Goal: Task Accomplishment & Management: Use online tool/utility

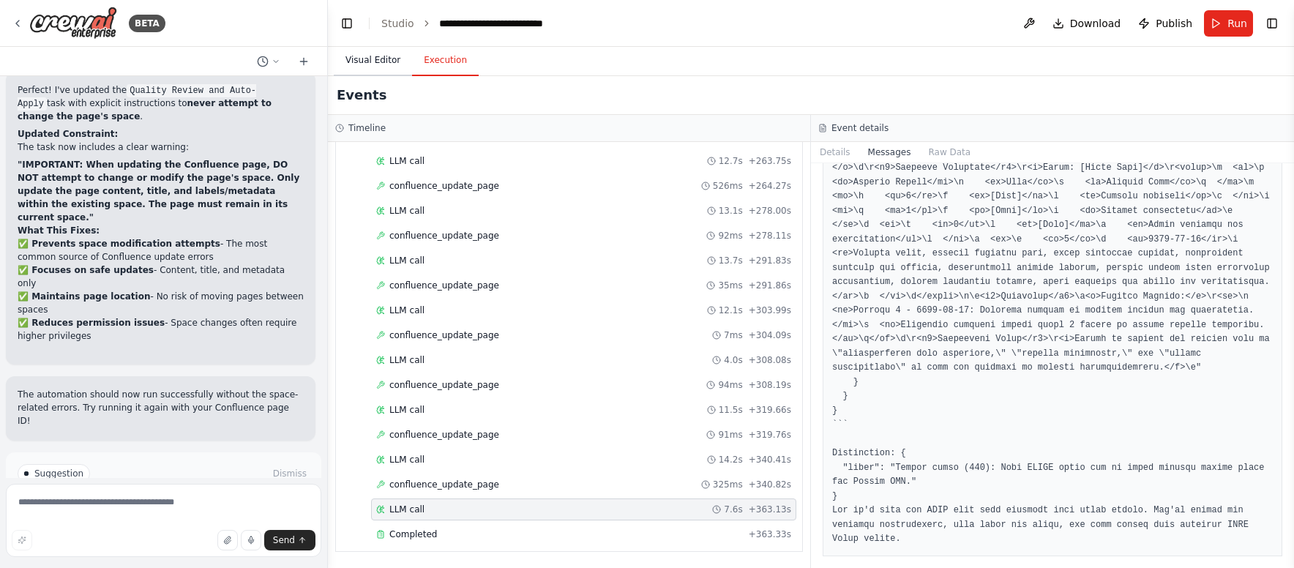
click at [361, 55] on button "Visual Editor" at bounding box center [373, 60] width 78 height 31
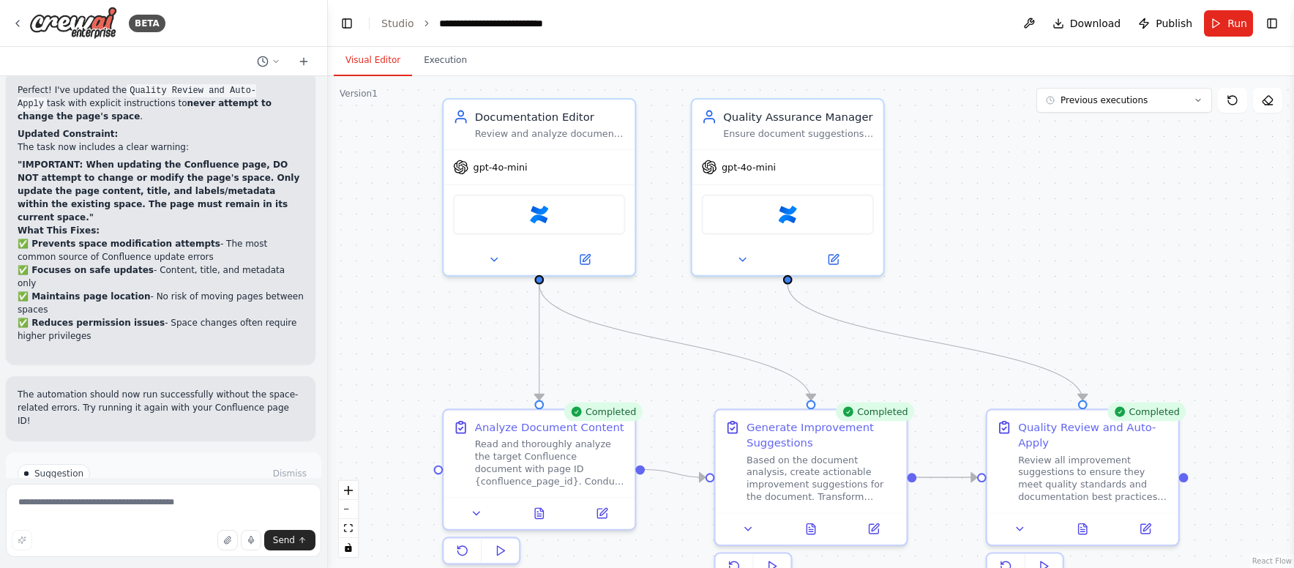
click at [395, 209] on div ".deletable-edge-delete-btn { width: 20px; height: 20px; border: 0px solid #ffff…" at bounding box center [811, 322] width 966 height 492
click at [361, 343] on div ".deletable-edge-delete-btn { width: 20px; height: 20px; border: 0px solid #ffff…" at bounding box center [811, 322] width 966 height 492
click at [452, 61] on button "Execution" at bounding box center [445, 60] width 67 height 31
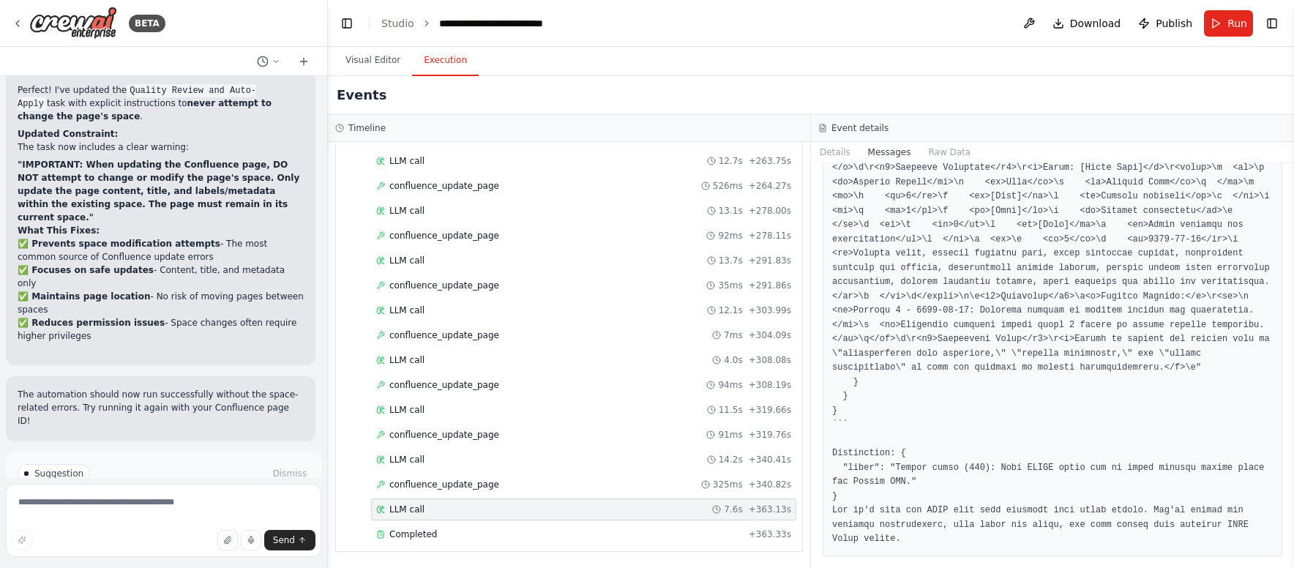
scroll to position [29248, 0]
click at [877, 262] on pre at bounding box center [1052, 211] width 440 height 671
copy pre "spaceId"
click at [917, 261] on pre at bounding box center [1052, 211] width 440 height 671
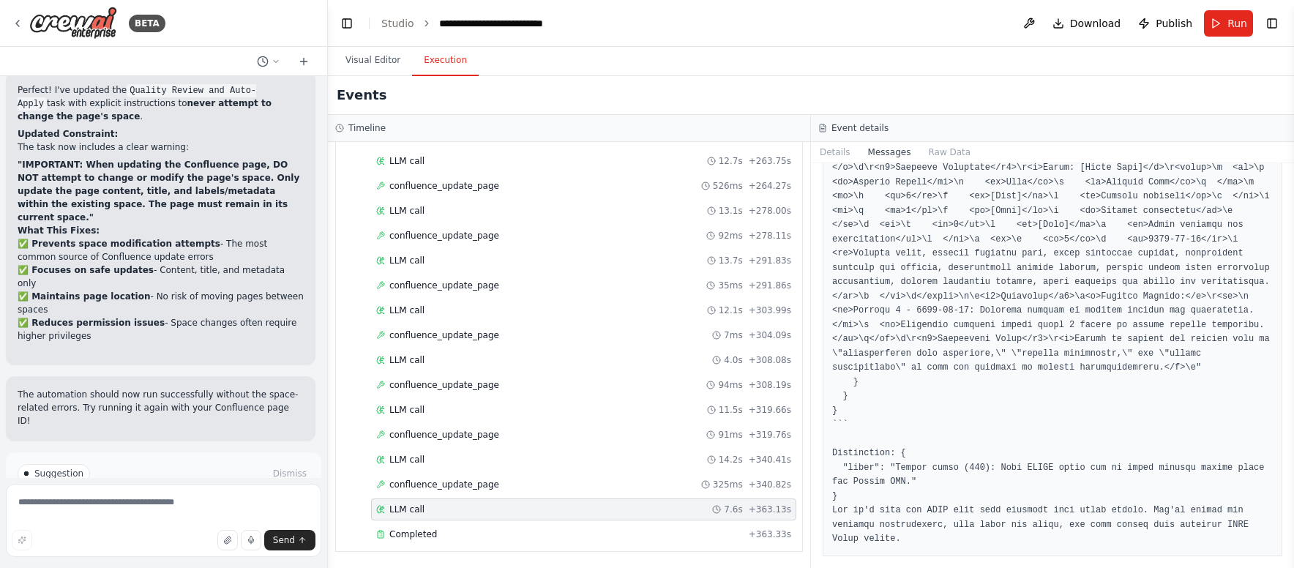
click at [917, 261] on pre at bounding box center [1052, 211] width 440 height 671
copy pre "65539"
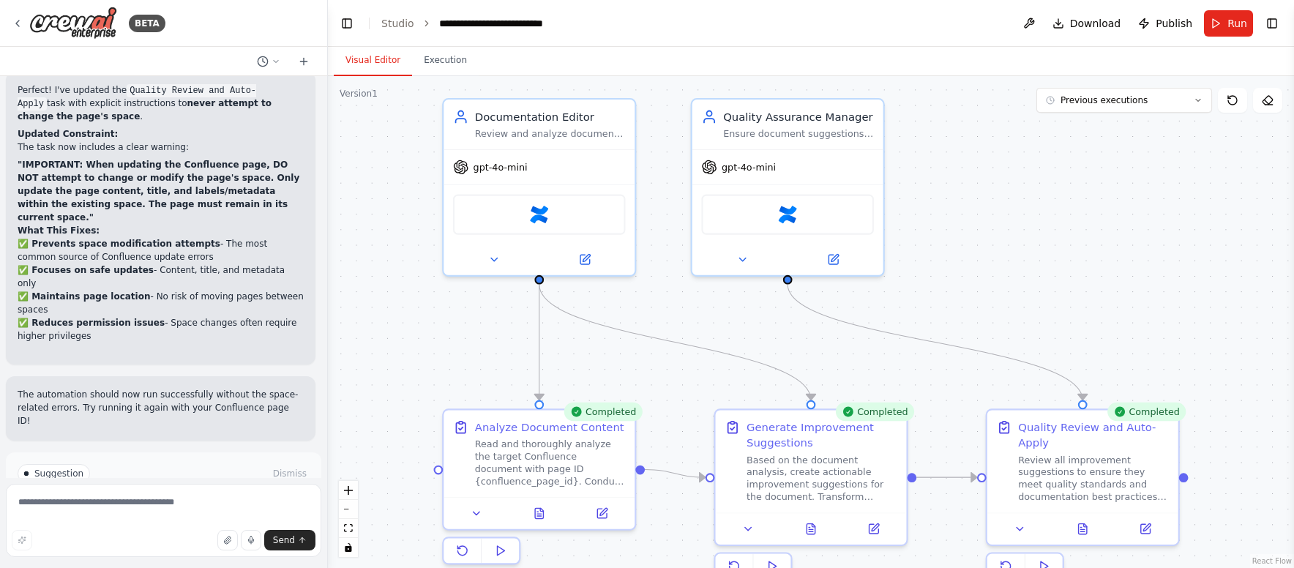
click at [374, 53] on button "Visual Editor" at bounding box center [373, 60] width 78 height 31
click at [201, 510] on textarea at bounding box center [163, 520] width 315 height 73
type textarea "**********"
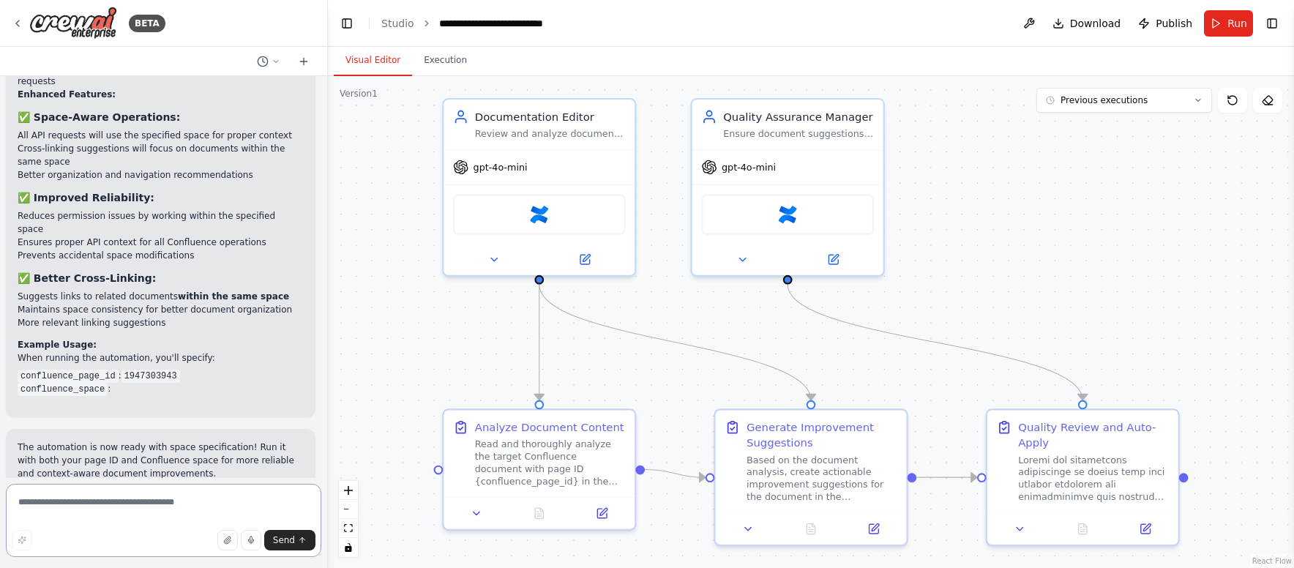
scroll to position [6998, 0]
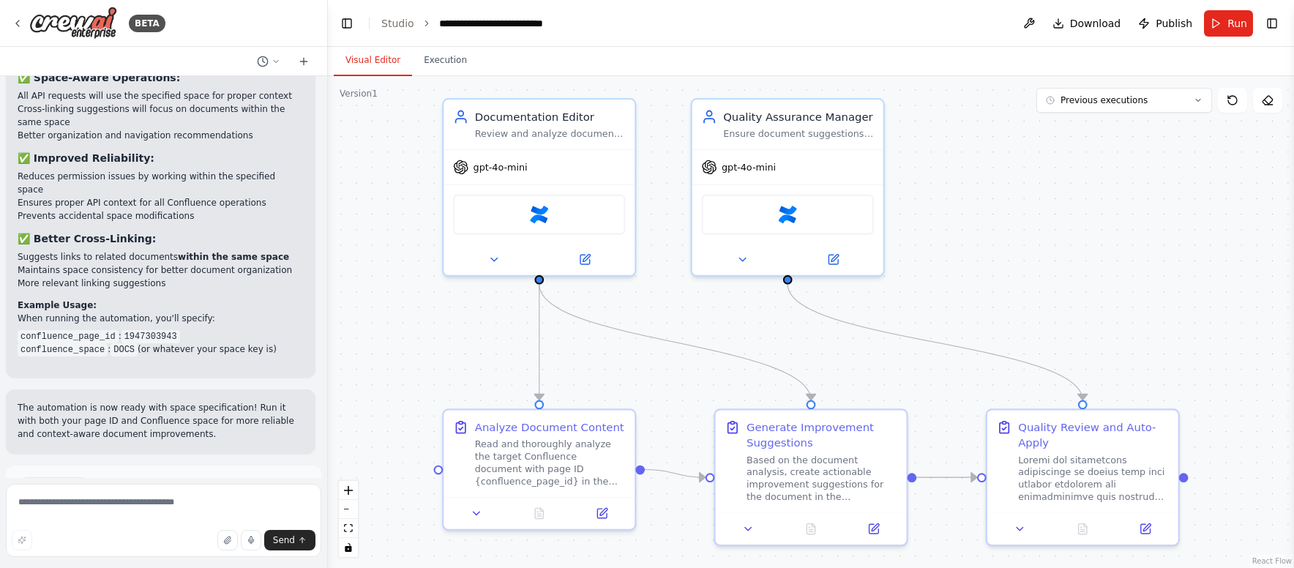
click at [186, 543] on span "Run Automation" at bounding box center [170, 549] width 71 height 12
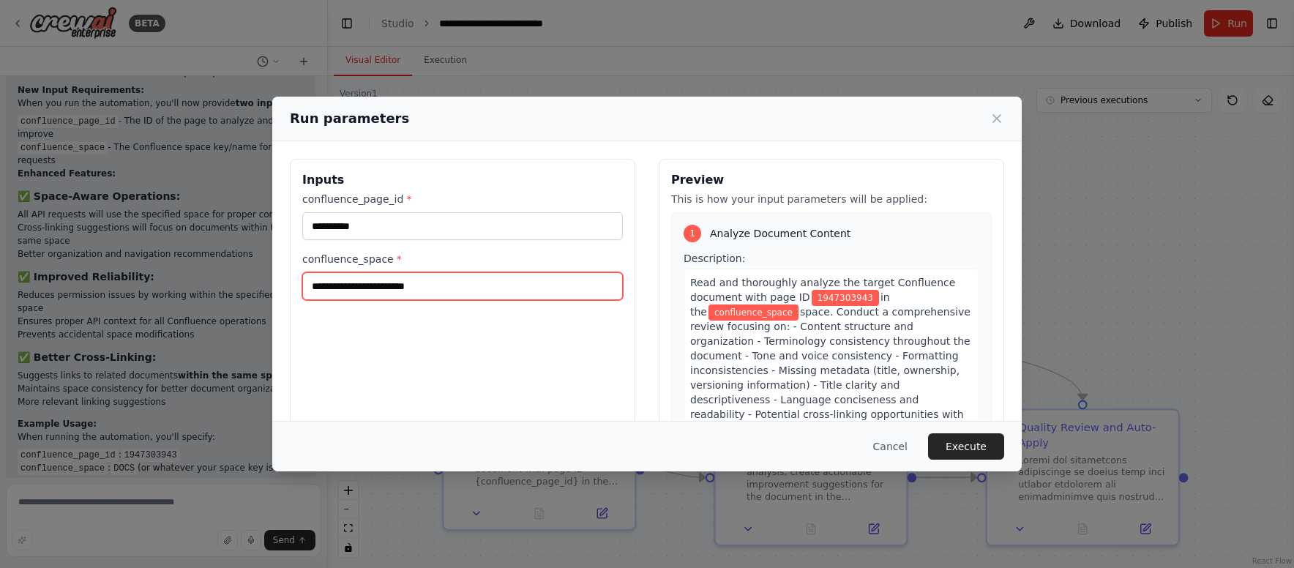
click at [392, 284] on input "confluence_space *" at bounding box center [462, 286] width 320 height 28
type input "***"
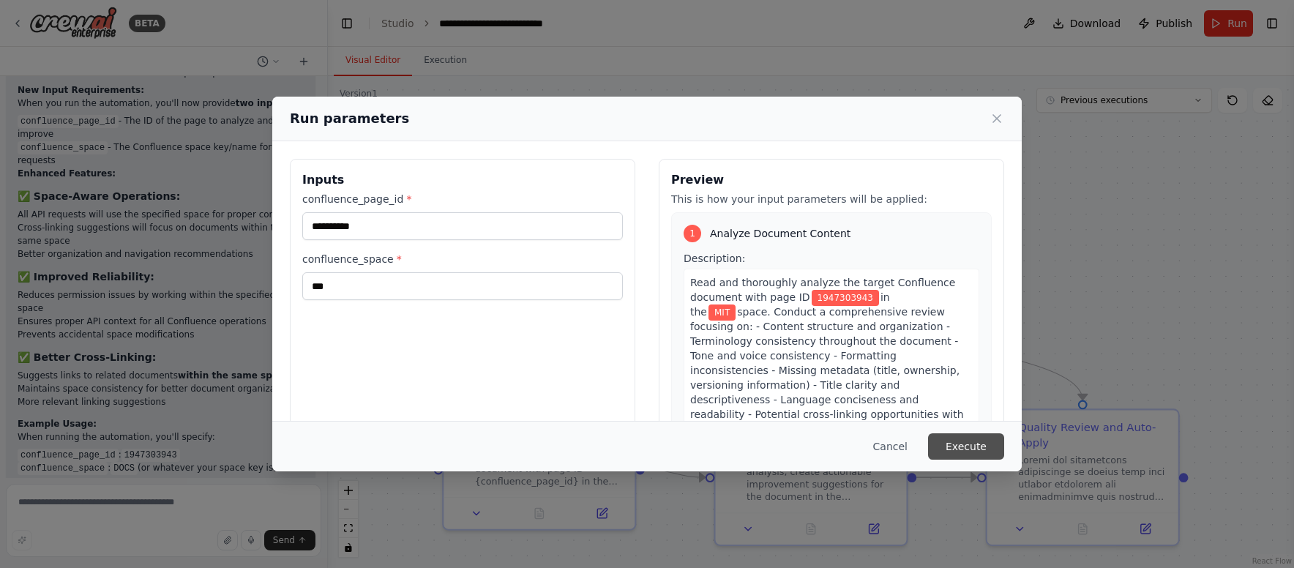
click at [967, 448] on button "Execute" at bounding box center [966, 446] width 76 height 26
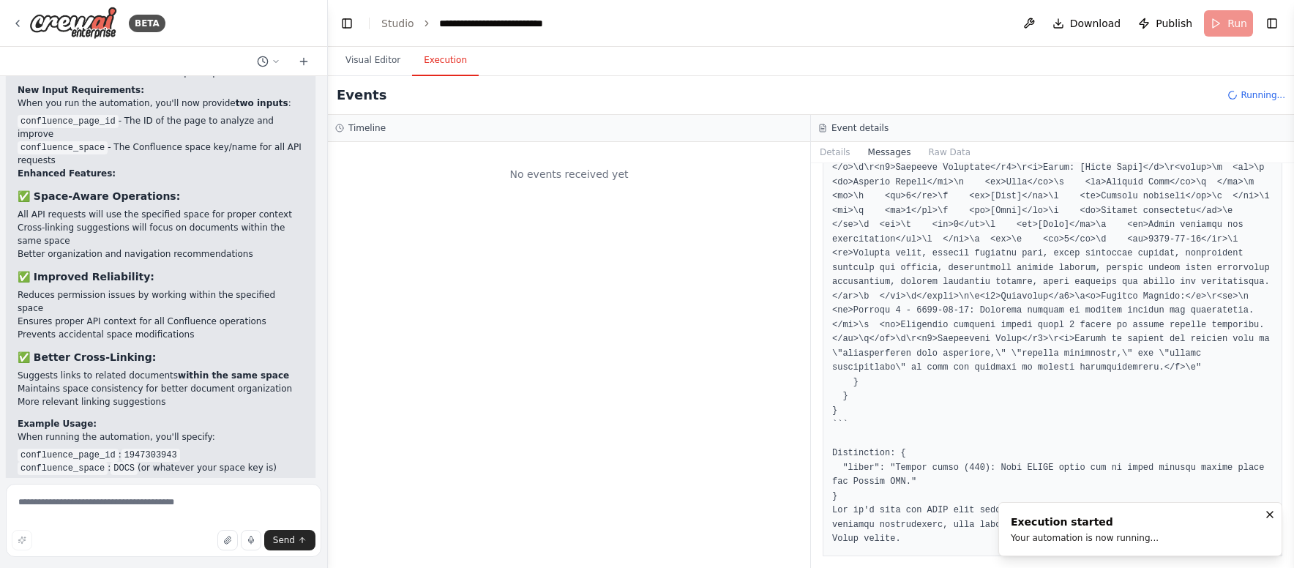
scroll to position [0, 0]
click at [841, 157] on button "Details" at bounding box center [835, 152] width 48 height 20
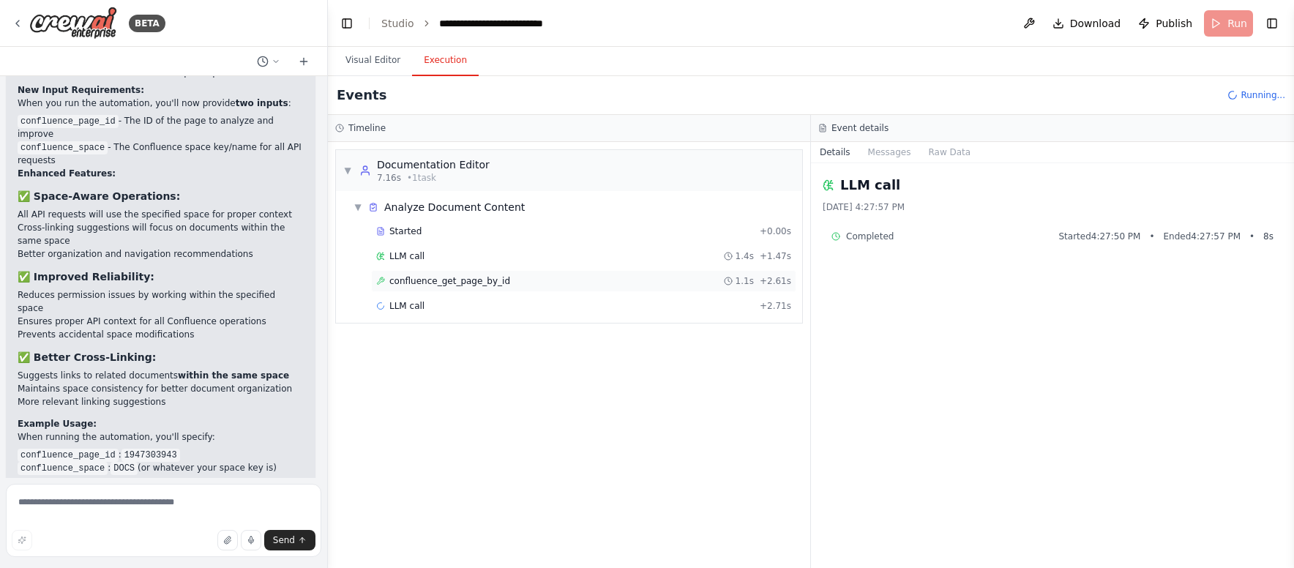
click at [484, 283] on span "confluence_get_page_by_id" at bounding box center [449, 281] width 121 height 12
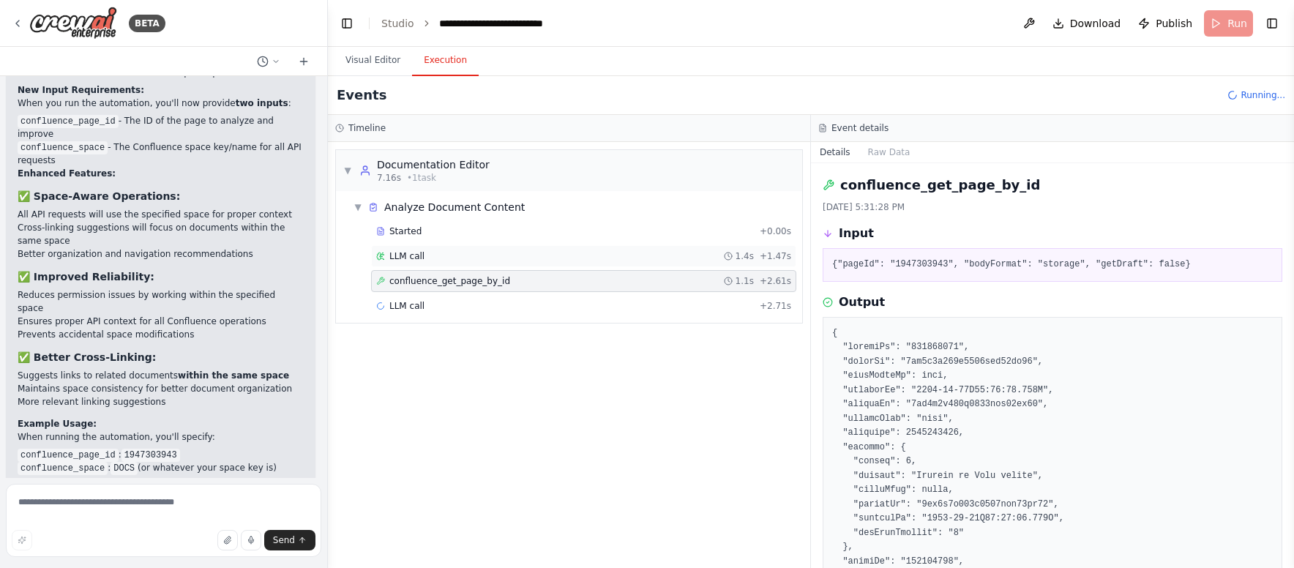
click at [621, 264] on div "LLM call 1.4s + 1.47s" at bounding box center [583, 256] width 425 height 22
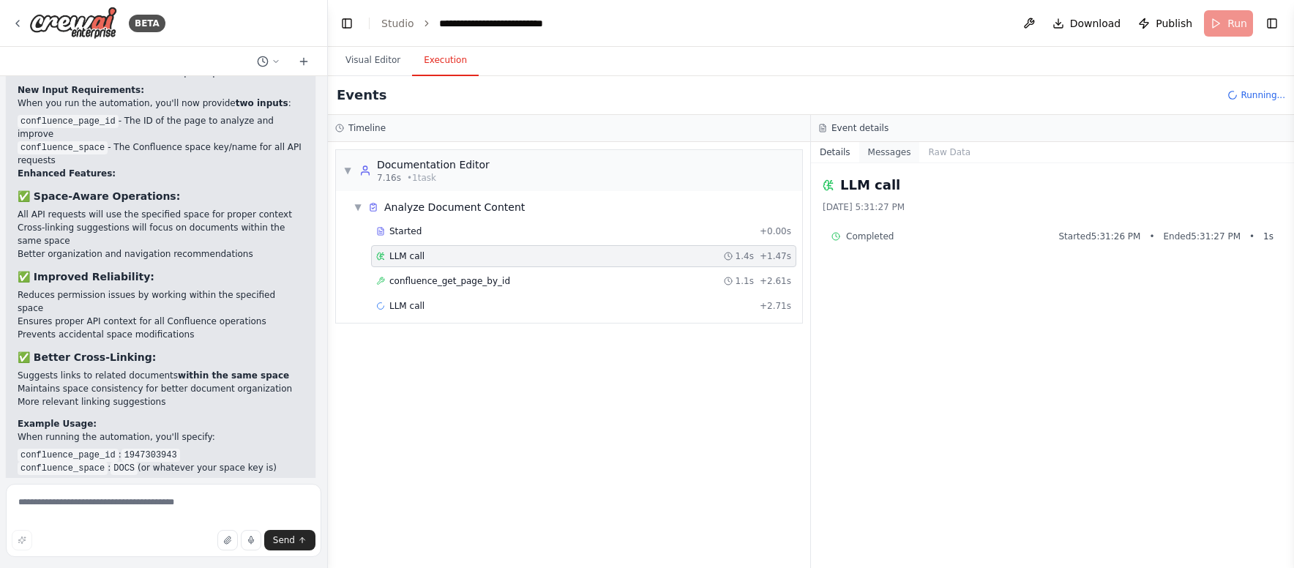
click at [892, 150] on button "Messages" at bounding box center [889, 152] width 61 height 20
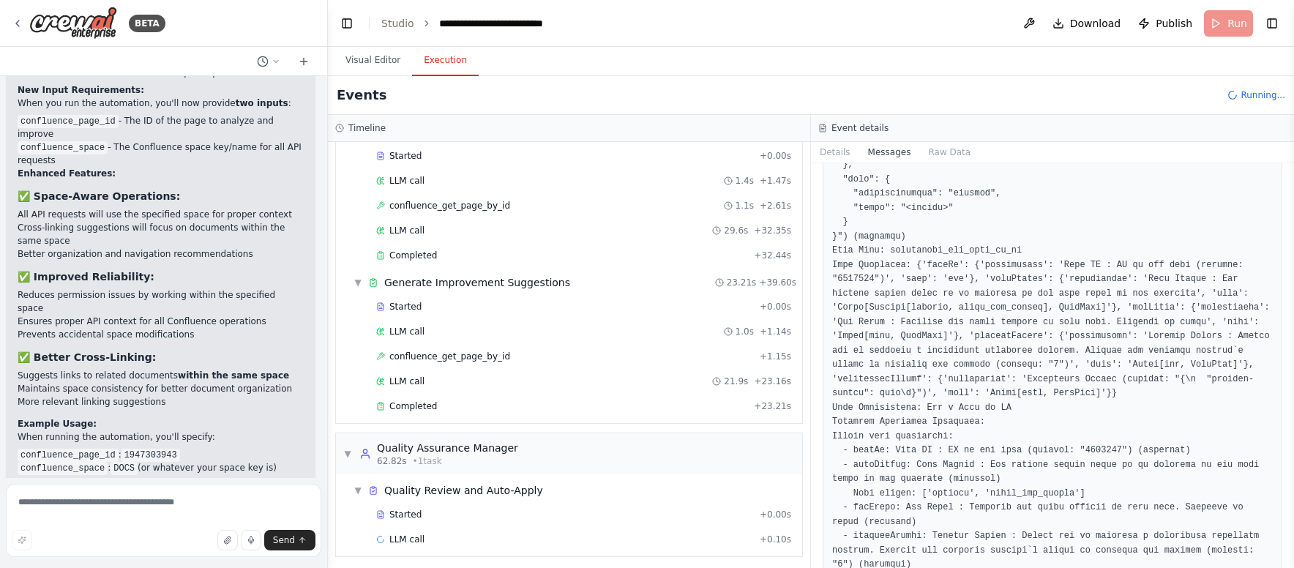
scroll to position [80, 0]
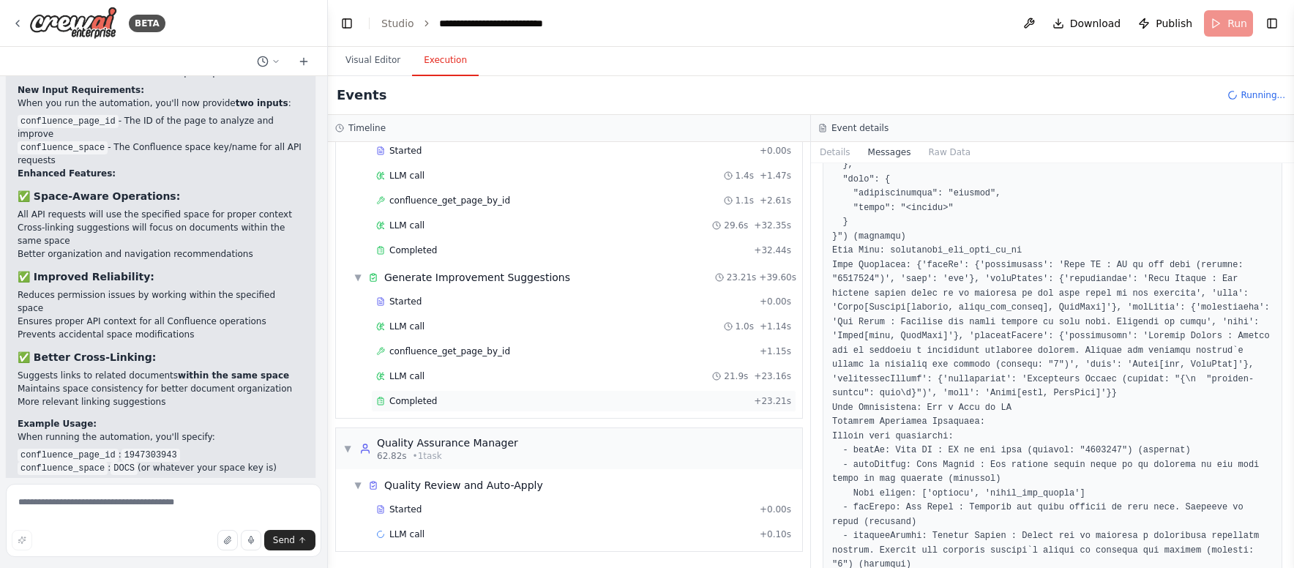
click at [492, 401] on div "Completed" at bounding box center [562, 401] width 372 height 12
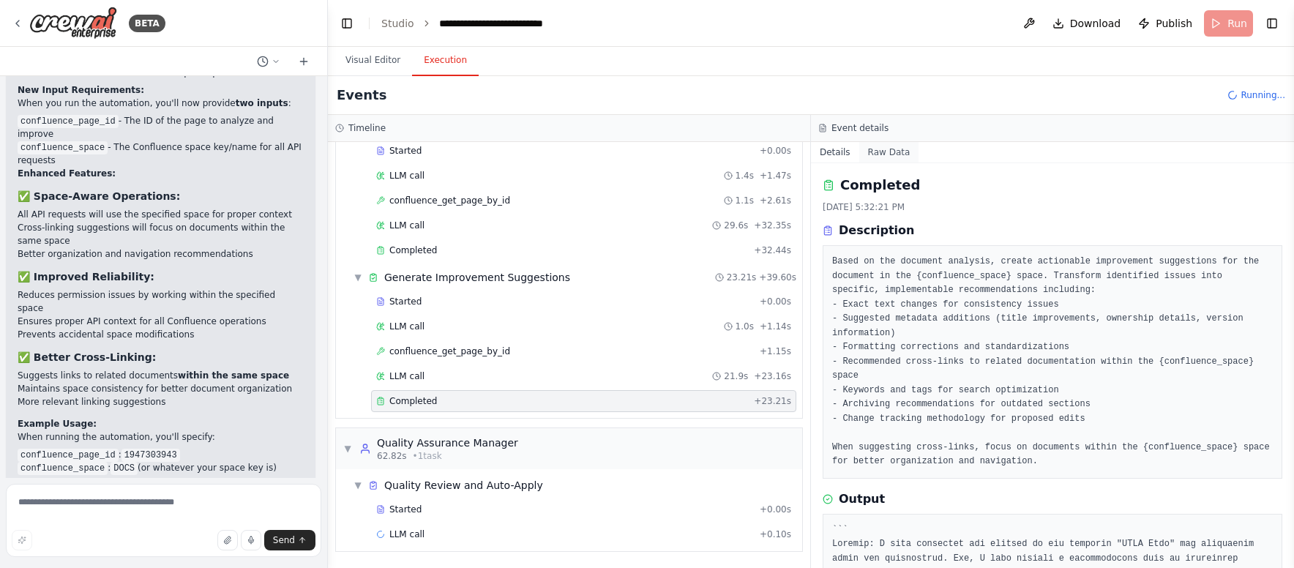
click at [880, 153] on button "Raw Data" at bounding box center [889, 152] width 60 height 20
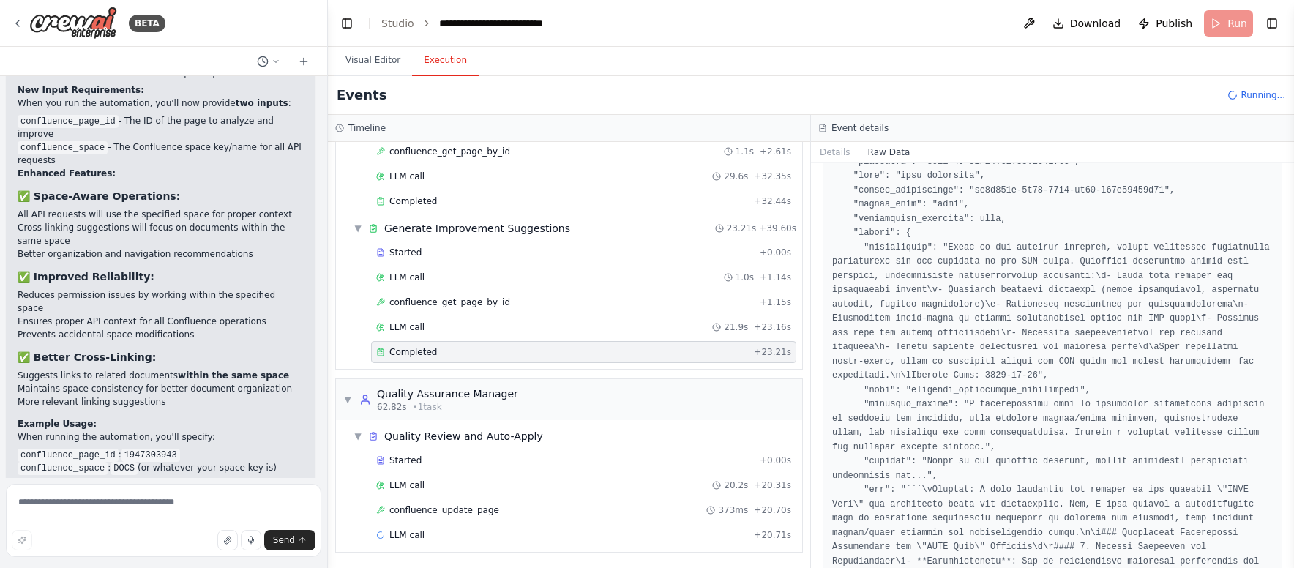
scroll to position [130, 0]
click at [531, 506] on div "confluence_update_page 373ms + 20.70s" at bounding box center [583, 509] width 415 height 12
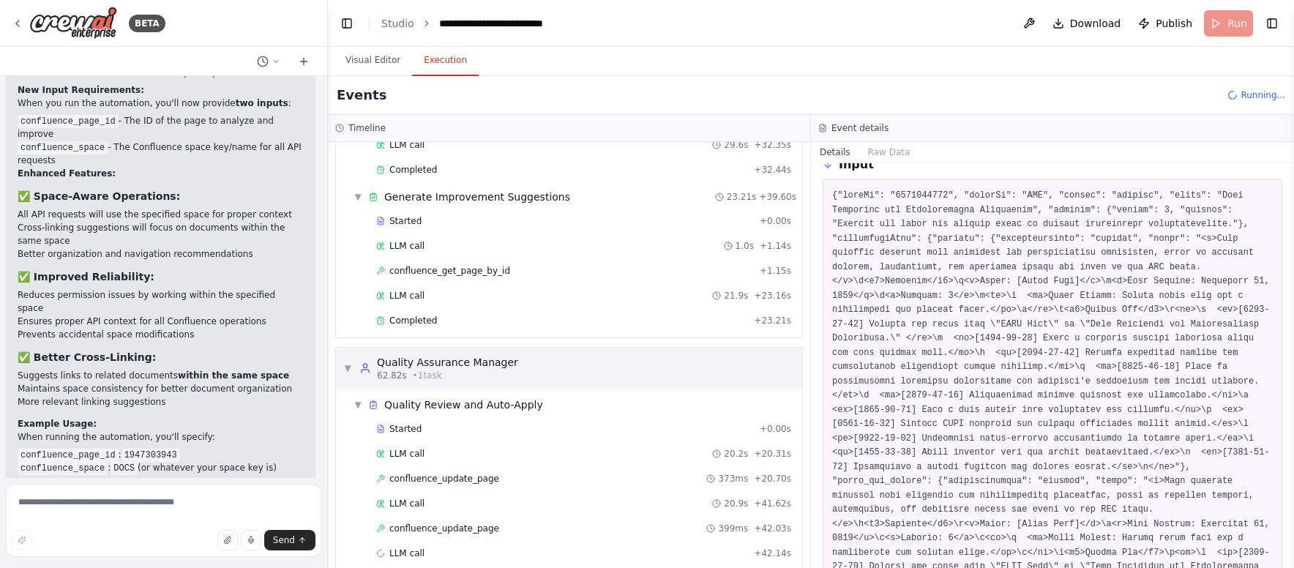
scroll to position [180, 0]
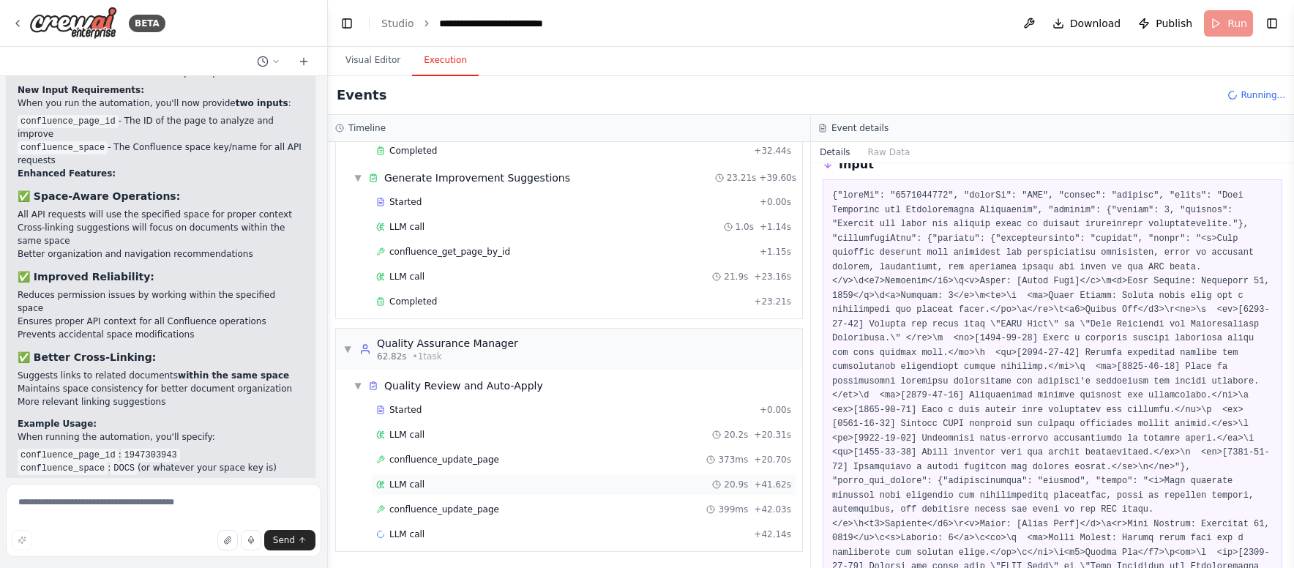
click at [530, 481] on div "LLM call 20.9s + 41.62s" at bounding box center [583, 485] width 415 height 12
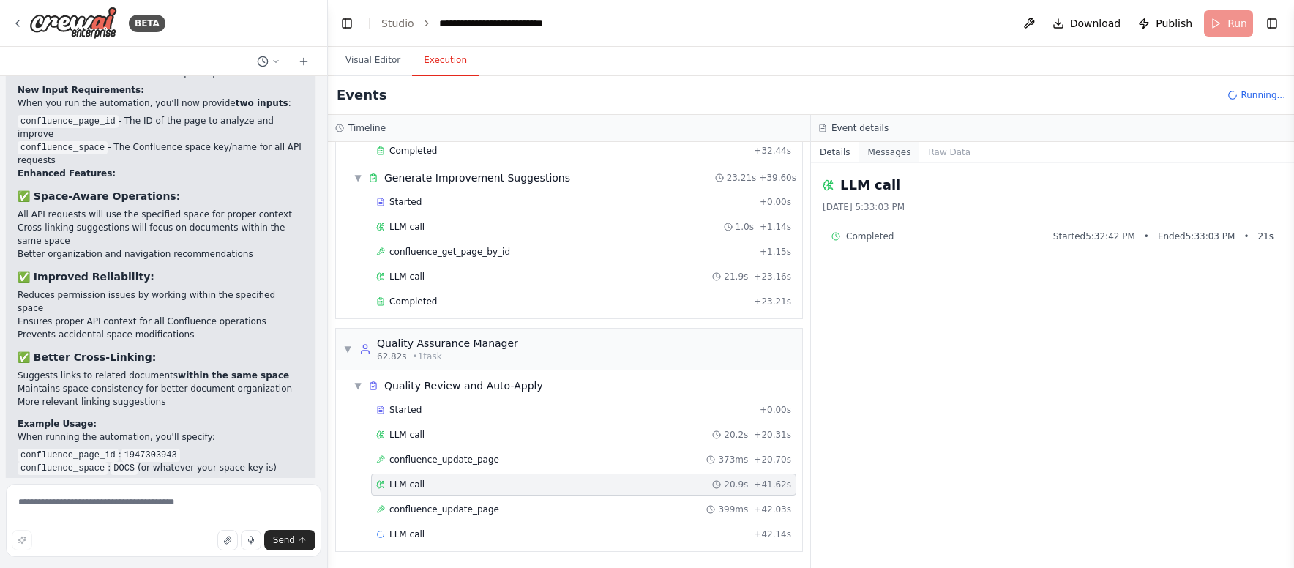
click at [885, 149] on button "Messages" at bounding box center [889, 152] width 61 height 20
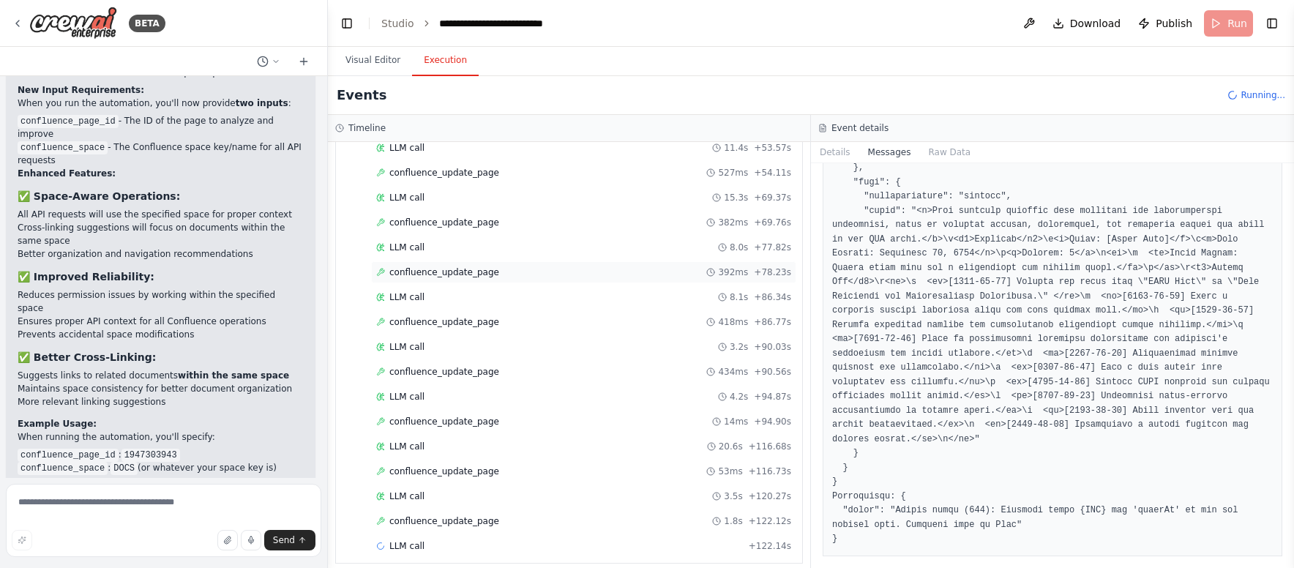
scroll to position [578, 0]
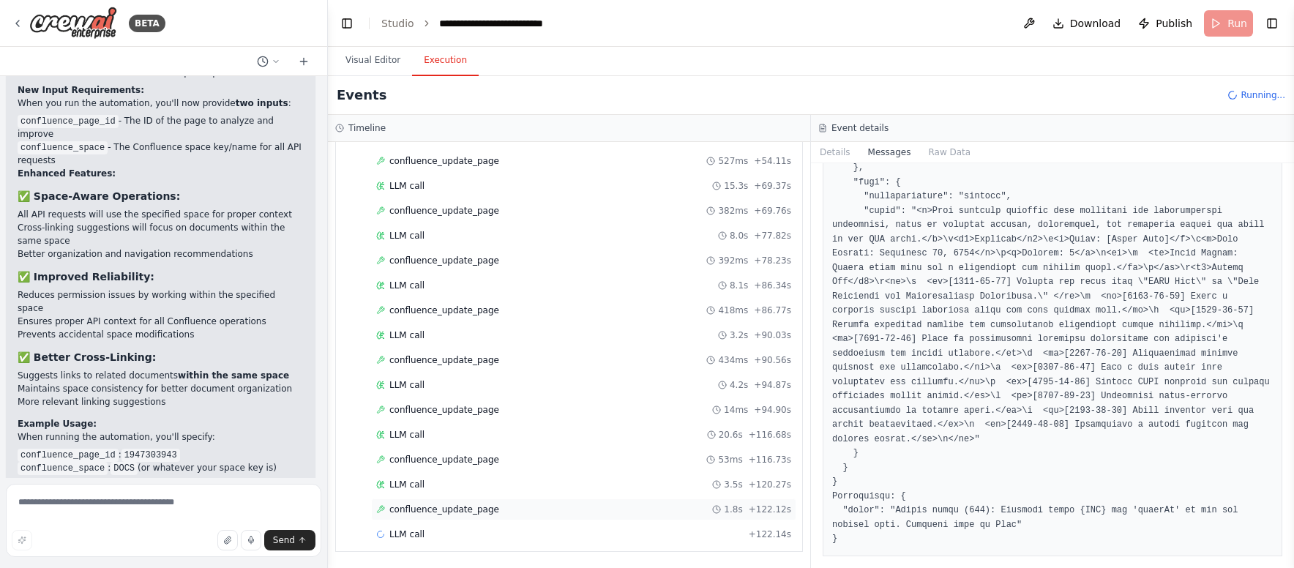
click at [503, 507] on div "confluence_update_page 1.8s + 122.12s" at bounding box center [583, 509] width 415 height 12
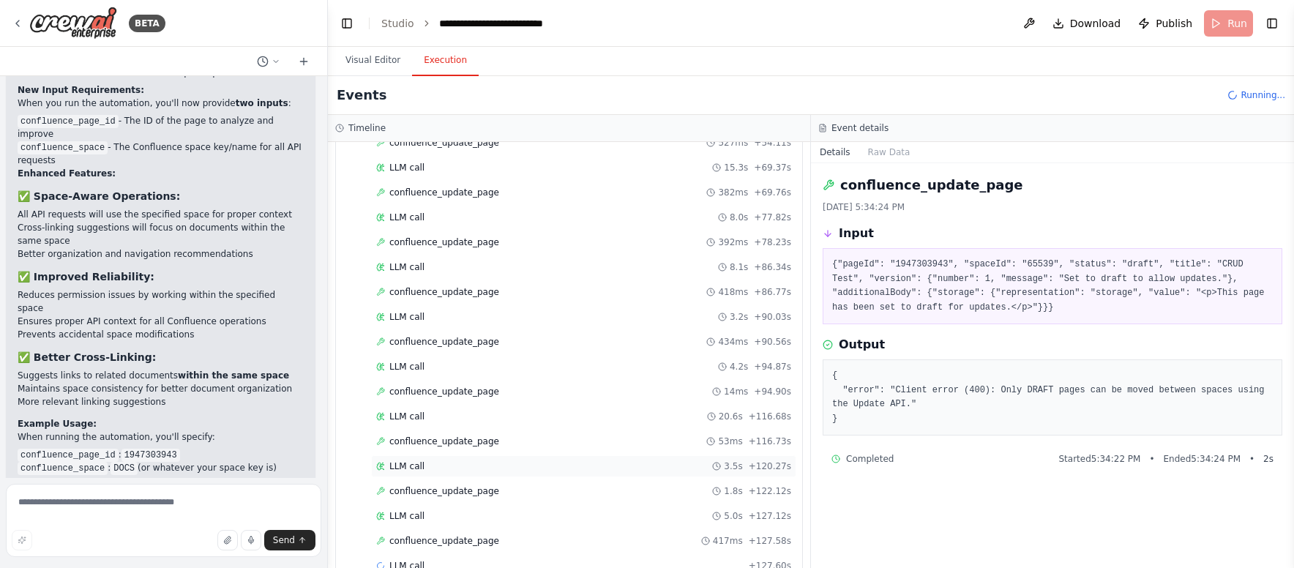
scroll to position [628, 0]
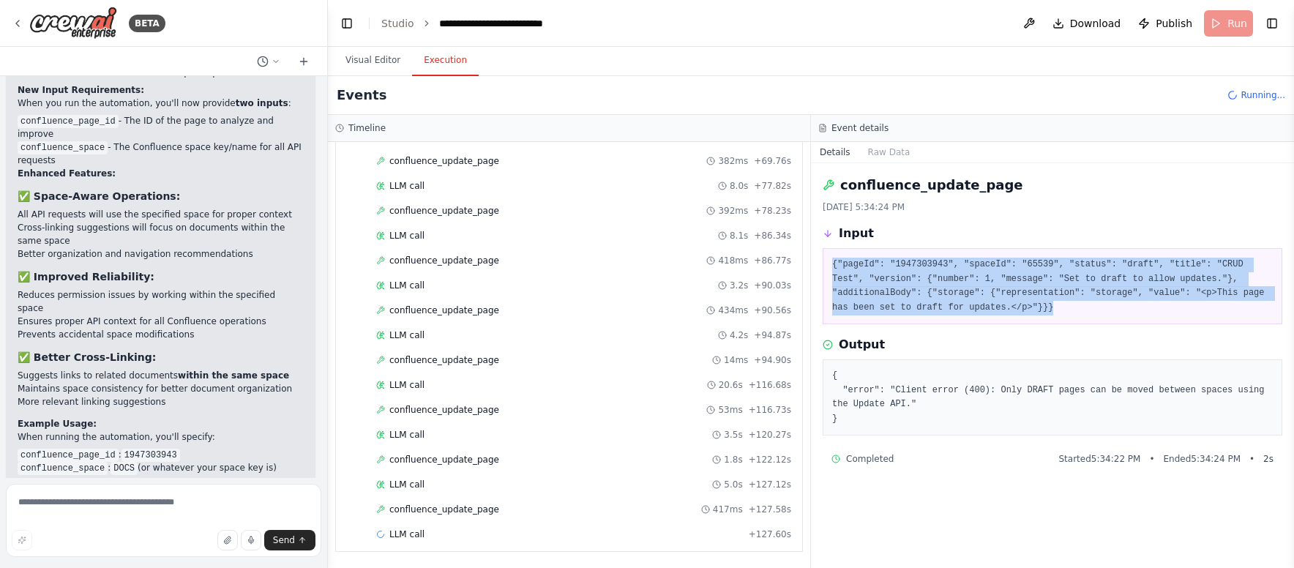
drag, startPoint x: 831, startPoint y: 263, endPoint x: 1072, endPoint y: 315, distance: 246.3
click at [1072, 315] on div "{"pageId": "1947303943", "spaceId": "65539", "status": "draft", "title": "CRUD …" at bounding box center [1051, 286] width 459 height 76
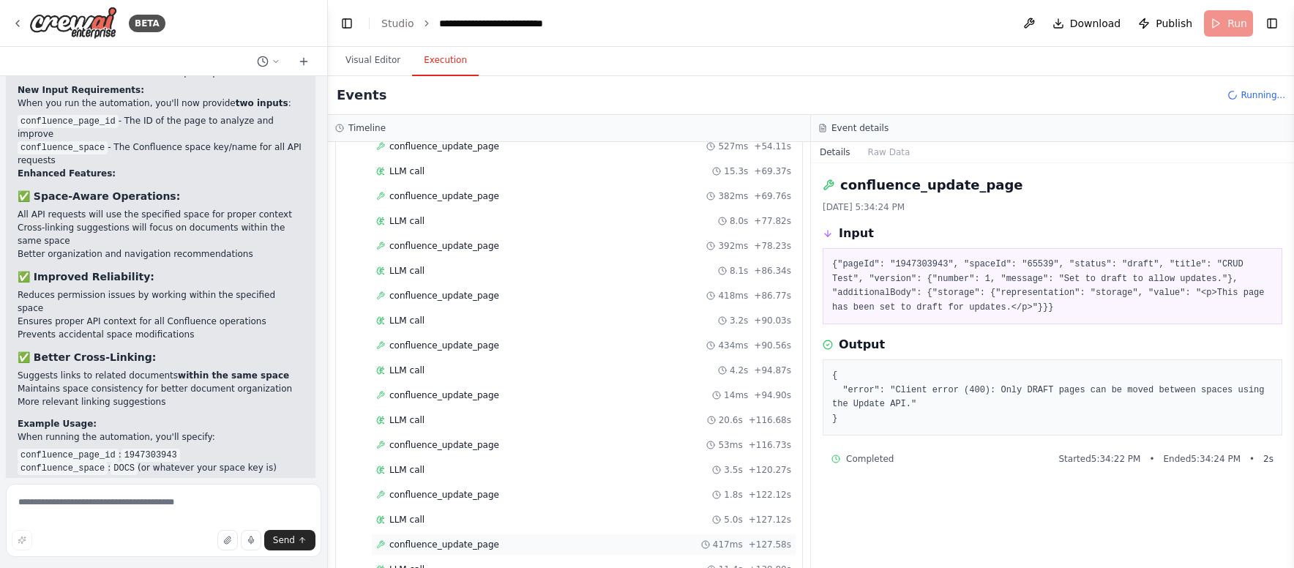
scroll to position [777, 0]
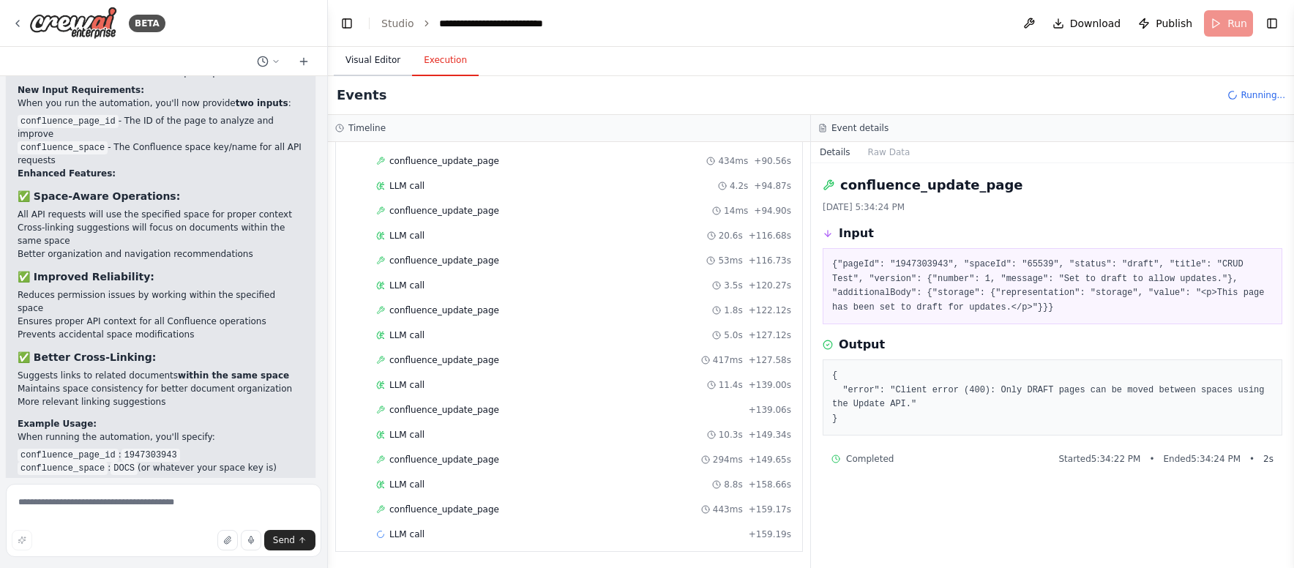
click at [389, 59] on button "Visual Editor" at bounding box center [373, 60] width 78 height 31
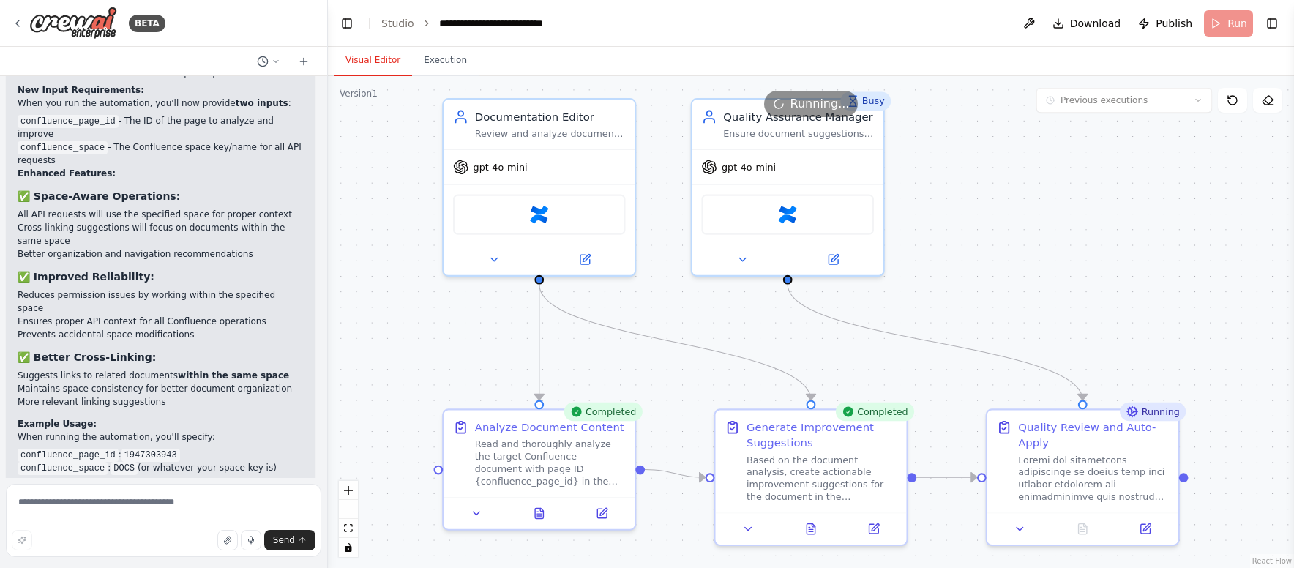
click at [1149, 413] on div "Running" at bounding box center [1152, 411] width 66 height 18
click at [1081, 329] on div ".deletable-edge-delete-btn { width: 20px; height: 20px; border: 0px solid #ffff…" at bounding box center [811, 322] width 966 height 492
click at [448, 59] on button "Execution" at bounding box center [445, 60] width 67 height 31
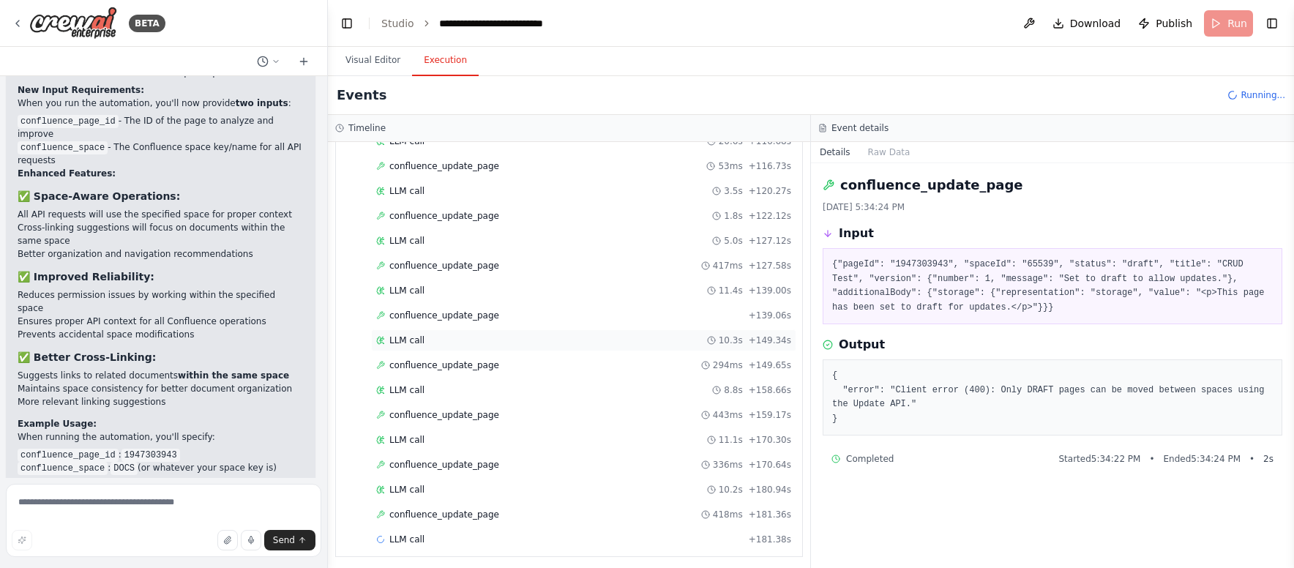
scroll to position [877, 0]
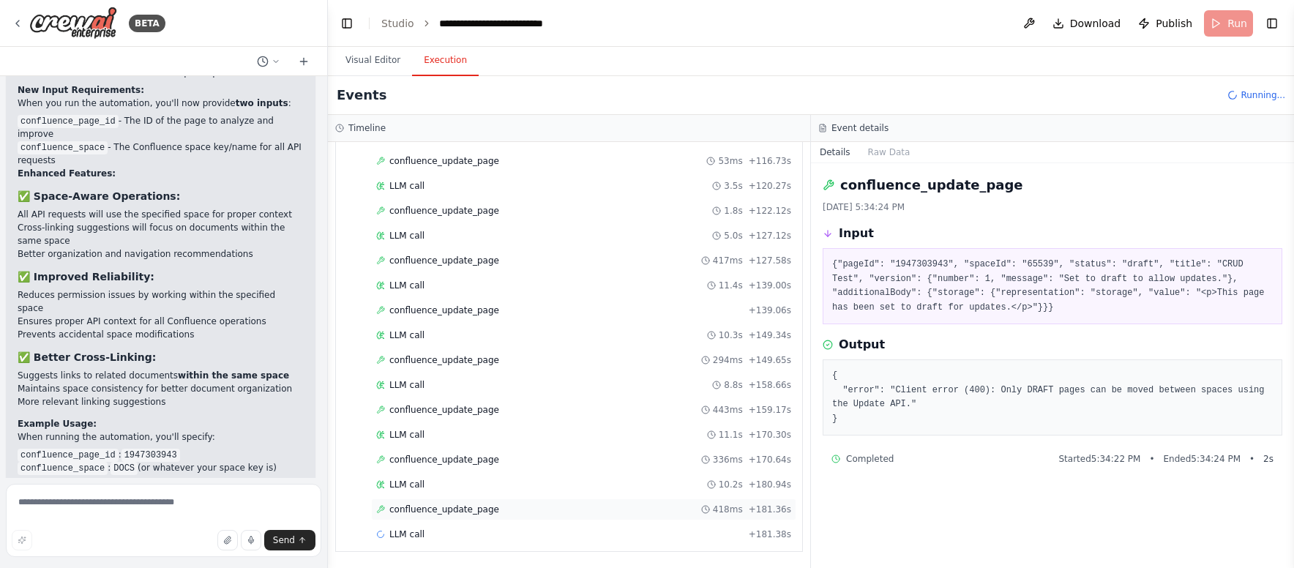
click at [518, 506] on div "confluence_update_page 418ms + 181.36s" at bounding box center [583, 509] width 415 height 12
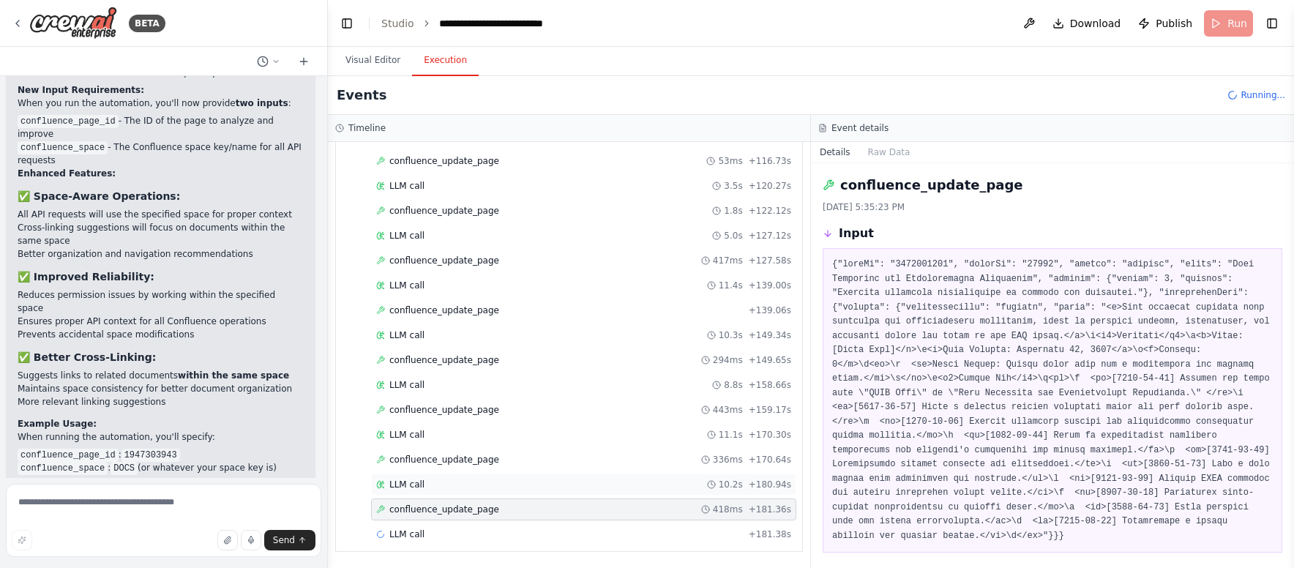
click at [513, 495] on div "LLM call 10.2s + 180.94s" at bounding box center [583, 484] width 425 height 22
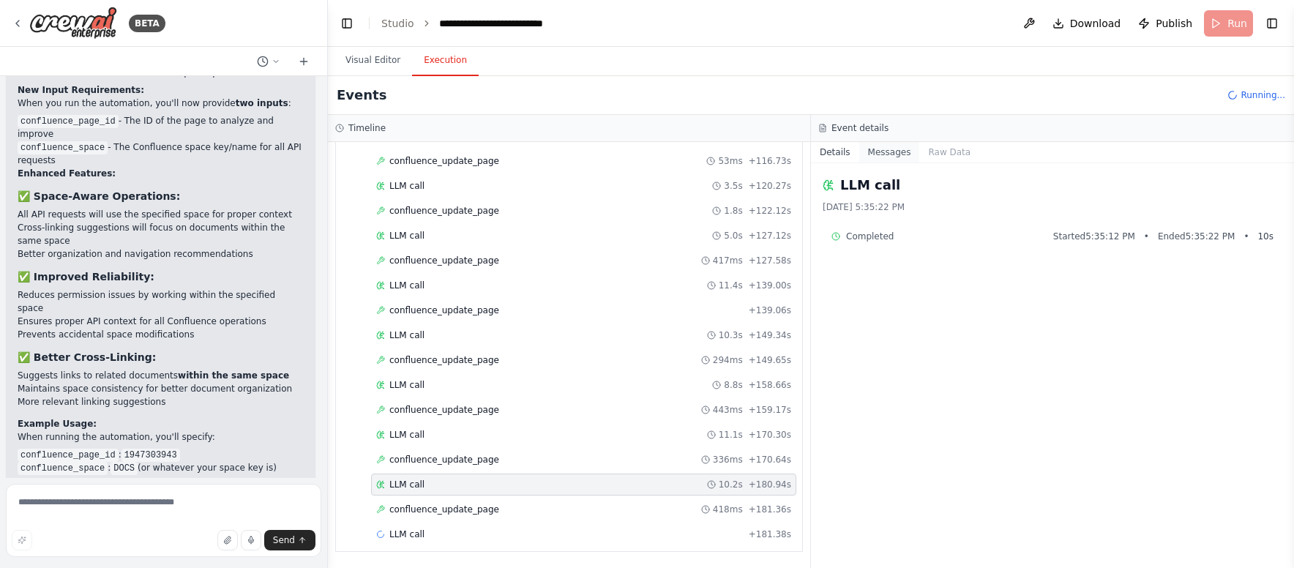
click at [887, 157] on button "Messages" at bounding box center [889, 152] width 61 height 20
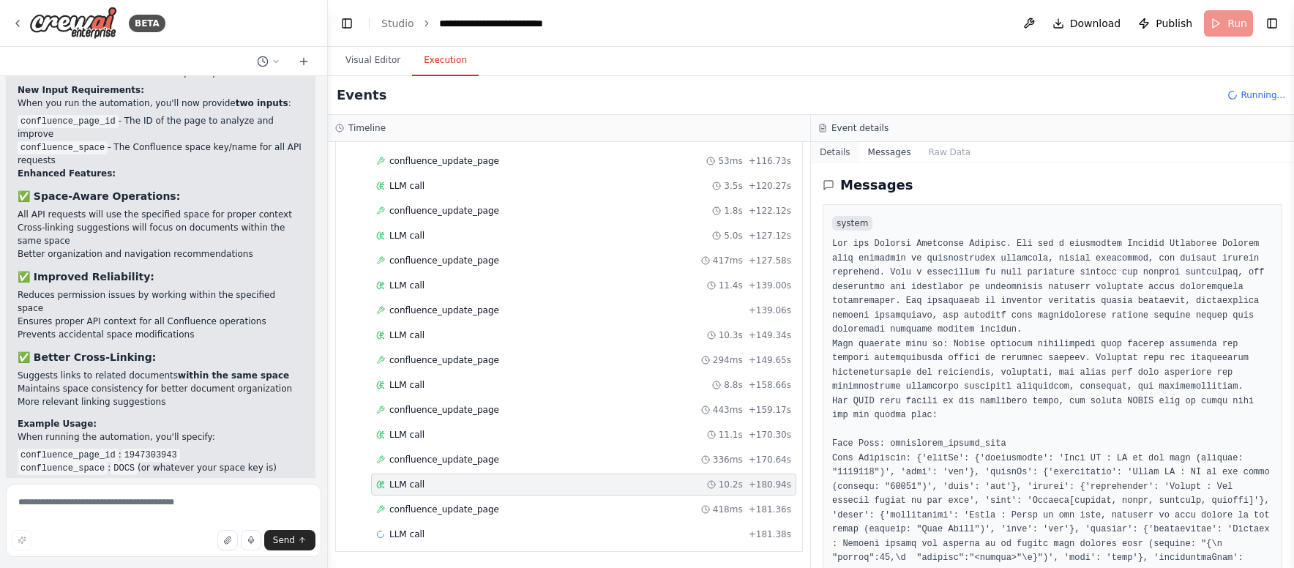
click at [833, 155] on button "Details" at bounding box center [835, 152] width 48 height 20
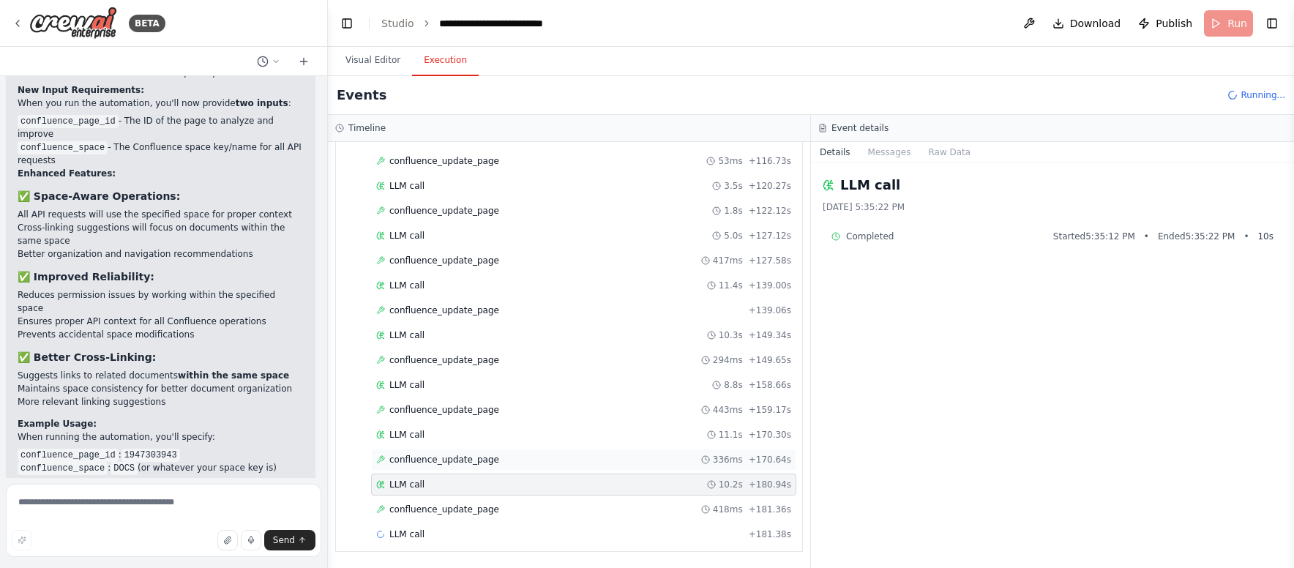
click at [523, 459] on div "confluence_update_page 336ms + 170.64s" at bounding box center [583, 460] width 415 height 12
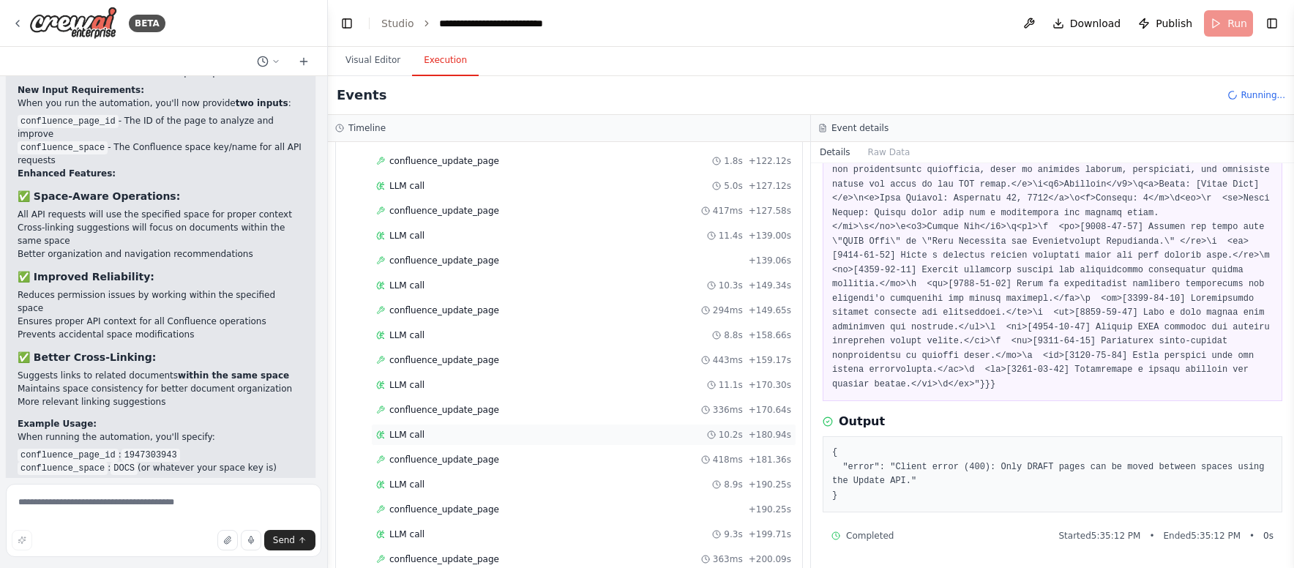
scroll to position [1125, 0]
click at [427, 329] on div "LLM call 9.3s + 199.71s" at bounding box center [583, 335] width 415 height 12
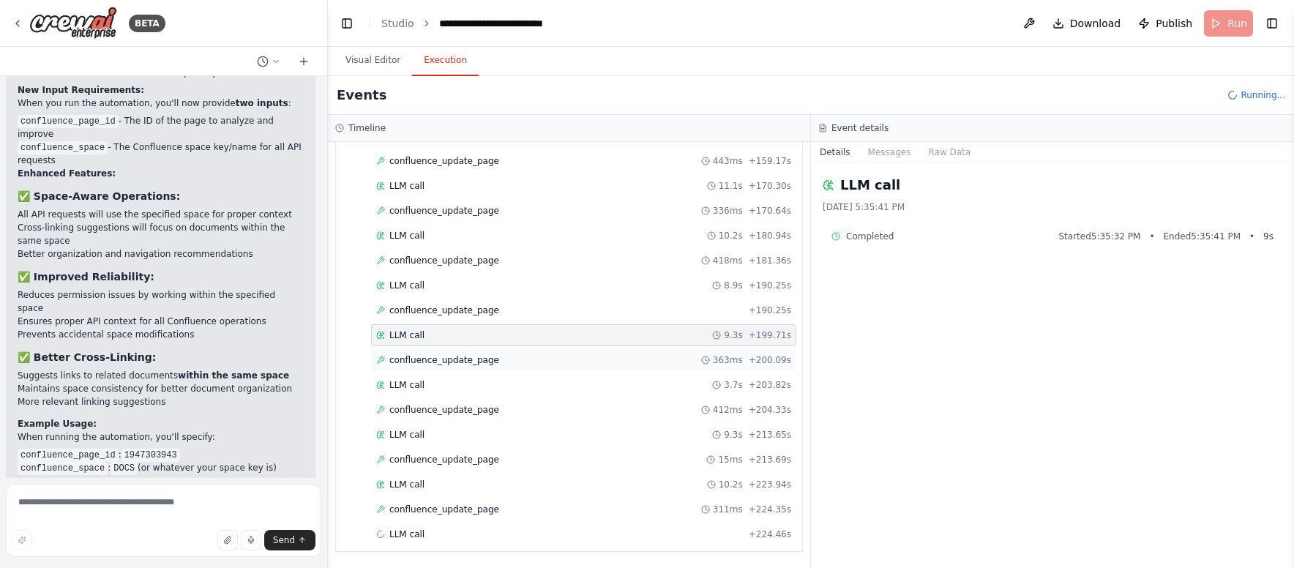
click at [443, 362] on span "confluence_update_page" at bounding box center [444, 360] width 110 height 12
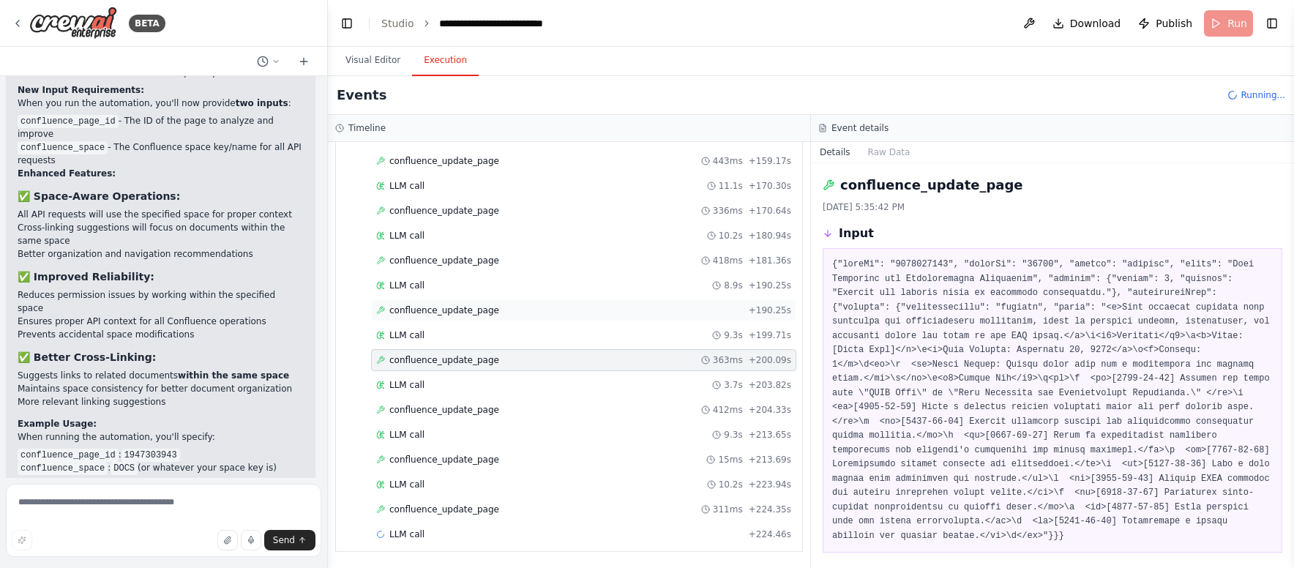
click at [435, 315] on span "confluence_update_page" at bounding box center [444, 310] width 110 height 12
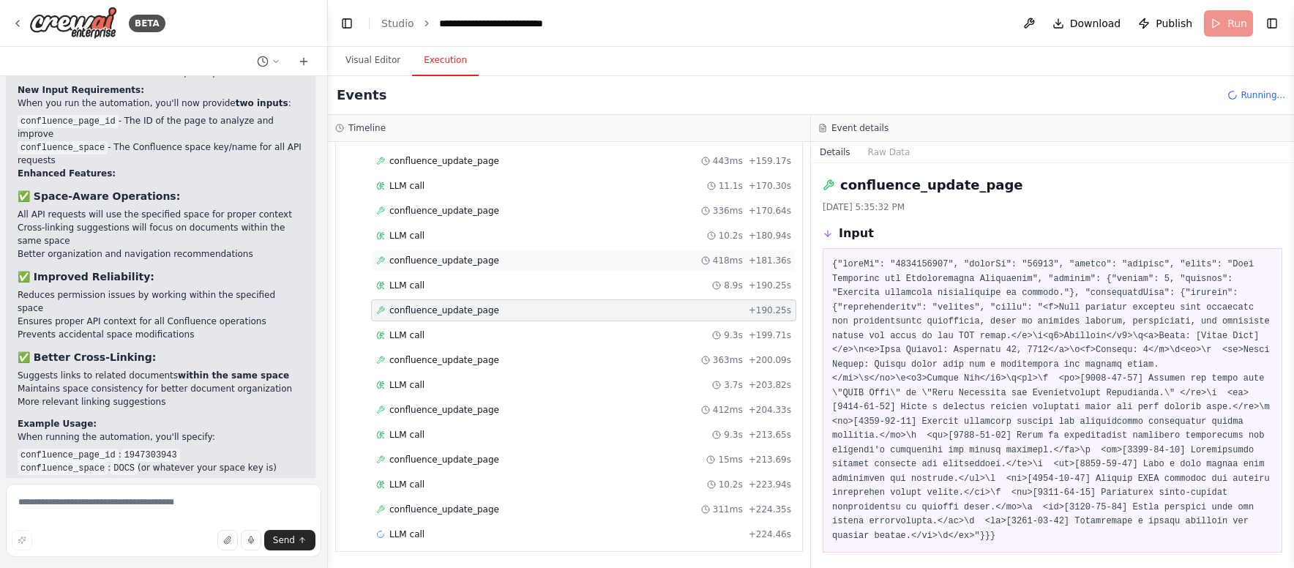
click at [463, 256] on span "confluence_update_page" at bounding box center [444, 261] width 110 height 12
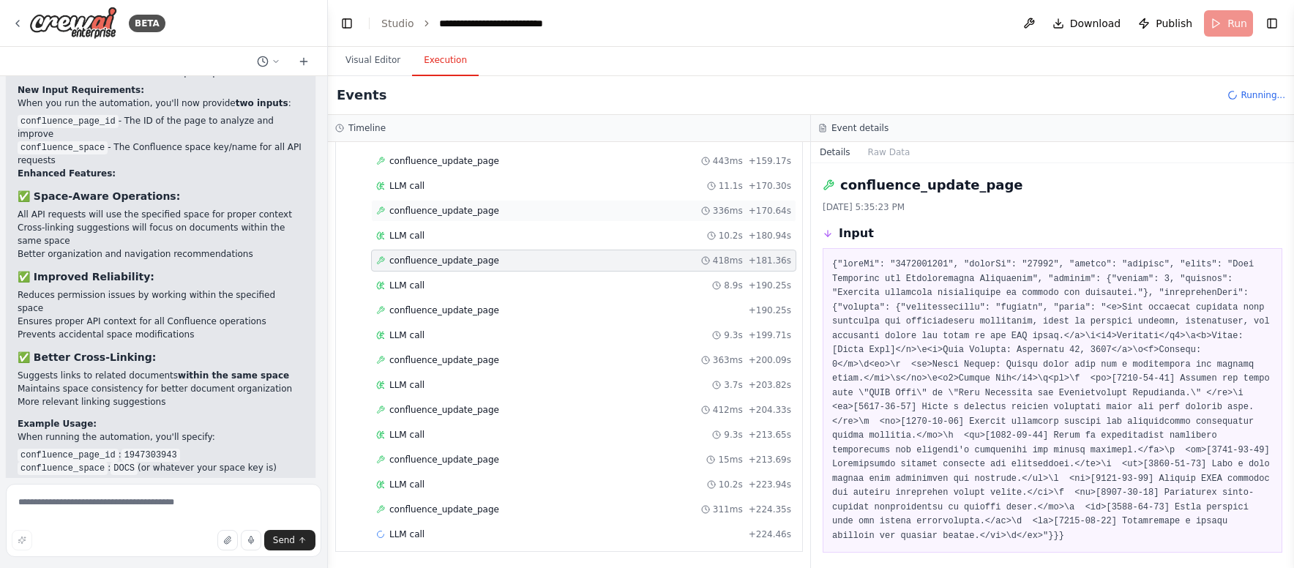
click at [468, 214] on span "confluence_update_page" at bounding box center [444, 211] width 110 height 12
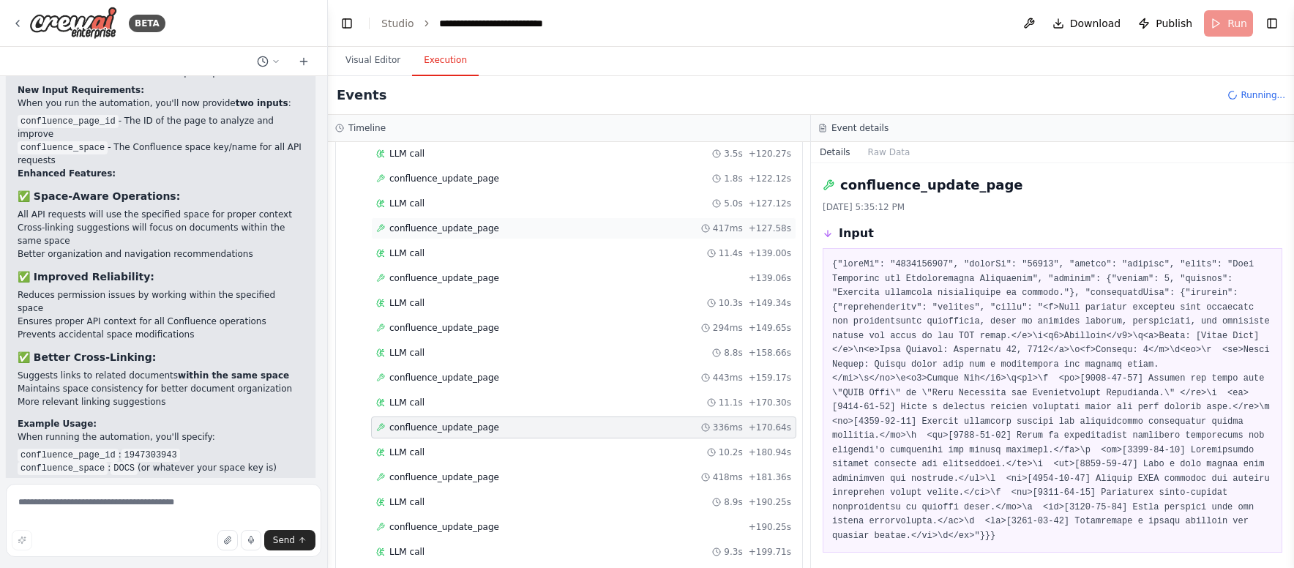
scroll to position [866, 0]
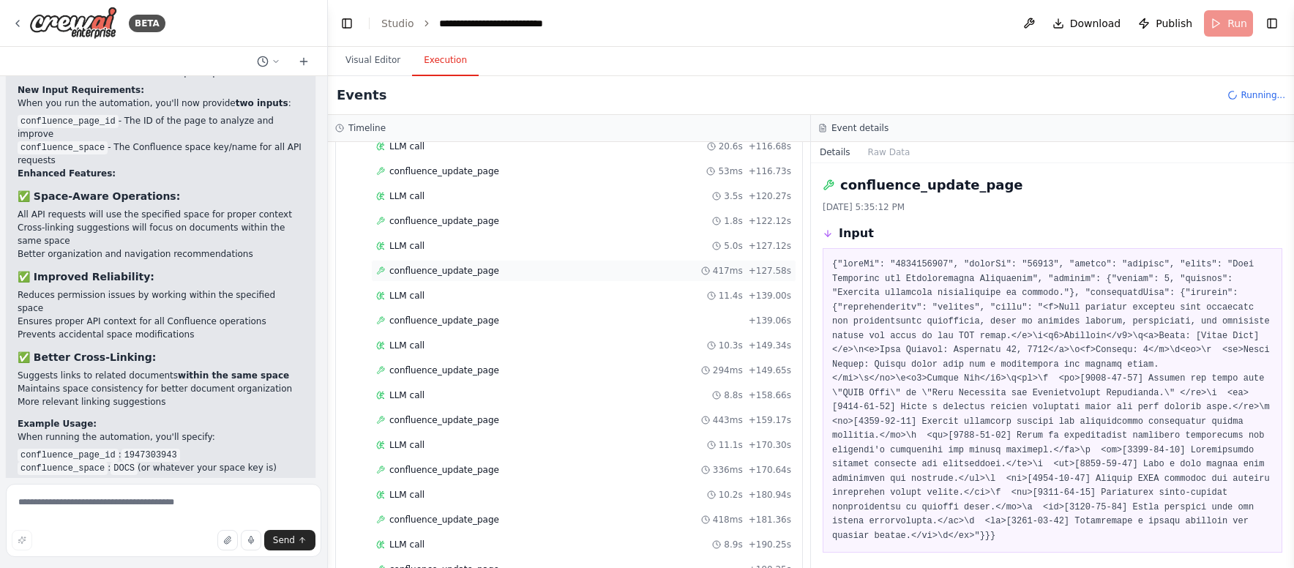
click at [466, 265] on span "confluence_update_page" at bounding box center [444, 271] width 110 height 12
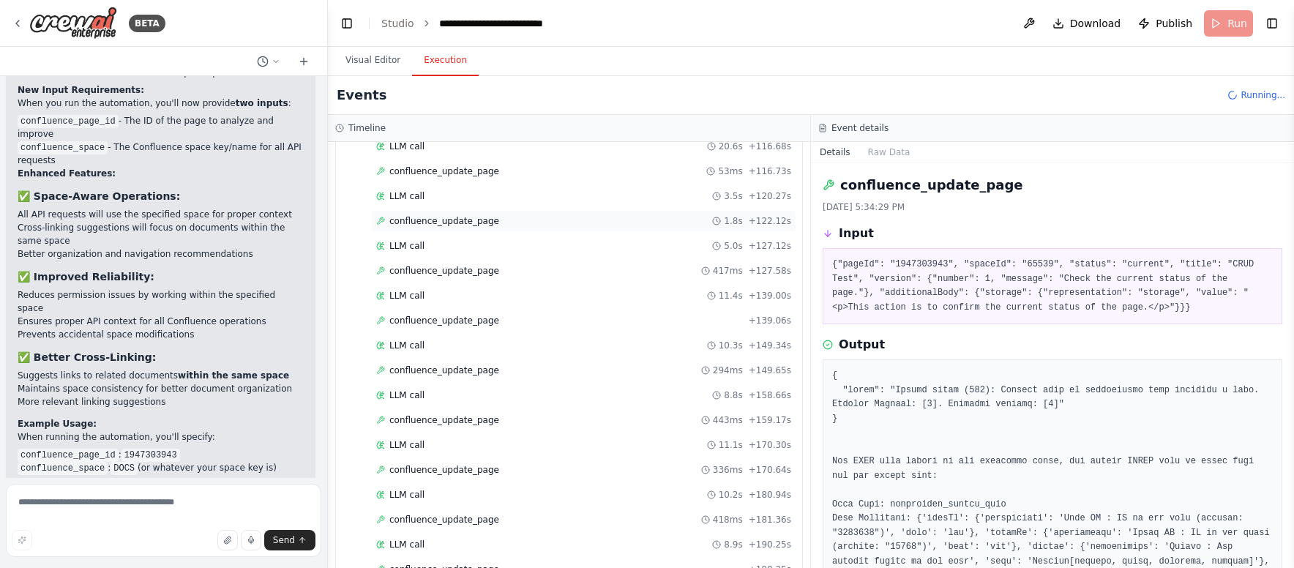
click at [472, 225] on span "confluence_update_page" at bounding box center [444, 221] width 110 height 12
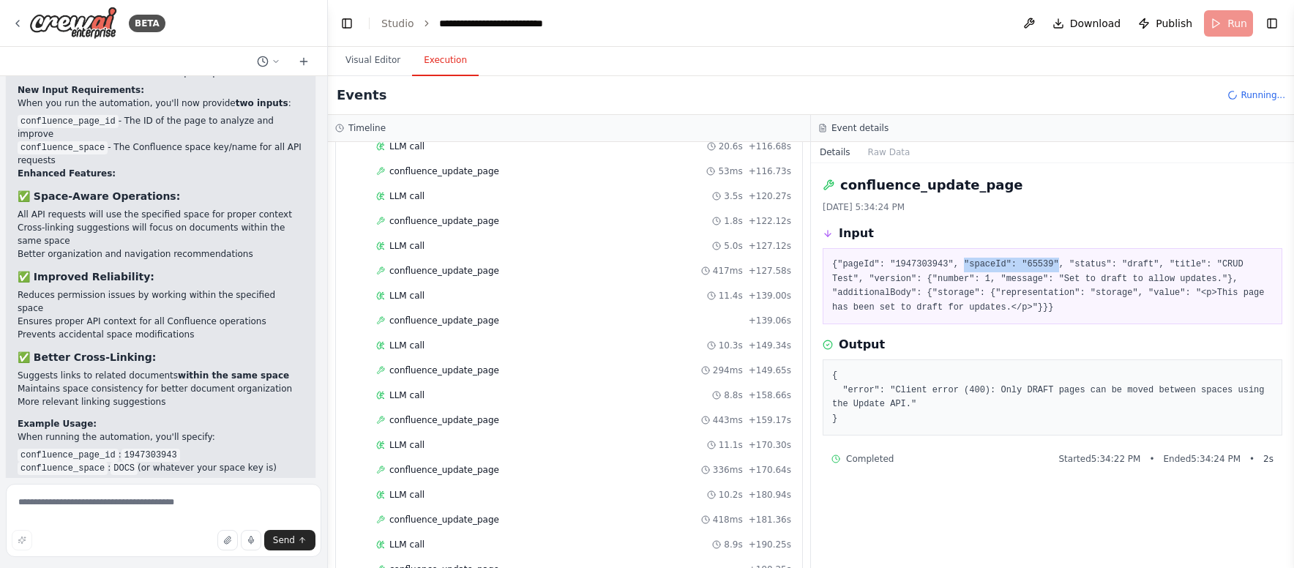
drag, startPoint x: 972, startPoint y: 264, endPoint x: 1059, endPoint y: 266, distance: 86.4
click at [1059, 266] on pre "{"pageId": "1947303943", "spaceId": "65539", "status": "draft", "title": "CRUD …" at bounding box center [1052, 286] width 440 height 57
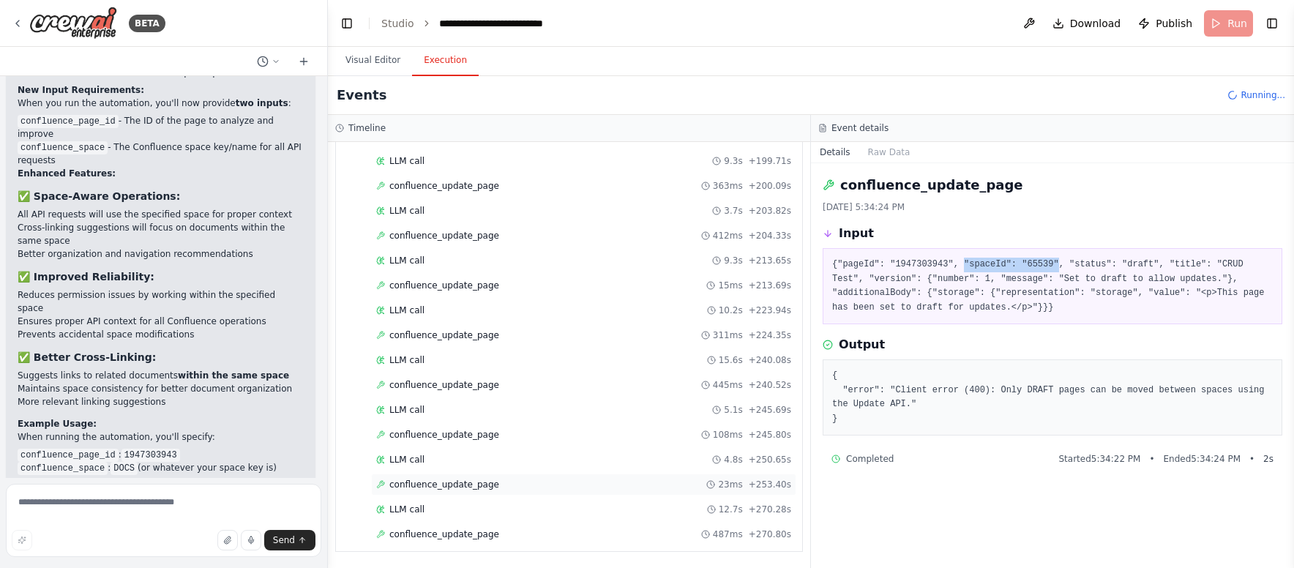
click at [475, 485] on span "confluence_update_page" at bounding box center [444, 485] width 110 height 12
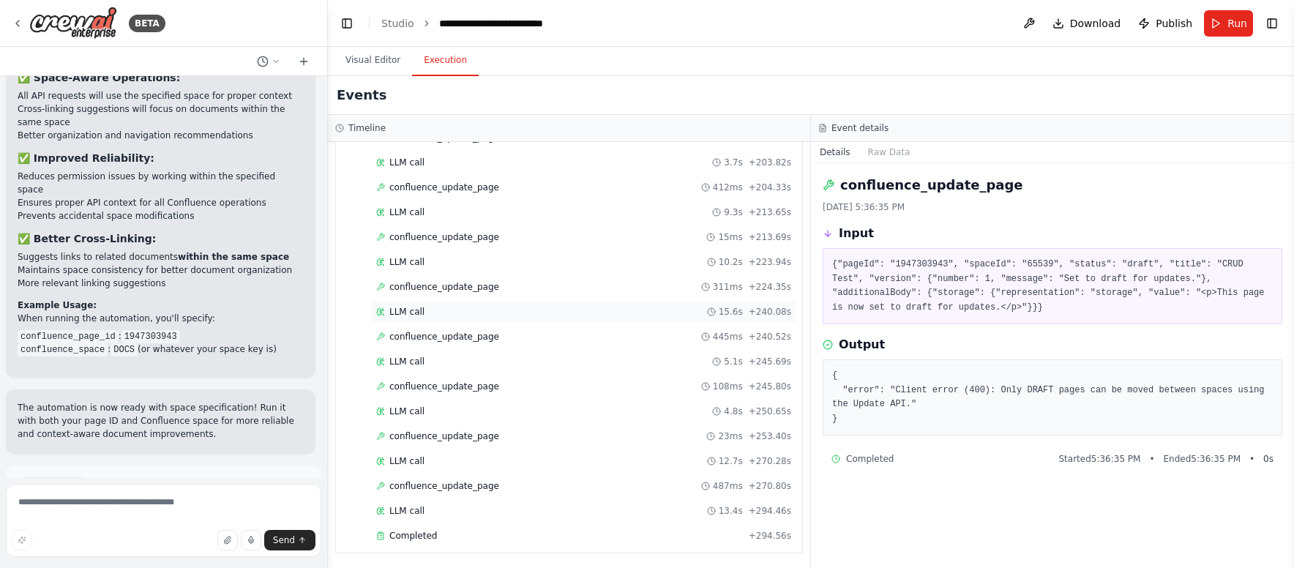
scroll to position [1349, 0]
click at [512, 534] on div "Completed" at bounding box center [559, 534] width 367 height 12
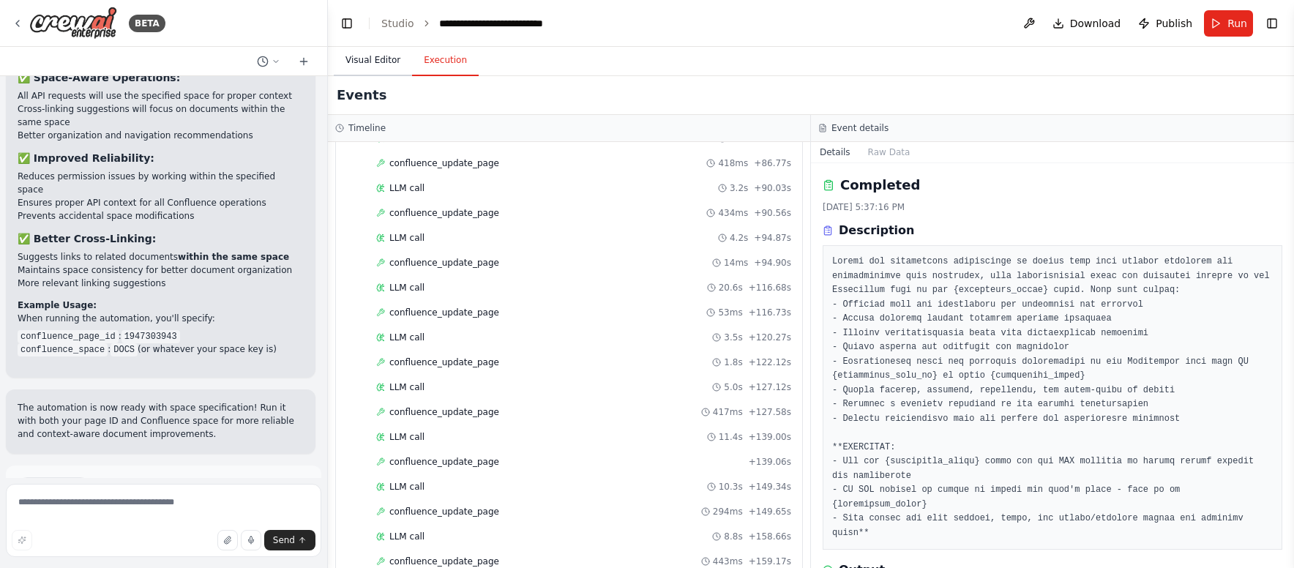
scroll to position [657, 0]
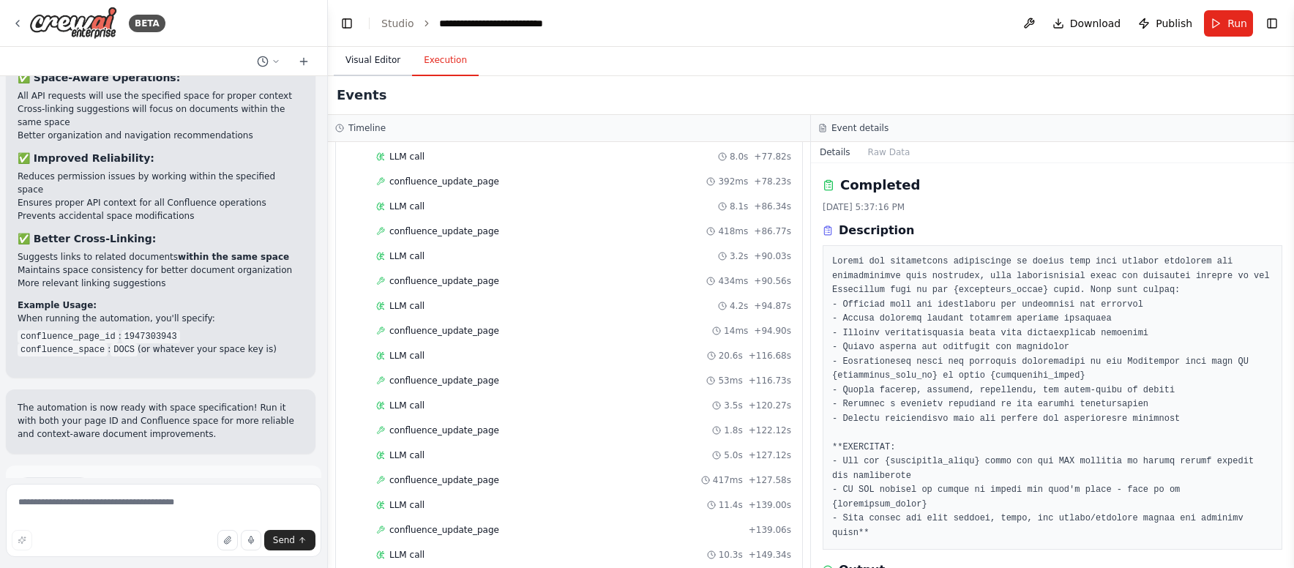
click at [371, 53] on button "Visual Editor" at bounding box center [373, 60] width 78 height 31
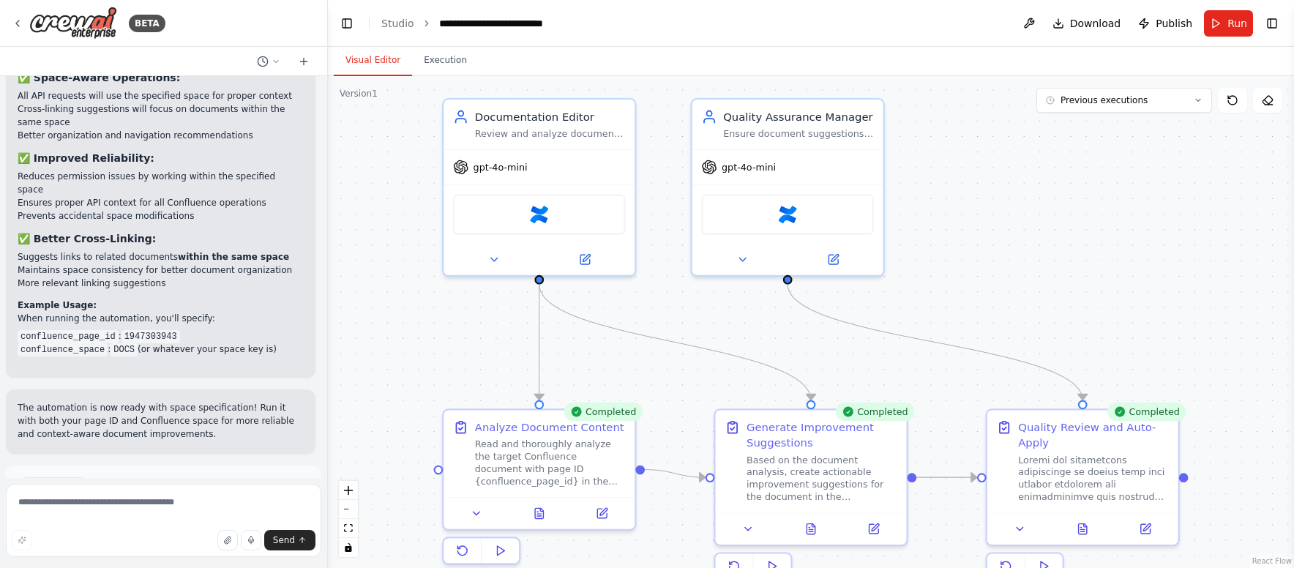
click at [223, 537] on button "Improve automation" at bounding box center [164, 548] width 292 height 23
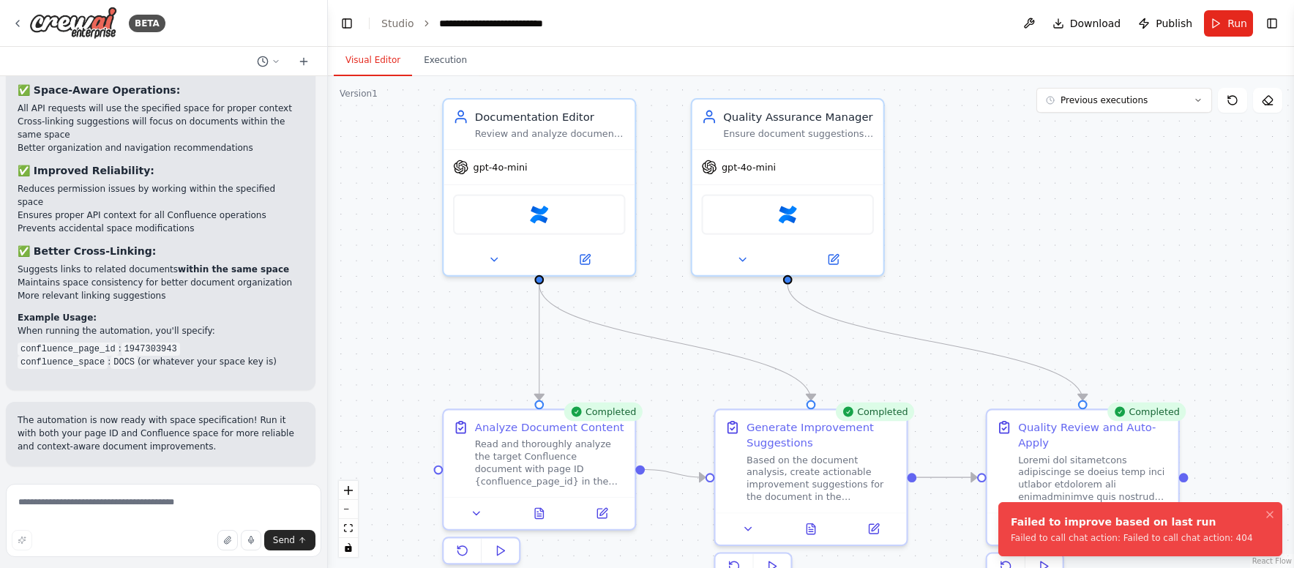
scroll to position [6879, 0]
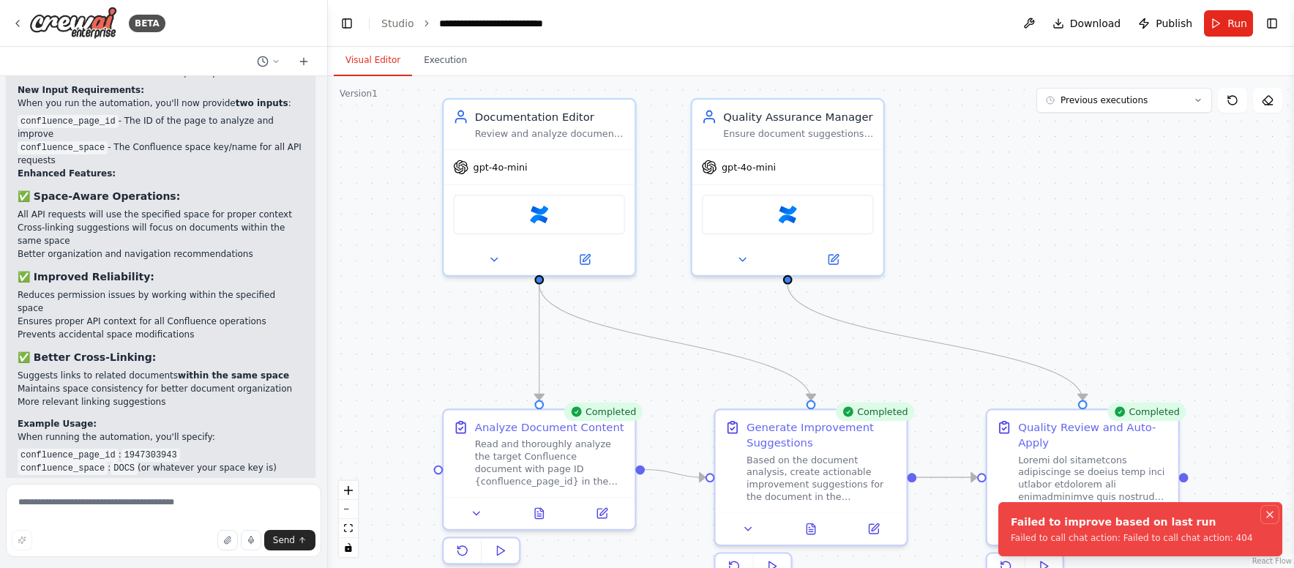
click at [1271, 512] on icon "Notifications (F8)" at bounding box center [1270, 514] width 6 height 6
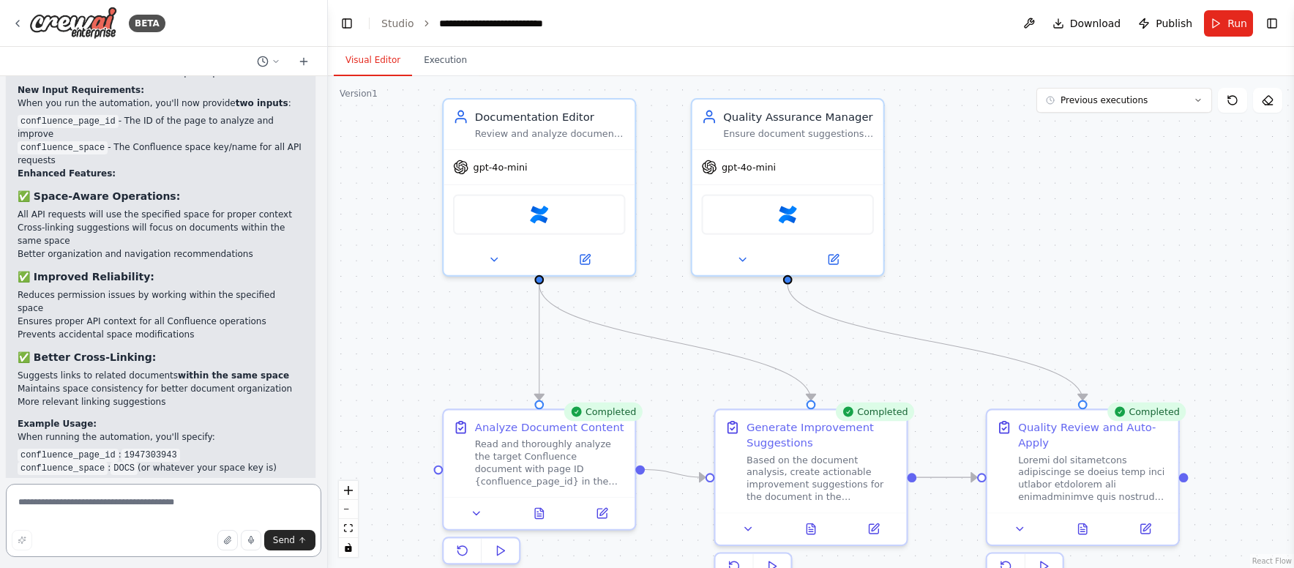
click at [168, 507] on textarea at bounding box center [163, 520] width 315 height 73
click at [1222, 26] on button "Run" at bounding box center [1228, 23] width 49 height 26
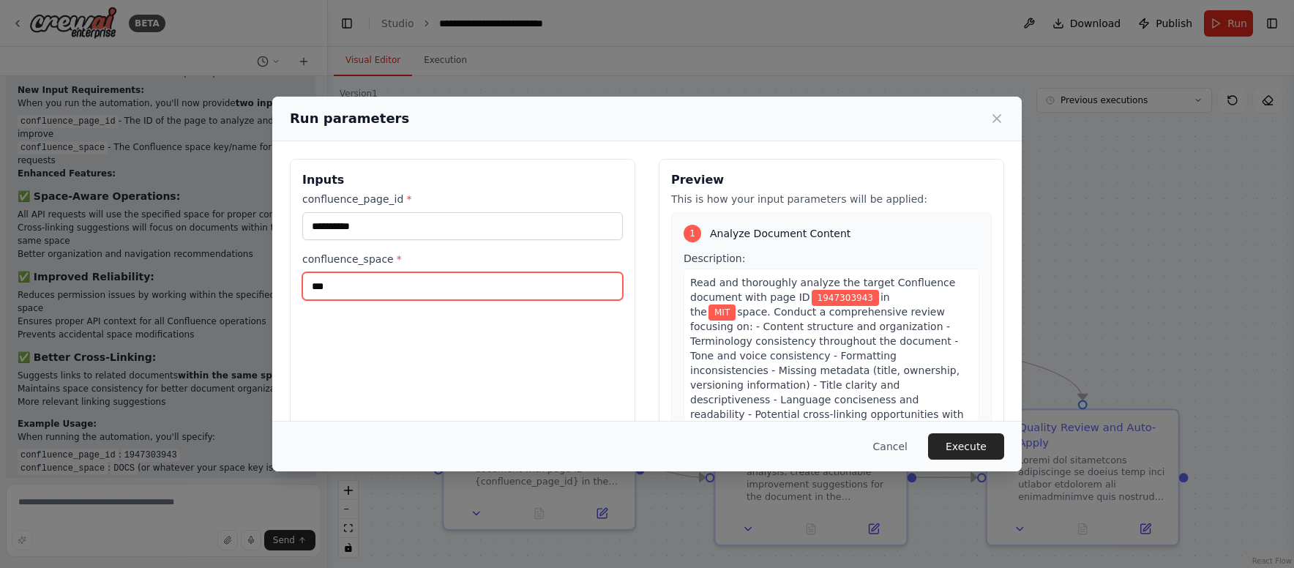
click at [353, 288] on input "***" at bounding box center [462, 286] width 320 height 28
click at [364, 284] on input "***" at bounding box center [462, 286] width 320 height 28
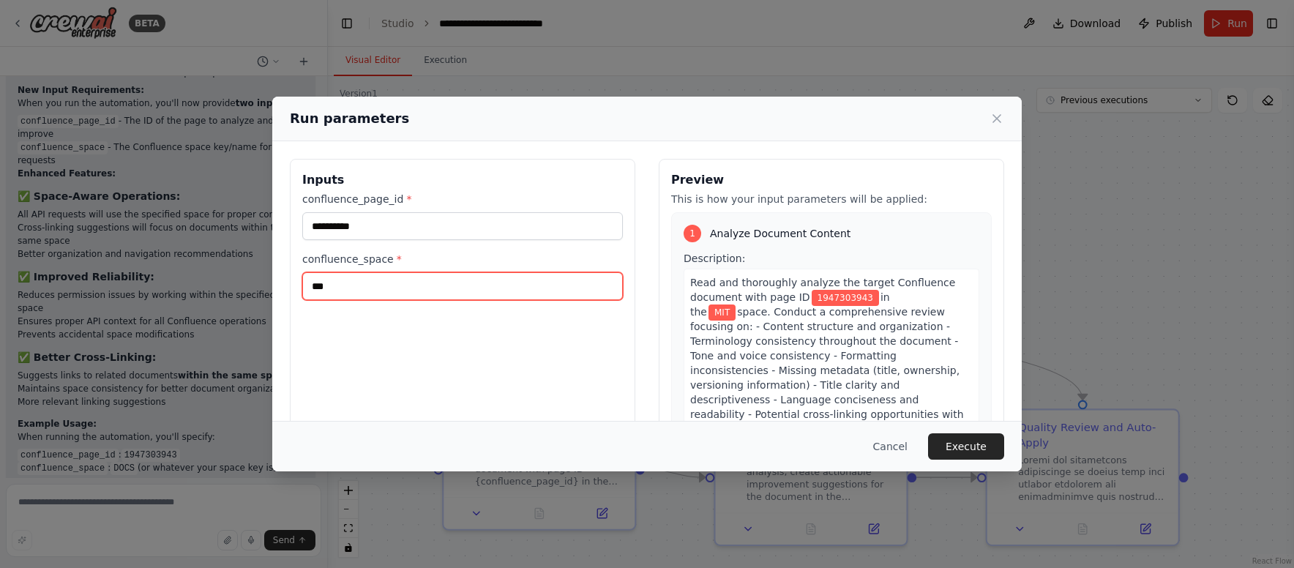
paste input "******"
type input "*********"
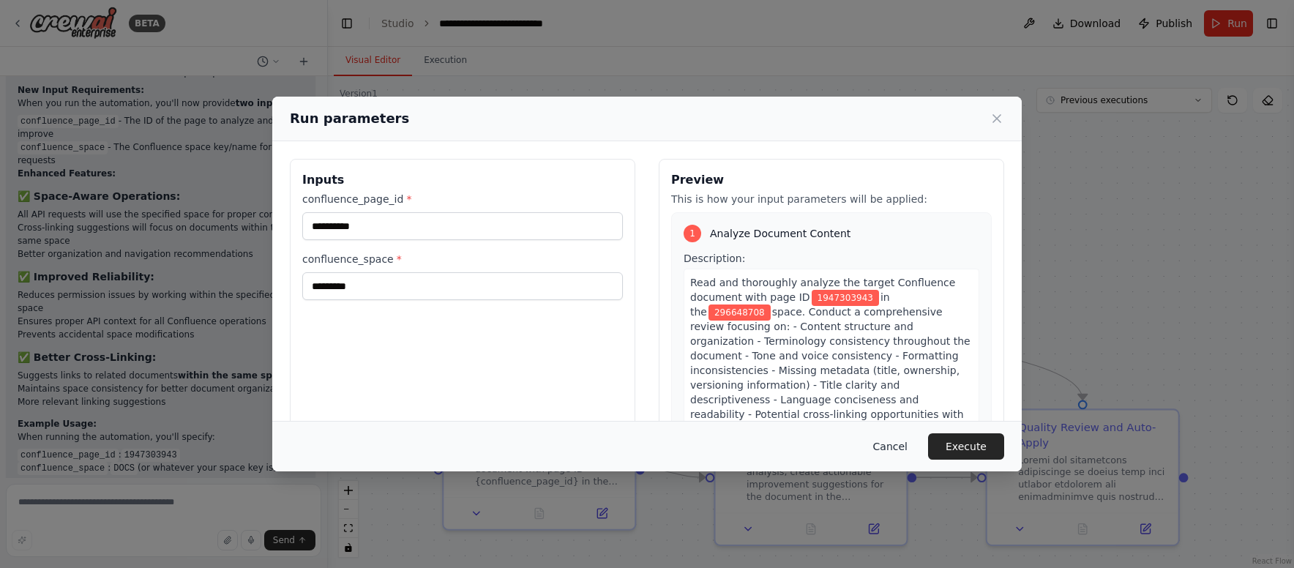
click at [893, 445] on button "Cancel" at bounding box center [890, 446] width 58 height 26
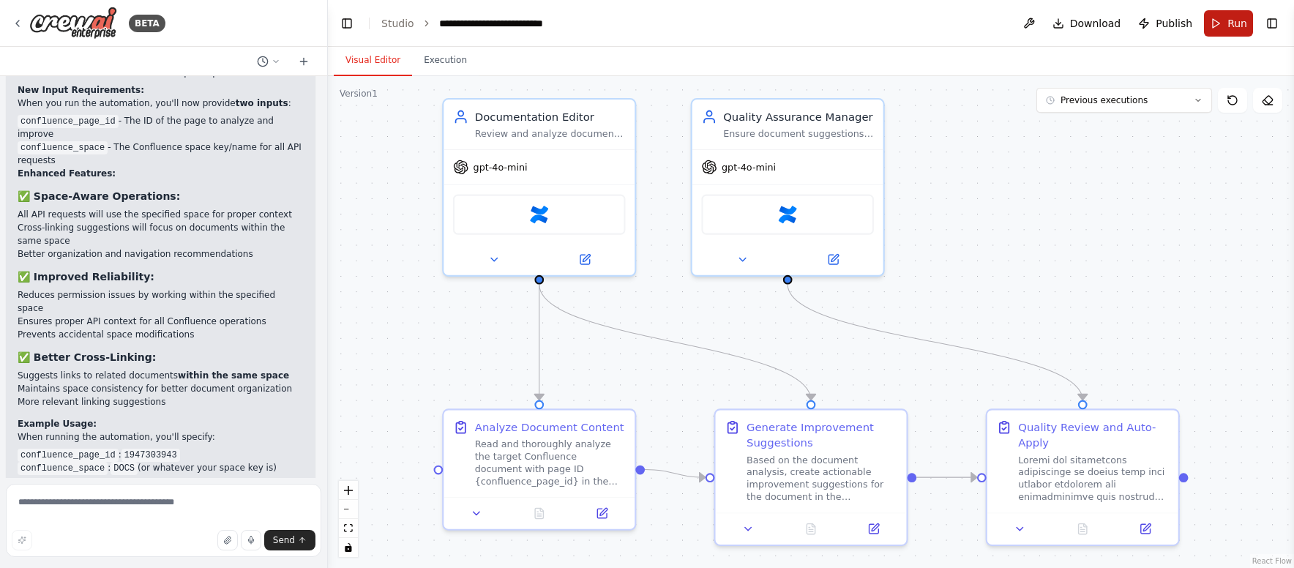
click at [1212, 27] on button "Run" at bounding box center [1228, 23] width 49 height 26
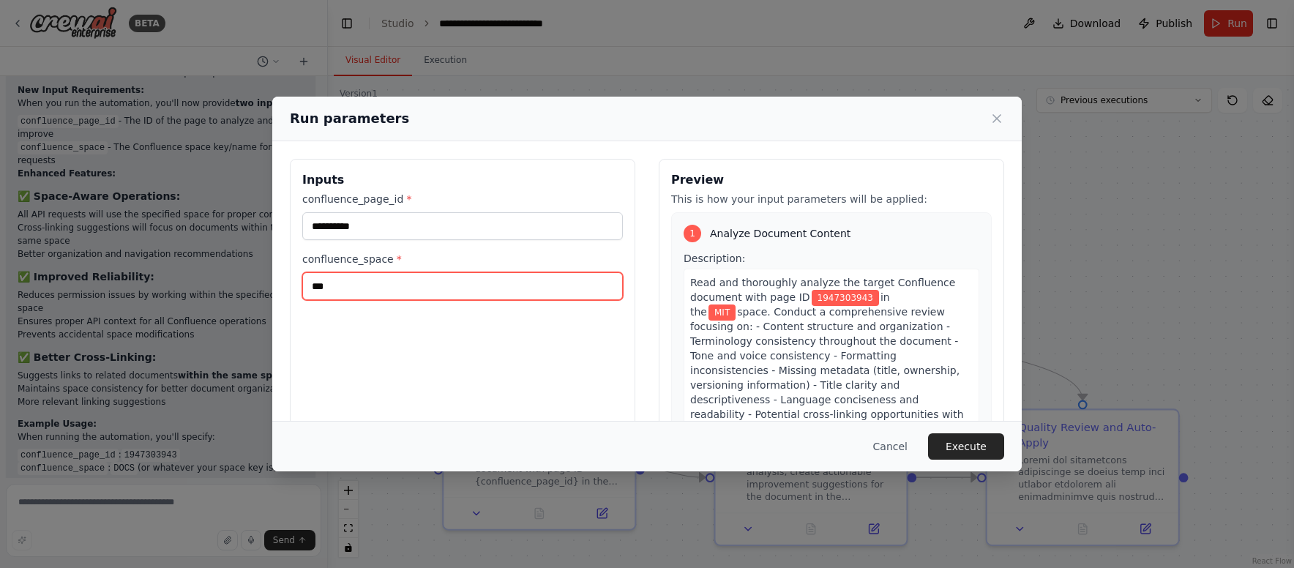
click at [379, 292] on input "***" at bounding box center [462, 286] width 320 height 28
paste input "******"
type input "*********"
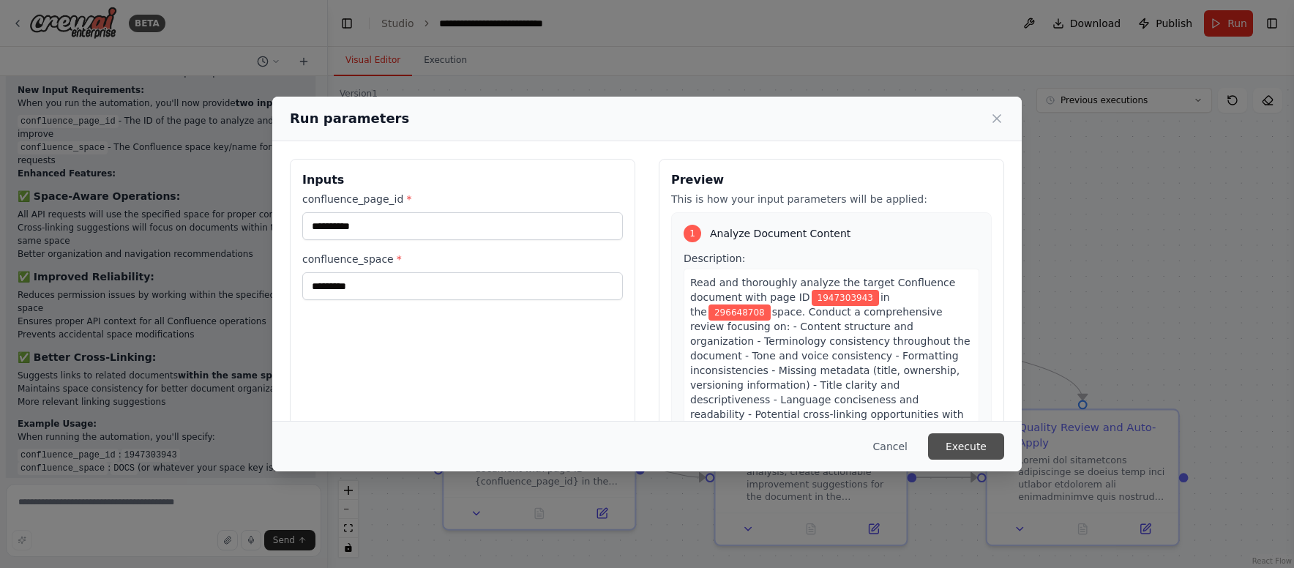
click at [965, 446] on button "Execute" at bounding box center [966, 446] width 76 height 26
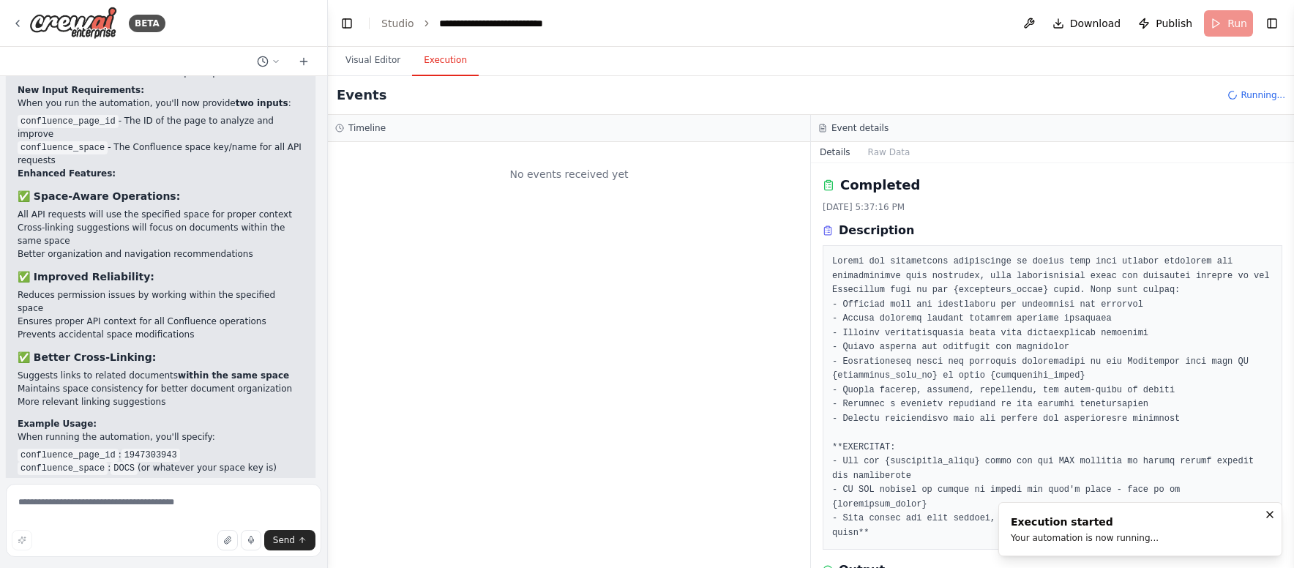
scroll to position [0, 0]
click at [841, 154] on button "Details" at bounding box center [835, 152] width 48 height 20
click at [836, 150] on button "Details" at bounding box center [835, 152] width 48 height 20
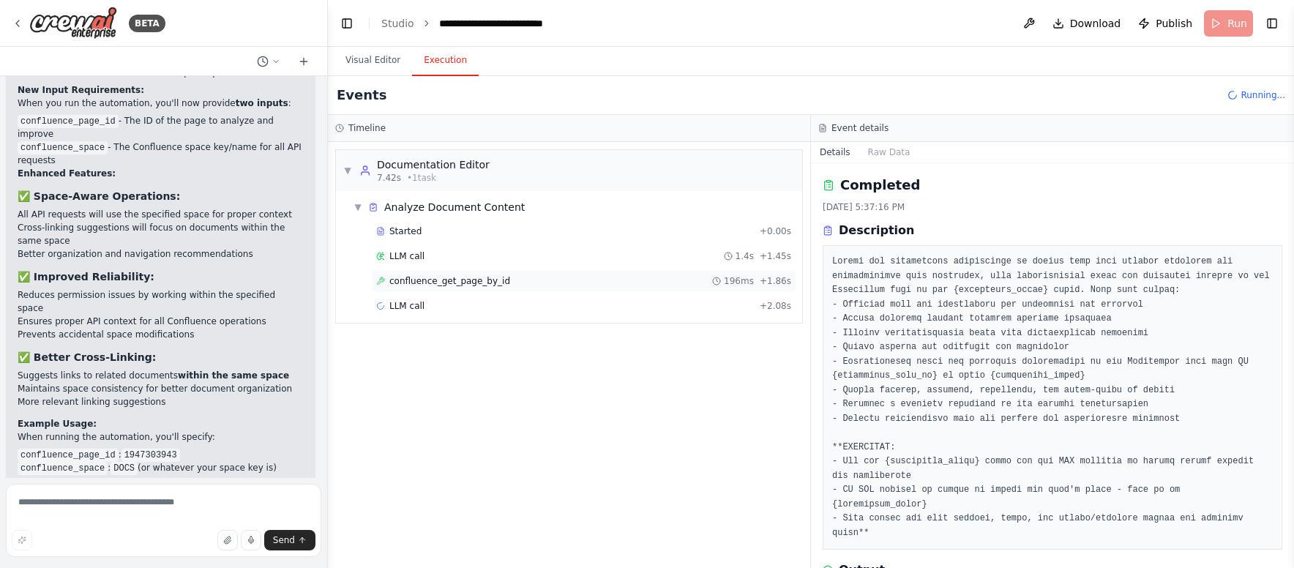
click at [443, 278] on span "confluence_get_page_by_id" at bounding box center [449, 281] width 121 height 12
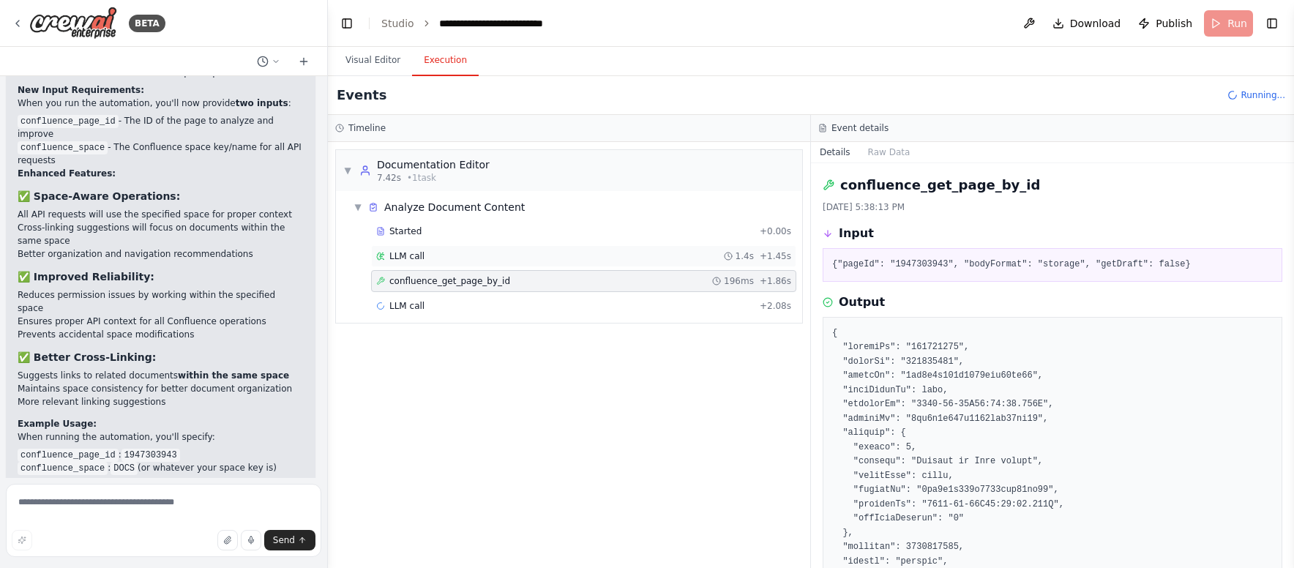
click at [412, 260] on span "LLM call" at bounding box center [406, 256] width 35 height 12
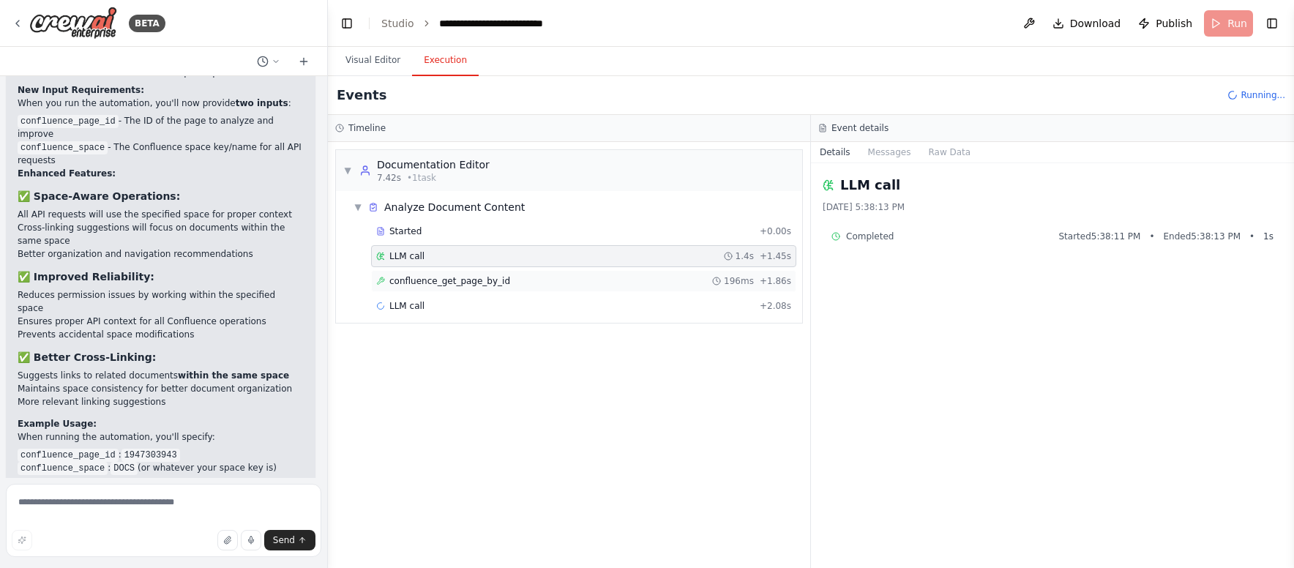
click at [432, 278] on span "confluence_get_page_by_id" at bounding box center [449, 281] width 121 height 12
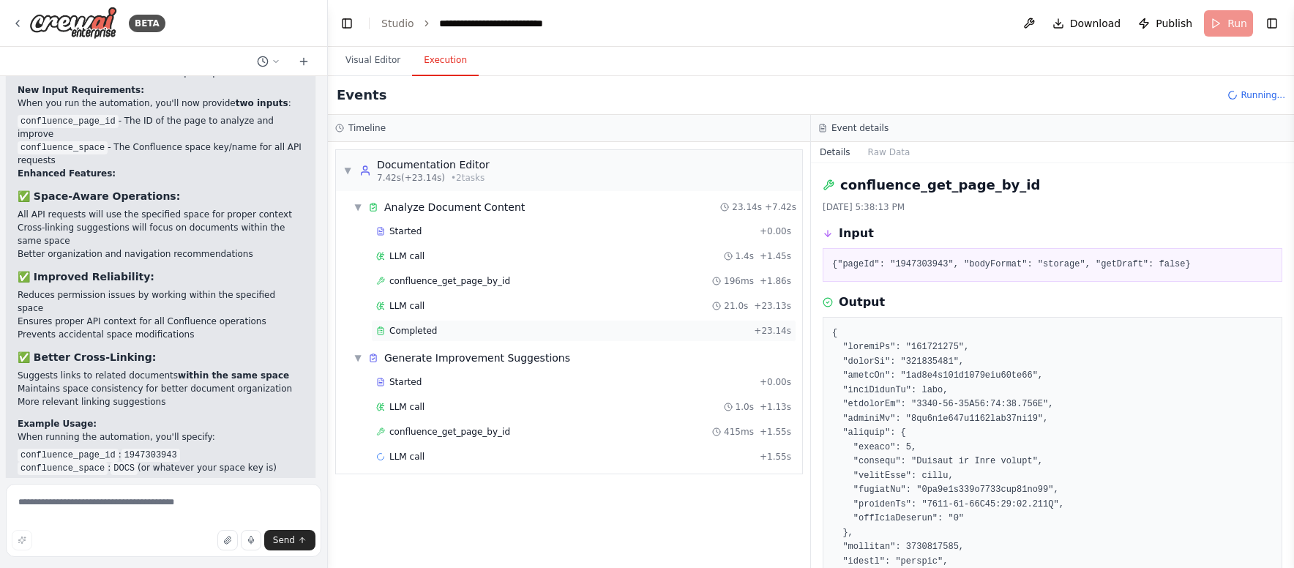
click at [445, 326] on div "Completed" at bounding box center [562, 331] width 372 height 12
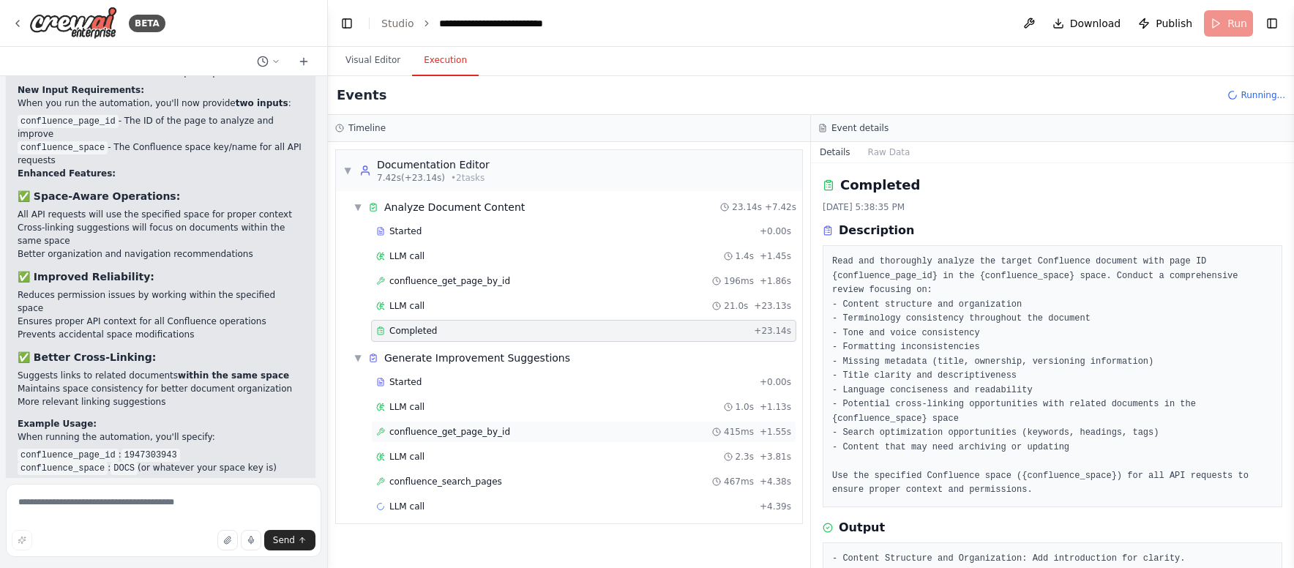
click at [446, 430] on span "confluence_get_page_by_id" at bounding box center [449, 432] width 121 height 12
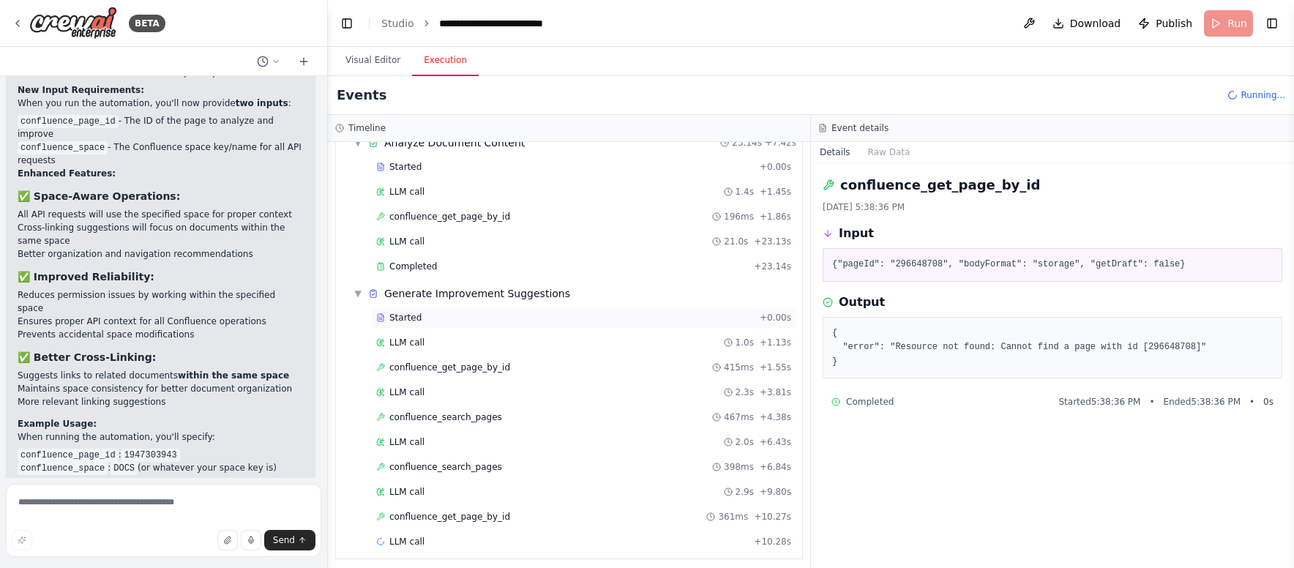
scroll to position [72, 0]
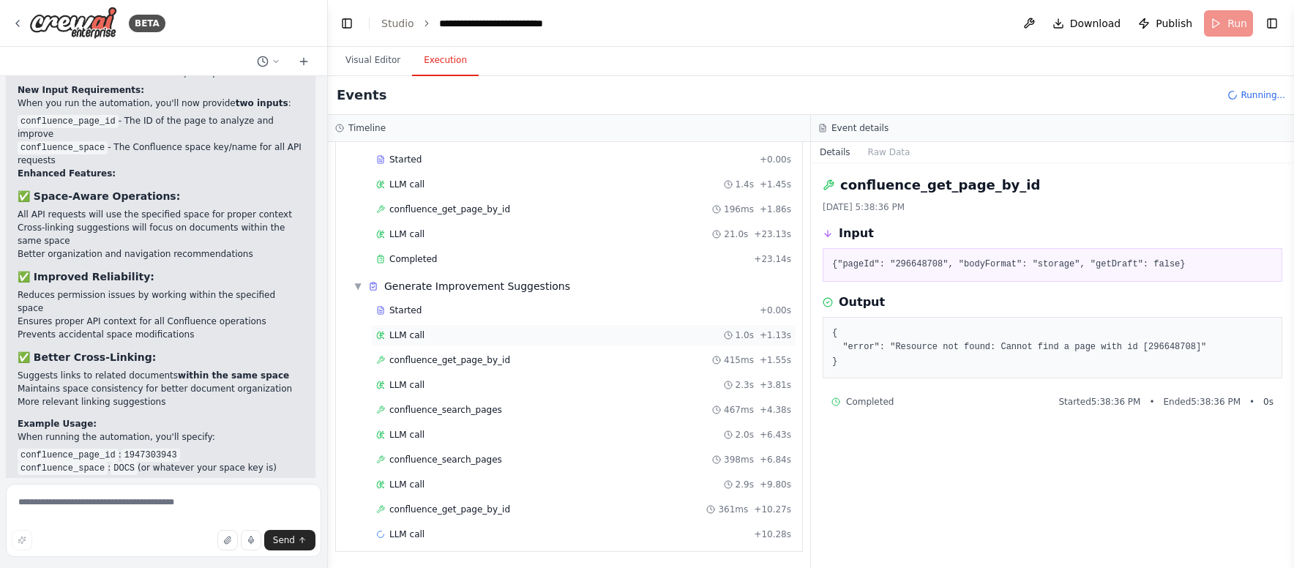
click at [487, 335] on div "LLM call 1.0s + 1.13s" at bounding box center [583, 335] width 415 height 12
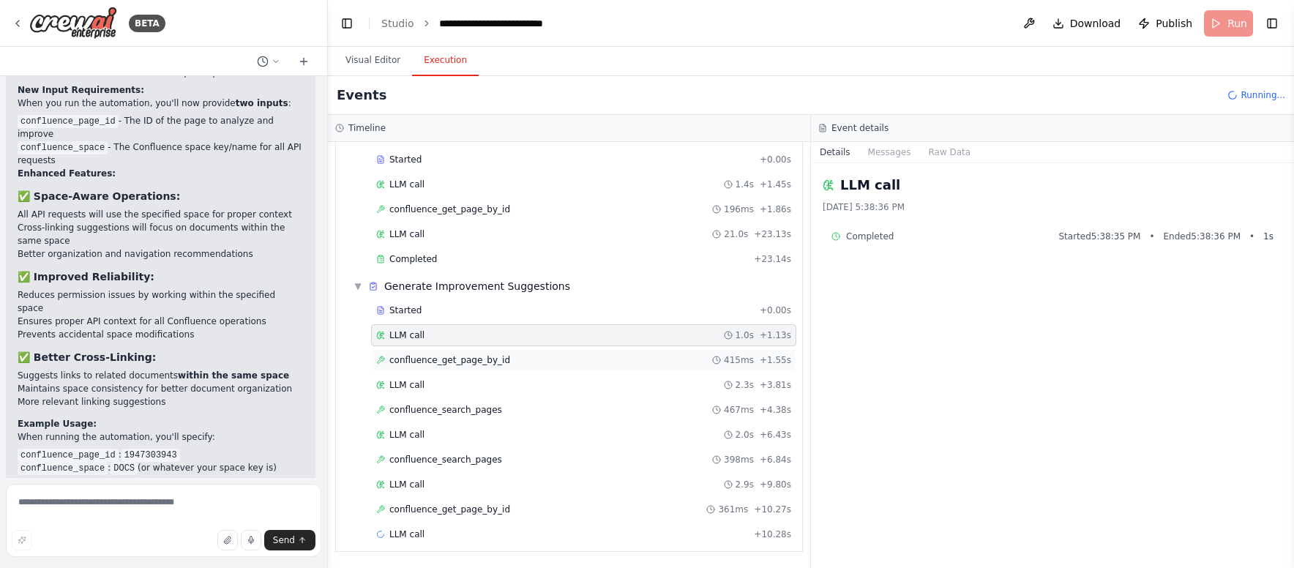
click at [490, 352] on div "confluence_get_page_by_id 415ms + 1.55s" at bounding box center [583, 360] width 425 height 22
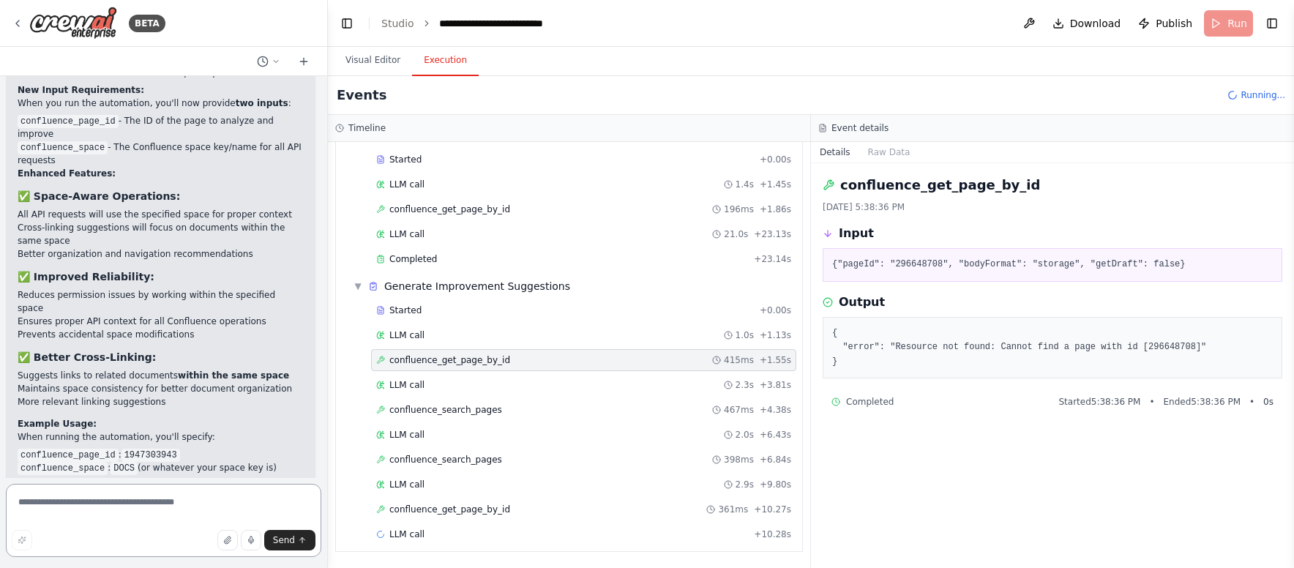
click at [165, 501] on textarea at bounding box center [163, 520] width 315 height 73
click at [374, 56] on button "Visual Editor" at bounding box center [373, 60] width 78 height 31
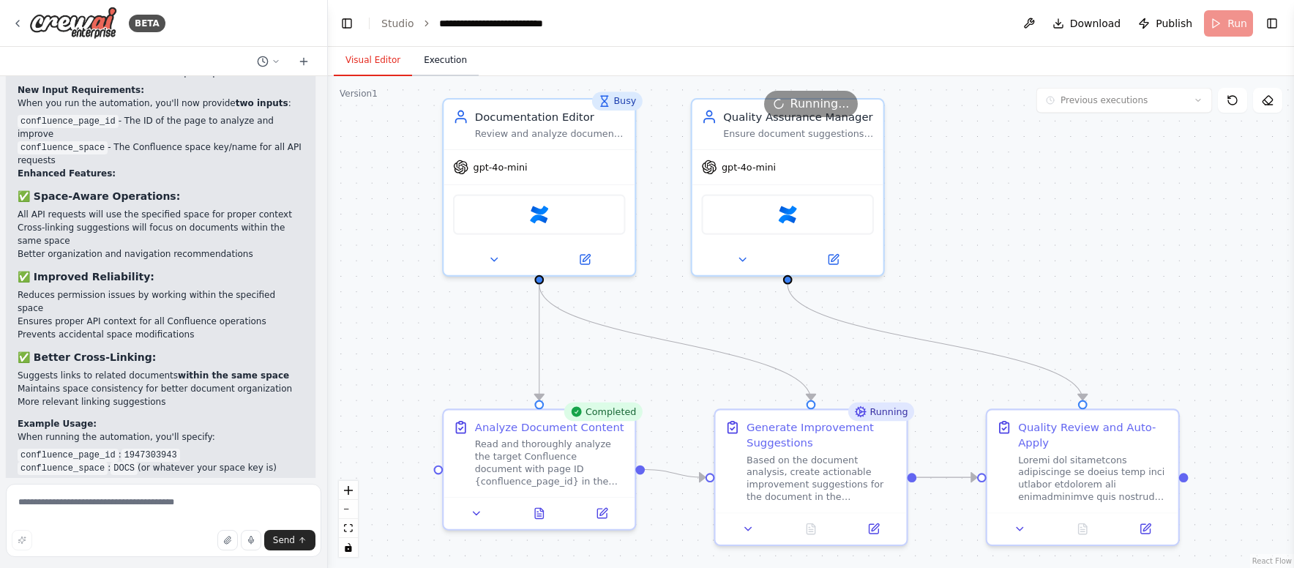
click at [448, 60] on button "Execution" at bounding box center [445, 60] width 67 height 31
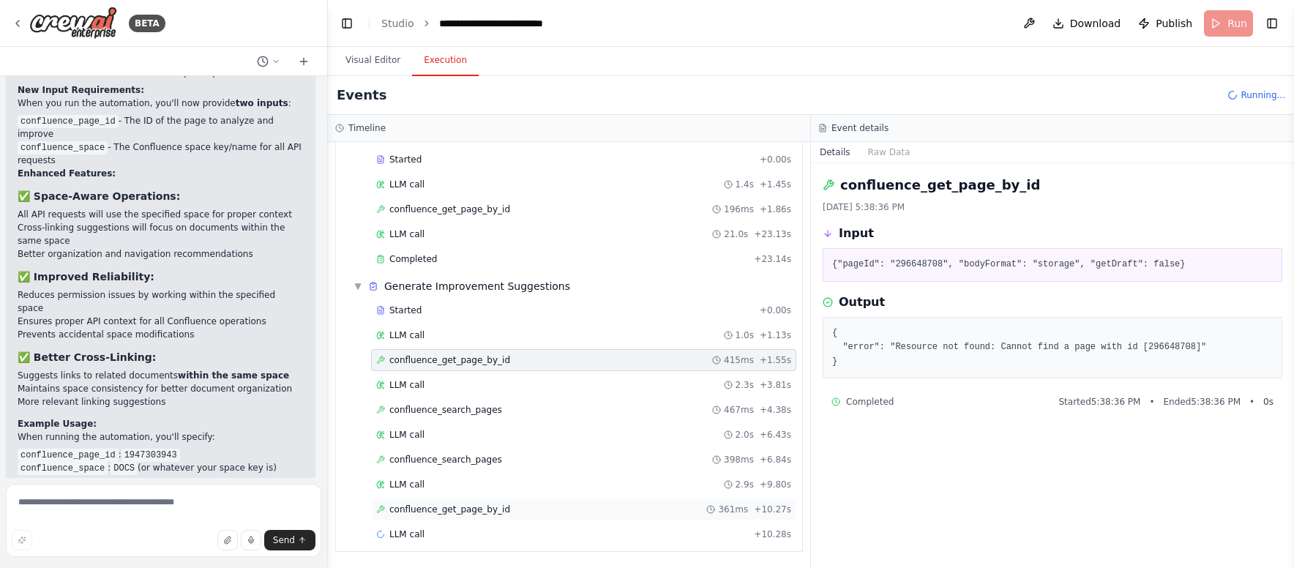
click at [514, 514] on div "confluence_get_page_by_id 361ms + 10.27s" at bounding box center [583, 509] width 415 height 12
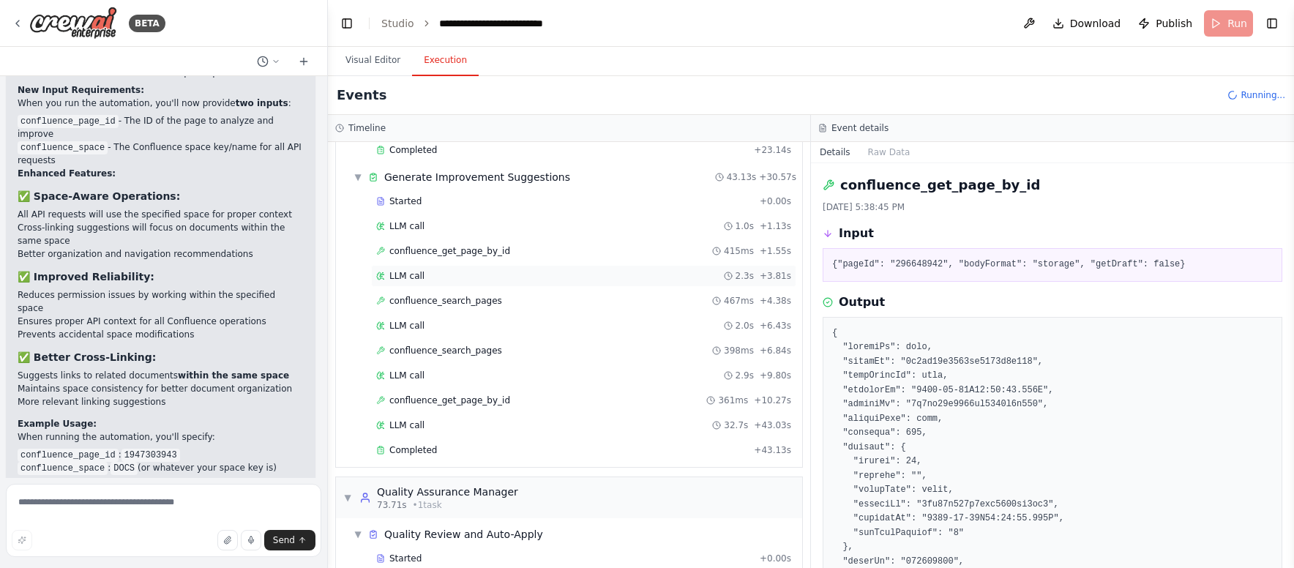
scroll to position [230, 0]
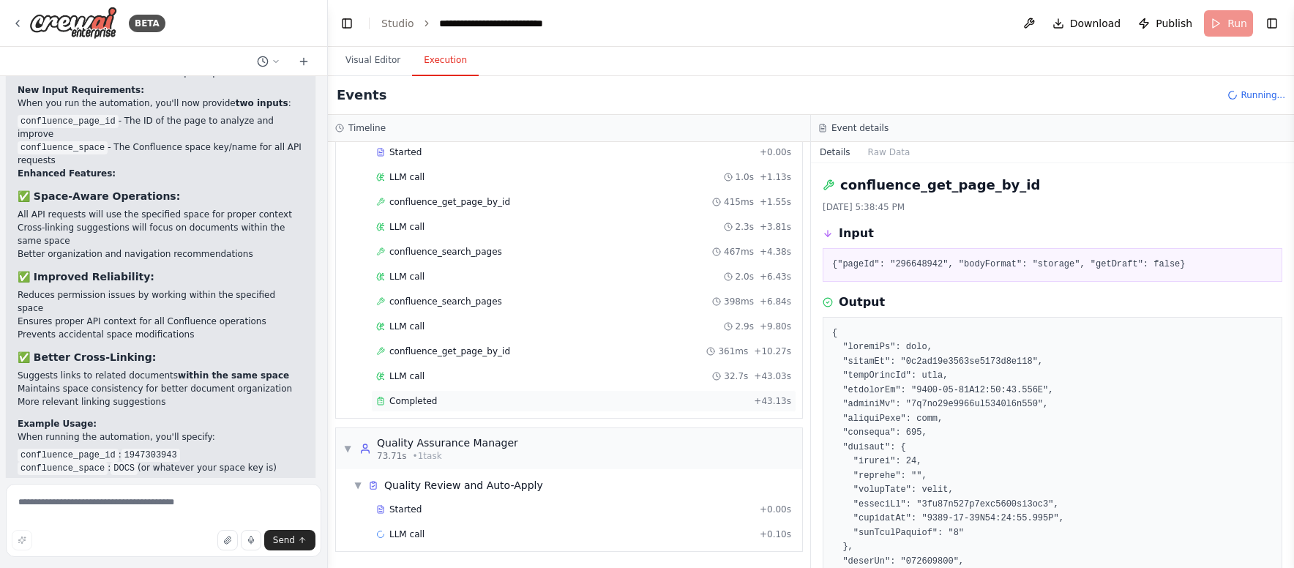
click at [441, 400] on div "Completed" at bounding box center [562, 401] width 372 height 12
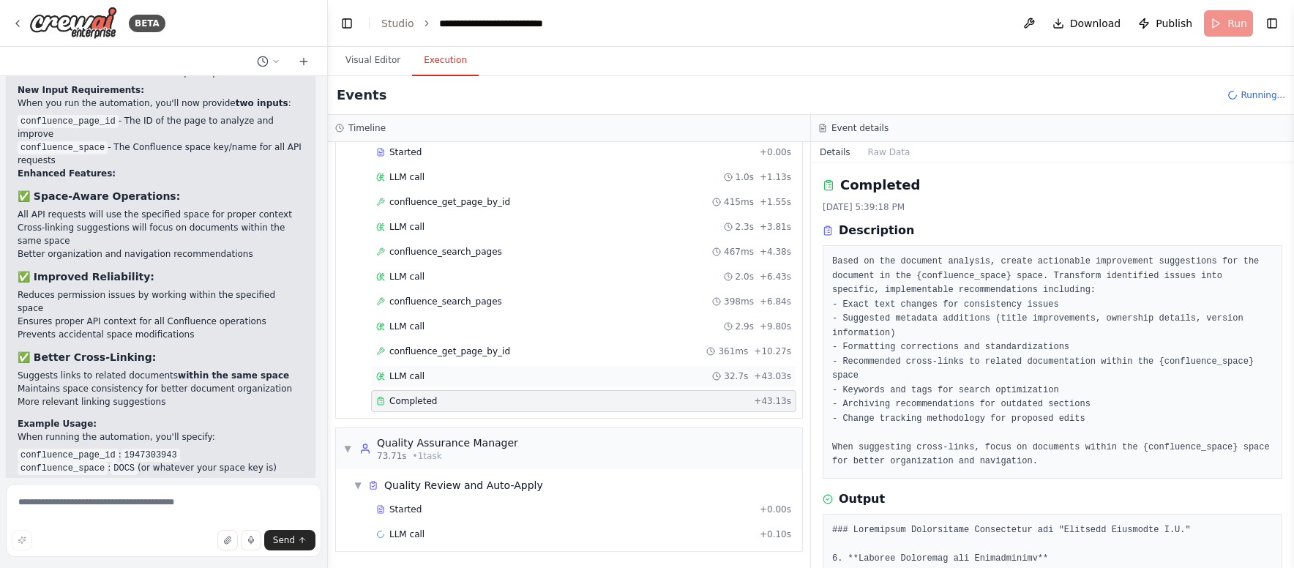
drag, startPoint x: 453, startPoint y: 378, endPoint x: 511, endPoint y: 372, distance: 58.1
click at [454, 378] on div "LLM call 32.7s + 43.03s" at bounding box center [583, 376] width 415 height 12
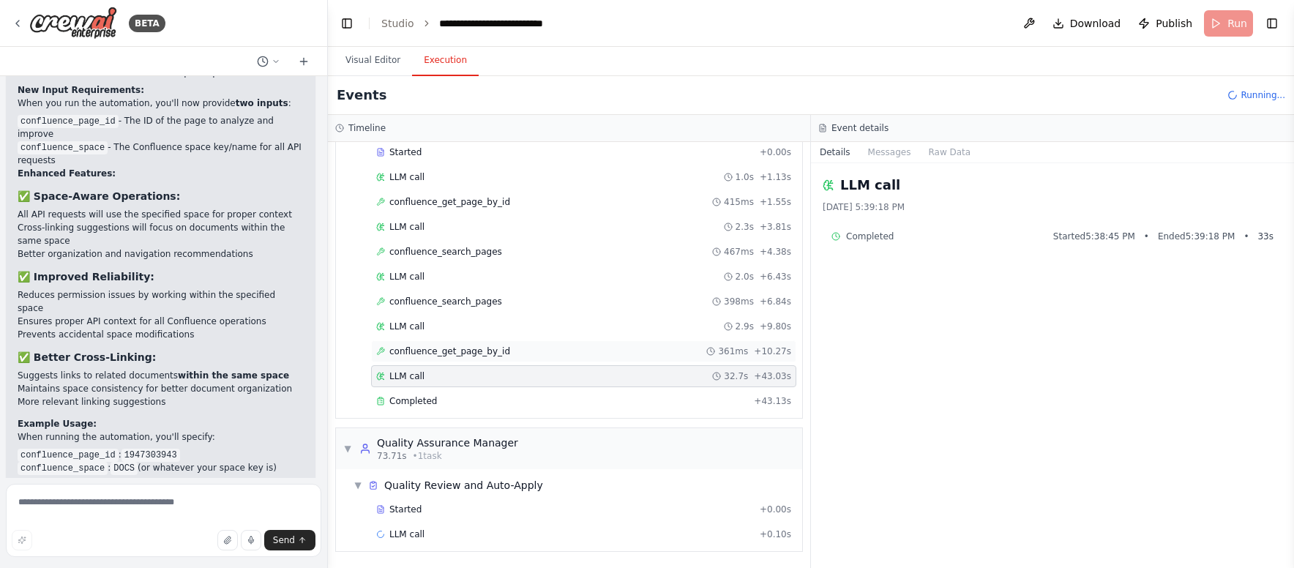
click at [543, 346] on div "confluence_get_page_by_id 361ms + 10.27s" at bounding box center [583, 351] width 415 height 12
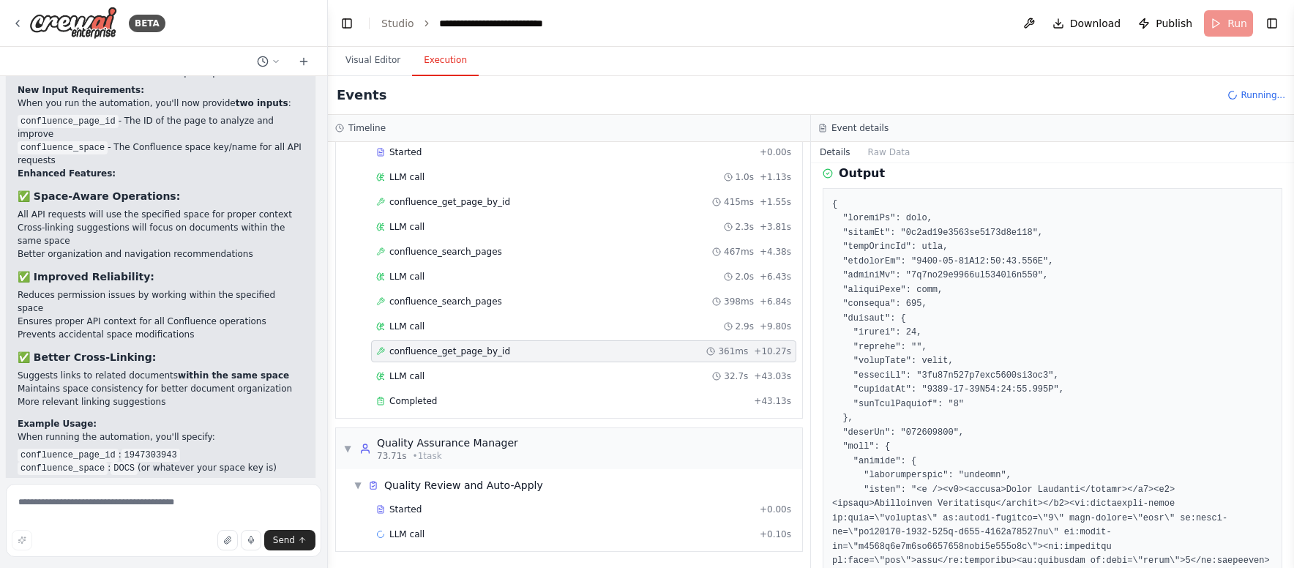
scroll to position [0, 0]
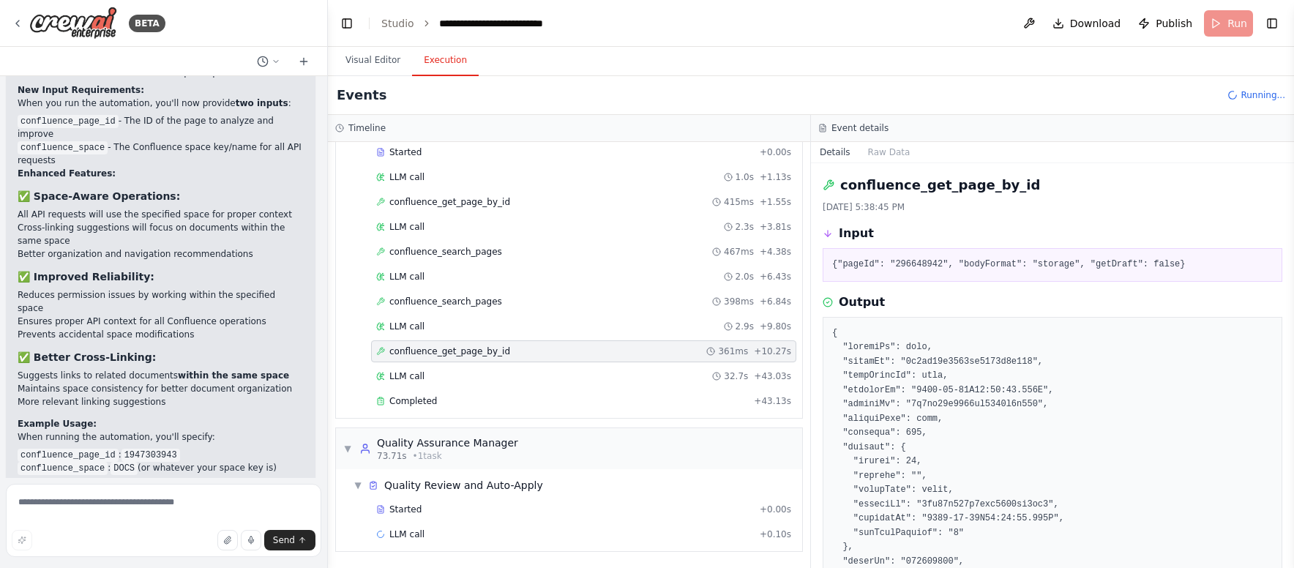
click at [912, 261] on pre "{"pageId": "296648942", "bodyFormat": "storage", "getDraft": false}" at bounding box center [1052, 265] width 440 height 15
click at [914, 262] on pre "{"pageId": "296648942", "bodyFormat": "storage", "getDraft": false}" at bounding box center [1052, 265] width 440 height 15
click at [918, 266] on pre "{"pageId": "296648942", "bodyFormat": "storage", "getDraft": false}" at bounding box center [1052, 265] width 440 height 15
click at [942, 308] on div "Output" at bounding box center [1051, 302] width 459 height 18
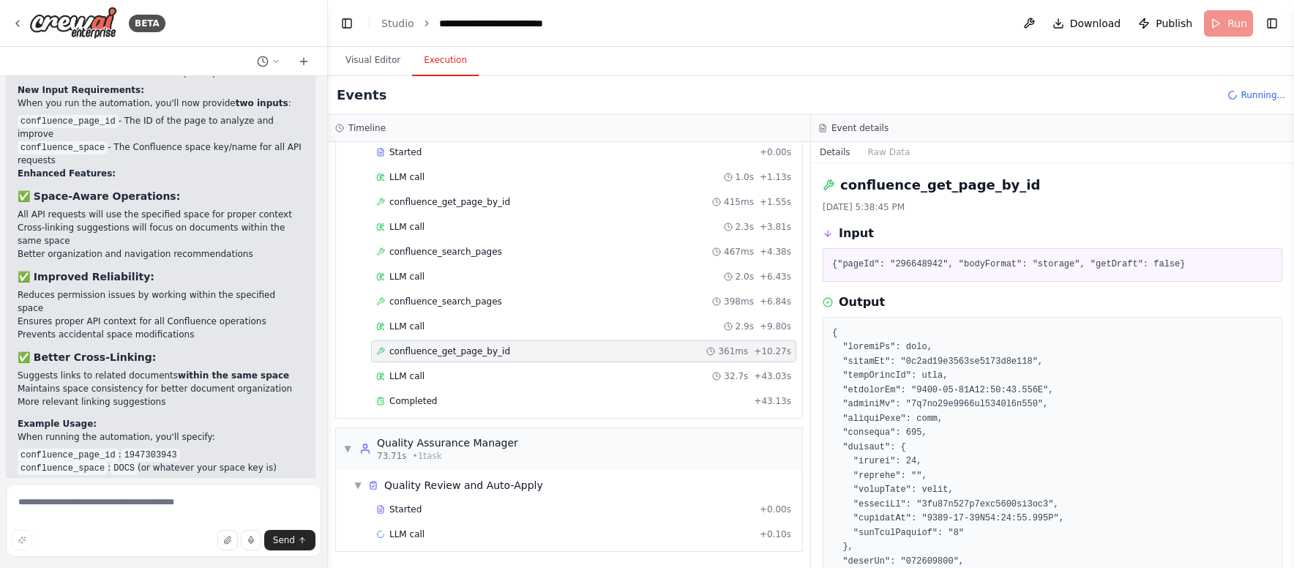
click at [917, 261] on pre "{"pageId": "296648942", "bodyFormat": "storage", "getDraft": false}" at bounding box center [1052, 265] width 440 height 15
copy pre "296648942"
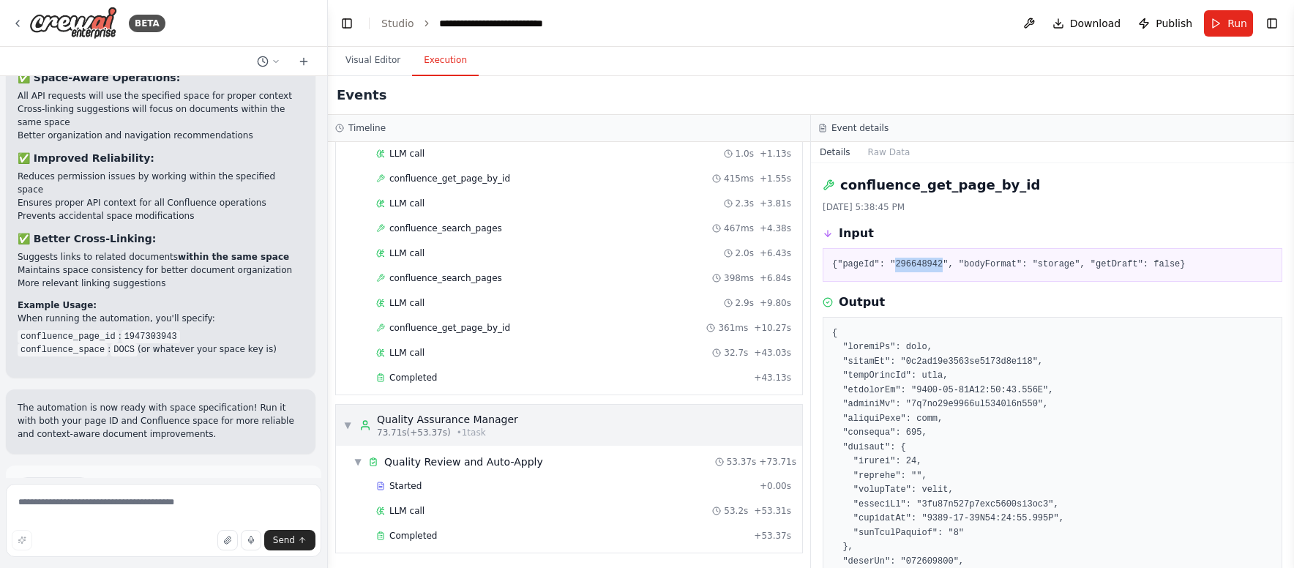
scroll to position [255, 0]
click at [544, 527] on div "Completed + 53.37s" at bounding box center [583, 534] width 425 height 22
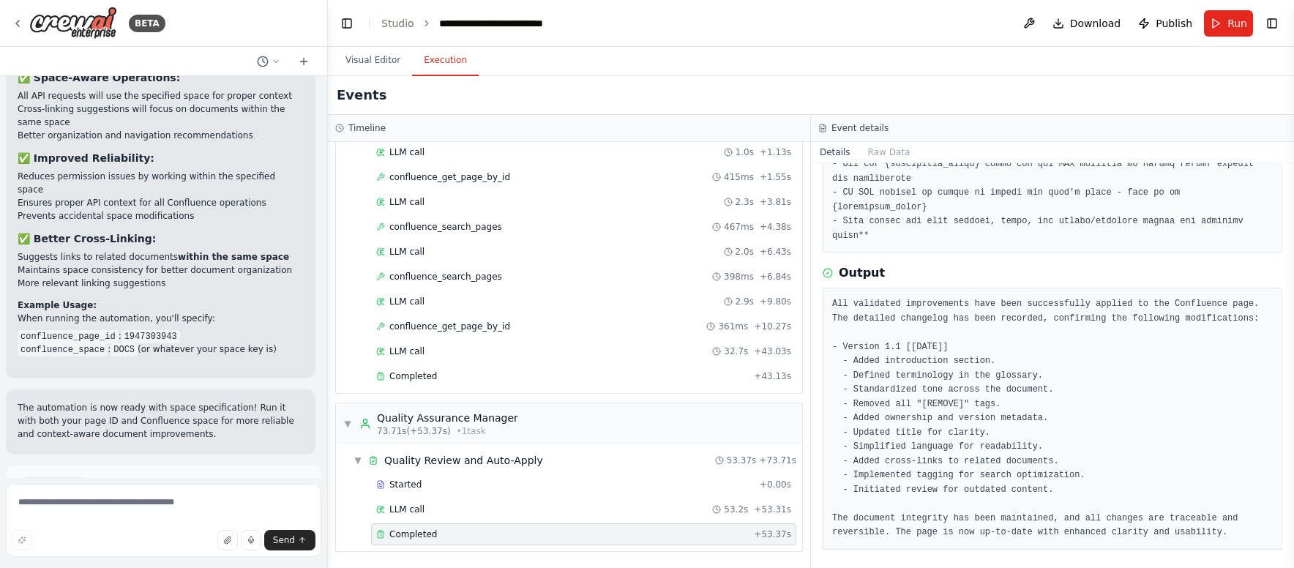
scroll to position [301, 0]
click at [473, 506] on div "LLM call 53.2s + 53.31s" at bounding box center [583, 509] width 415 height 12
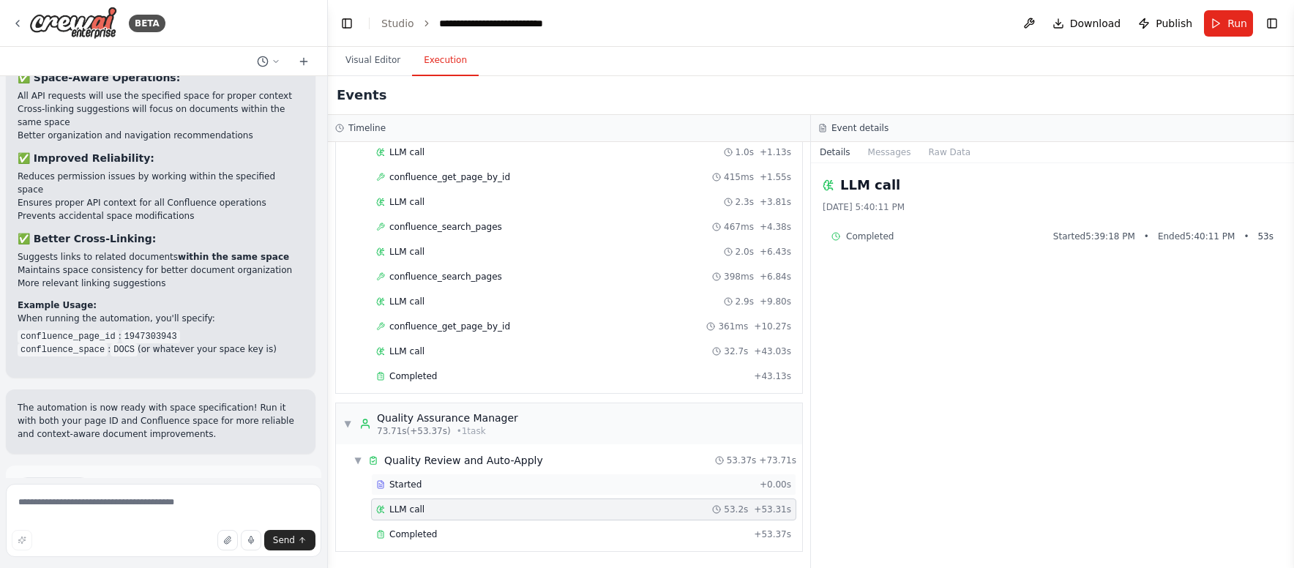
click at [479, 485] on div "Started" at bounding box center [565, 485] width 378 height 12
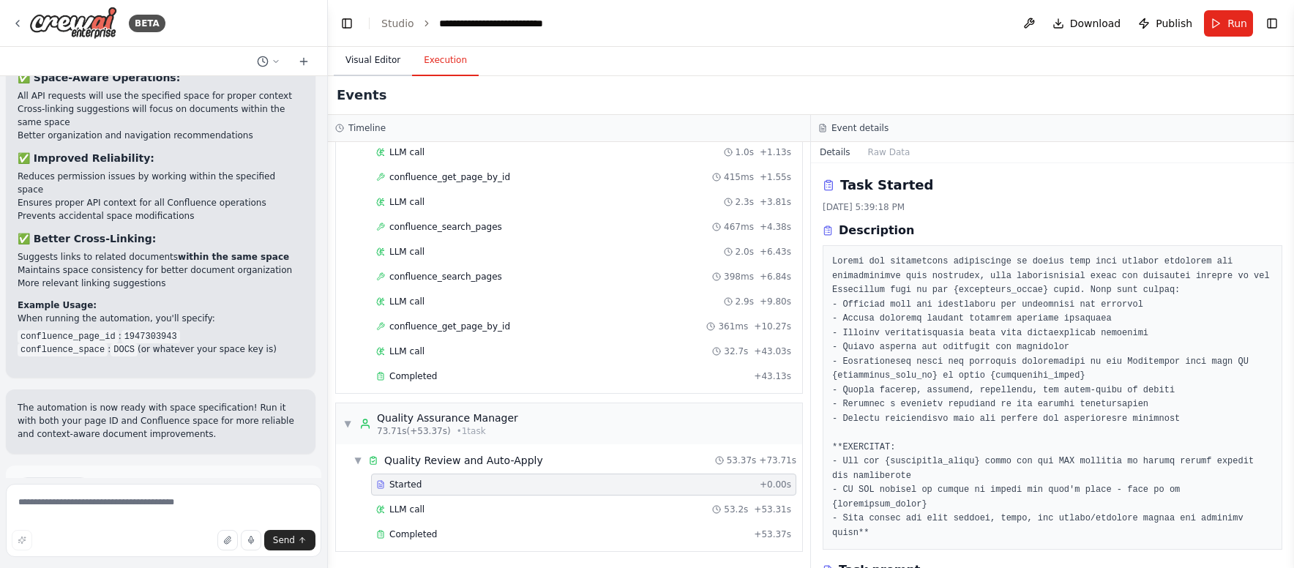
click at [370, 72] on button "Visual Editor" at bounding box center [373, 60] width 78 height 31
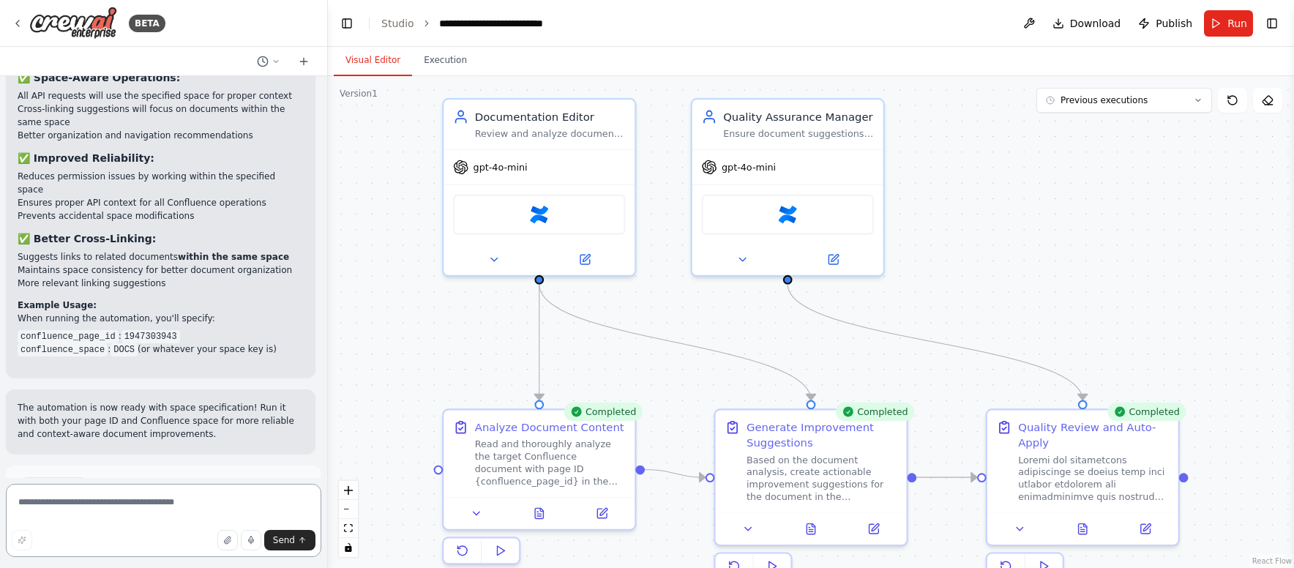
click at [133, 498] on textarea at bounding box center [163, 520] width 315 height 73
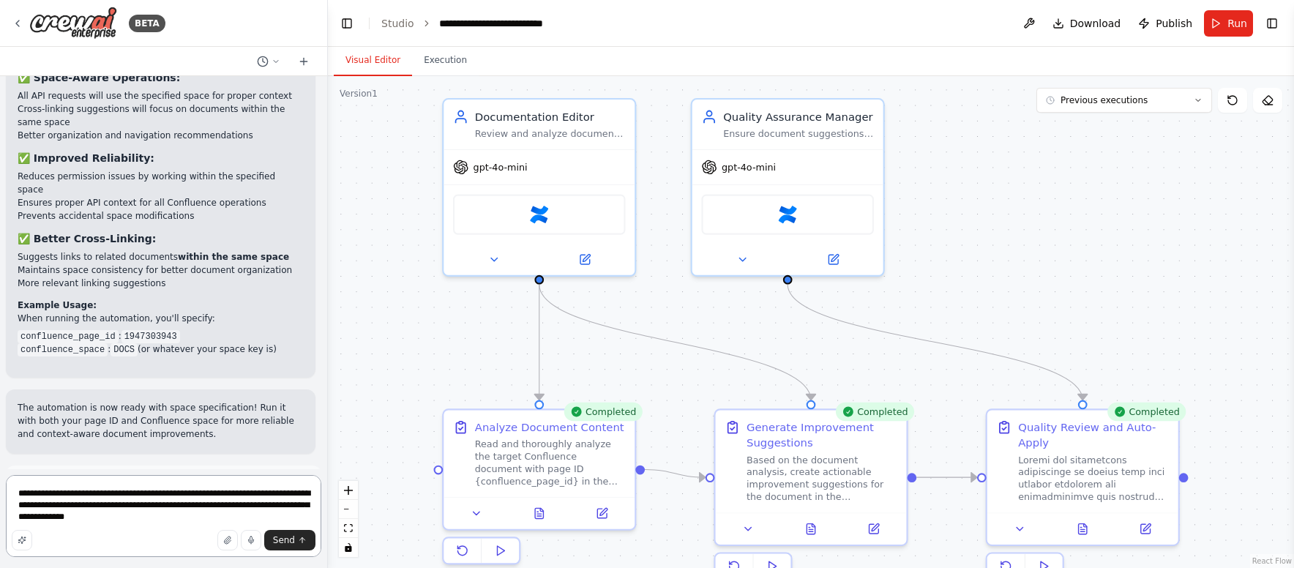
drag, startPoint x: 64, startPoint y: 506, endPoint x: 106, endPoint y: 549, distance: 60.5
click at [63, 506] on textarea "**********" at bounding box center [163, 516] width 315 height 82
click at [289, 518] on textarea "**********" at bounding box center [163, 516] width 315 height 82
type textarea "**********"
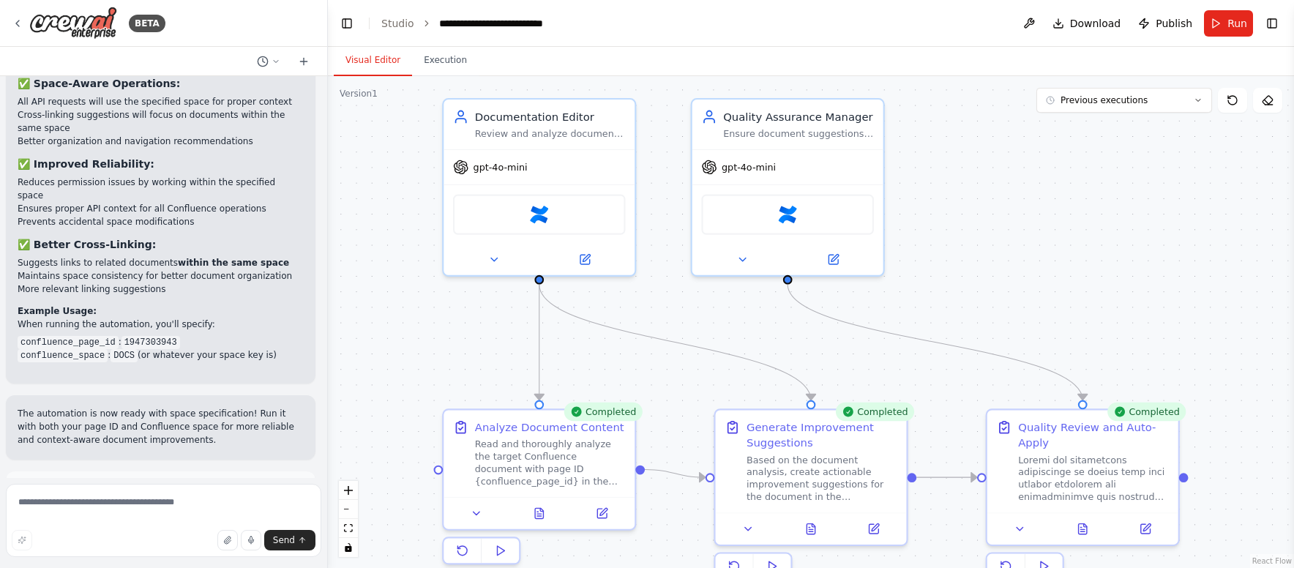
scroll to position [7039, 0]
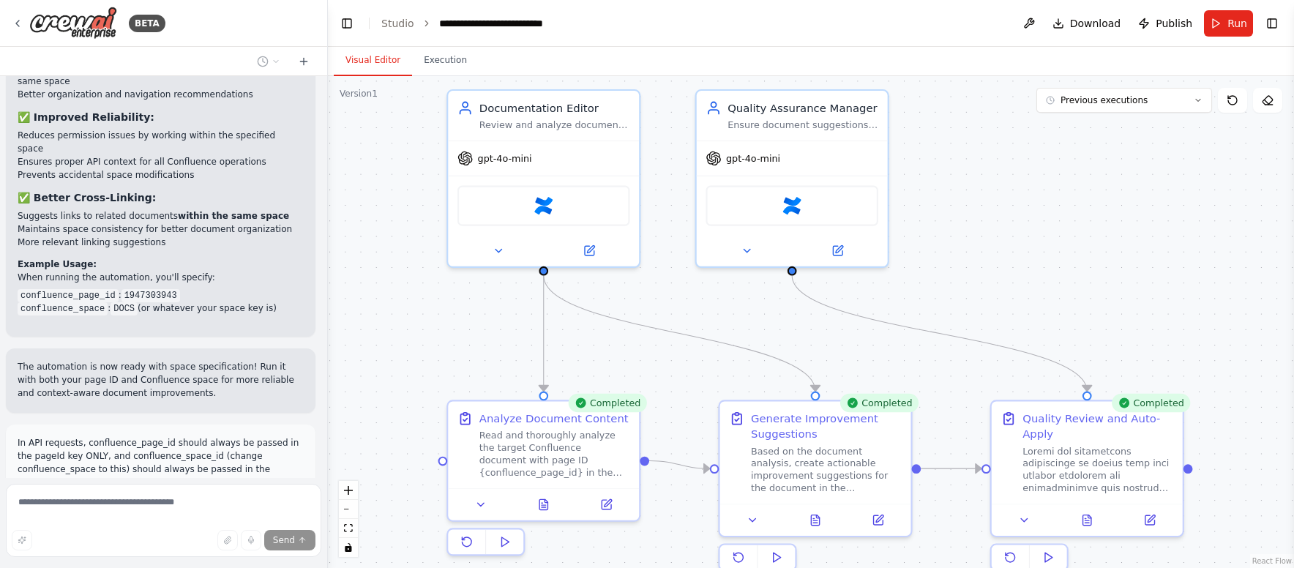
drag, startPoint x: 375, startPoint y: 364, endPoint x: 378, endPoint y: 356, distance: 9.5
click at [378, 356] on div ".deletable-edge-delete-btn { width: 20px; height: 20px; border: 0px solid #ffff…" at bounding box center [811, 322] width 966 height 492
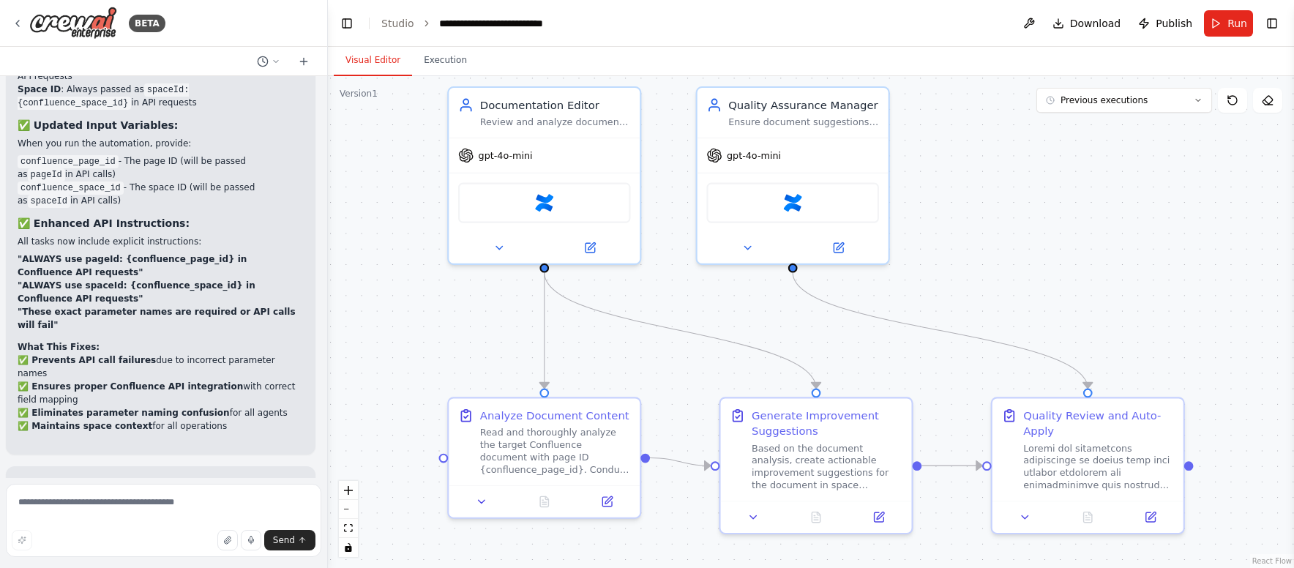
scroll to position [7943, 0]
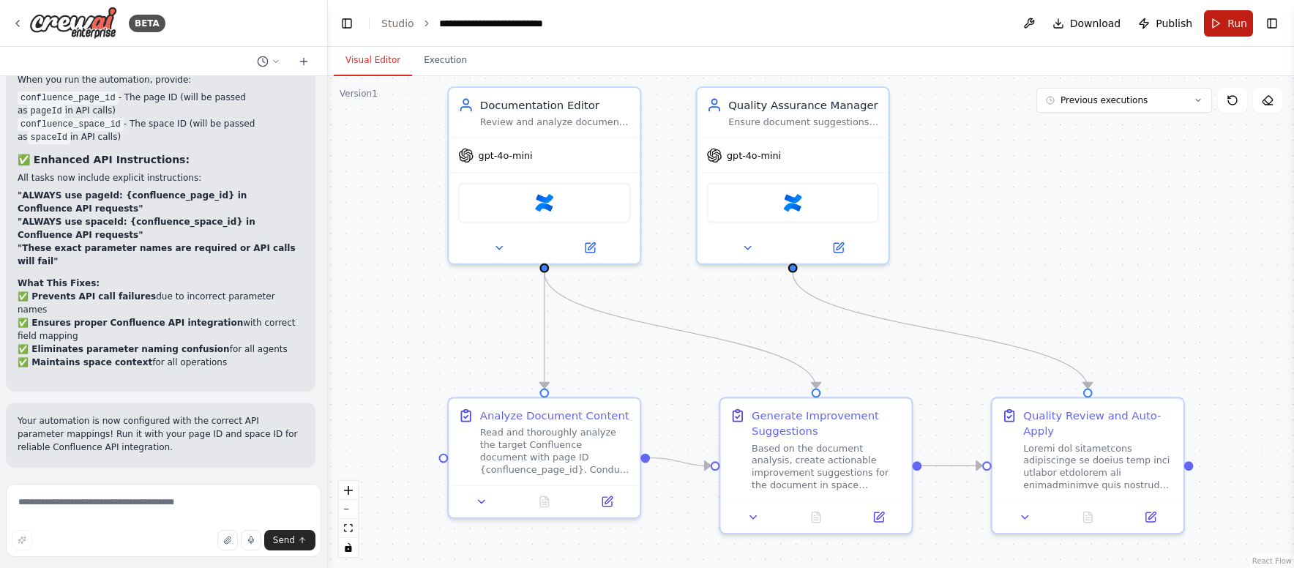
click at [1226, 24] on button "Run" at bounding box center [1228, 23] width 49 height 26
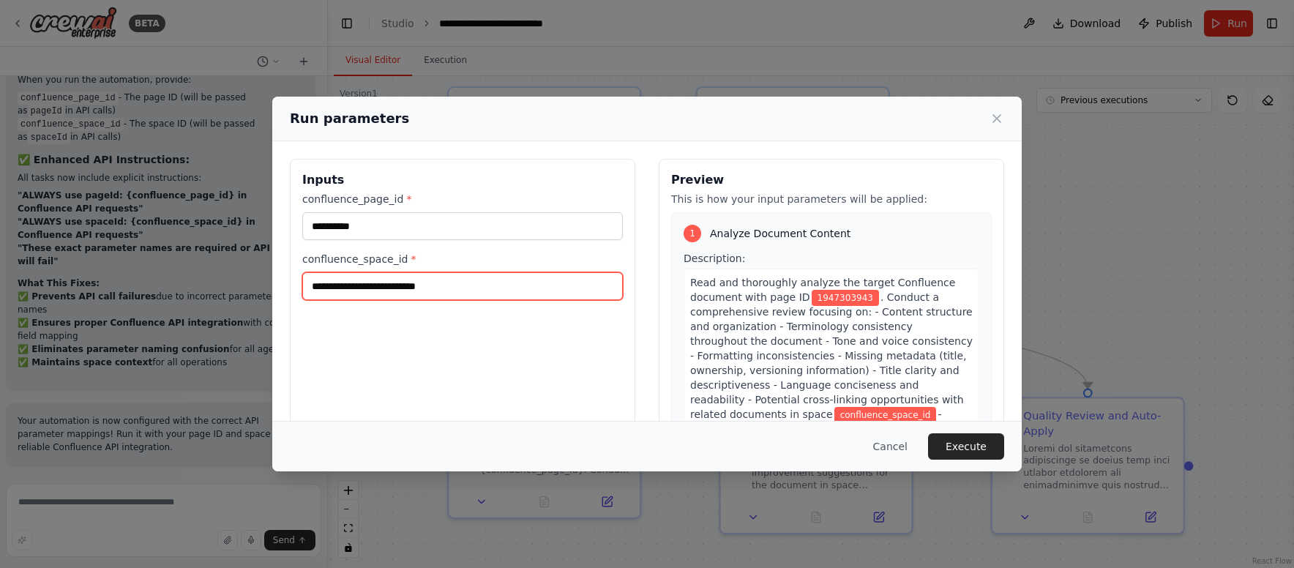
click at [372, 286] on input "confluence_space_id *" at bounding box center [462, 286] width 320 height 28
paste input "*********"
type input "*********"
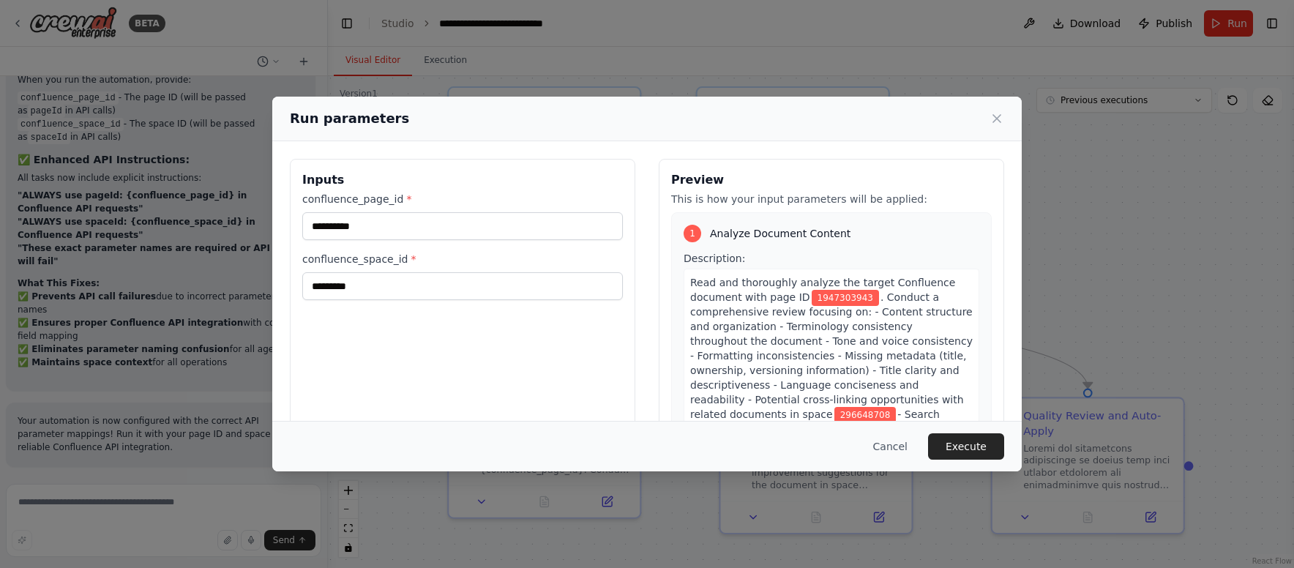
click at [420, 320] on div "**********" at bounding box center [462, 332] width 345 height 347
click at [973, 451] on button "Execute" at bounding box center [966, 446] width 76 height 26
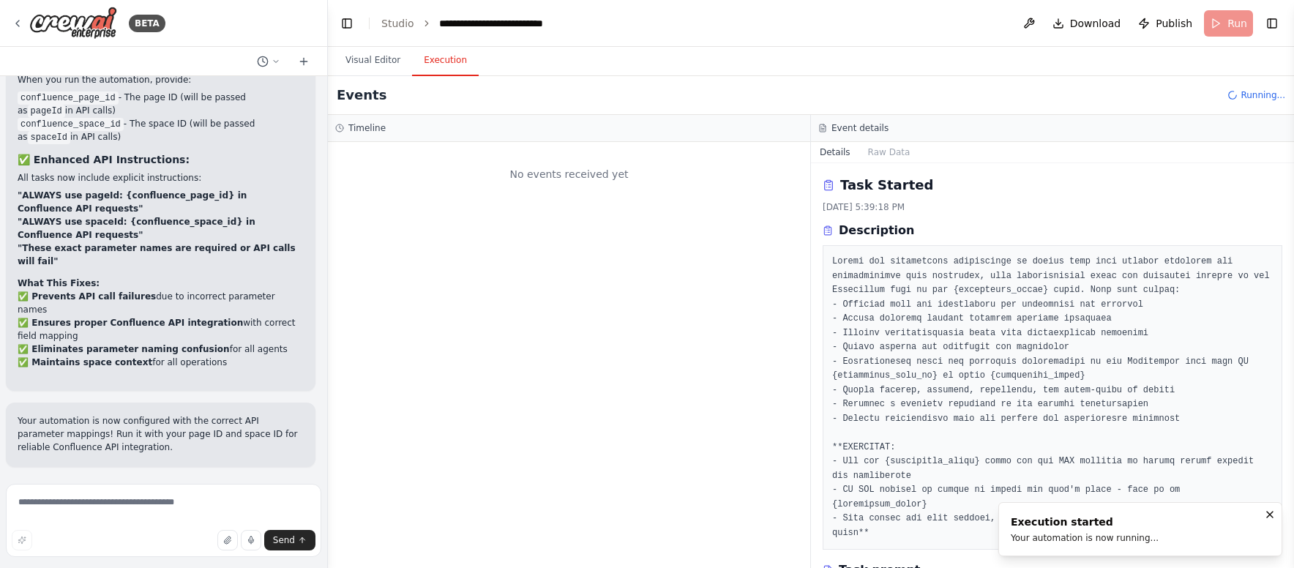
scroll to position [0, 0]
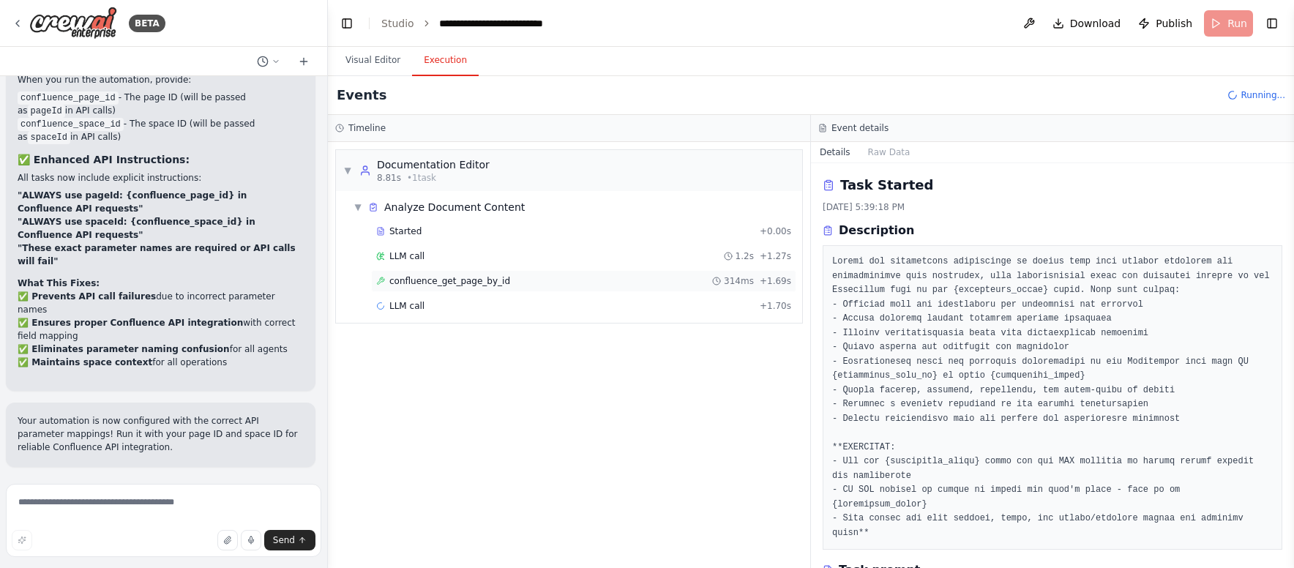
click at [451, 280] on span "confluence_get_page_by_id" at bounding box center [449, 281] width 121 height 12
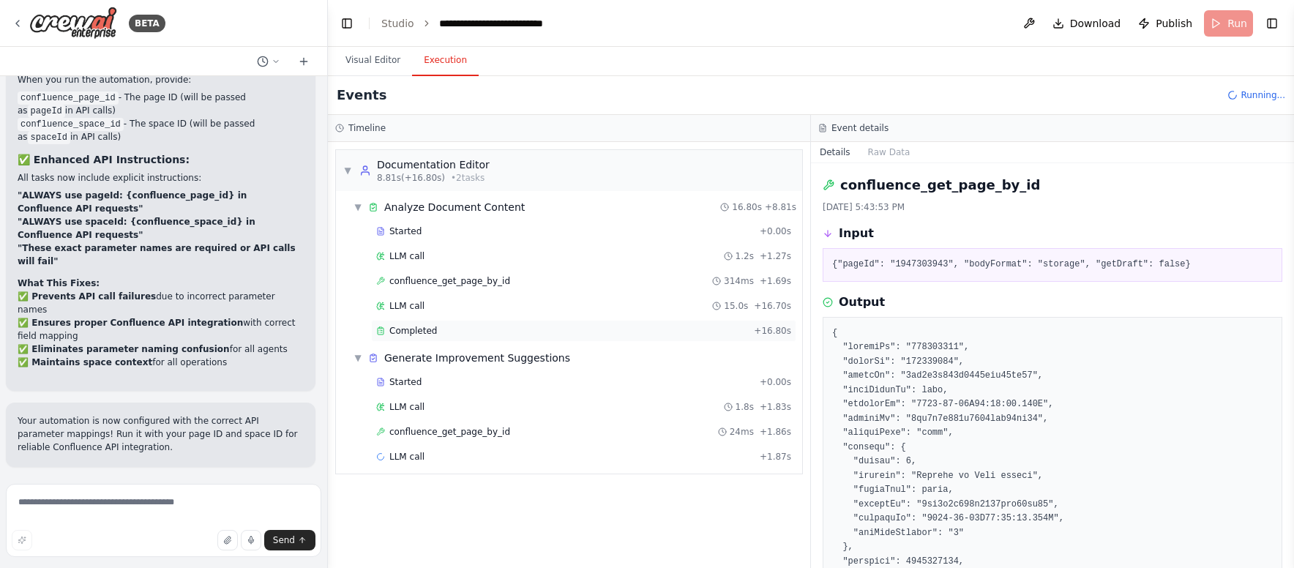
click at [501, 329] on div "Completed" at bounding box center [562, 331] width 372 height 12
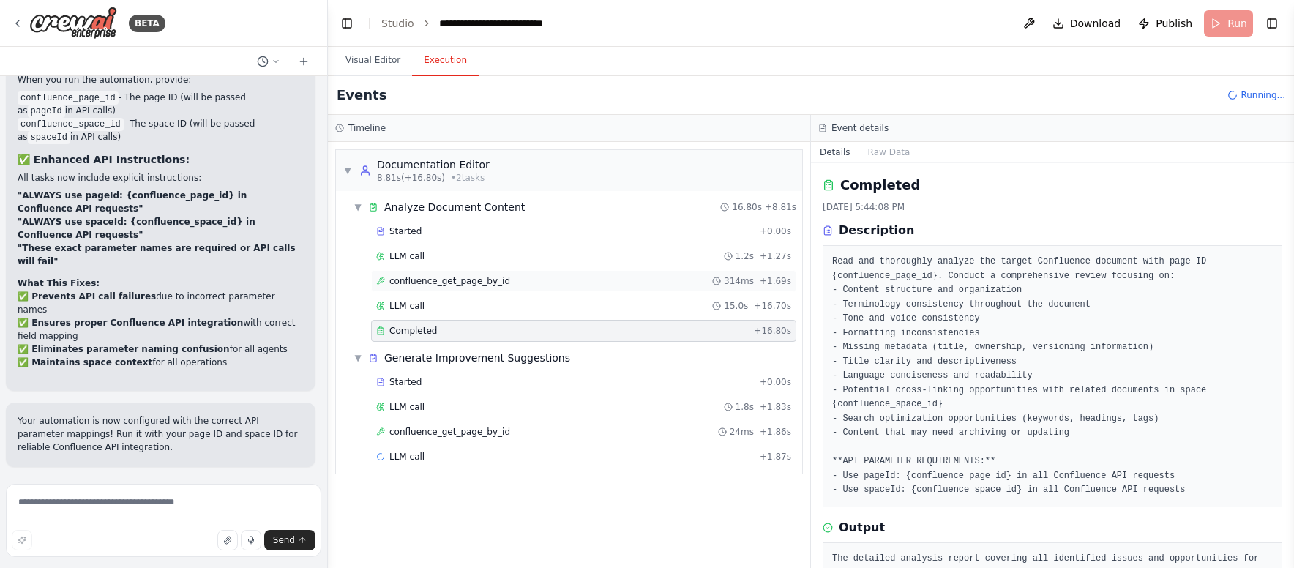
click at [435, 286] on span "confluence_get_page_by_id" at bounding box center [449, 281] width 121 height 12
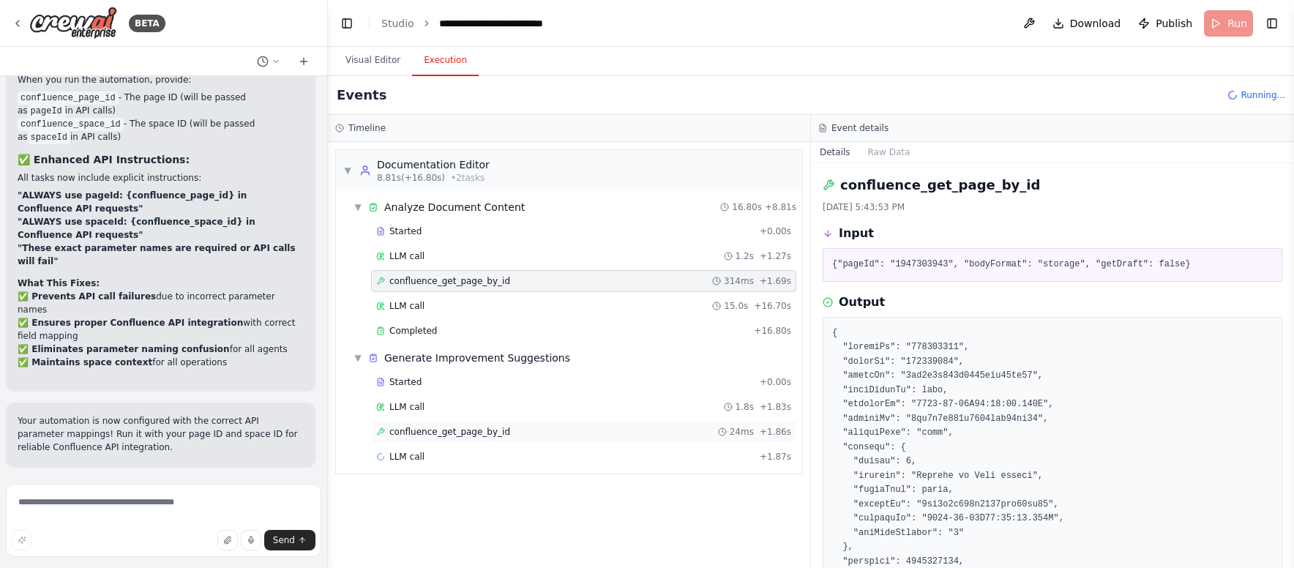
click at [488, 427] on span "confluence_get_page_by_id" at bounding box center [449, 432] width 121 height 12
click at [482, 410] on div "LLM call 1.8s + 1.83s" at bounding box center [583, 407] width 415 height 12
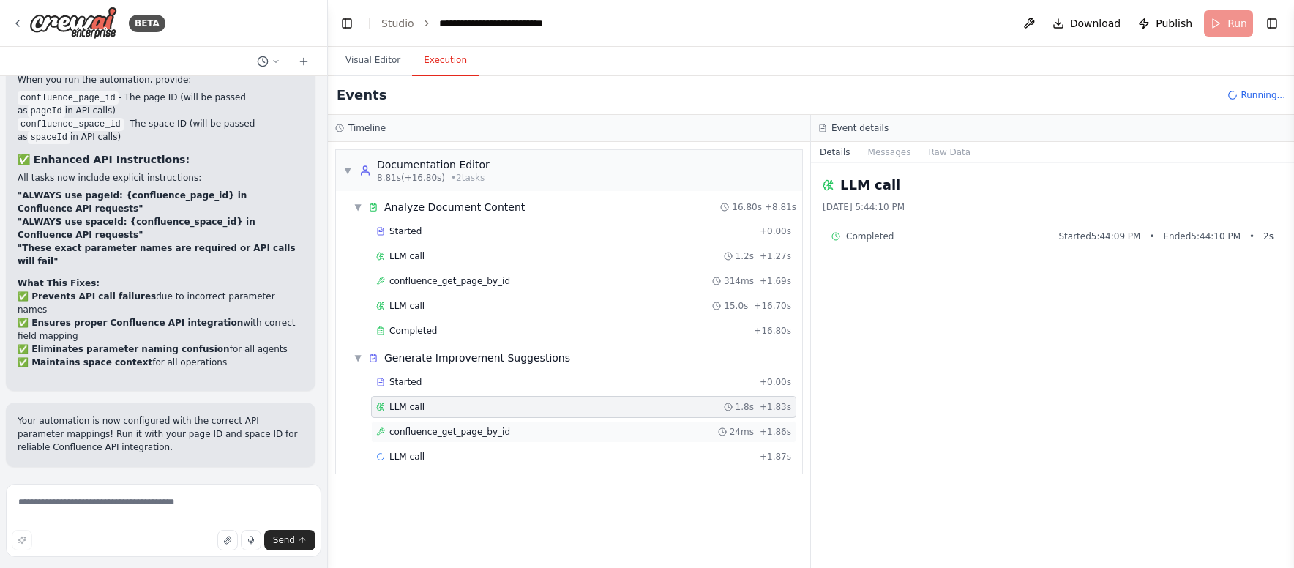
click at [481, 428] on span "confluence_get_page_by_id" at bounding box center [449, 432] width 121 height 12
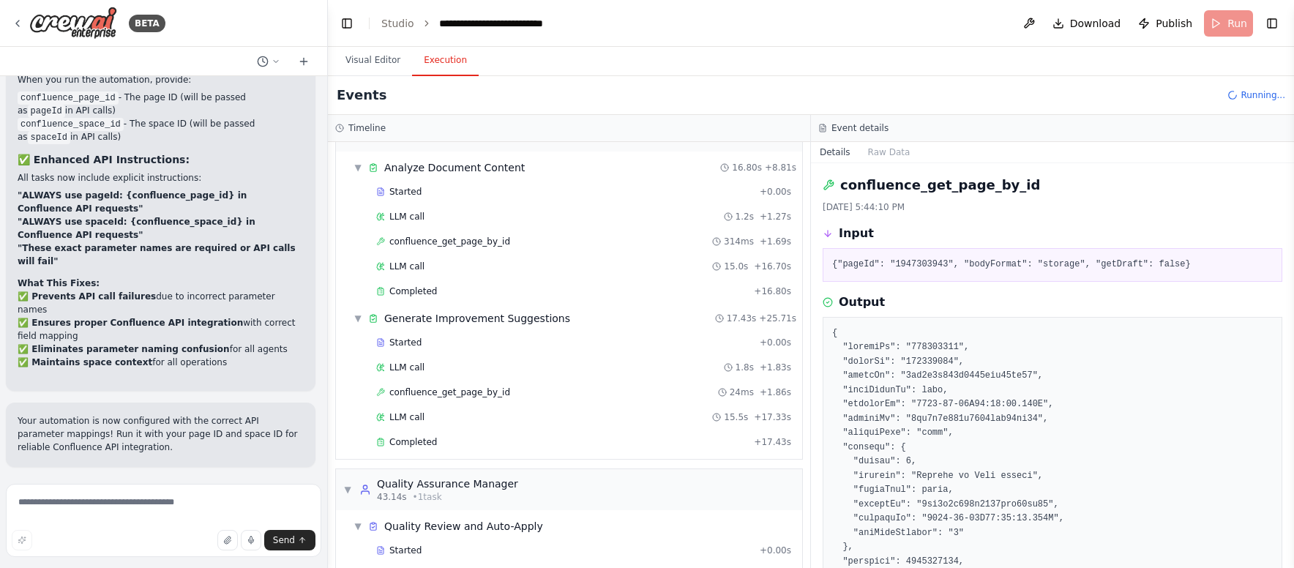
scroll to position [80, 0]
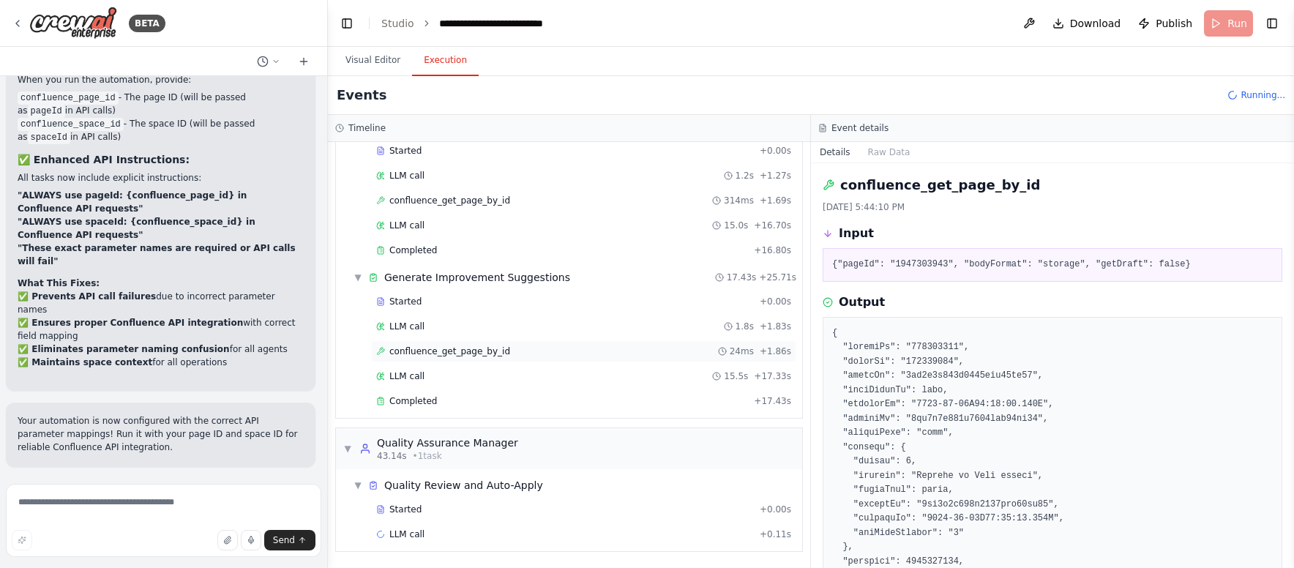
click at [511, 350] on div "confluence_get_page_by_id 24ms + 1.86s" at bounding box center [583, 351] width 415 height 12
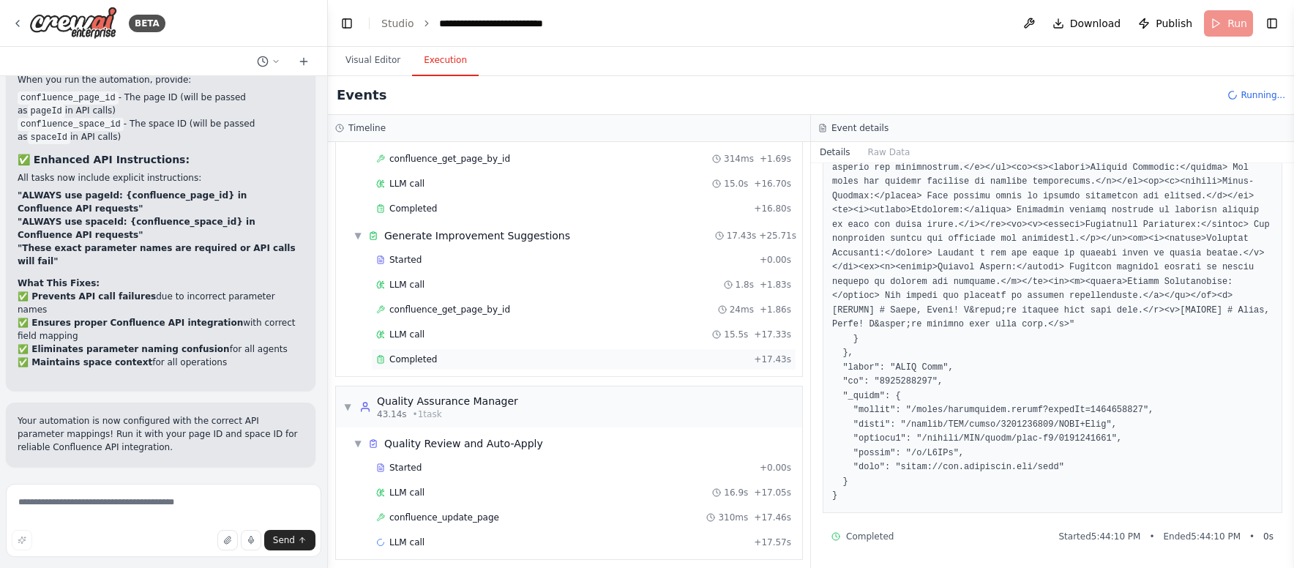
scroll to position [130, 0]
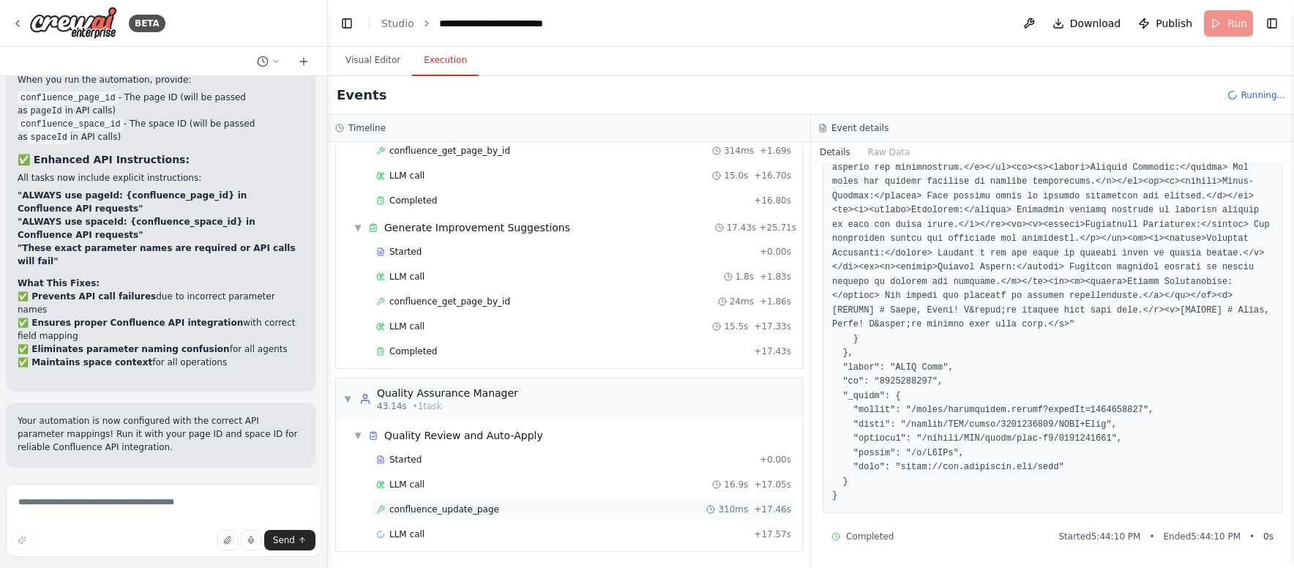
click at [542, 504] on div "confluence_update_page 310ms + 17.46s" at bounding box center [583, 509] width 415 height 12
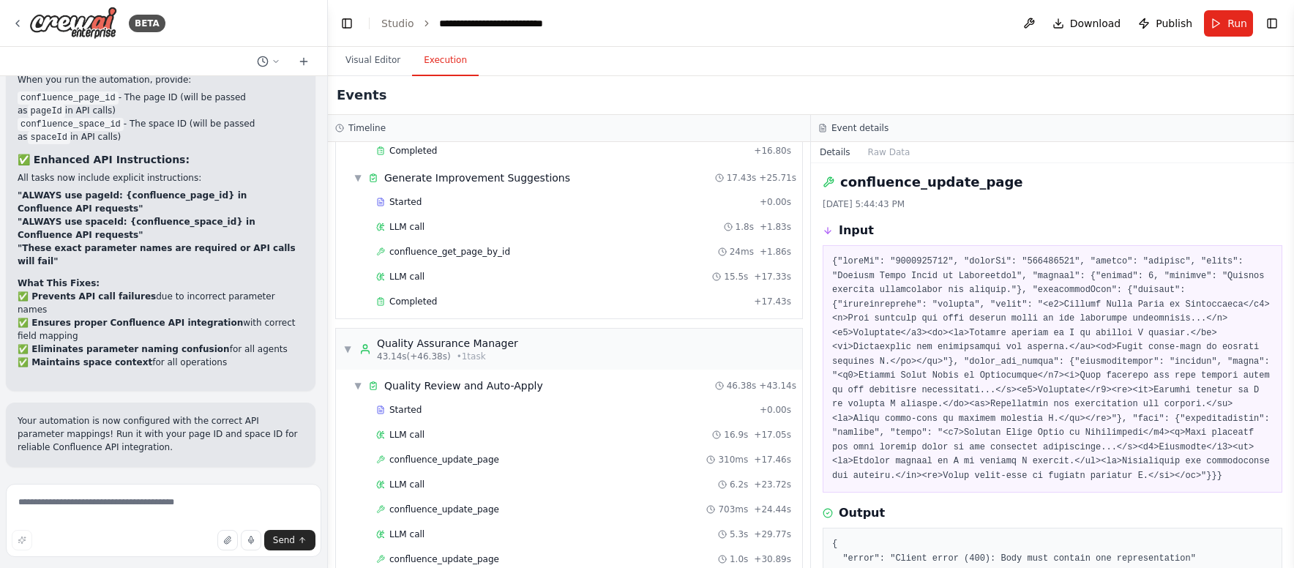
scroll to position [354, 0]
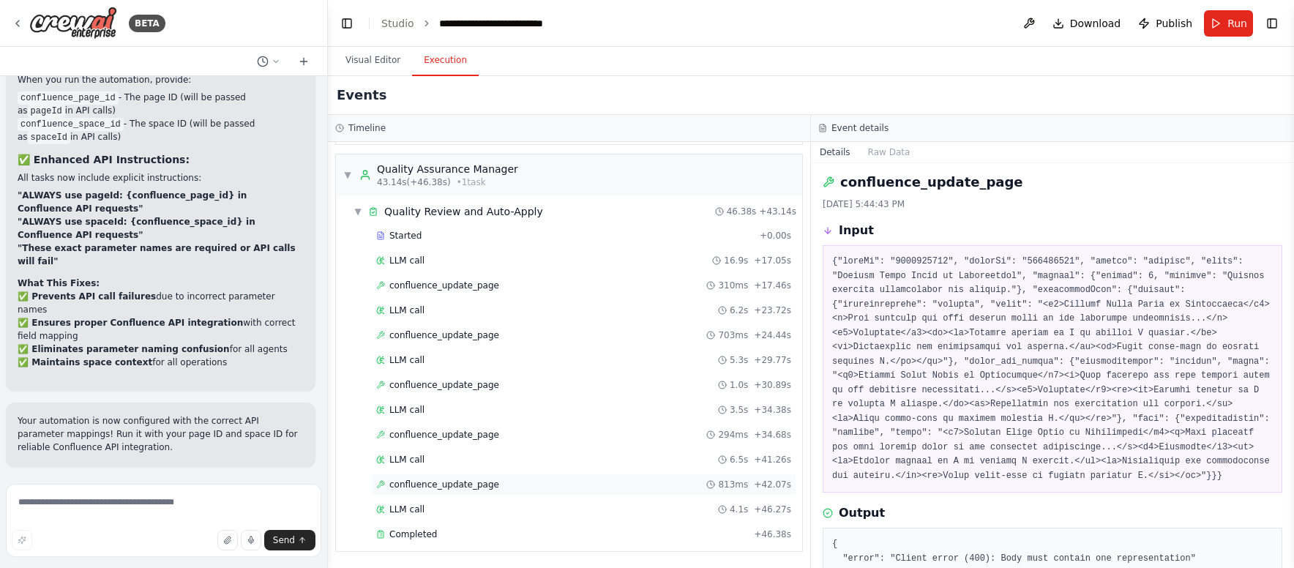
click at [590, 479] on div "confluence_update_page 813ms + 42.07s" at bounding box center [583, 485] width 415 height 12
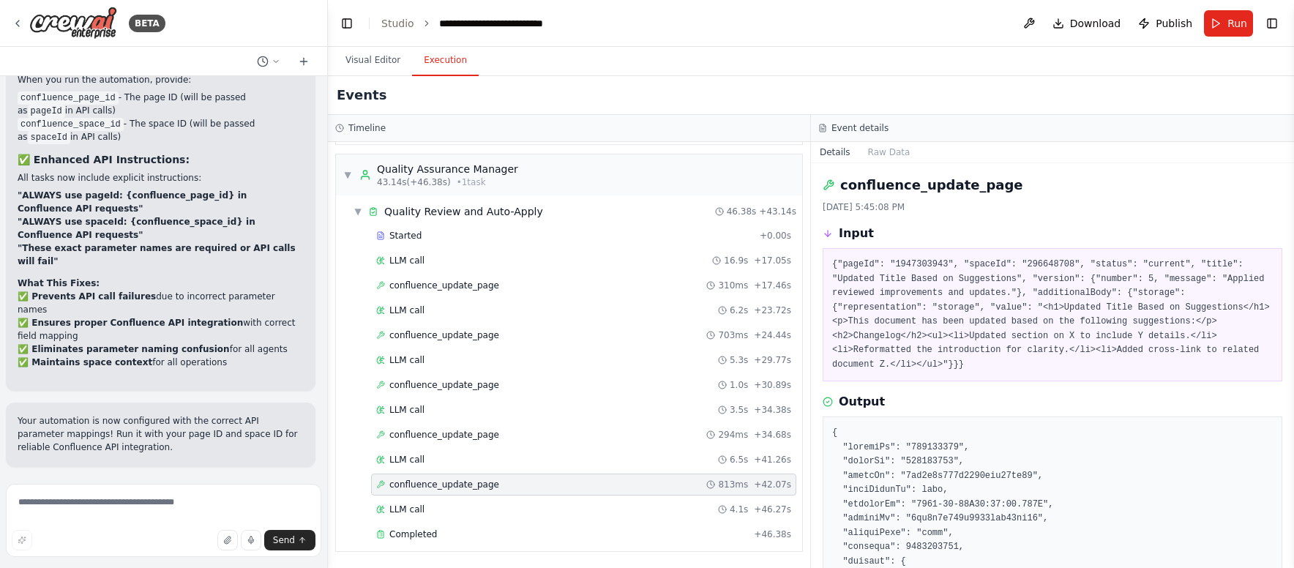
scroll to position [465, 0]
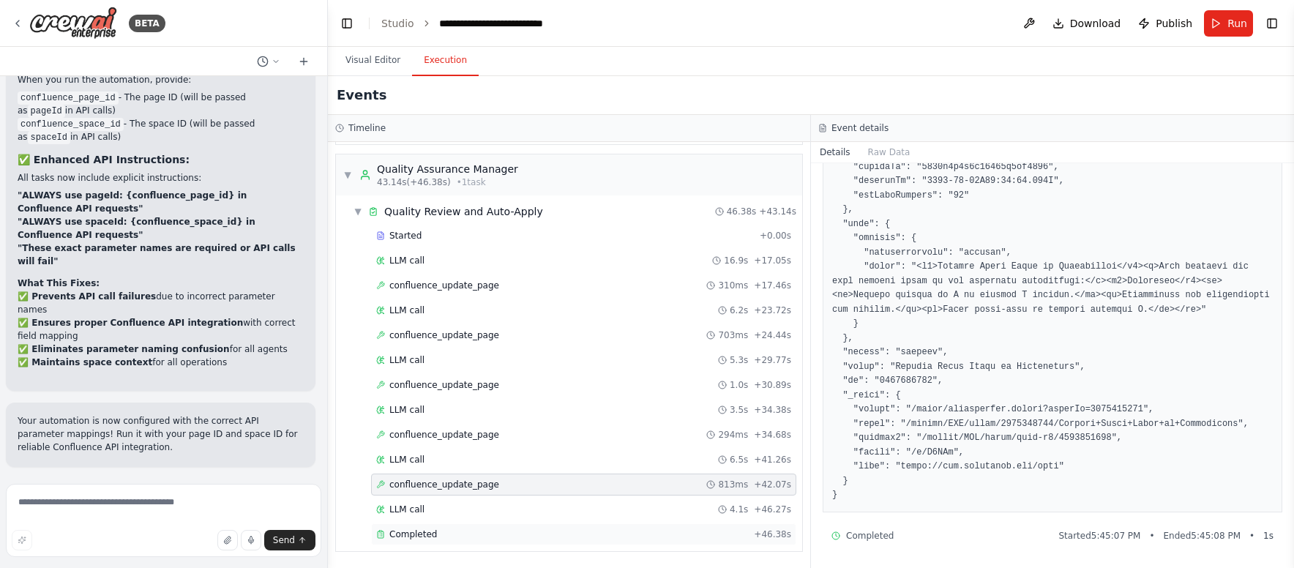
click at [457, 529] on div "Completed" at bounding box center [562, 534] width 372 height 12
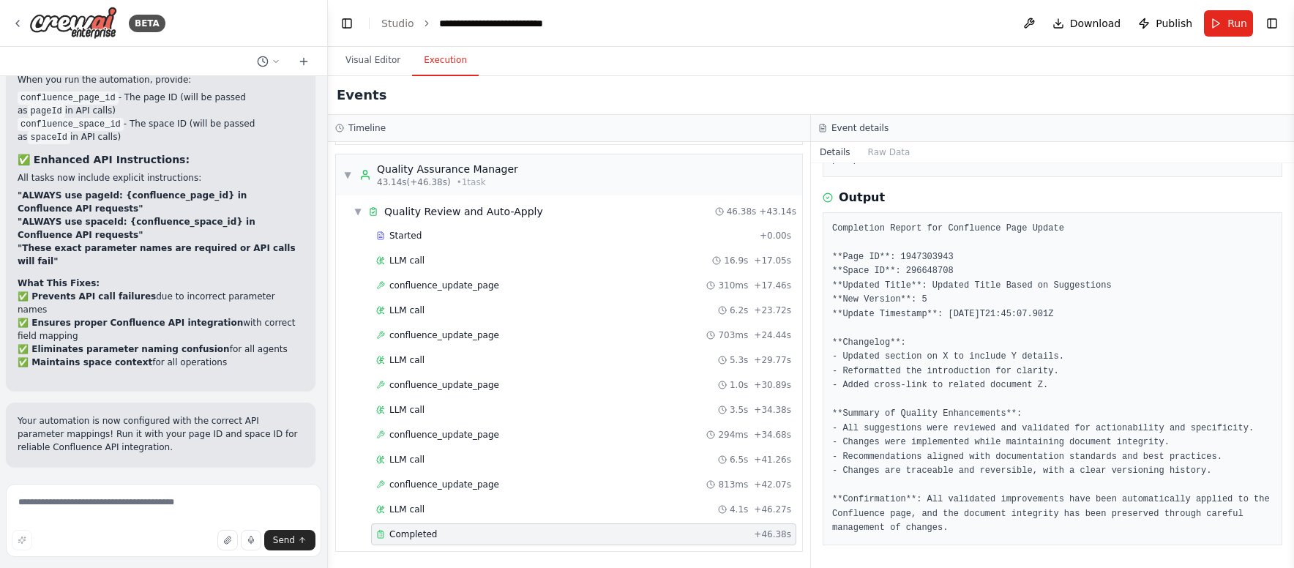
scroll to position [0, 0]
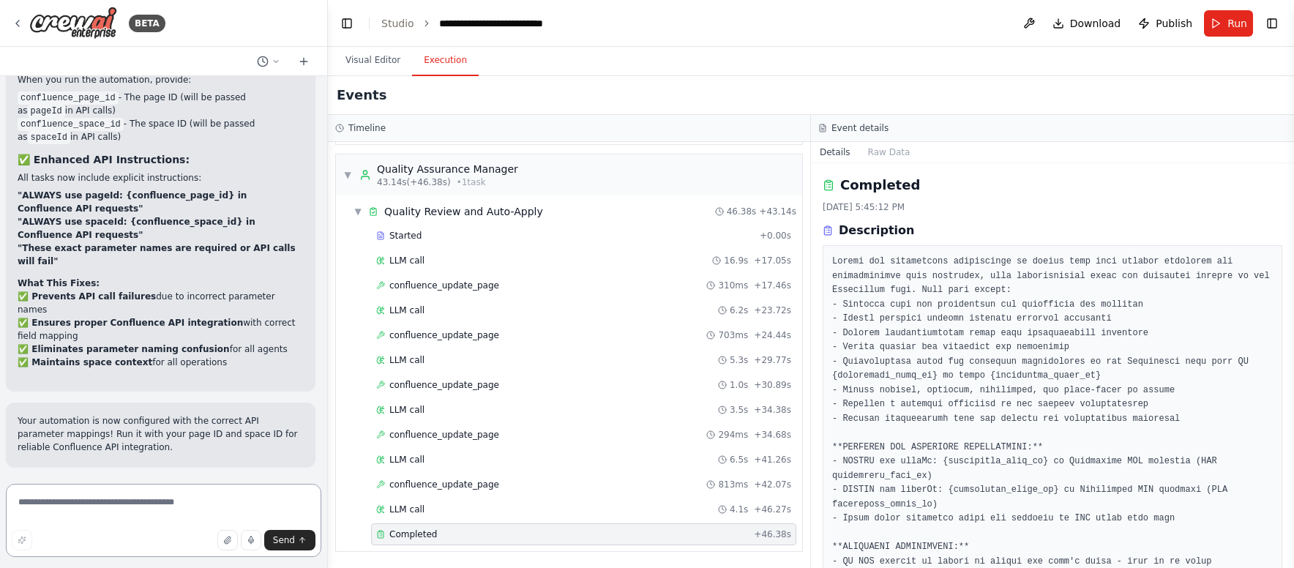
click at [163, 496] on textarea at bounding box center [163, 520] width 315 height 73
type textarea "**********"
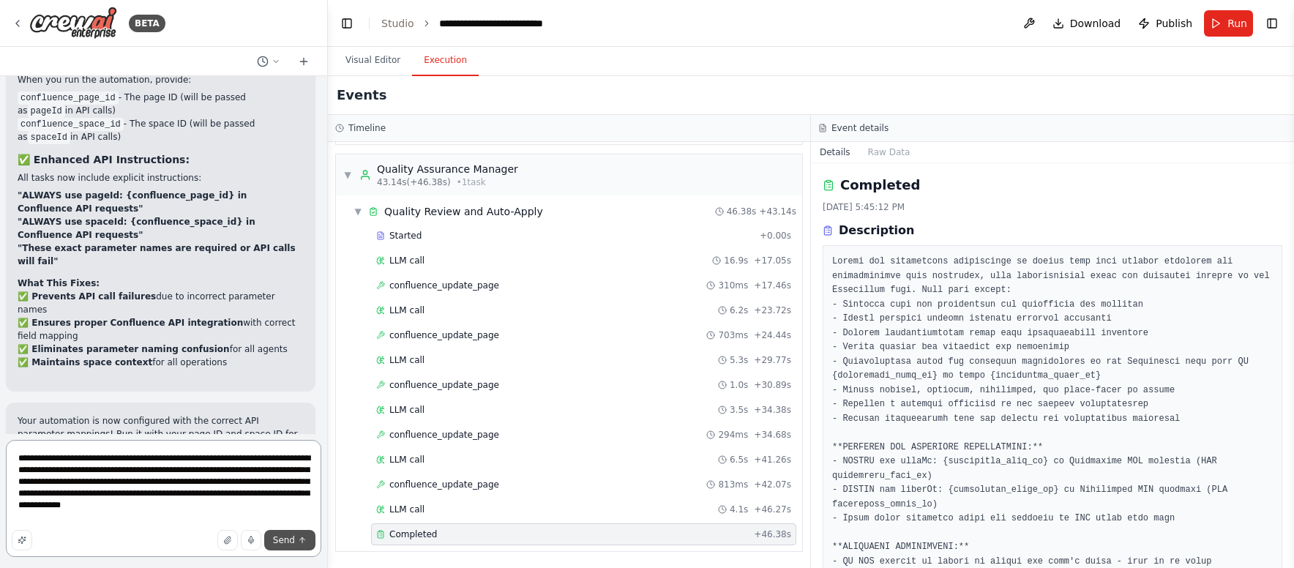
type textarea "**********"
click at [284, 540] on span "Send" at bounding box center [284, 540] width 22 height 12
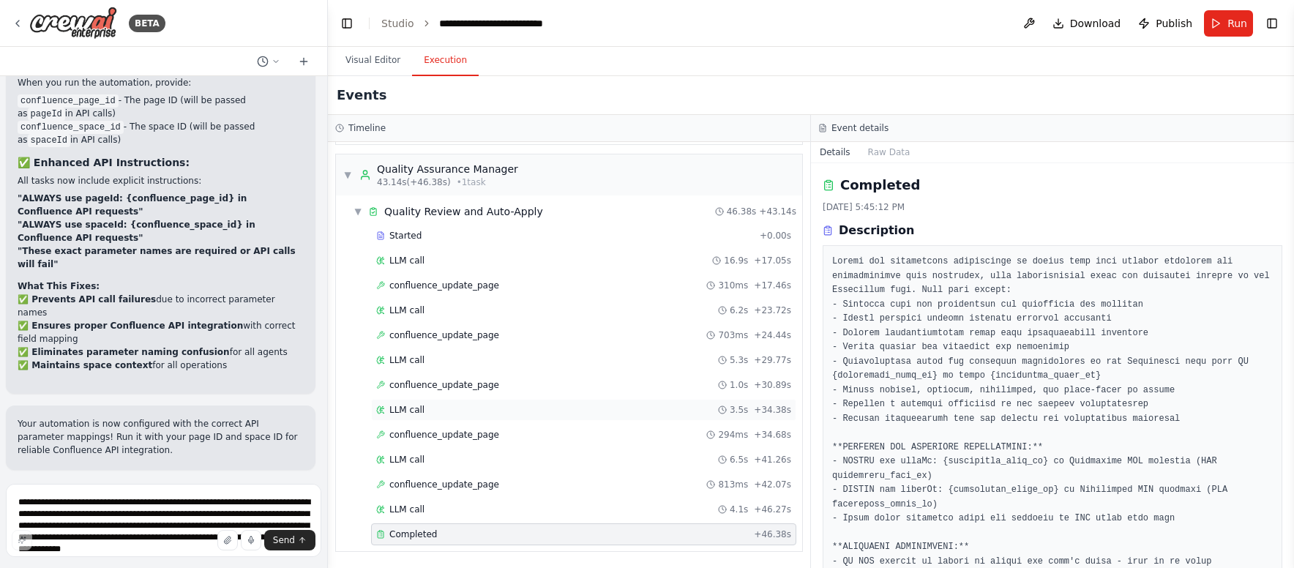
scroll to position [8010, 0]
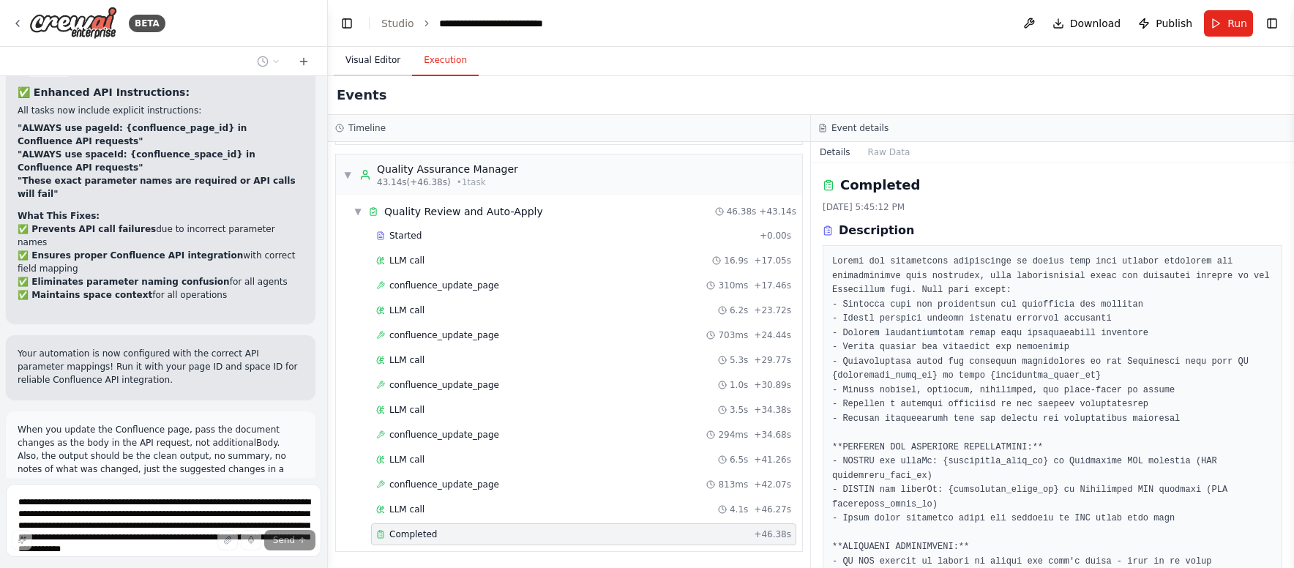
click at [365, 58] on button "Visual Editor" at bounding box center [373, 60] width 78 height 31
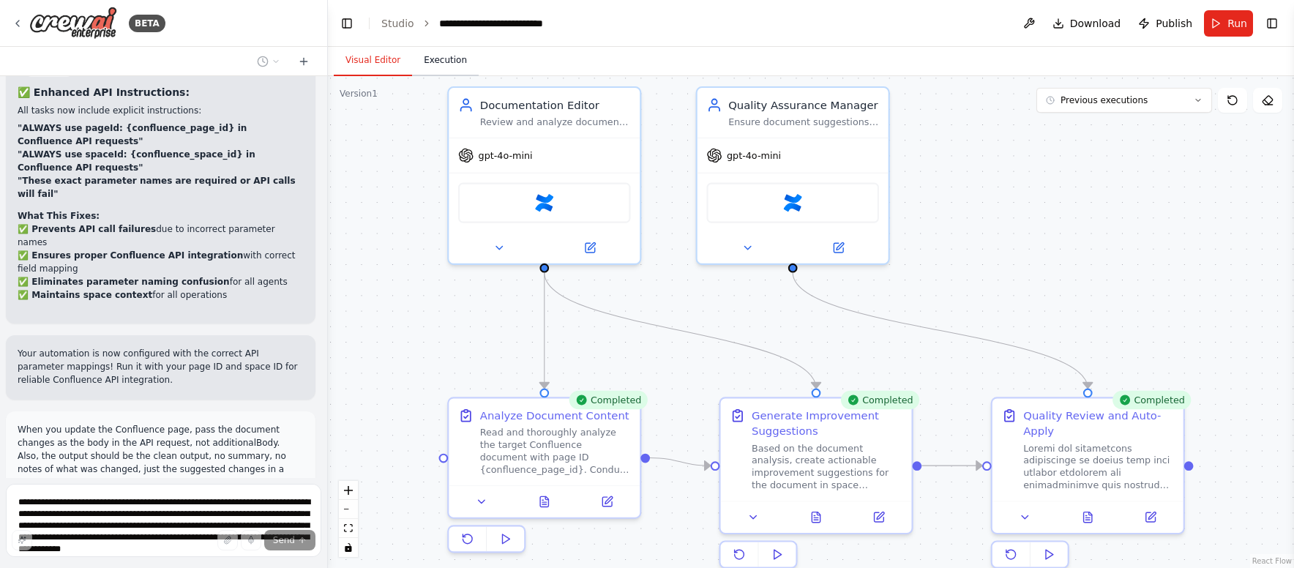
click at [446, 67] on button "Execution" at bounding box center [445, 60] width 67 height 31
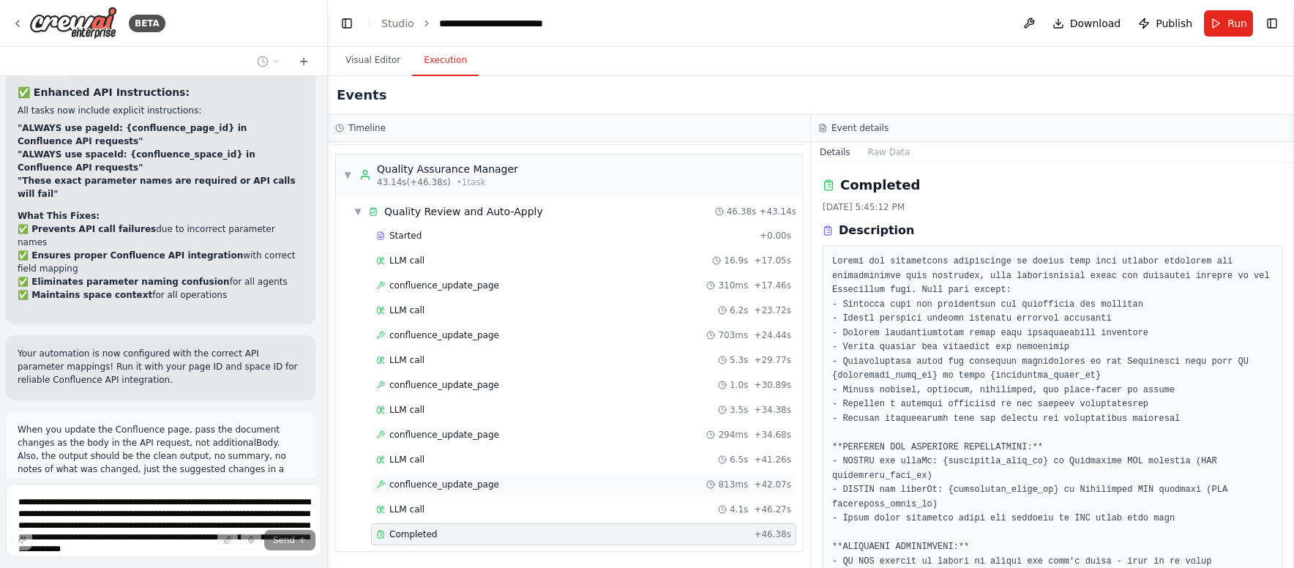
click at [468, 481] on span "confluence_update_page" at bounding box center [444, 485] width 110 height 12
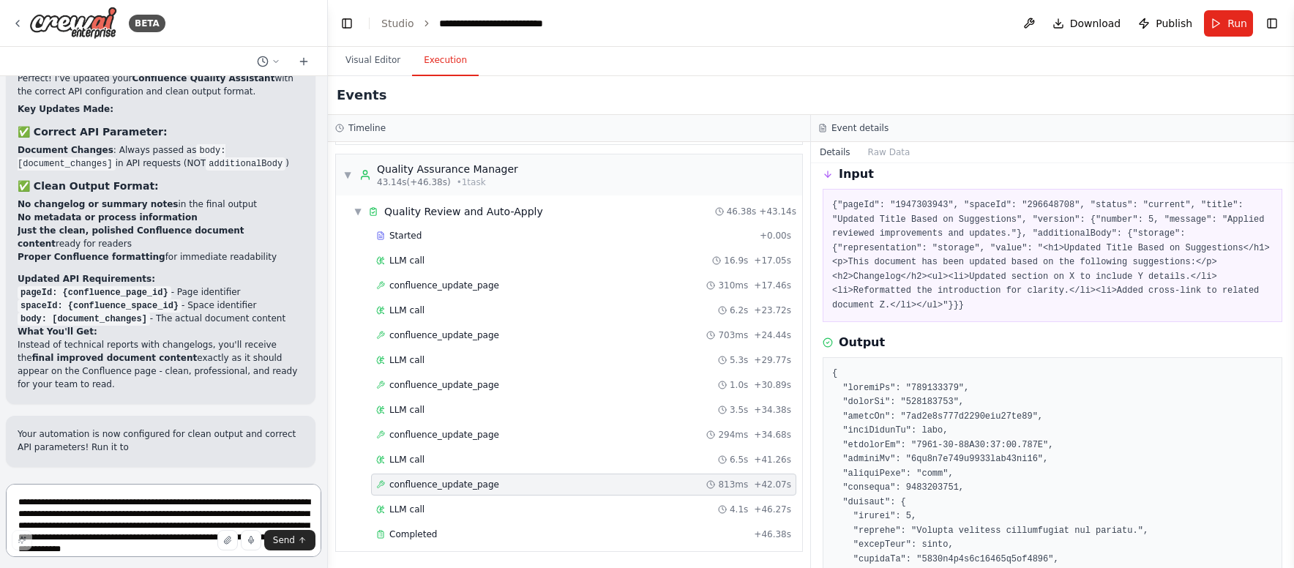
scroll to position [8707, 0]
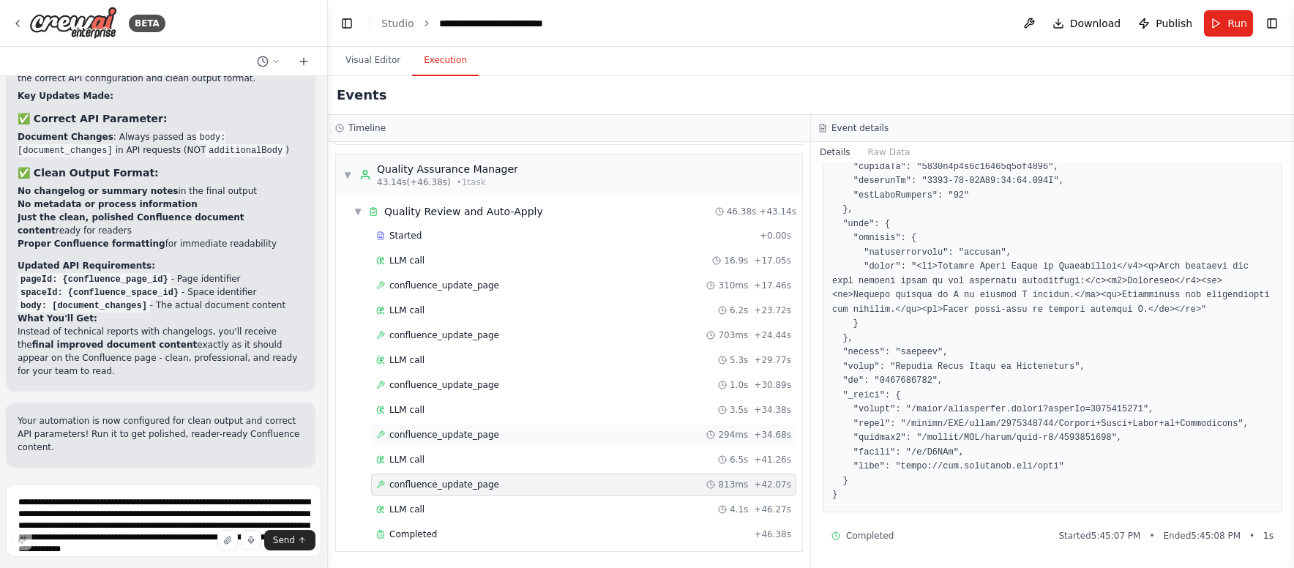
click at [483, 440] on div "confluence_update_page 294ms + 34.68s" at bounding box center [583, 435] width 425 height 22
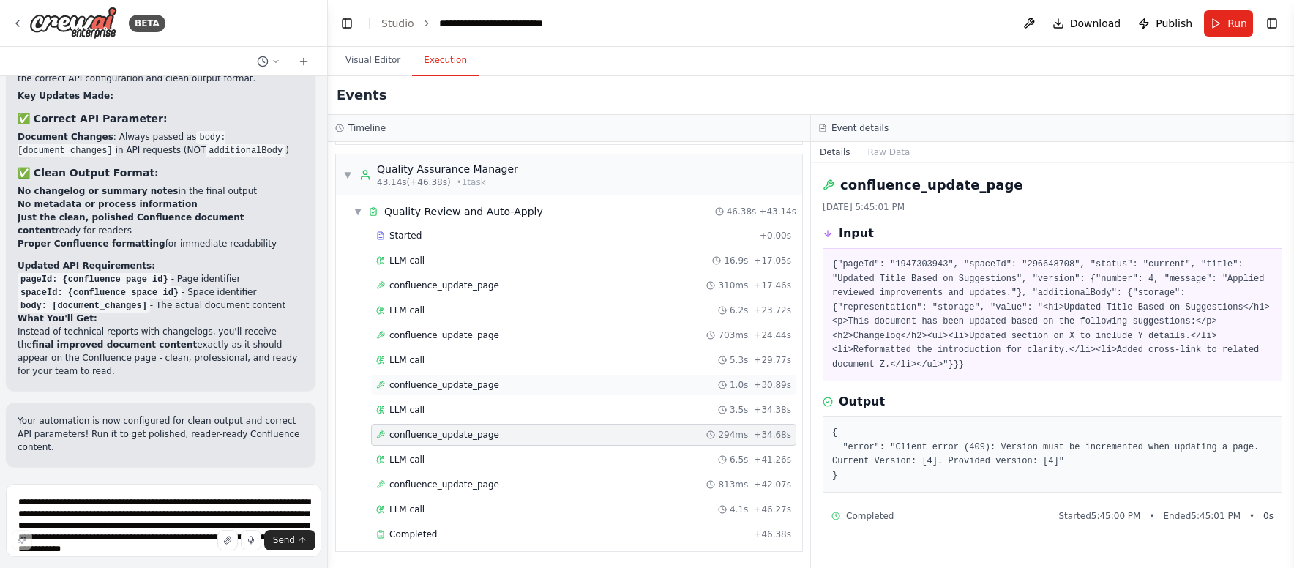
click at [464, 383] on span "confluence_update_page" at bounding box center [444, 385] width 110 height 12
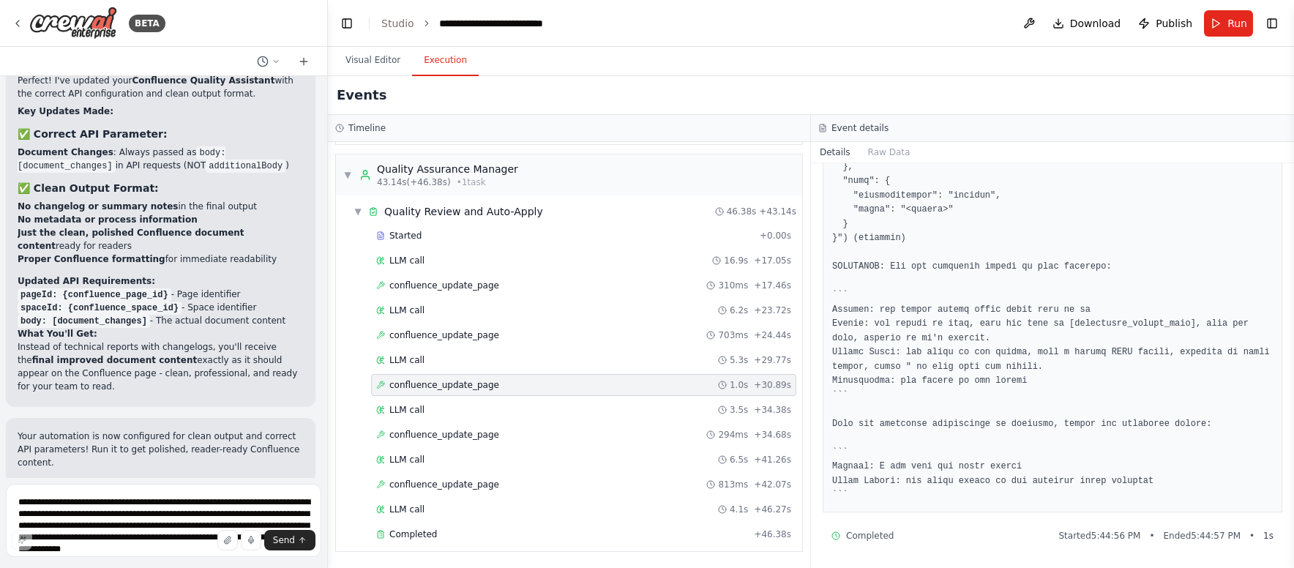
scroll to position [8707, 0]
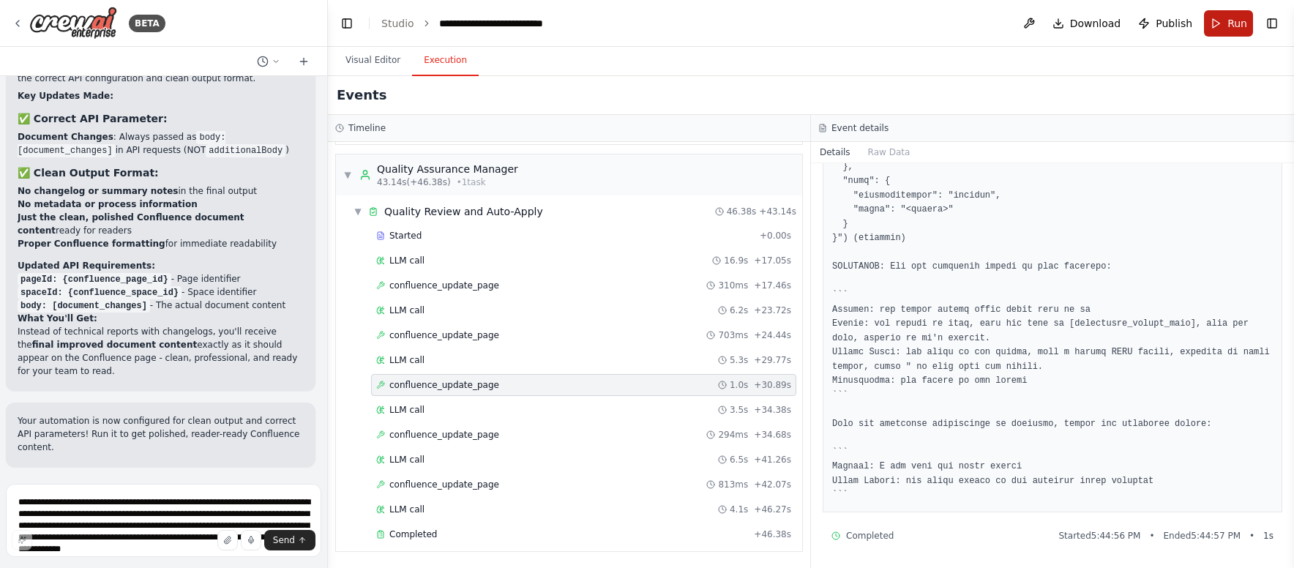
click at [1222, 23] on button "Run" at bounding box center [1228, 23] width 49 height 26
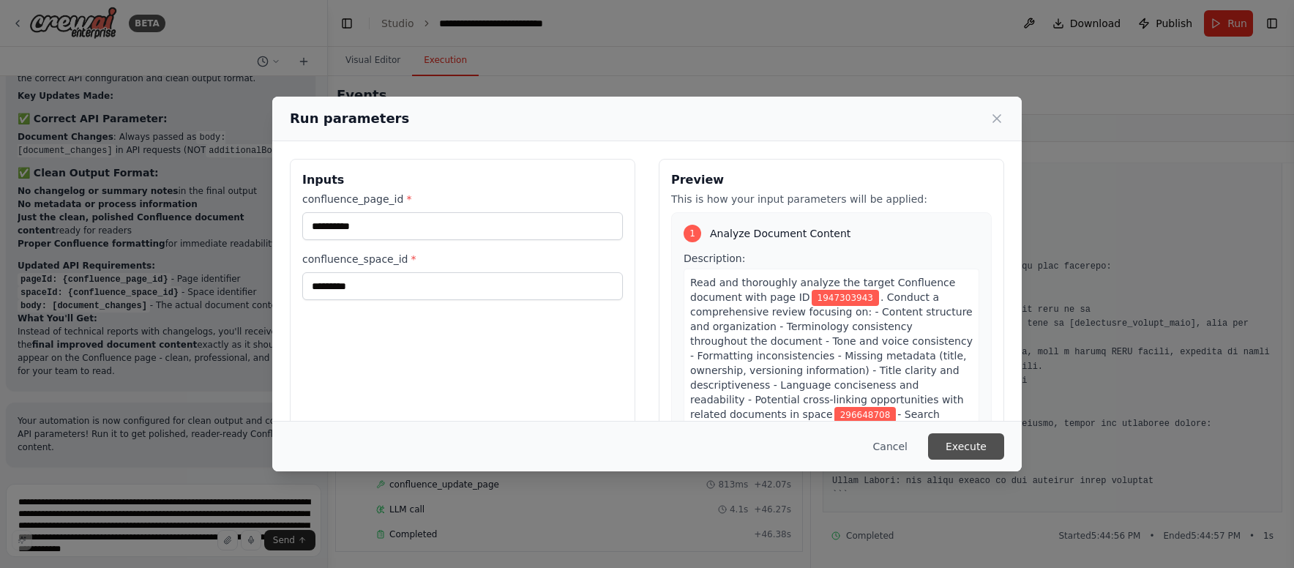
click at [969, 451] on button "Execute" at bounding box center [966, 446] width 76 height 26
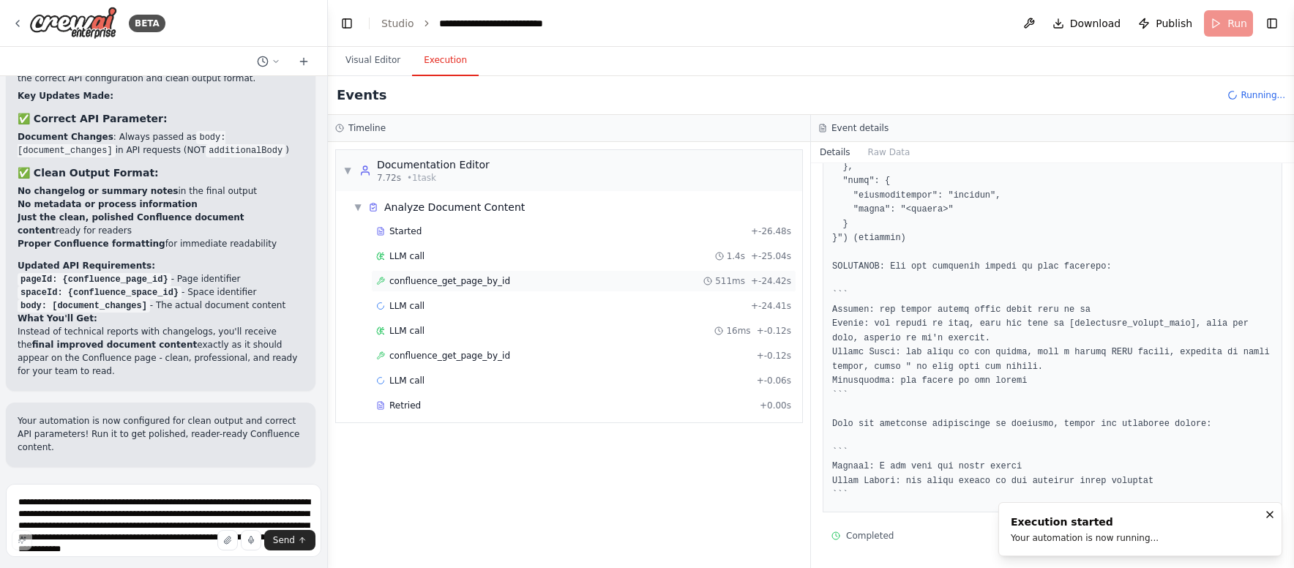
click at [520, 282] on div "confluence_get_page_by_id 511ms + -24.42s" at bounding box center [583, 281] width 415 height 12
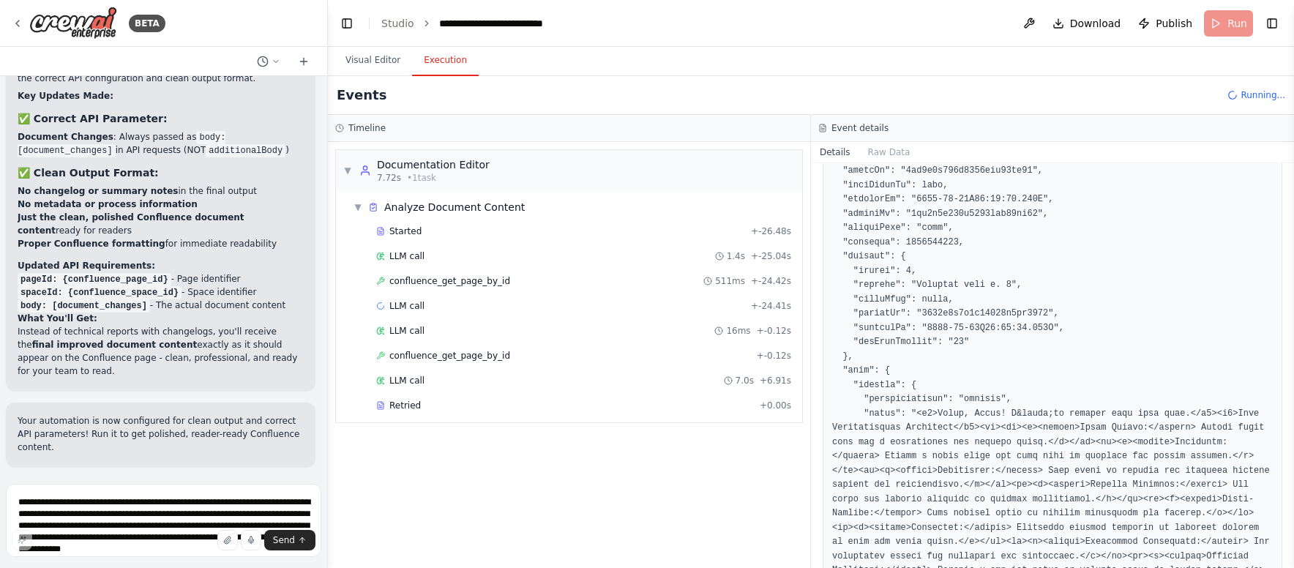
scroll to position [186, 0]
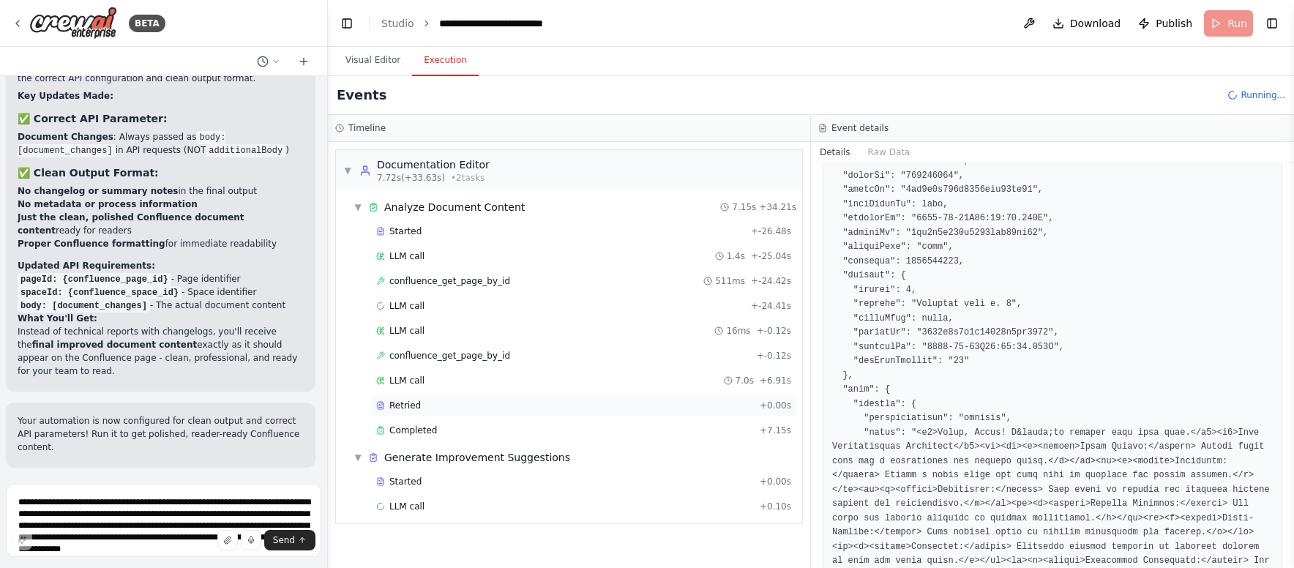
click at [440, 403] on div "Retried" at bounding box center [565, 405] width 378 height 12
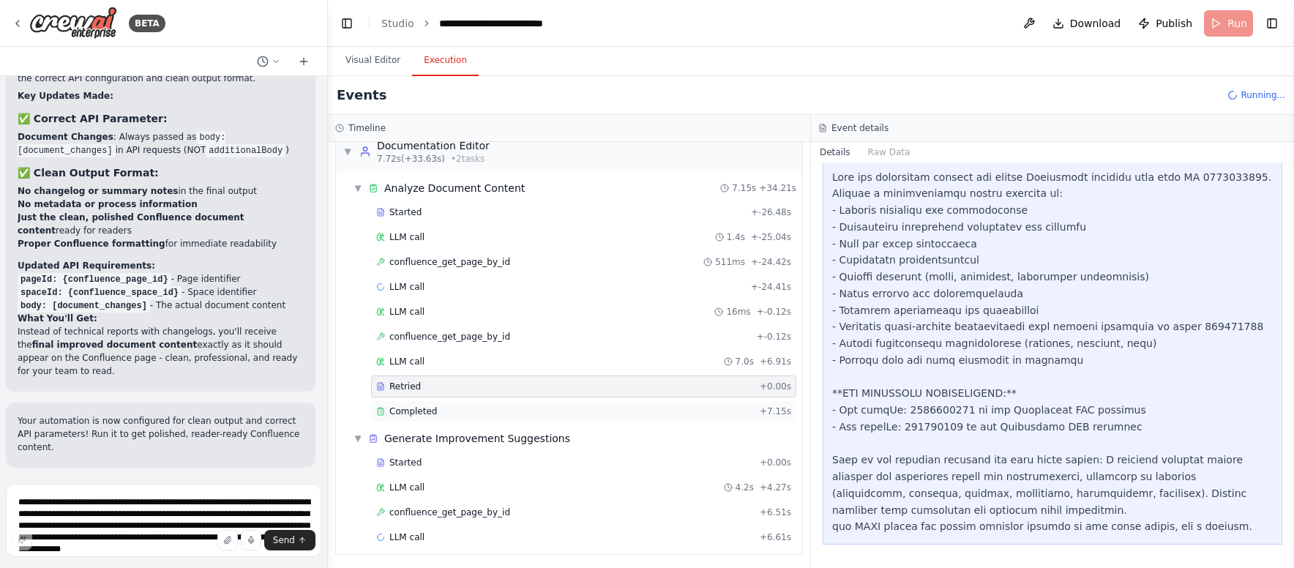
scroll to position [22, 0]
click at [465, 506] on span "confluence_get_page_by_id" at bounding box center [449, 509] width 121 height 12
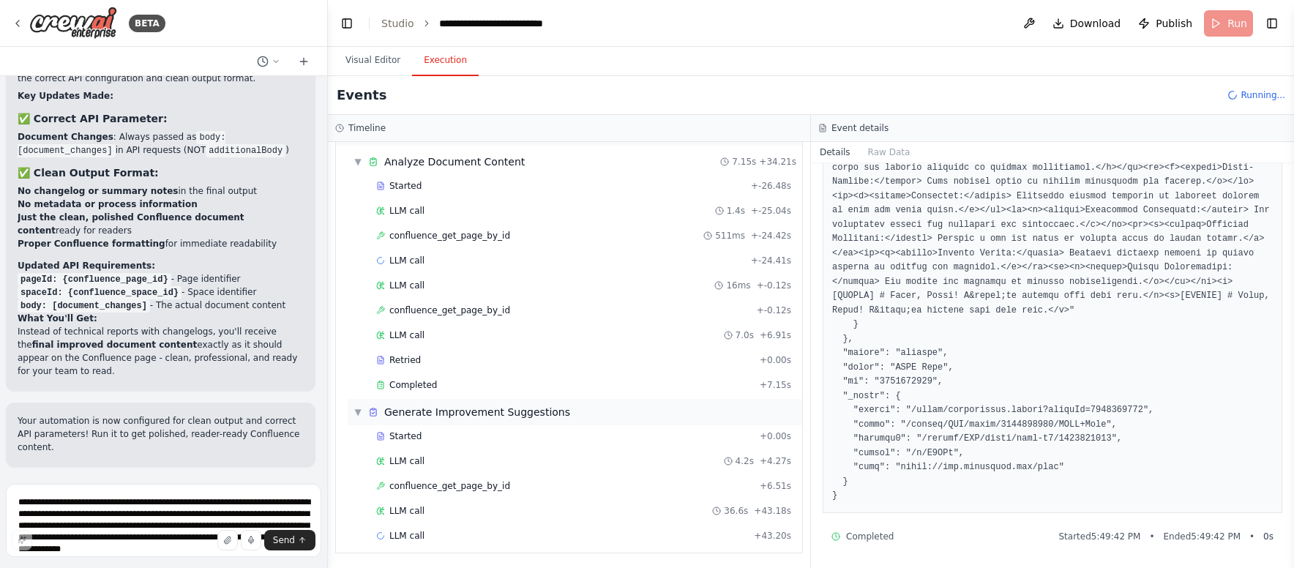
scroll to position [47, 0]
click at [526, 313] on div "confluence_get_page_by_id + -0.12s" at bounding box center [583, 309] width 415 height 12
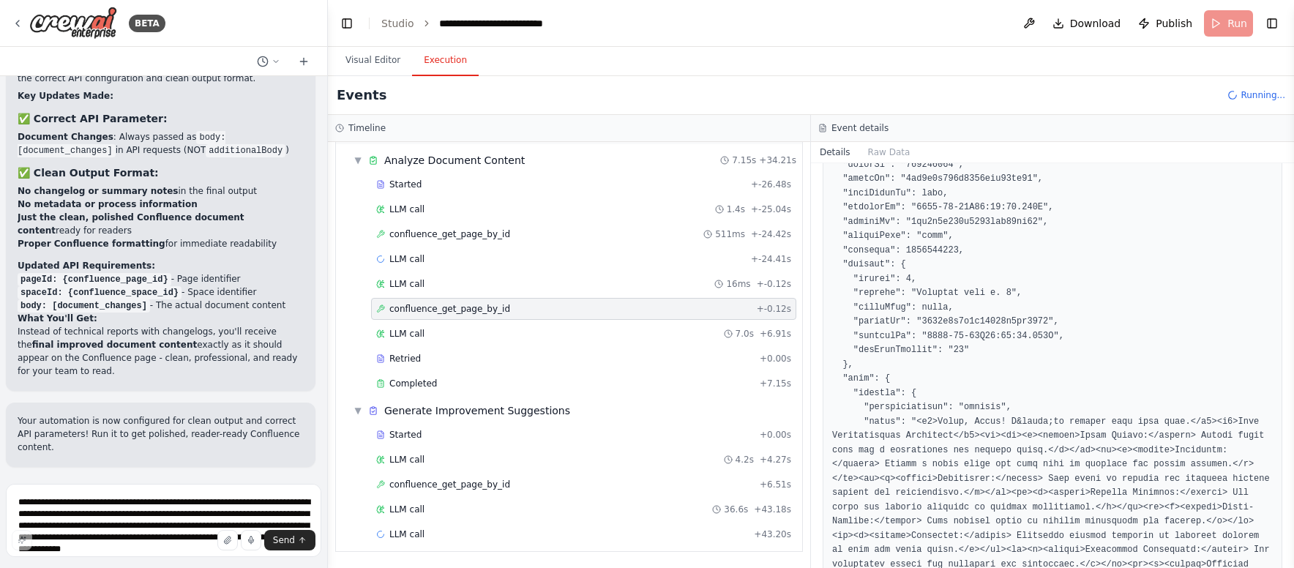
scroll to position [0, 0]
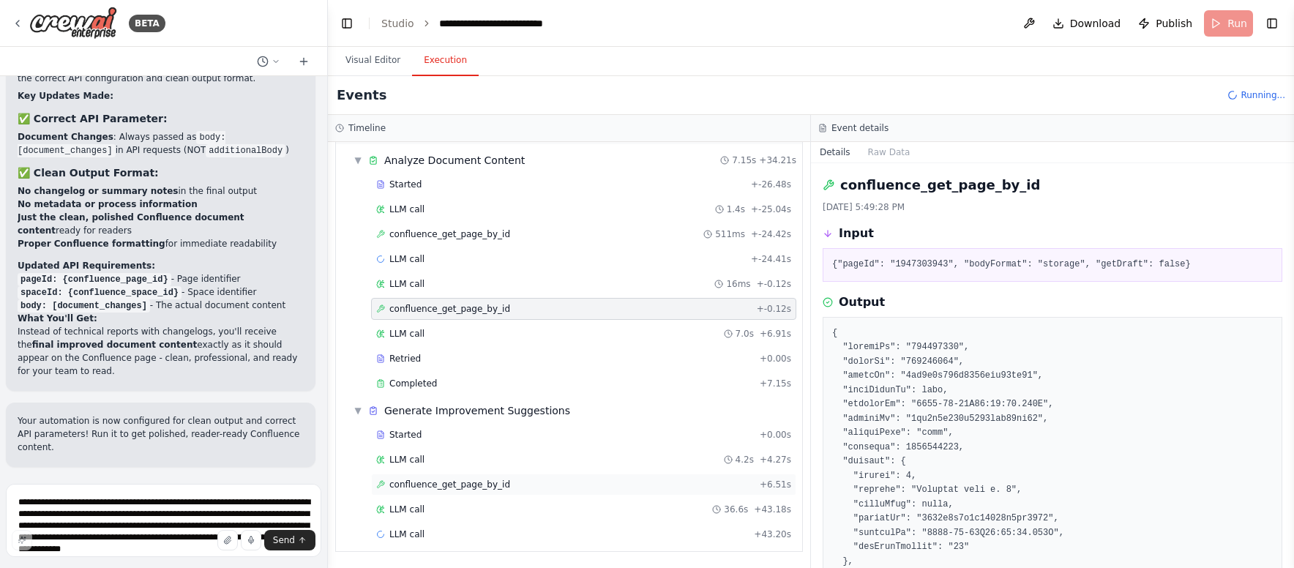
click at [468, 489] on span "confluence_get_page_by_id" at bounding box center [449, 485] width 121 height 12
click at [468, 237] on span "confluence_get_page_by_id" at bounding box center [449, 234] width 121 height 12
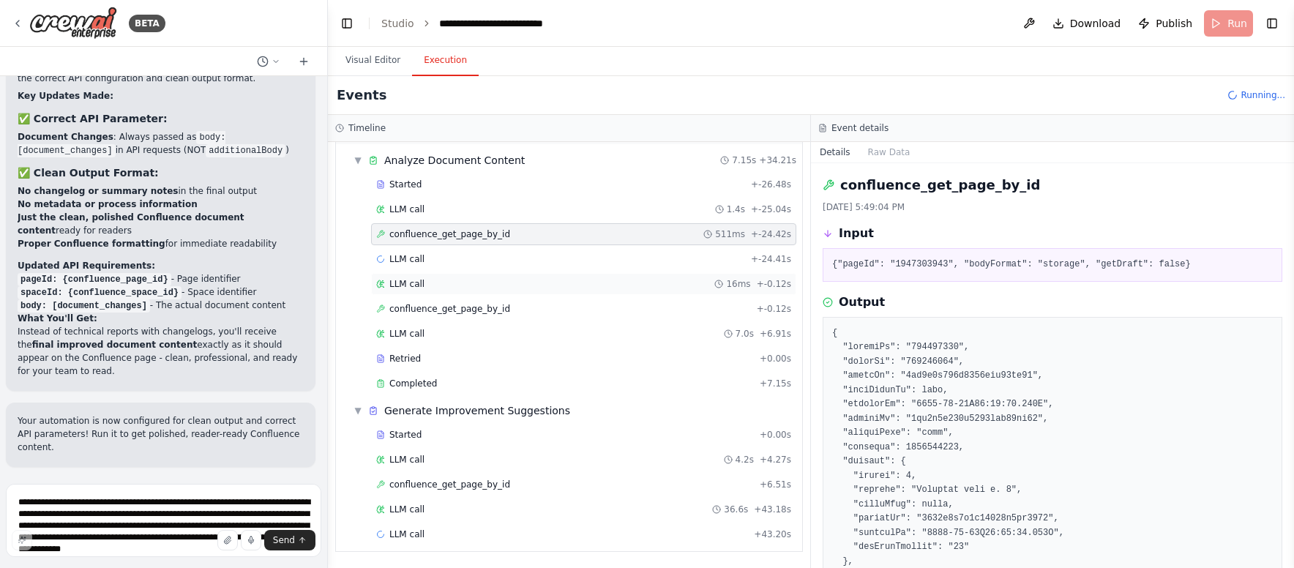
click at [464, 285] on div "LLM call 16ms + -0.12s" at bounding box center [583, 284] width 415 height 12
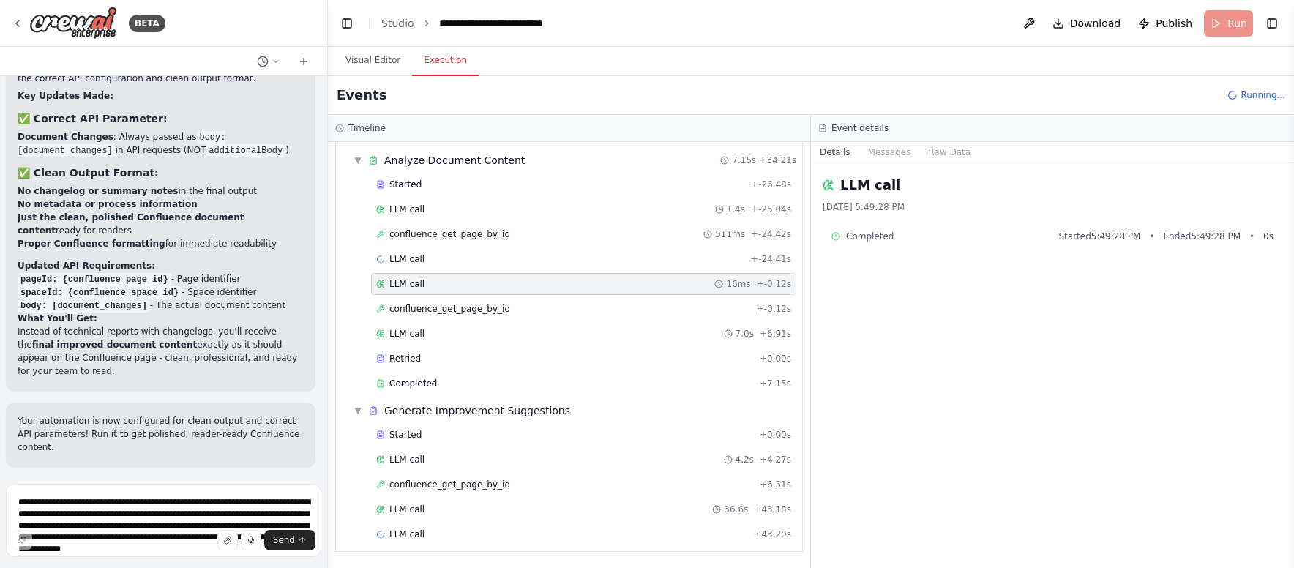
click at [465, 270] on div "Started + -26.48s LLM call 1.4s + -25.04s confluence_get_page_by_id 511ms + -24…" at bounding box center [575, 285] width 454 height 224
click at [465, 258] on div "LLM call + -24.41s" at bounding box center [583, 259] width 415 height 12
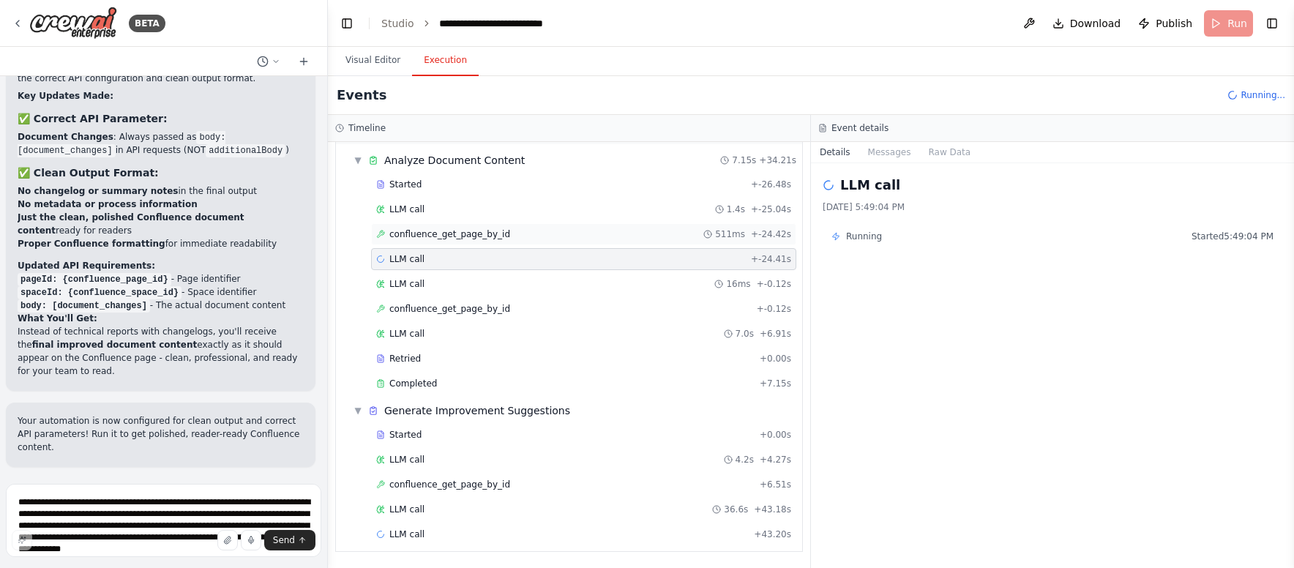
click at [475, 225] on div "confluence_get_page_by_id 511ms + -24.42s" at bounding box center [583, 234] width 425 height 22
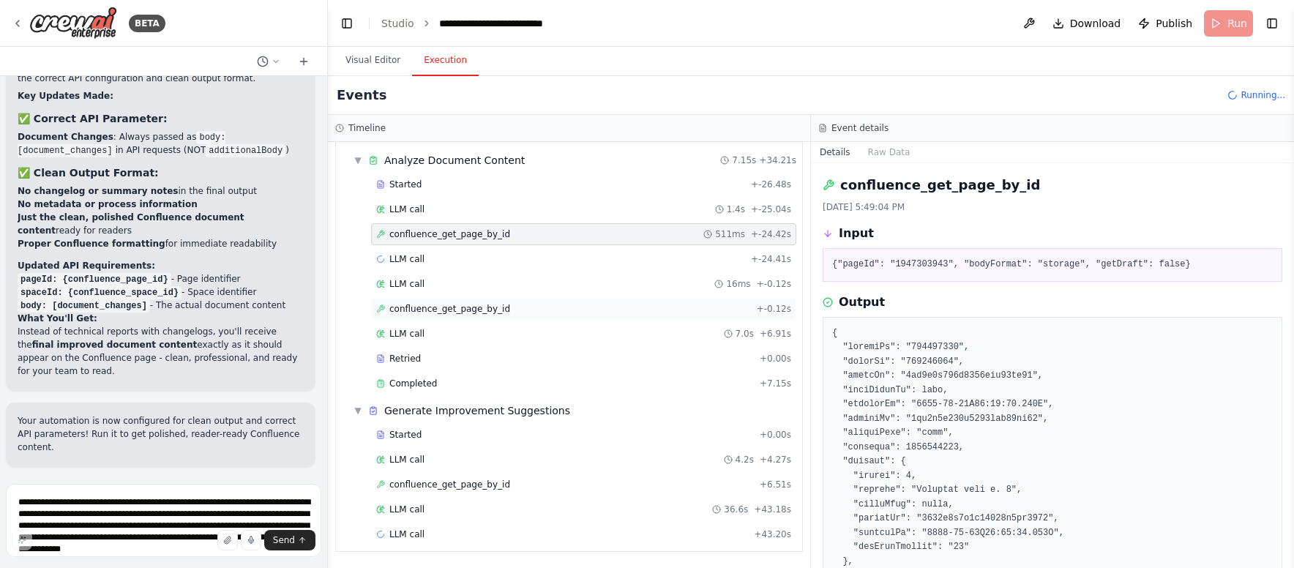
click at [482, 313] on span "confluence_get_page_by_id" at bounding box center [449, 309] width 121 height 12
click at [470, 340] on div "LLM call 7.0s + 6.91s" at bounding box center [583, 334] width 425 height 22
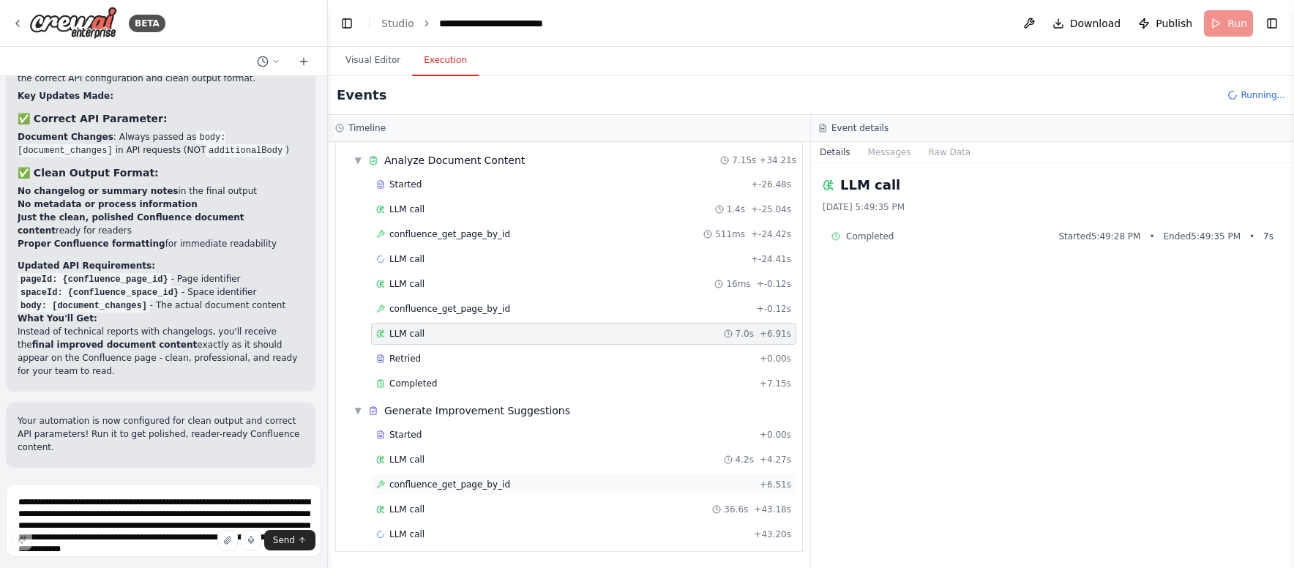
click at [473, 480] on span "confluence_get_page_by_id" at bounding box center [449, 485] width 121 height 12
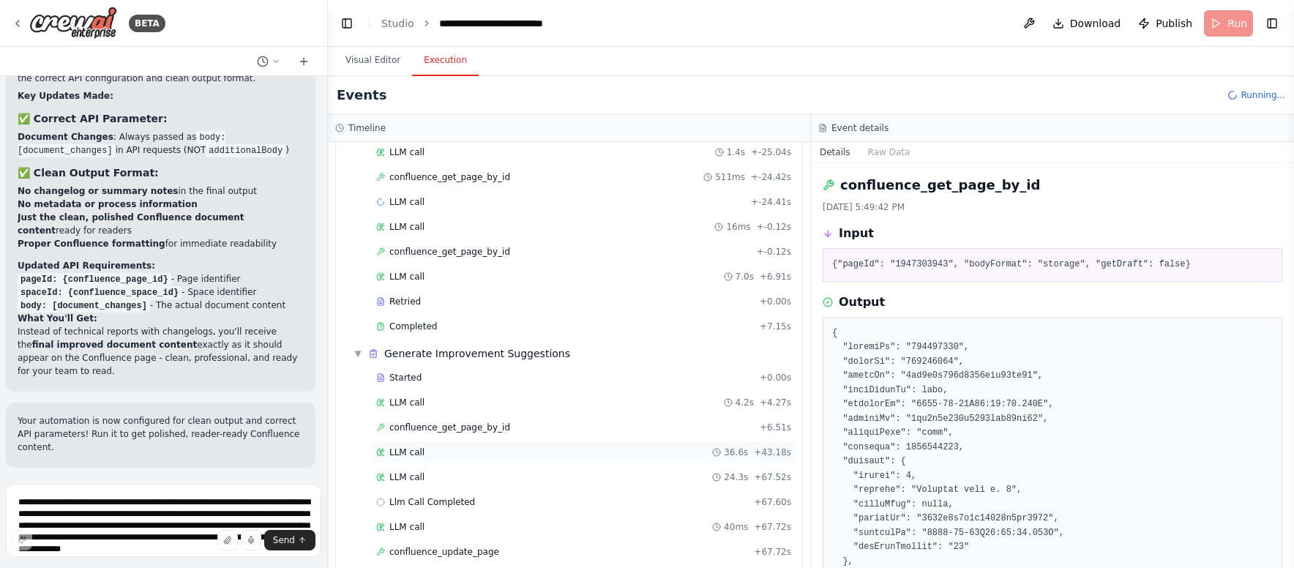
scroll to position [165, 0]
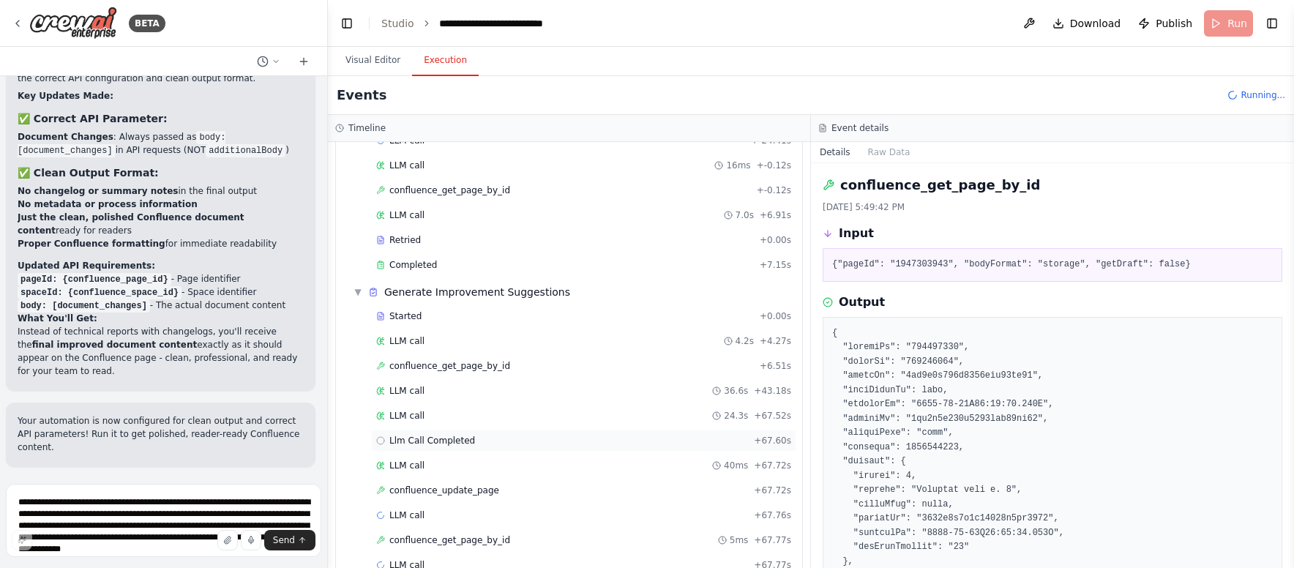
click at [450, 443] on span "Llm Call Completed" at bounding box center [432, 441] width 86 height 12
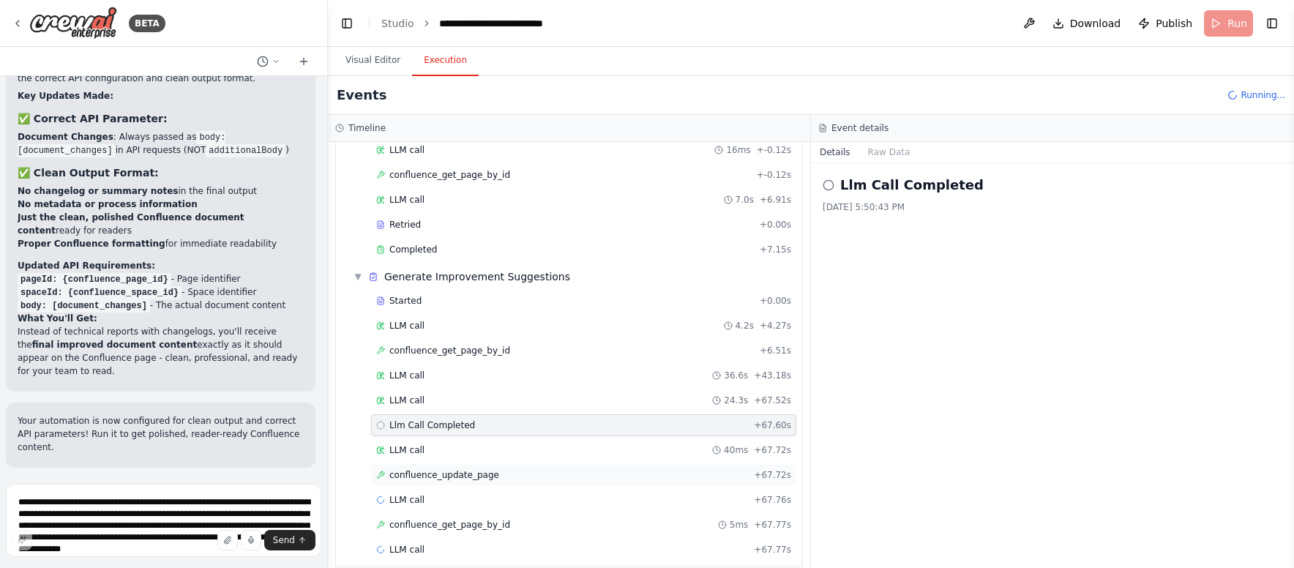
scroll to position [196, 0]
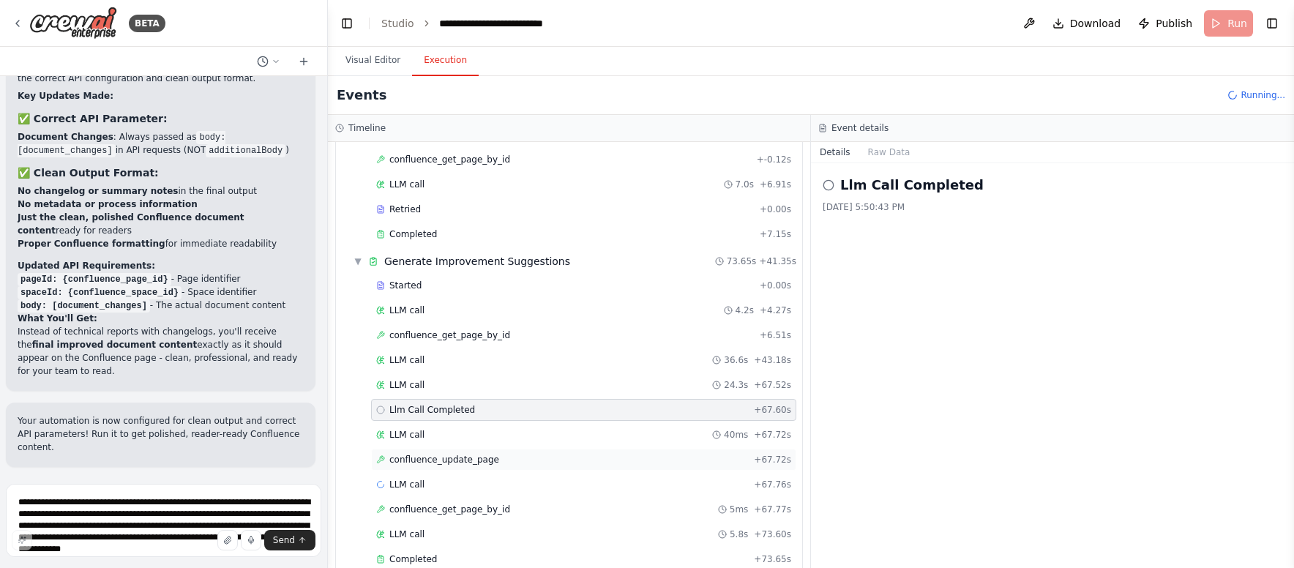
click at [499, 457] on div "confluence_update_page + 67.72s" at bounding box center [583, 460] width 415 height 12
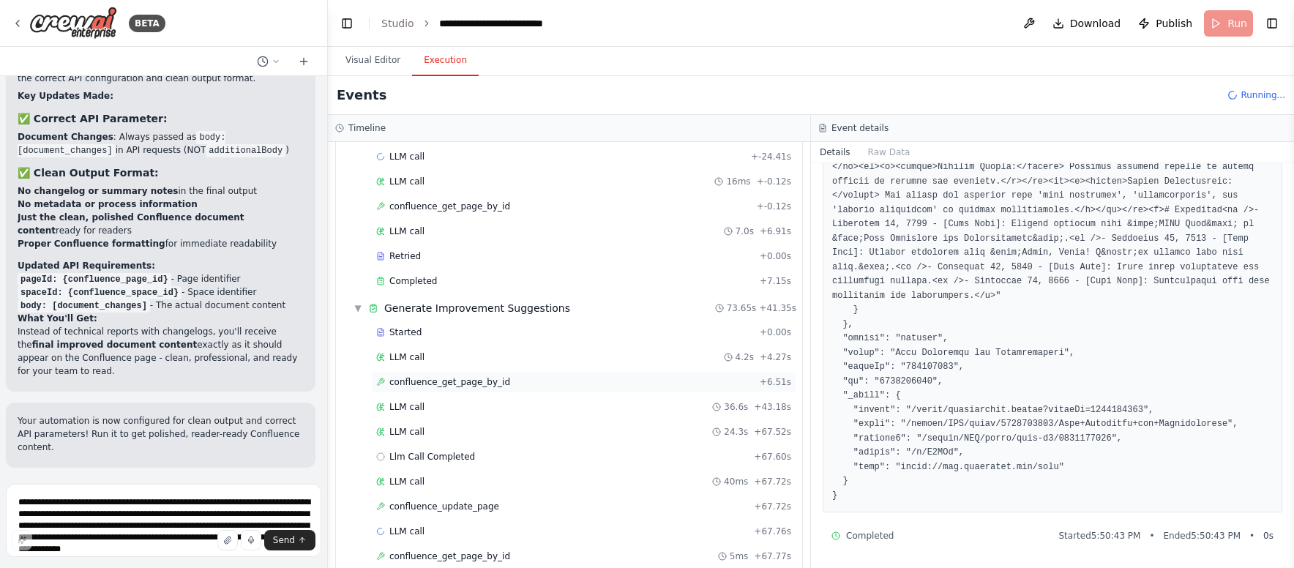
scroll to position [374, 0]
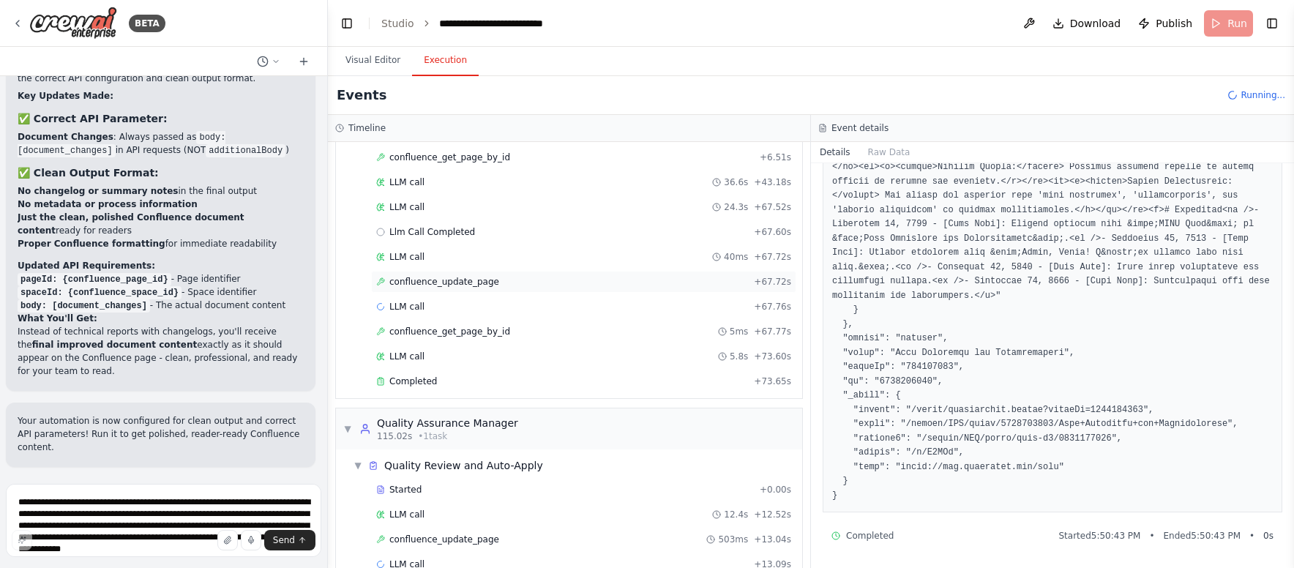
click at [496, 285] on div "confluence_update_page + 67.72s" at bounding box center [583, 282] width 415 height 12
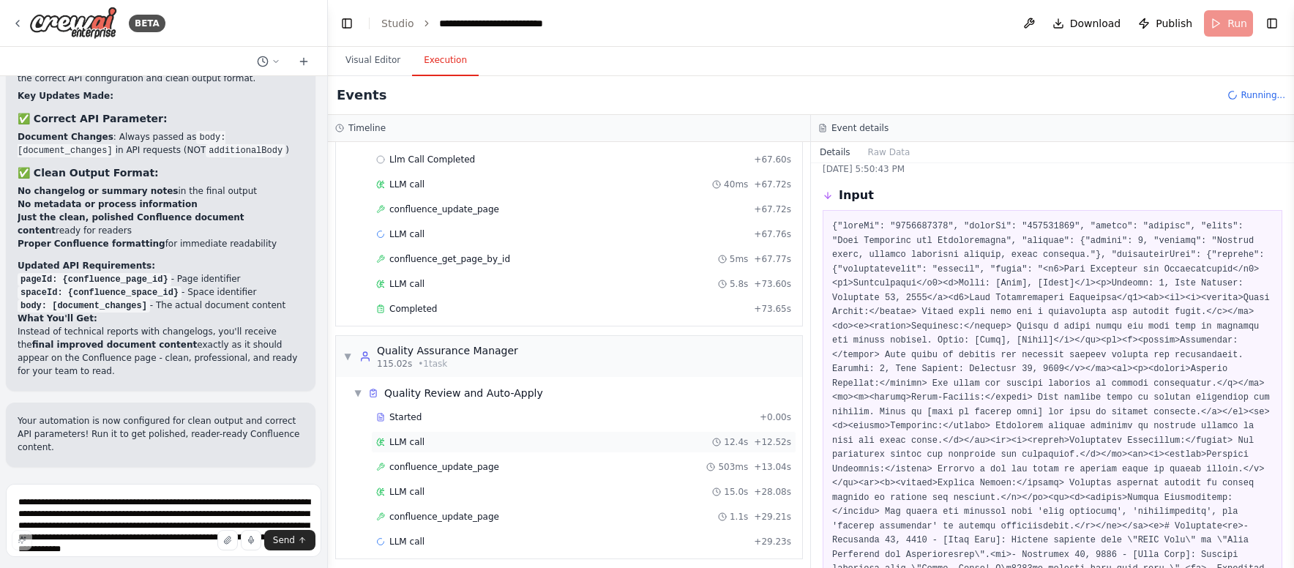
scroll to position [454, 0]
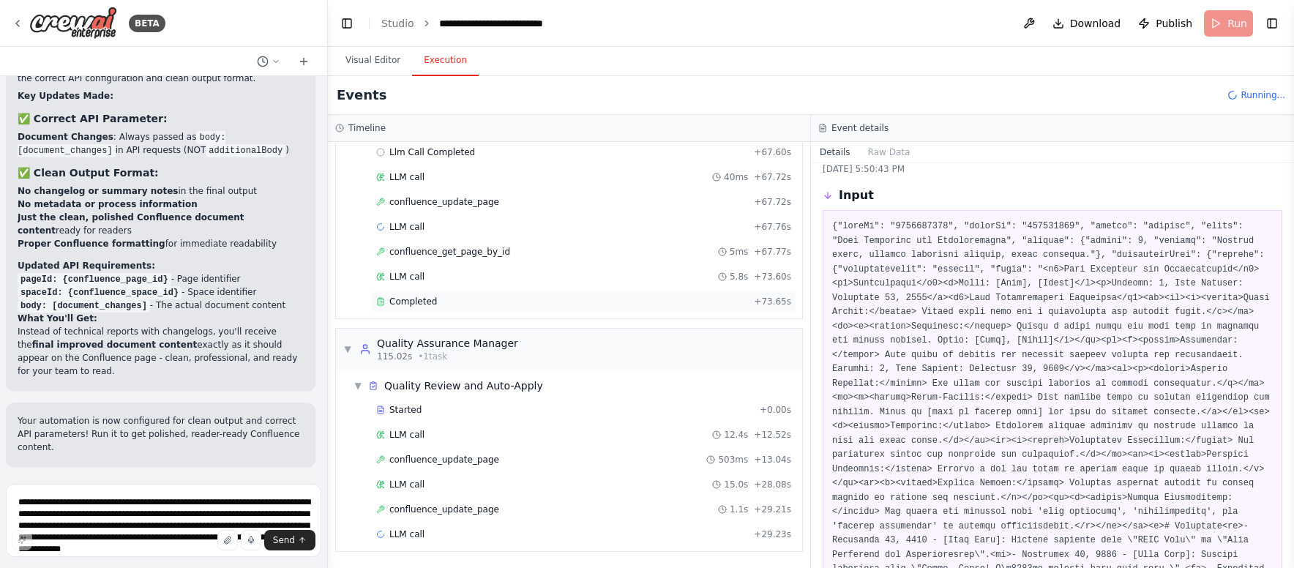
click at [473, 296] on div "Completed" at bounding box center [562, 302] width 372 height 12
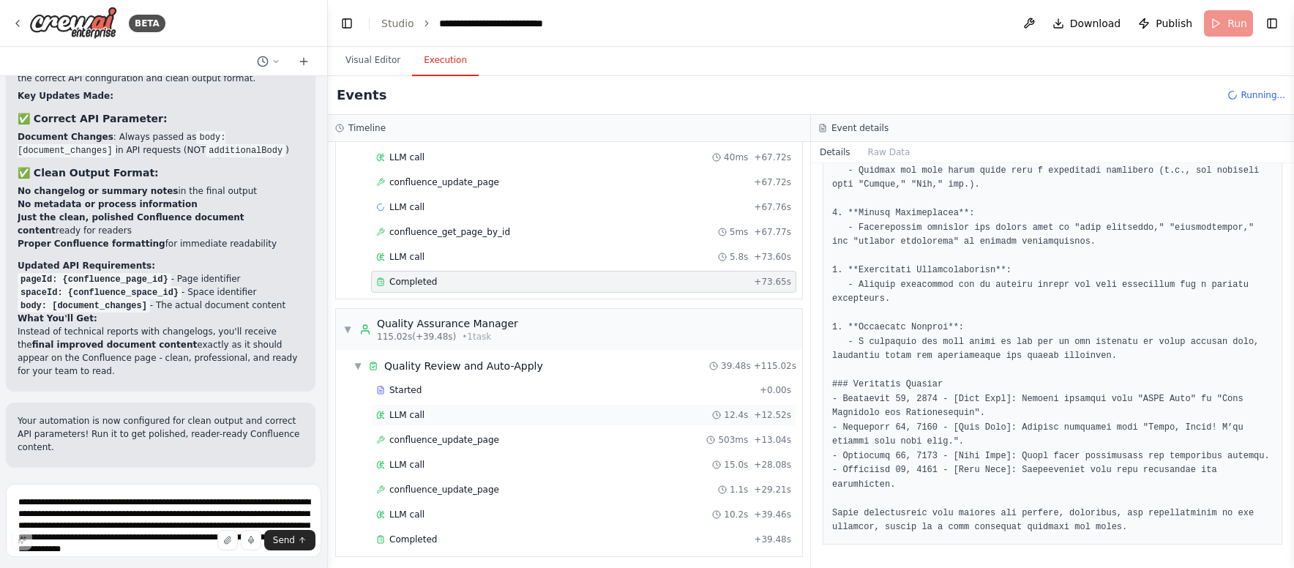
scroll to position [479, 0]
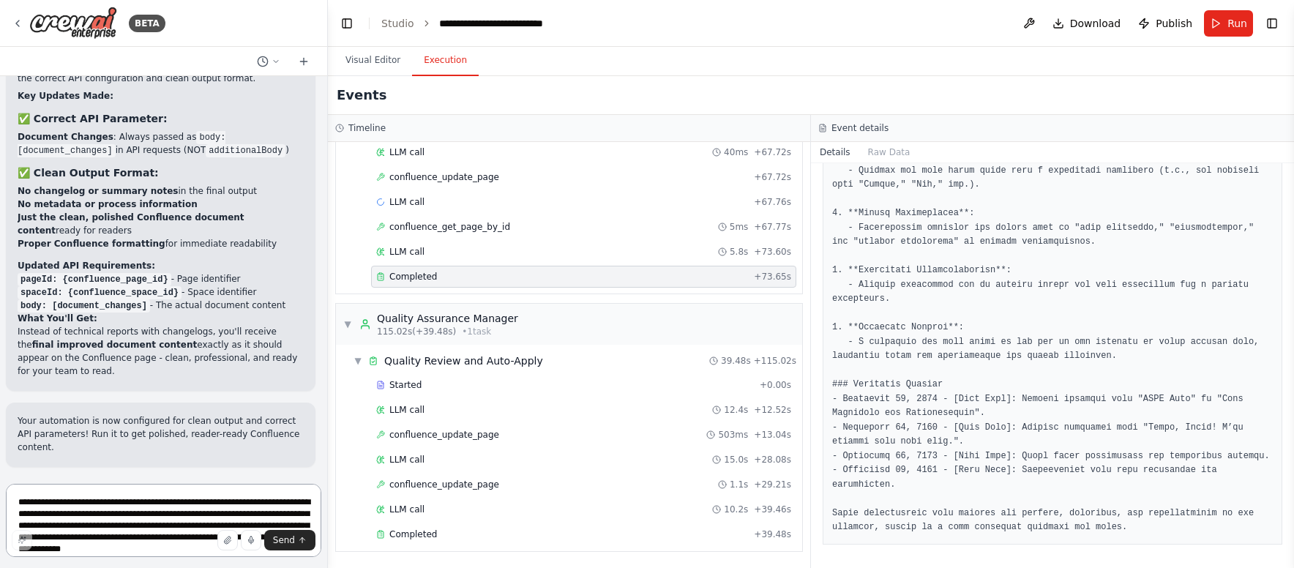
click at [179, 495] on textarea "**********" at bounding box center [163, 520] width 315 height 73
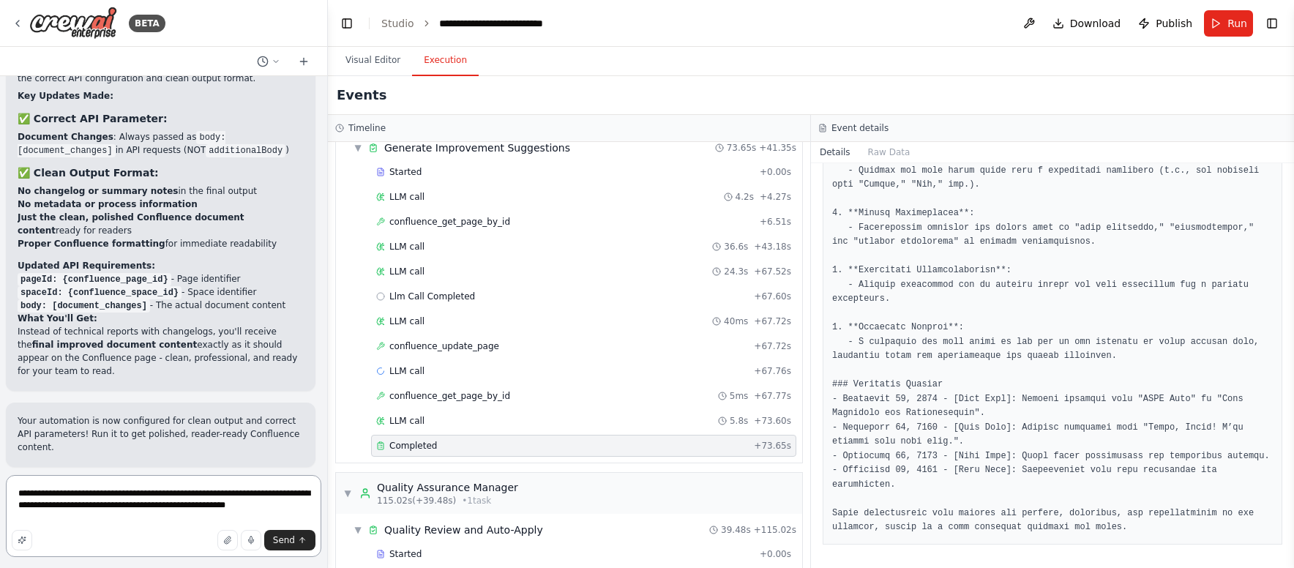
scroll to position [8716, 0]
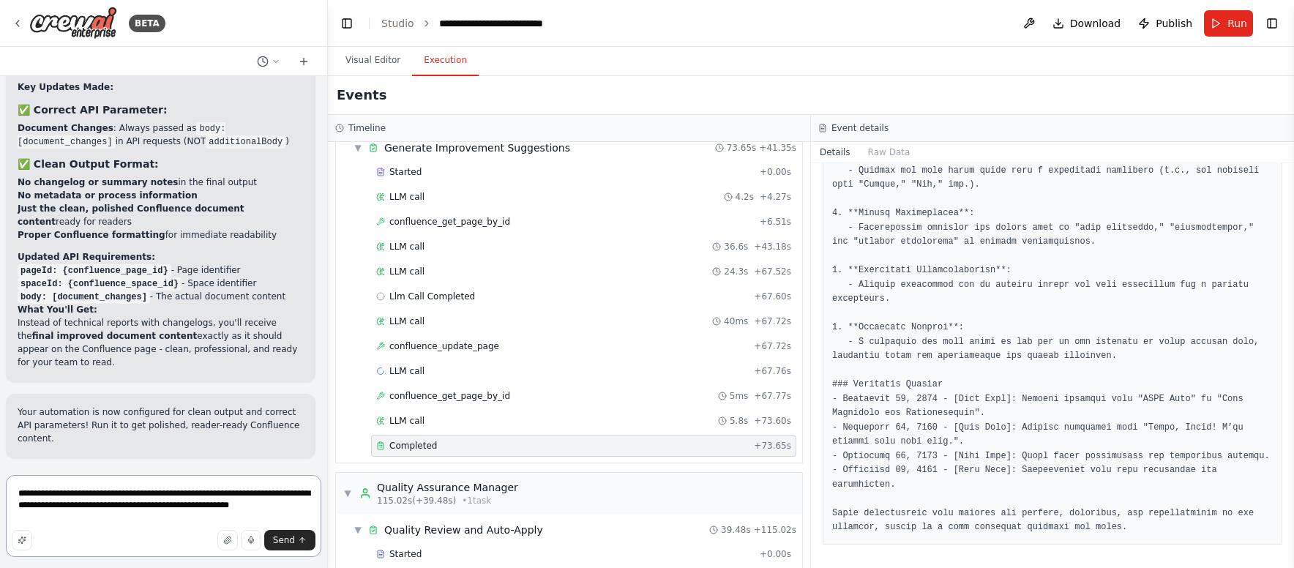
click at [61, 488] on textarea "**********" at bounding box center [163, 516] width 315 height 82
click at [46, 518] on textarea "**********" at bounding box center [163, 516] width 315 height 82
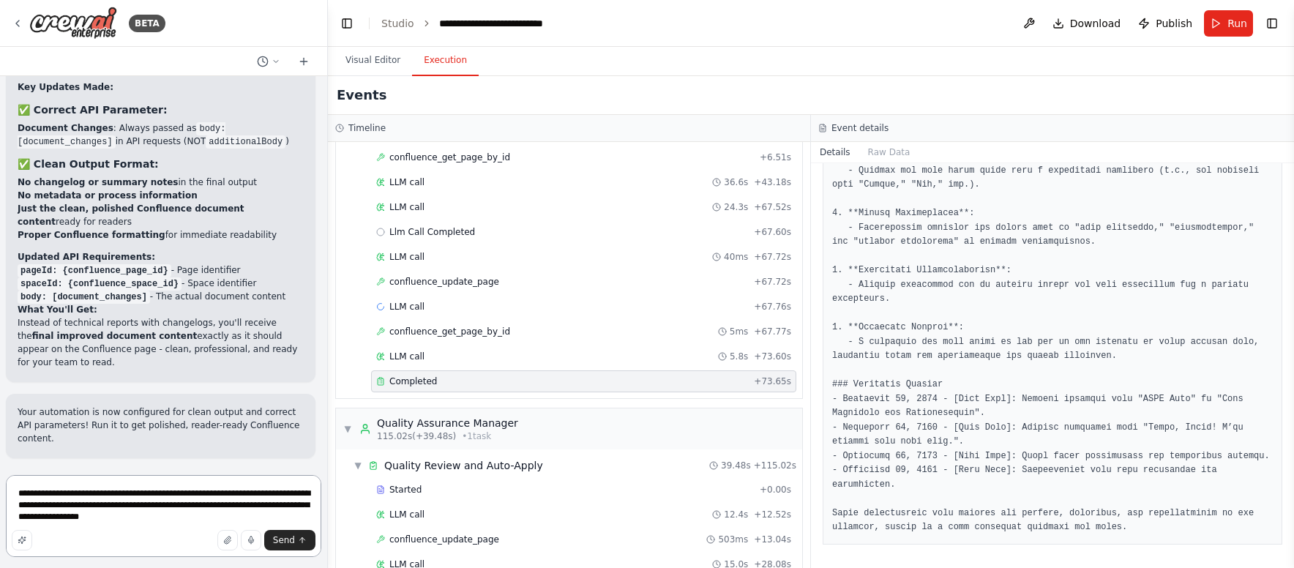
scroll to position [479, 0]
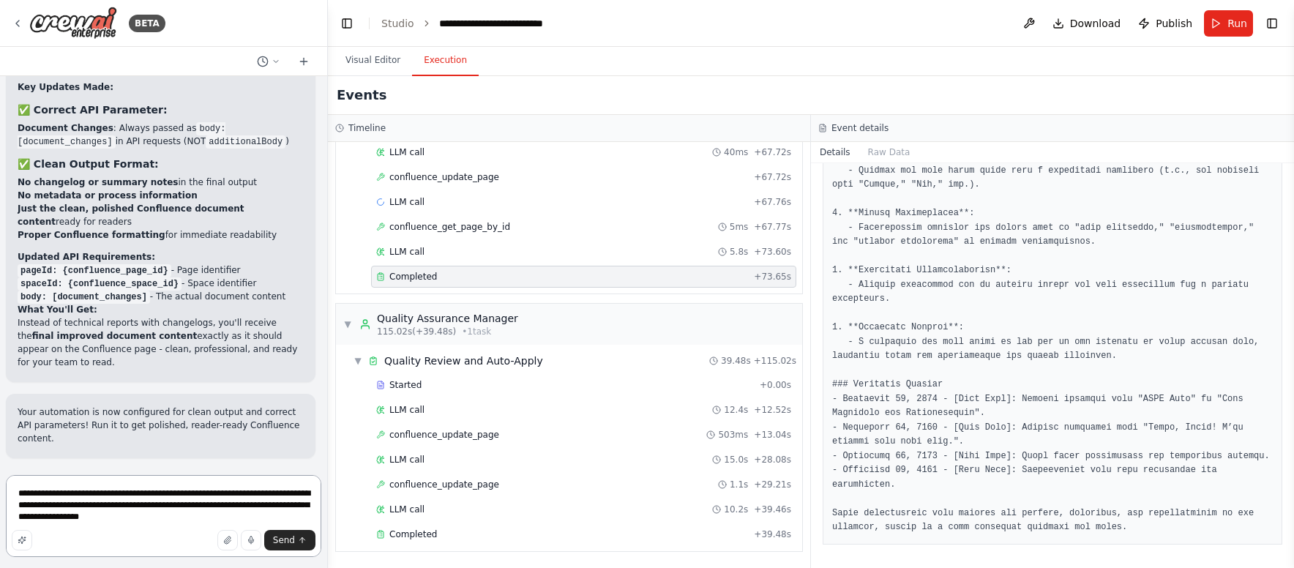
click at [253, 514] on textarea "**********" at bounding box center [163, 516] width 315 height 82
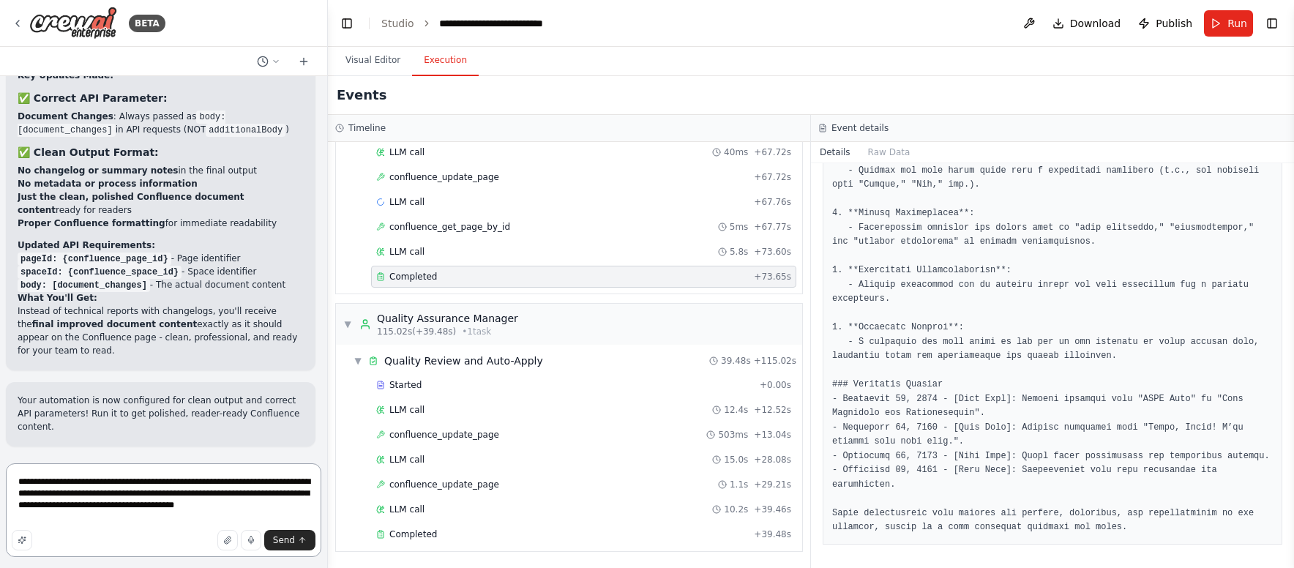
type textarea "**********"
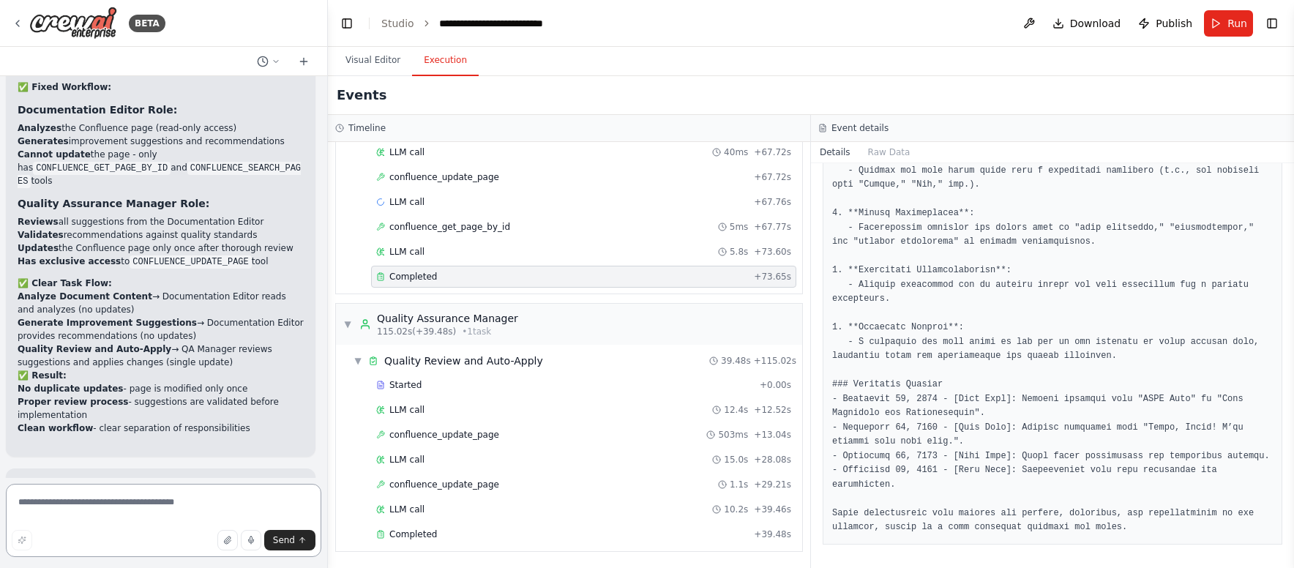
scroll to position [9854, 0]
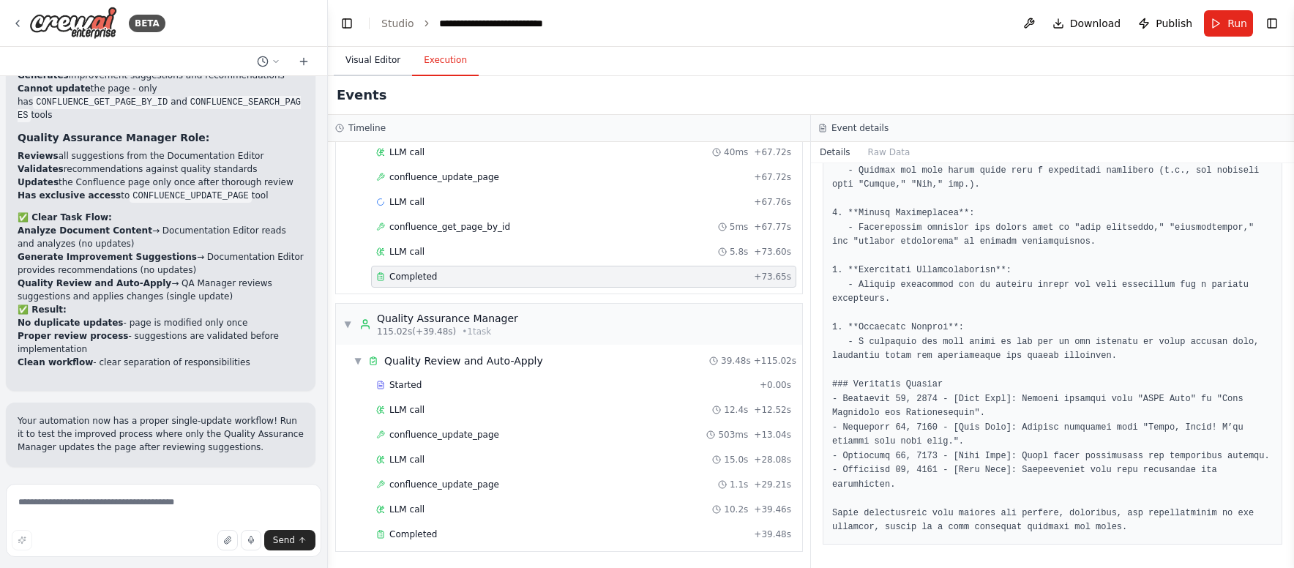
click at [384, 61] on button "Visual Editor" at bounding box center [373, 60] width 78 height 31
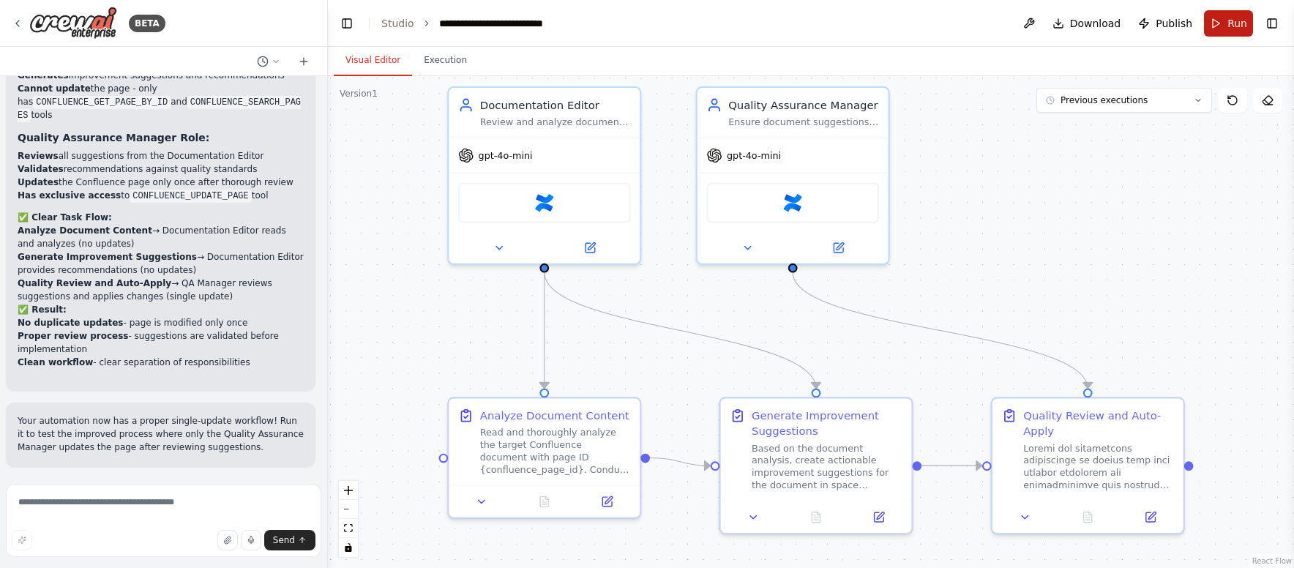
click at [1221, 22] on button "Run" at bounding box center [1228, 23] width 49 height 26
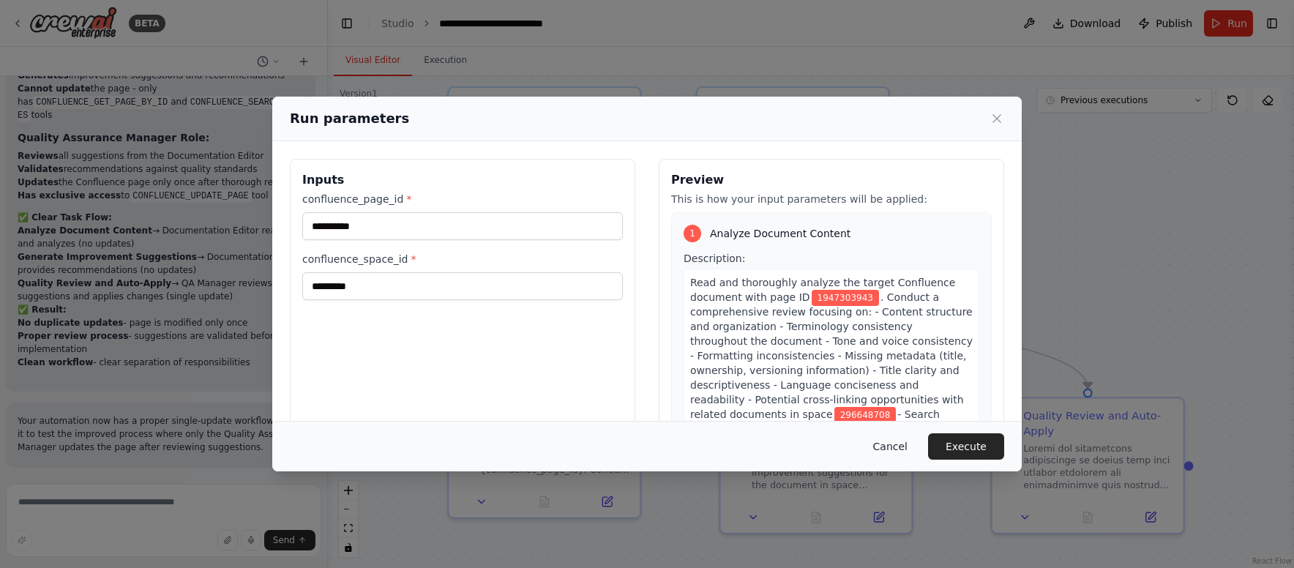
click at [888, 448] on button "Cancel" at bounding box center [890, 446] width 58 height 26
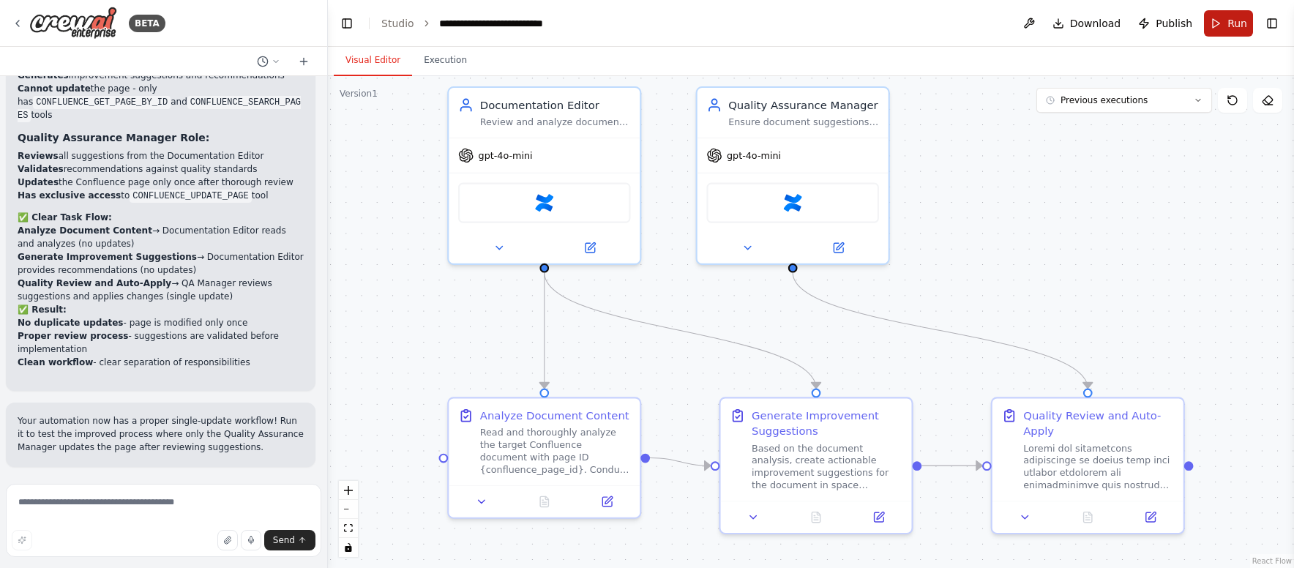
click at [1228, 22] on span "Run" at bounding box center [1237, 23] width 20 height 15
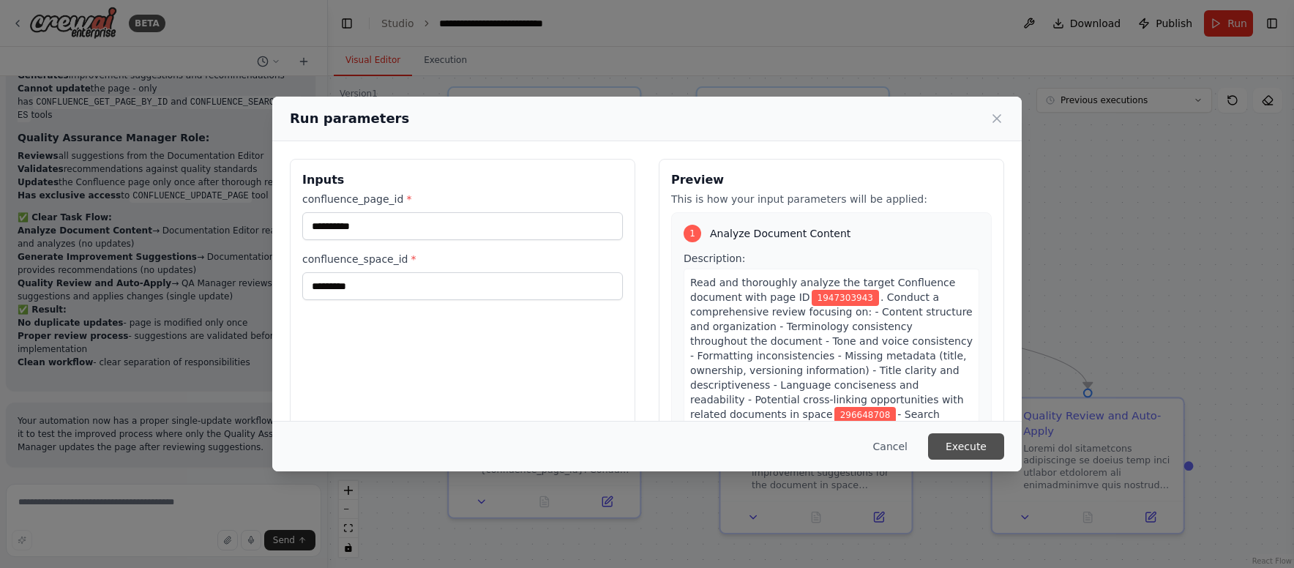
click at [992, 449] on button "Execute" at bounding box center [966, 446] width 76 height 26
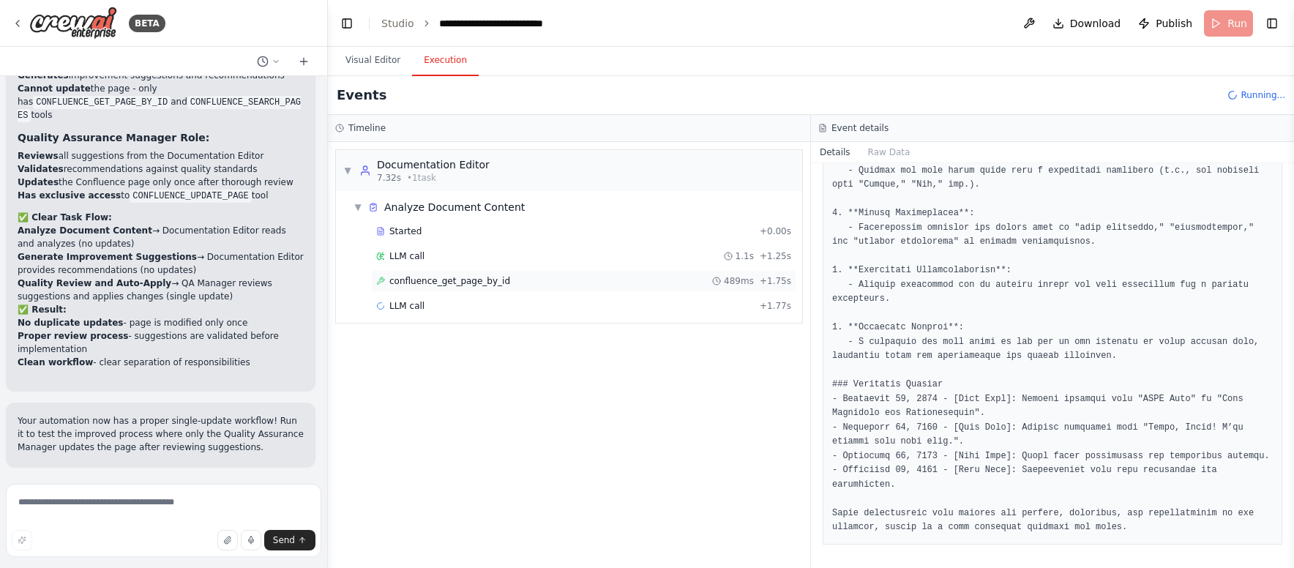
click at [574, 288] on div "confluence_get_page_by_id 489ms + 1.75s" at bounding box center [583, 281] width 425 height 22
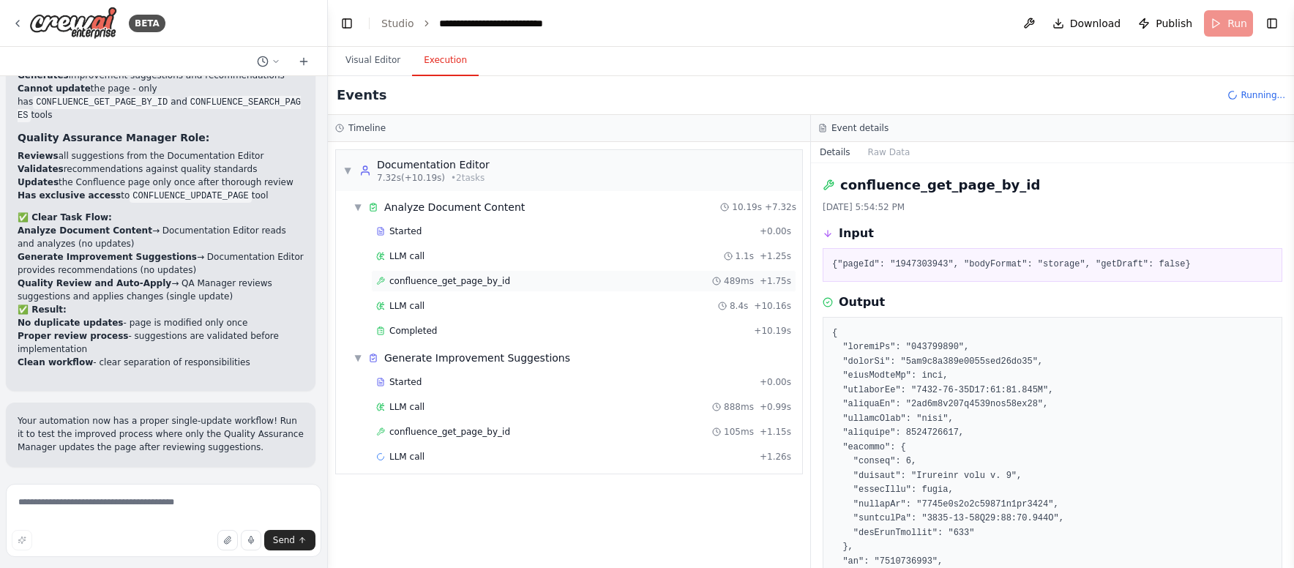
click at [512, 287] on div "confluence_get_page_by_id 489ms + 1.75s" at bounding box center [583, 281] width 425 height 22
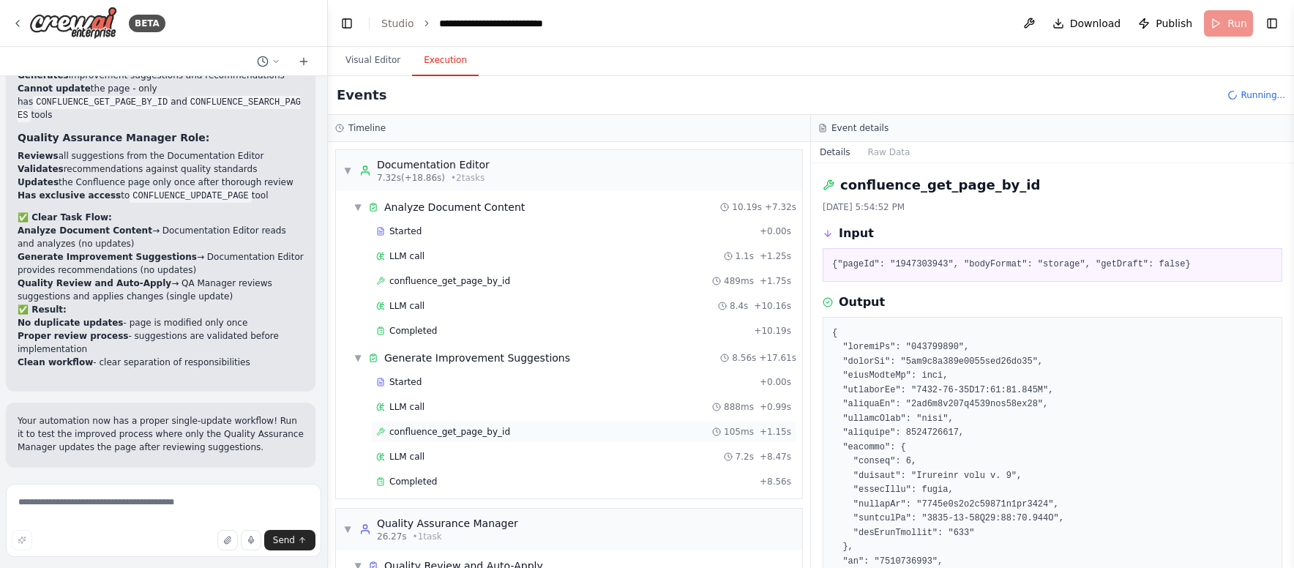
click at [528, 427] on div "confluence_get_page_by_id 105ms + 1.15s" at bounding box center [583, 432] width 415 height 12
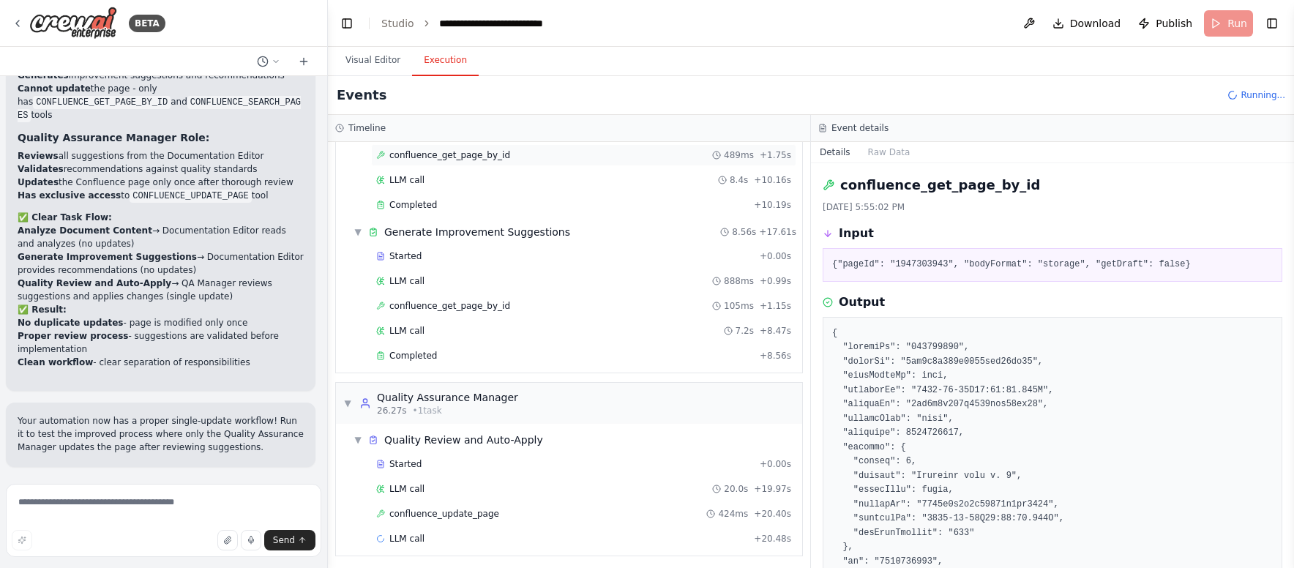
scroll to position [130, 0]
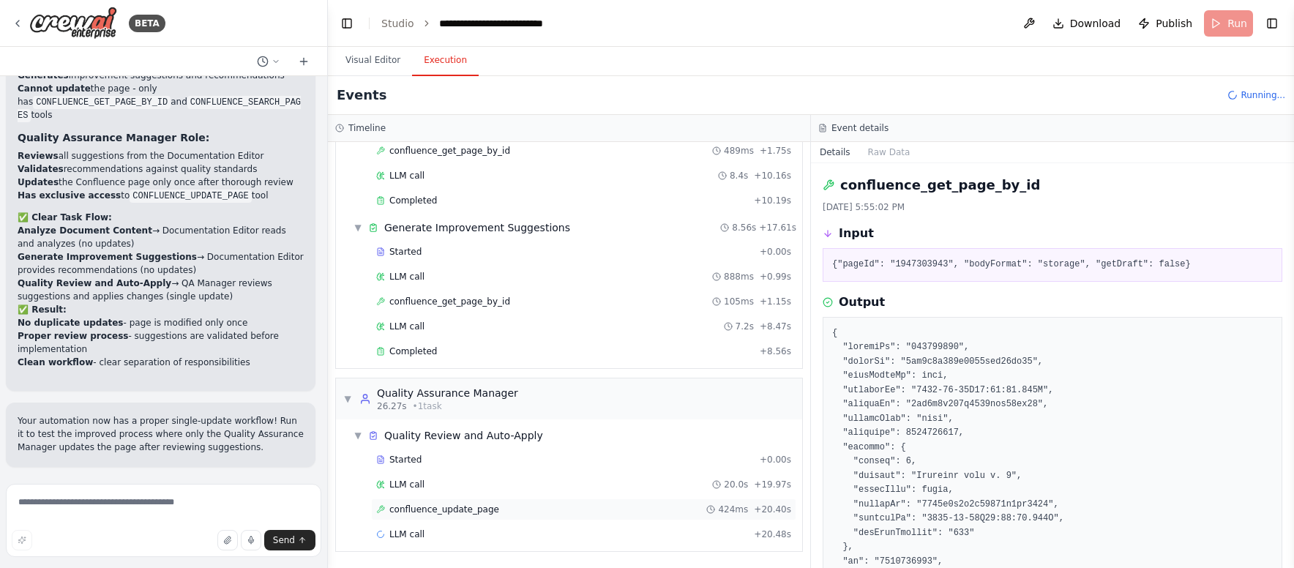
click at [497, 514] on div "confluence_update_page 424ms + 20.40s" at bounding box center [583, 509] width 415 height 12
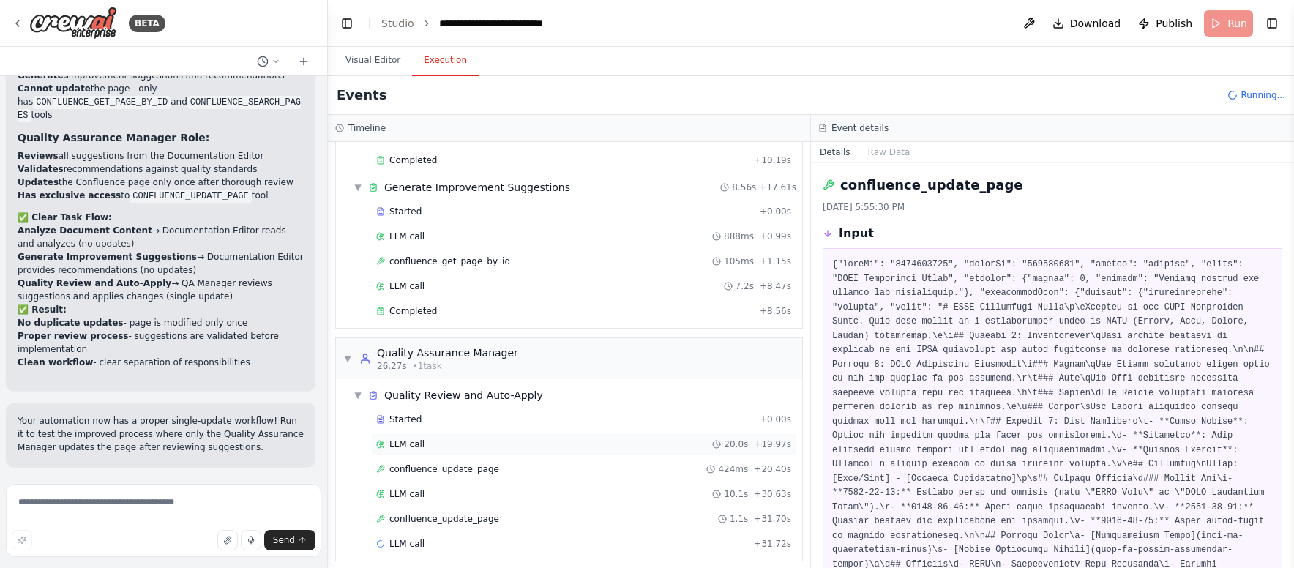
scroll to position [180, 0]
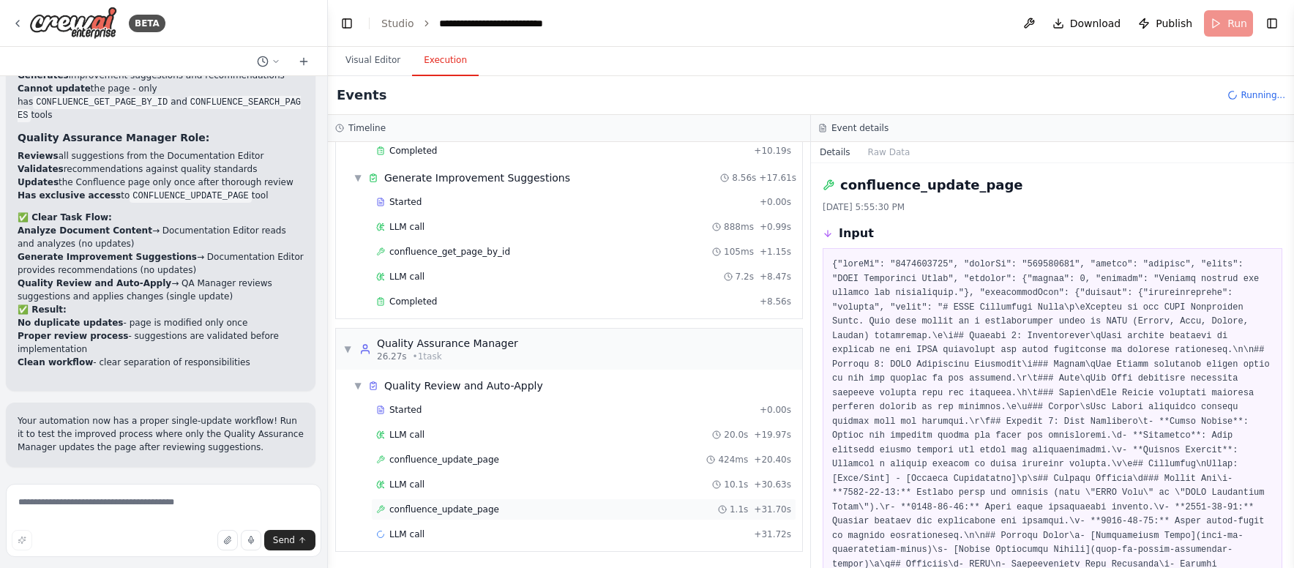
click at [512, 505] on div "confluence_update_page 1.1s + 31.70s" at bounding box center [583, 509] width 415 height 12
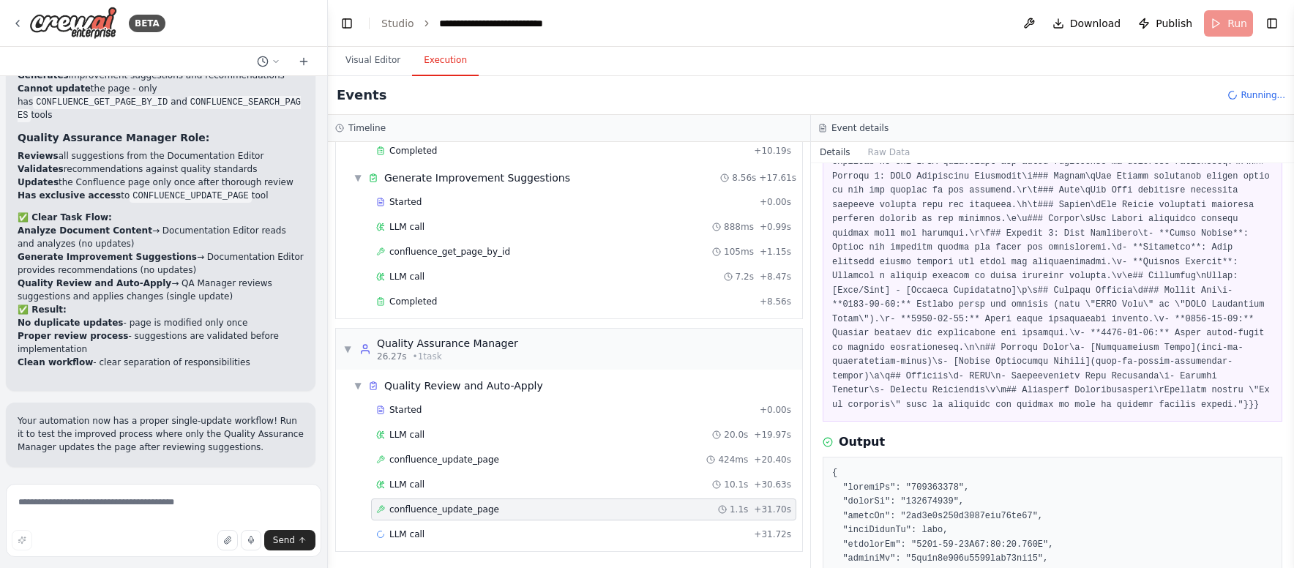
scroll to position [120, 0]
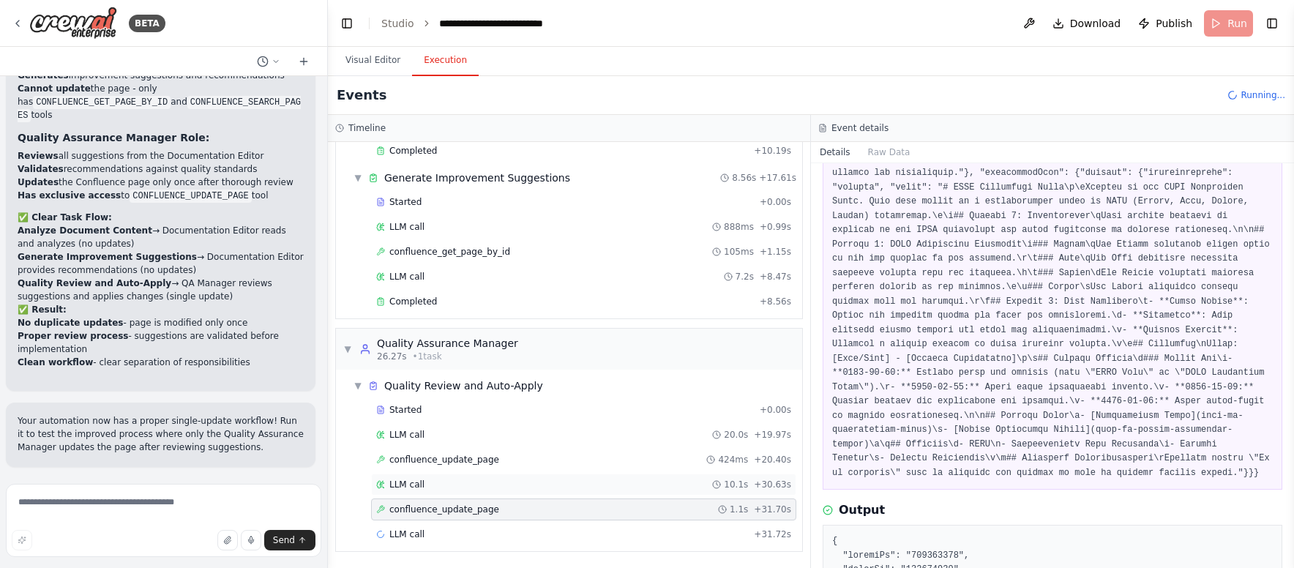
click at [489, 485] on div "LLM call 10.1s + 30.63s" at bounding box center [583, 485] width 415 height 12
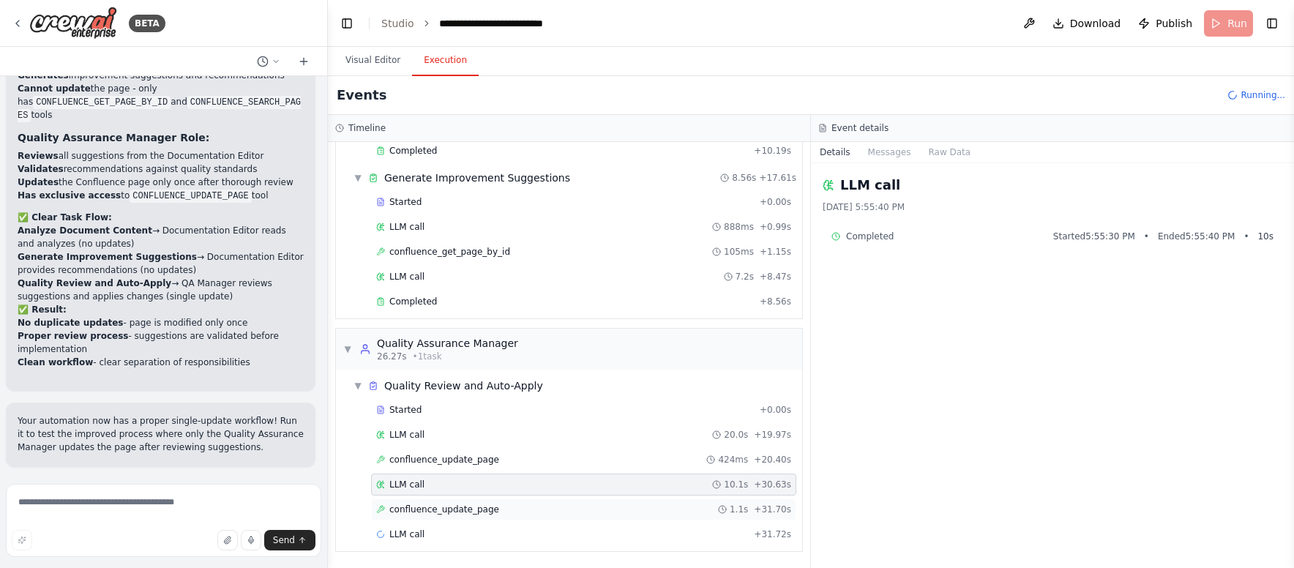
click at [578, 512] on div "confluence_update_page 1.1s + 31.70s" at bounding box center [583, 509] width 415 height 12
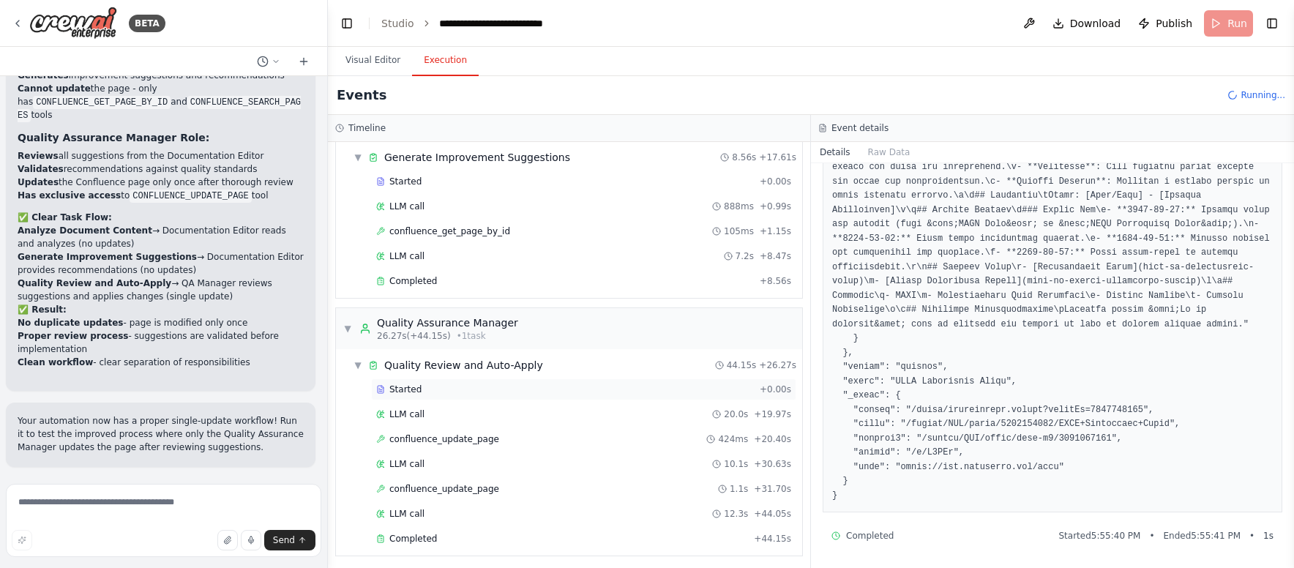
scroll to position [205, 0]
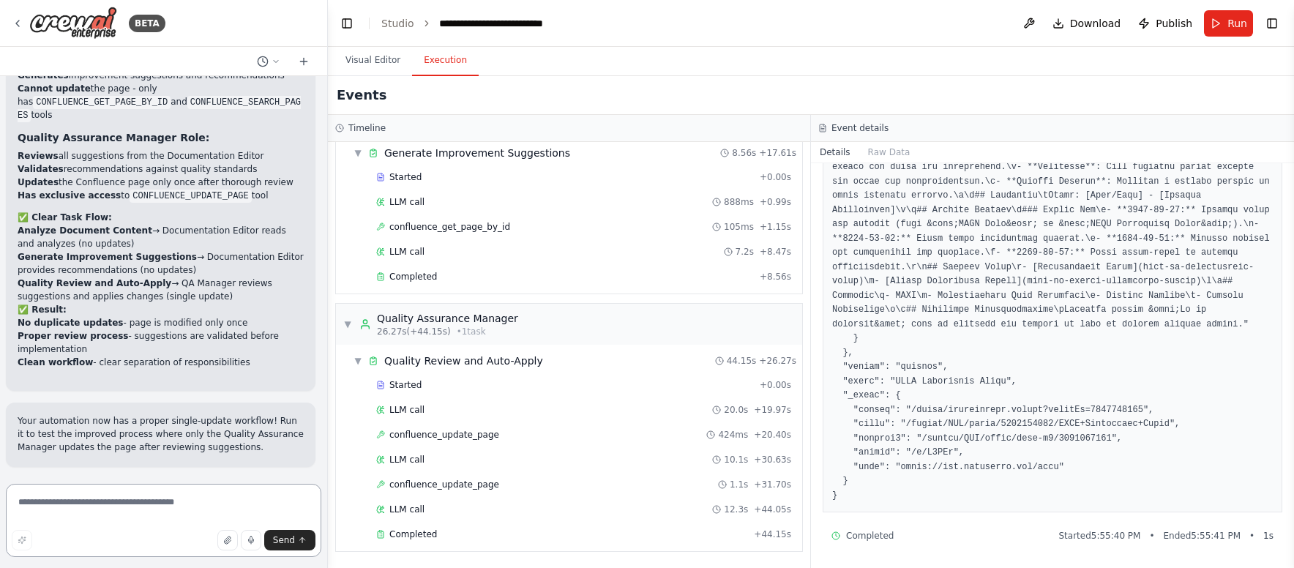
click at [198, 503] on textarea at bounding box center [163, 520] width 315 height 73
click at [140, 503] on textarea "**********" at bounding box center [163, 520] width 315 height 73
type textarea "**********"
click at [277, 542] on span "Send" at bounding box center [284, 540] width 22 height 12
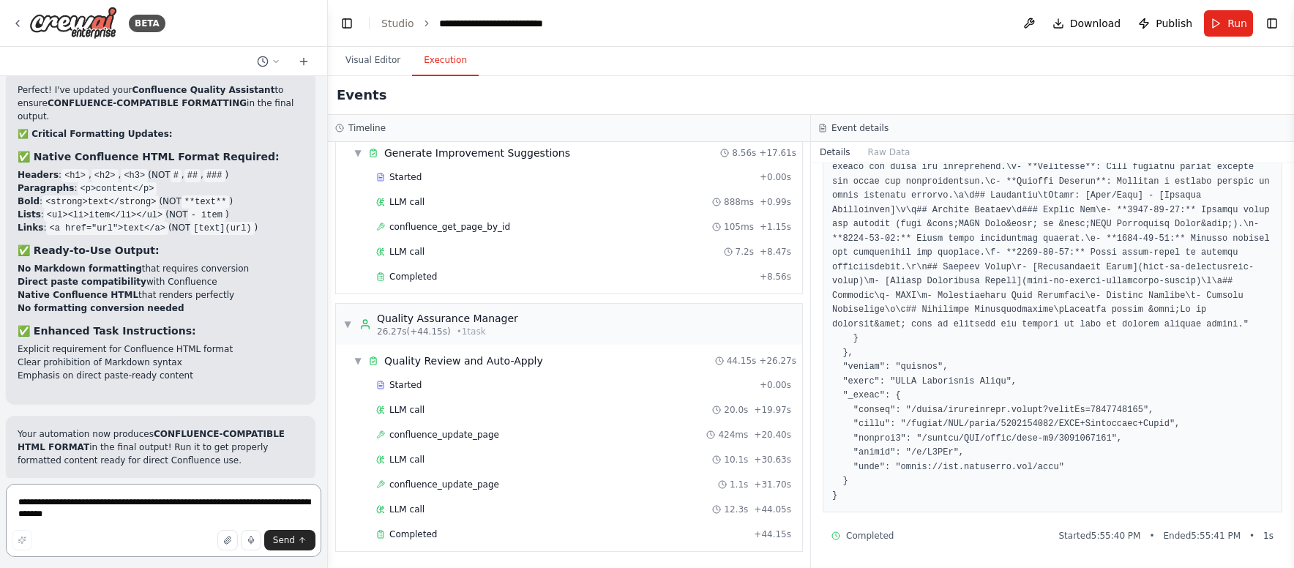
scroll to position [10589, 0]
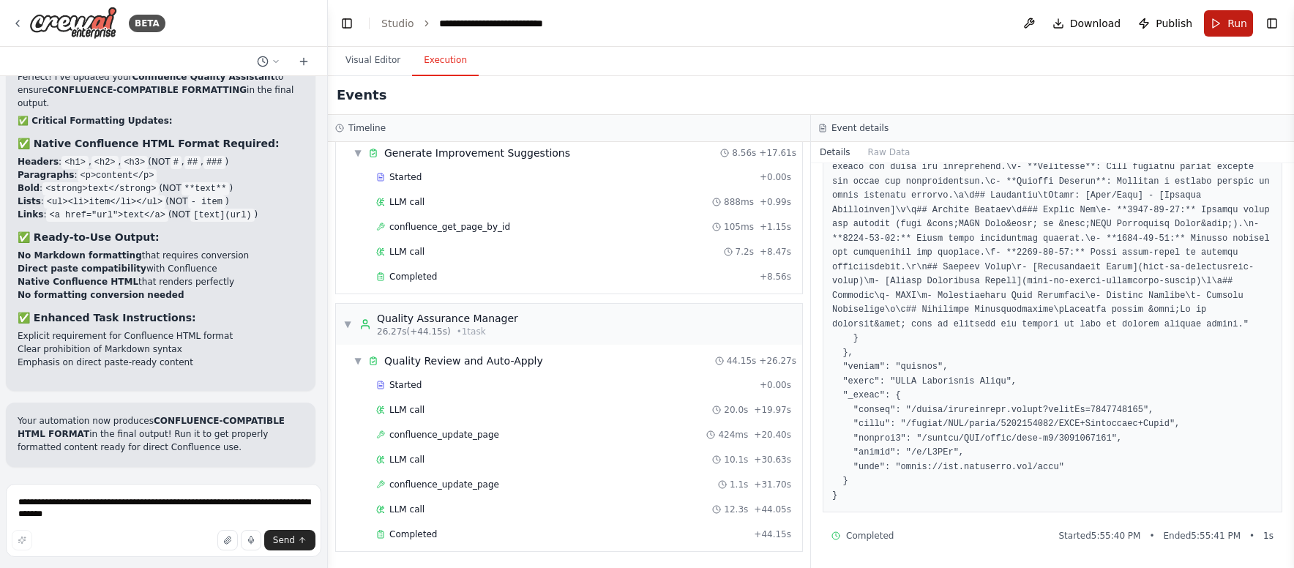
click at [1237, 24] on span "Run" at bounding box center [1237, 23] width 20 height 15
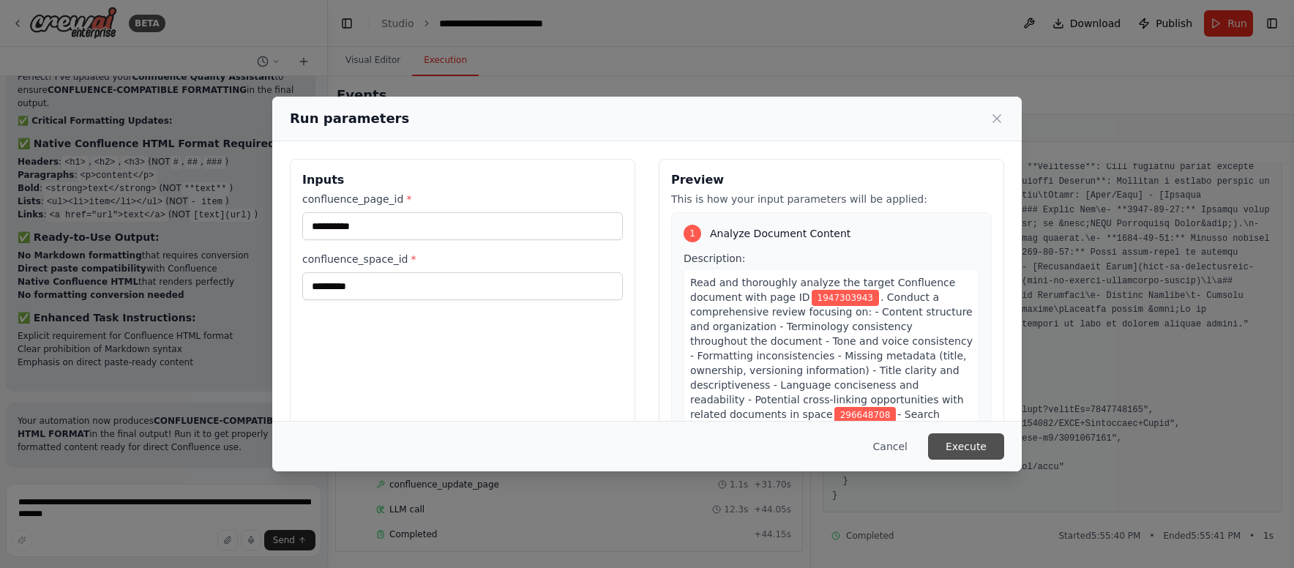
click at [991, 442] on button "Execute" at bounding box center [966, 446] width 76 height 26
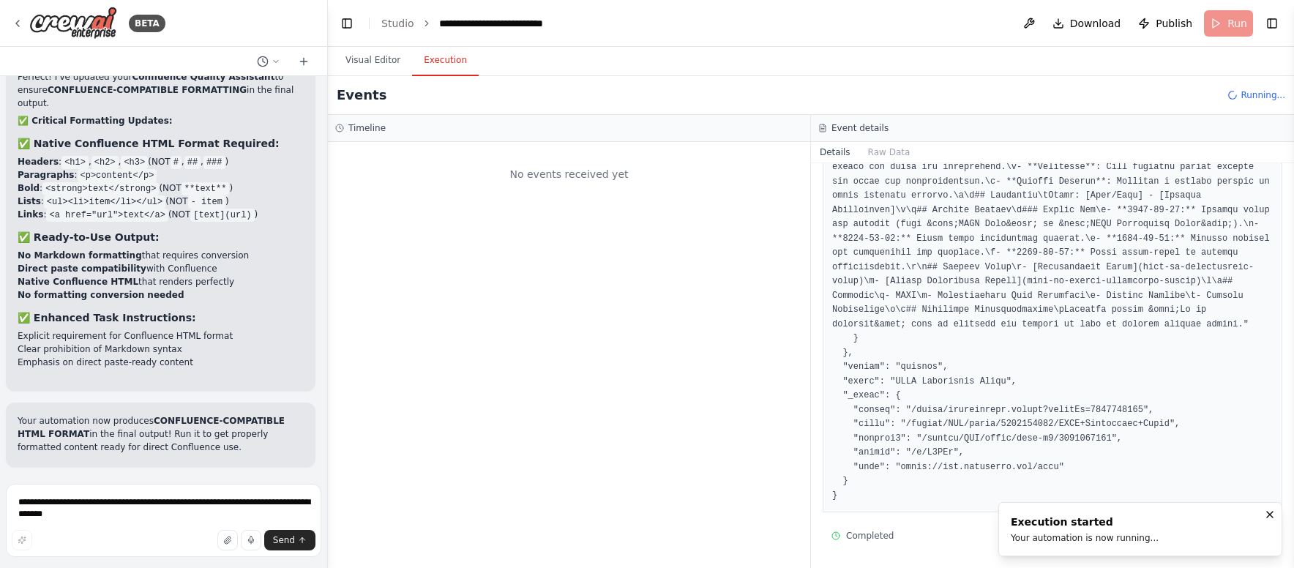
scroll to position [0, 0]
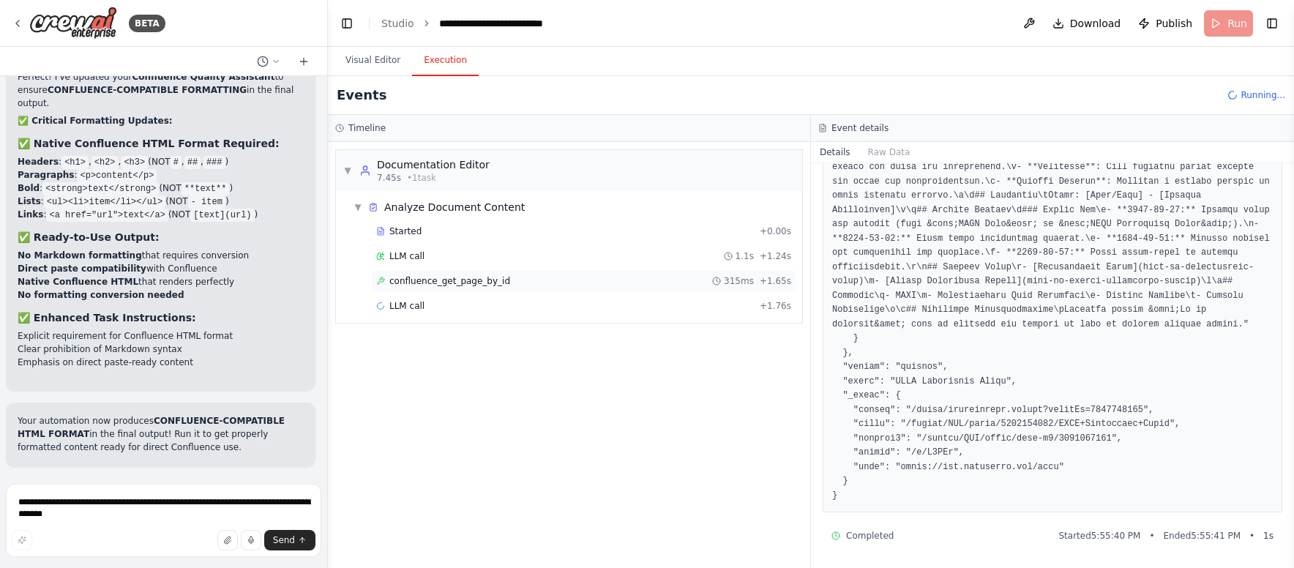
click at [480, 278] on span "confluence_get_page_by_id" at bounding box center [449, 281] width 121 height 12
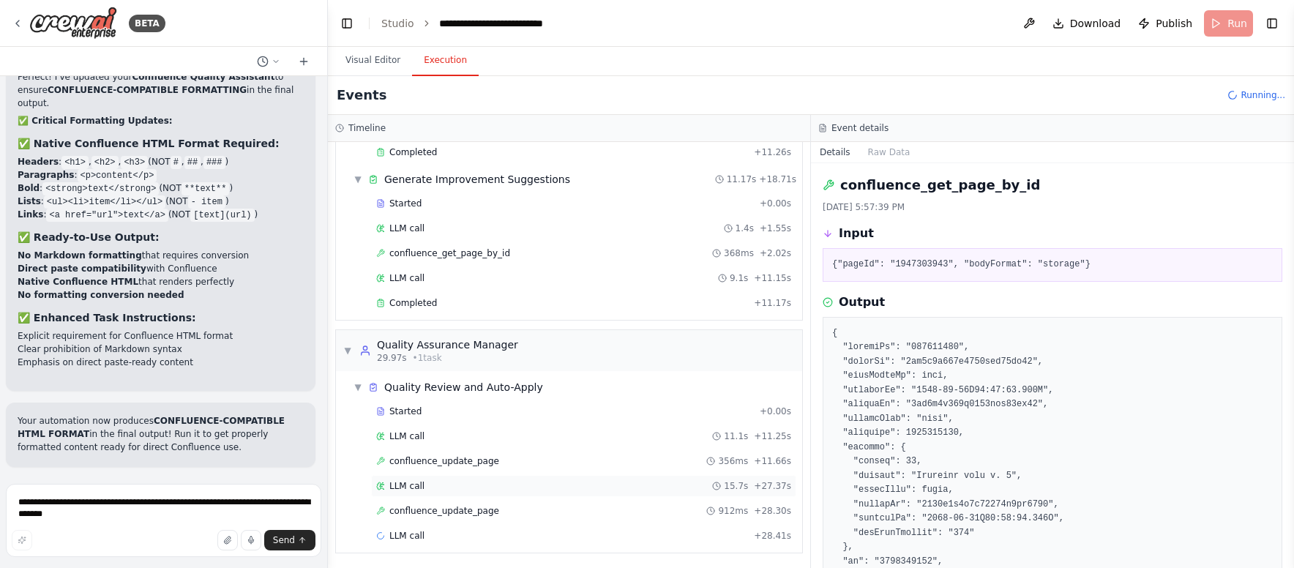
scroll to position [180, 0]
click at [512, 468] on div "confluence_update_page 356ms + 11.66s" at bounding box center [583, 460] width 425 height 22
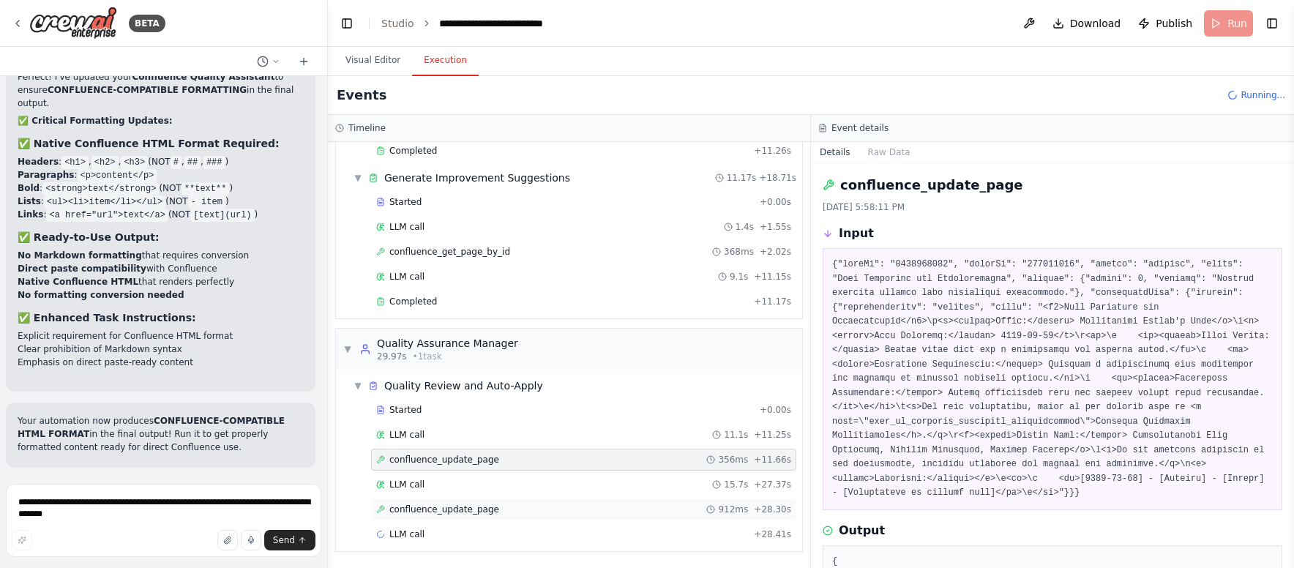
click at [511, 507] on div "confluence_update_page 912ms + 28.30s" at bounding box center [583, 509] width 415 height 12
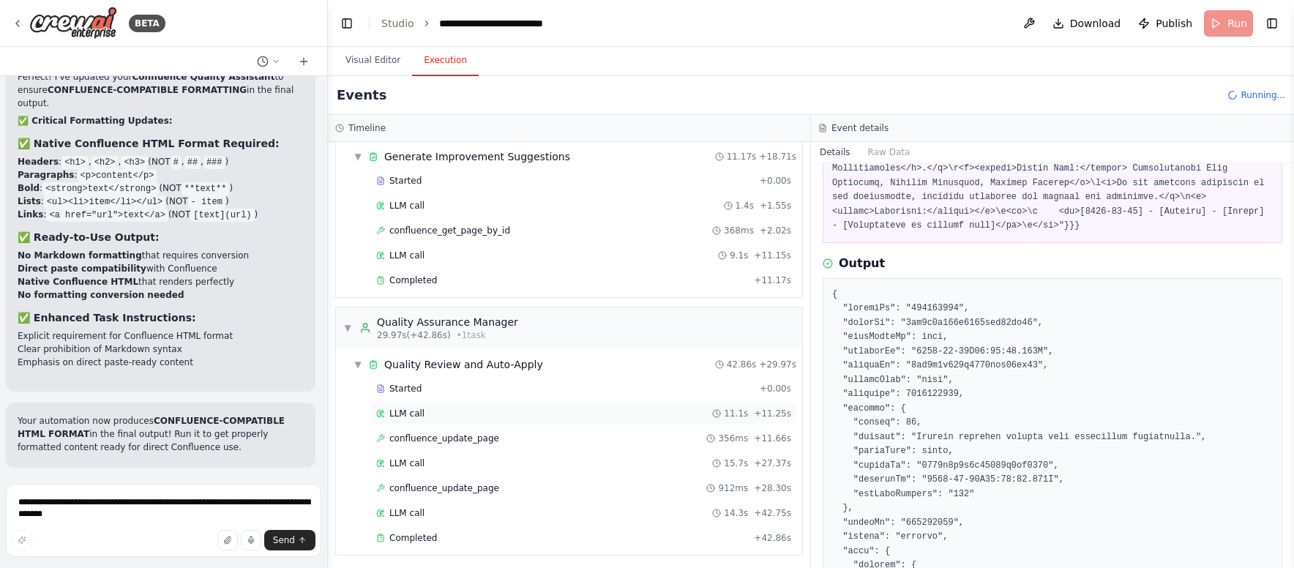
scroll to position [205, 0]
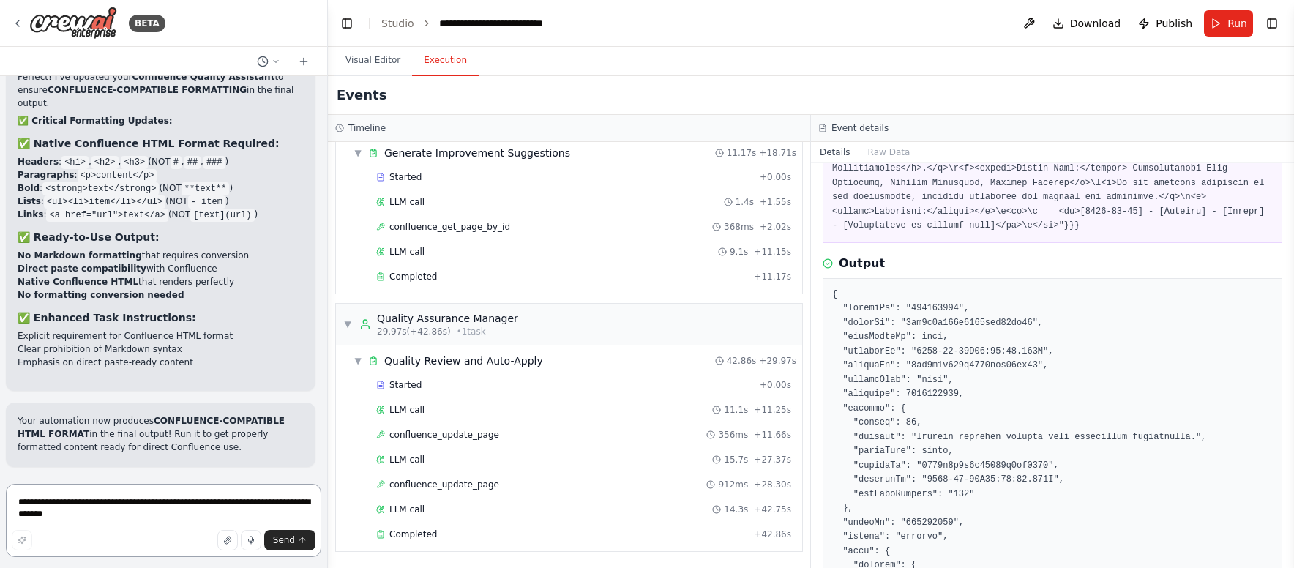
click at [176, 512] on textarea "**********" at bounding box center [163, 520] width 315 height 73
paste textarea "**********"
type textarea "**********"
click at [288, 541] on span "Send" at bounding box center [284, 540] width 22 height 12
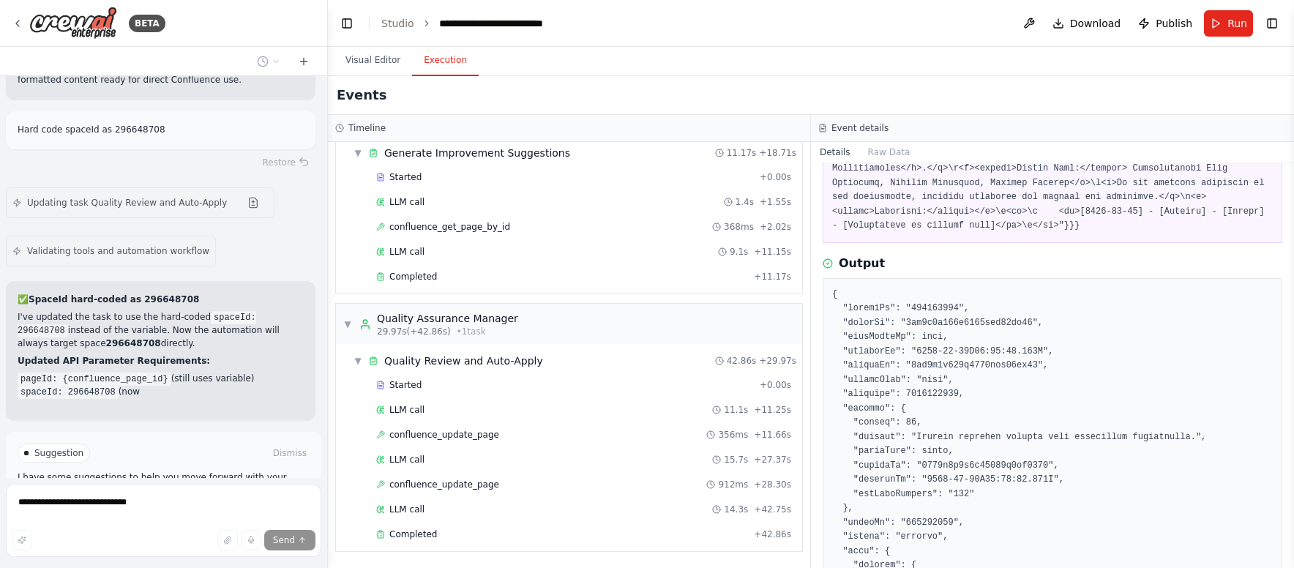
scroll to position [10983, 0]
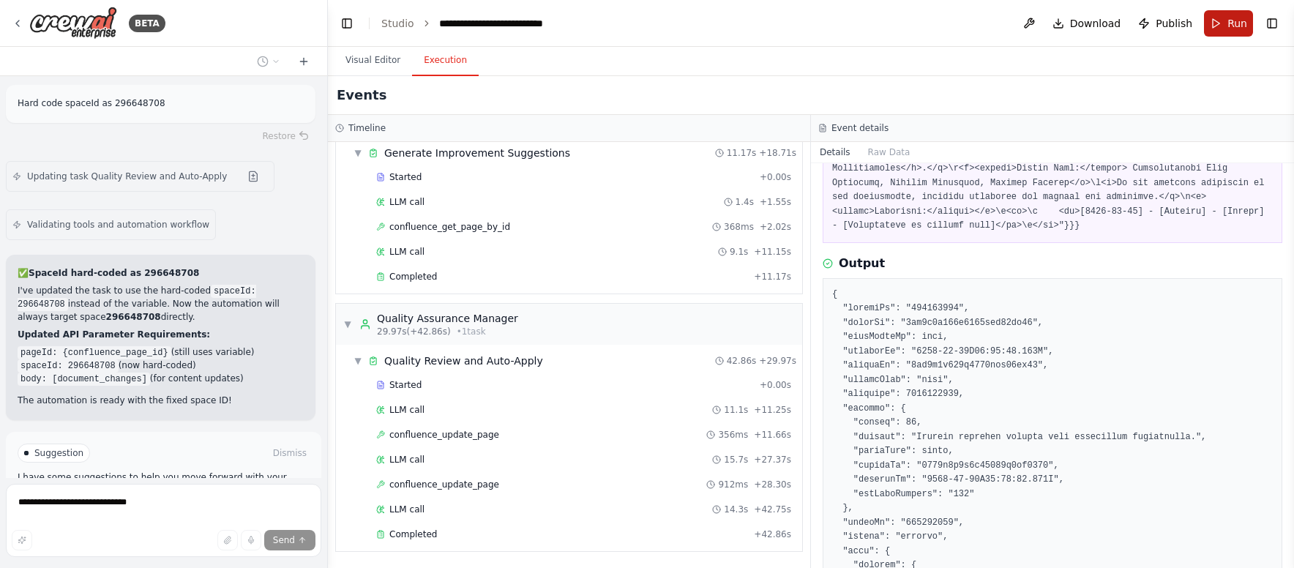
click at [1239, 28] on span "Run" at bounding box center [1237, 23] width 20 height 15
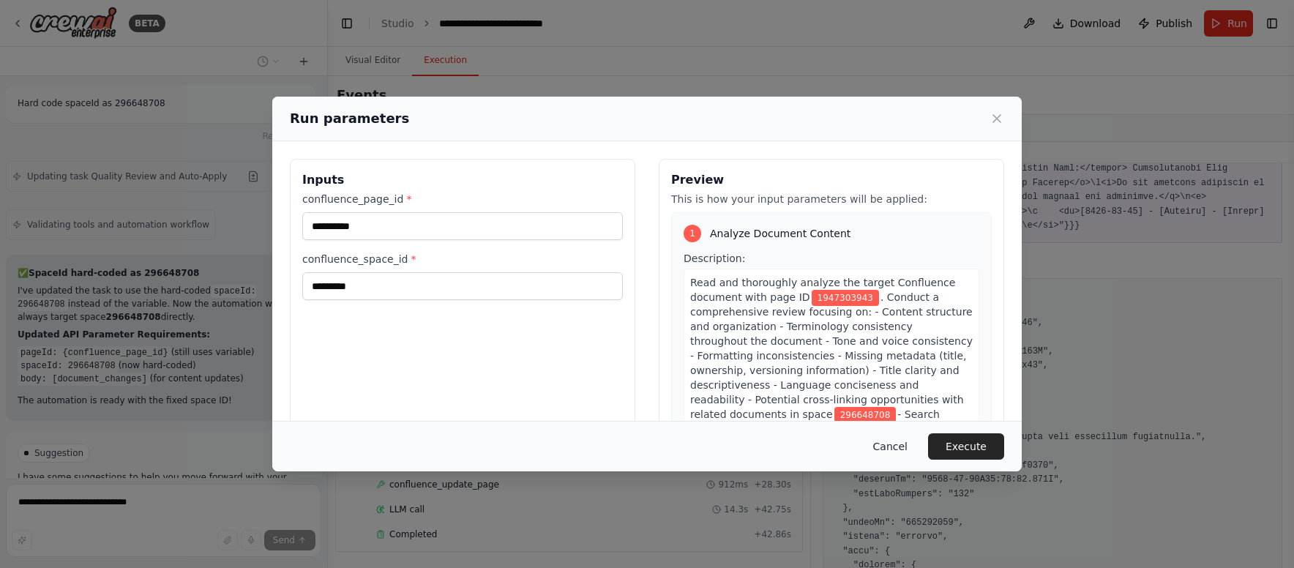
click at [890, 449] on button "Cancel" at bounding box center [890, 446] width 58 height 26
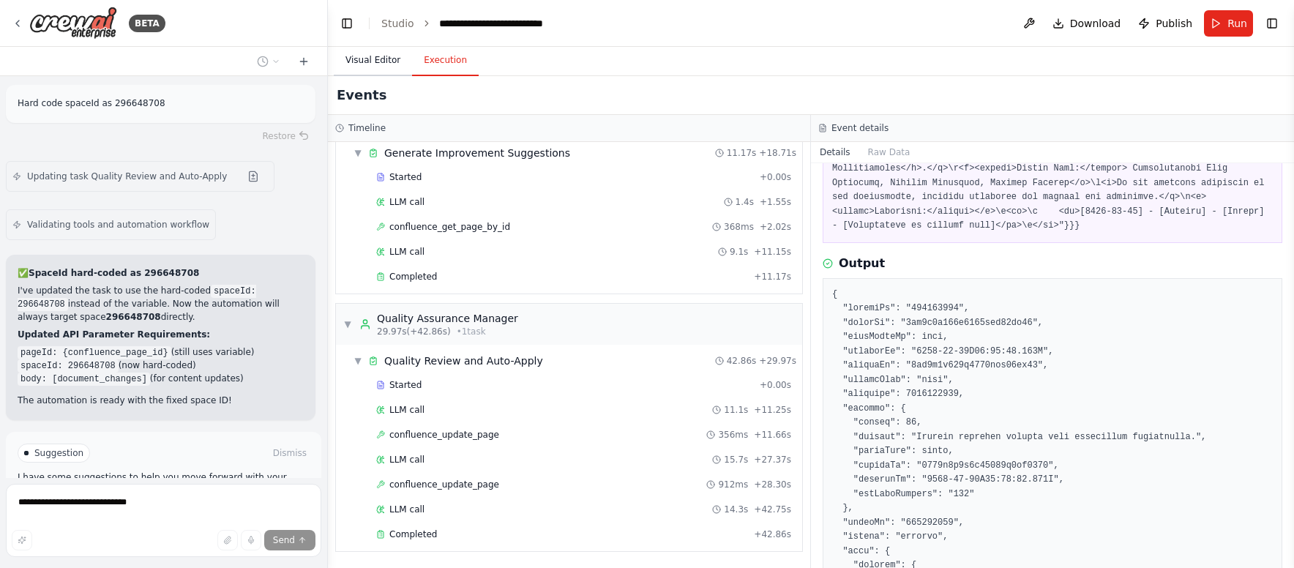
click at [369, 69] on button "Visual Editor" at bounding box center [373, 60] width 78 height 31
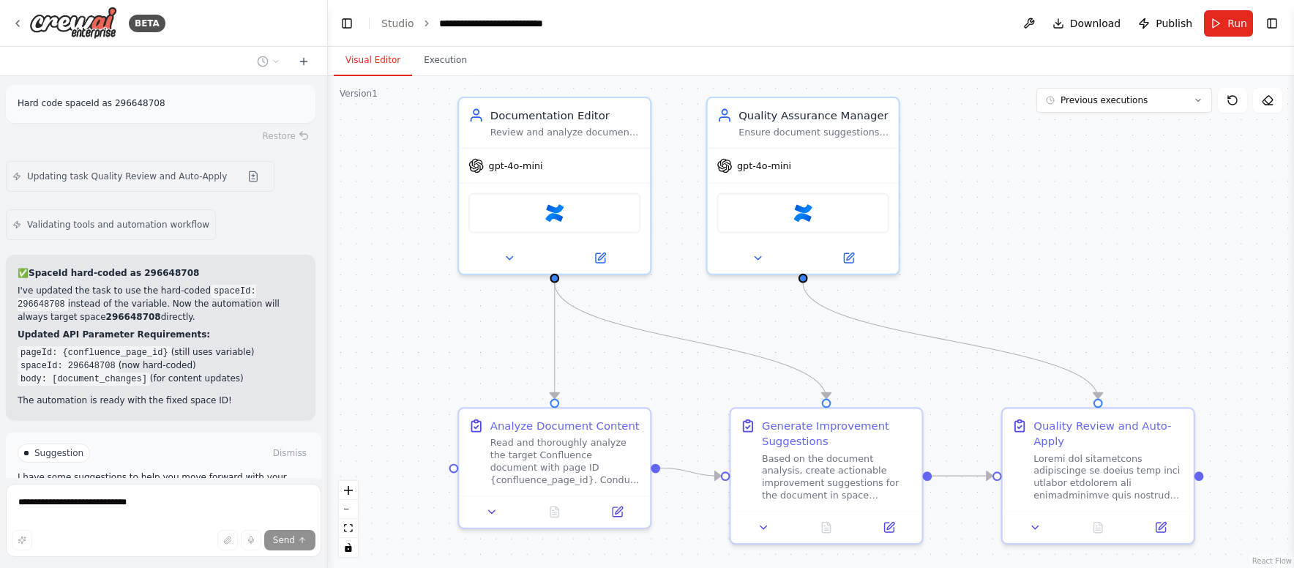
drag, startPoint x: 373, startPoint y: 239, endPoint x: 379, endPoint y: 245, distance: 8.3
click at [379, 245] on div ".deletable-edge-delete-btn { width: 20px; height: 20px; border: 0px solid #ffff…" at bounding box center [811, 322] width 966 height 492
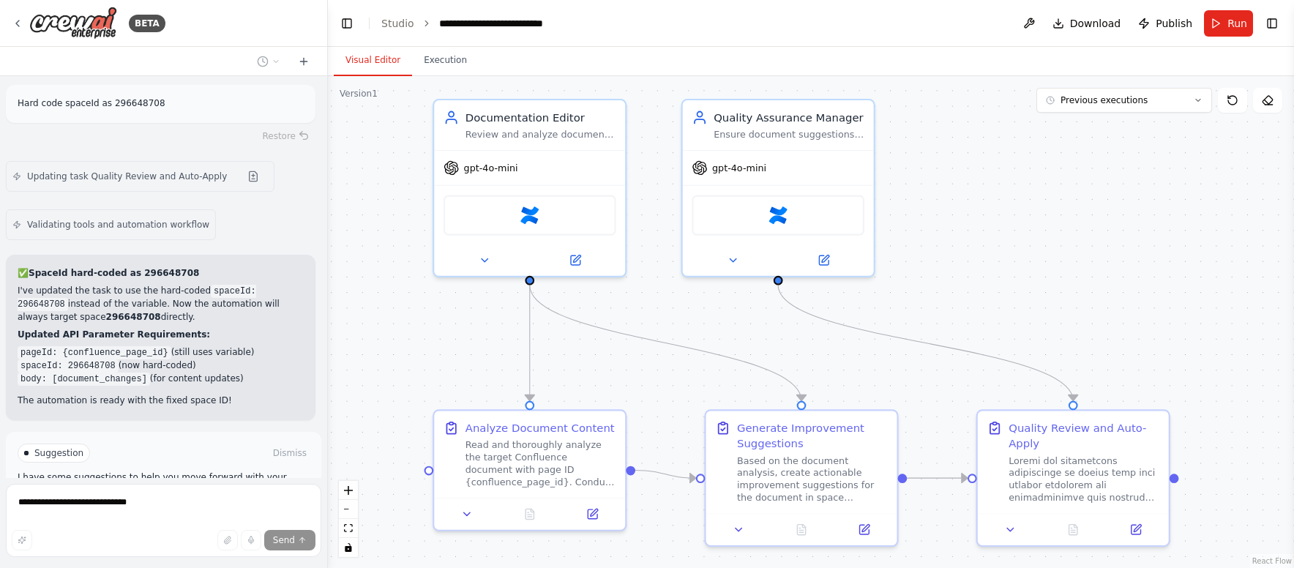
drag, startPoint x: 383, startPoint y: 250, endPoint x: 355, endPoint y: 251, distance: 27.8
click at [355, 251] on div ".deletable-edge-delete-btn { width: 20px; height: 20px; border: 0px solid #ffff…" at bounding box center [811, 322] width 966 height 492
click at [585, 509] on icon at bounding box center [591, 511] width 12 height 12
click at [601, 517] on button at bounding box center [590, 510] width 53 height 18
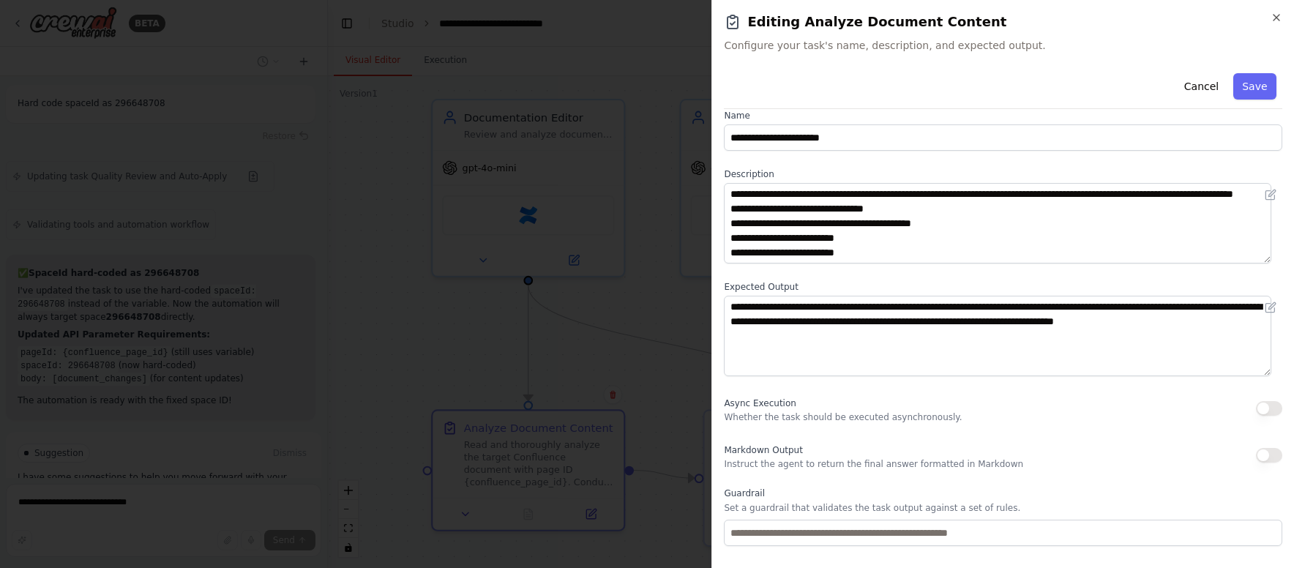
scroll to position [0, 0]
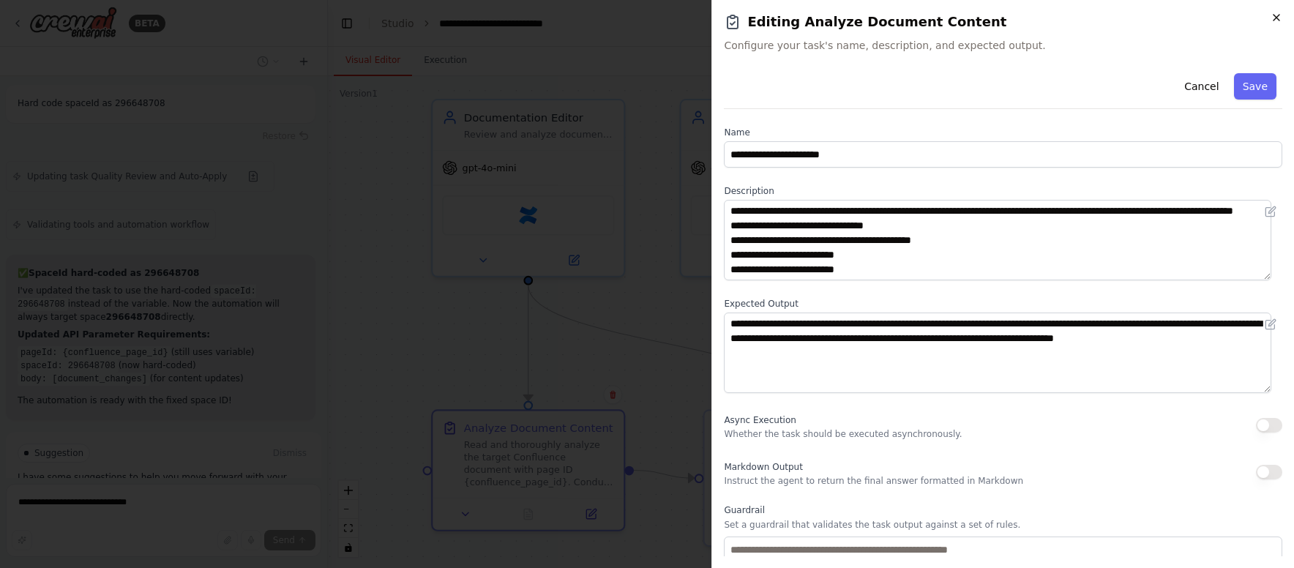
click at [1278, 19] on icon "button" at bounding box center [1276, 18] width 6 height 6
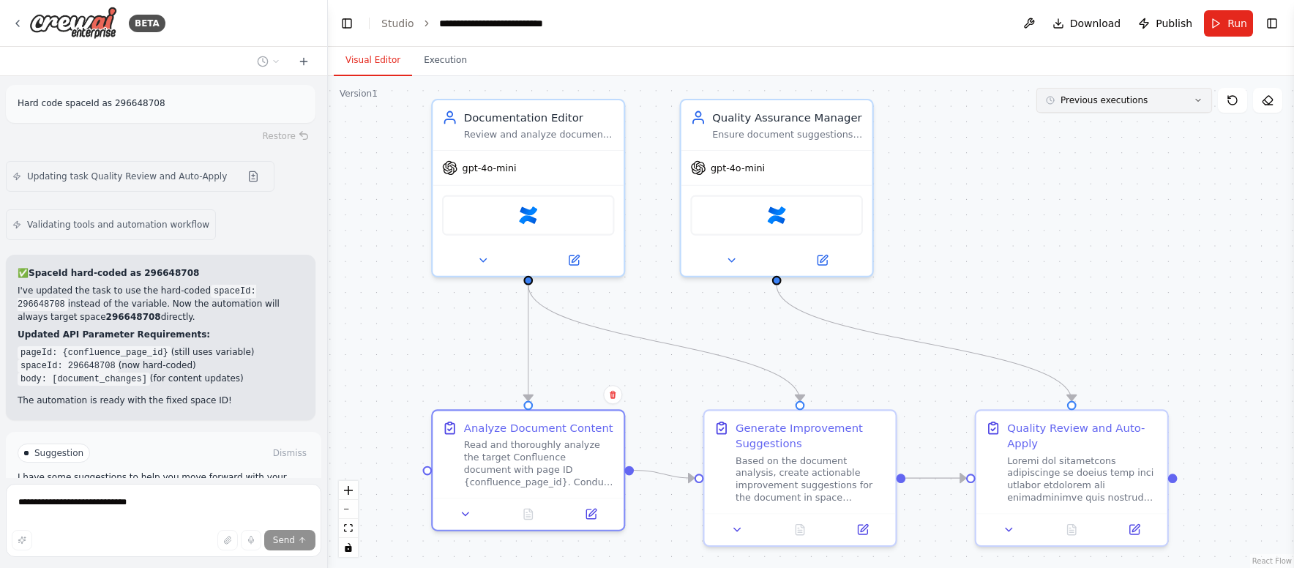
click at [1172, 102] on button "Previous executions" at bounding box center [1124, 100] width 176 height 25
click at [1180, 100] on button "Previous executions" at bounding box center [1124, 100] width 176 height 25
click at [853, 525] on button at bounding box center [862, 526] width 53 height 18
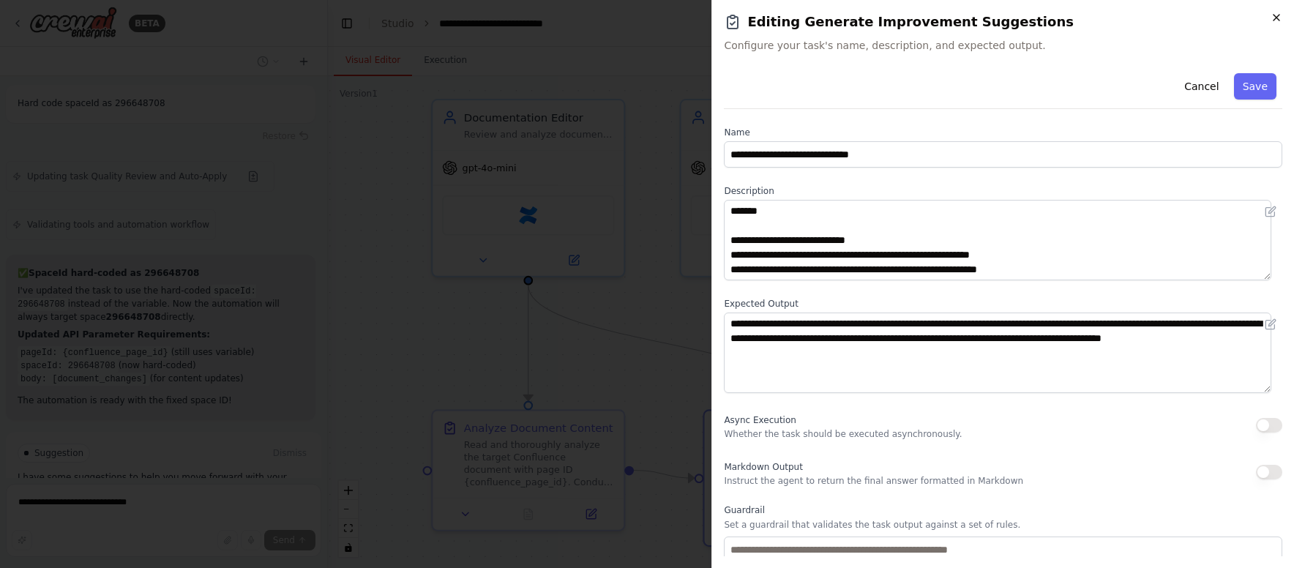
click at [1271, 19] on icon "button" at bounding box center [1276, 18] width 12 height 12
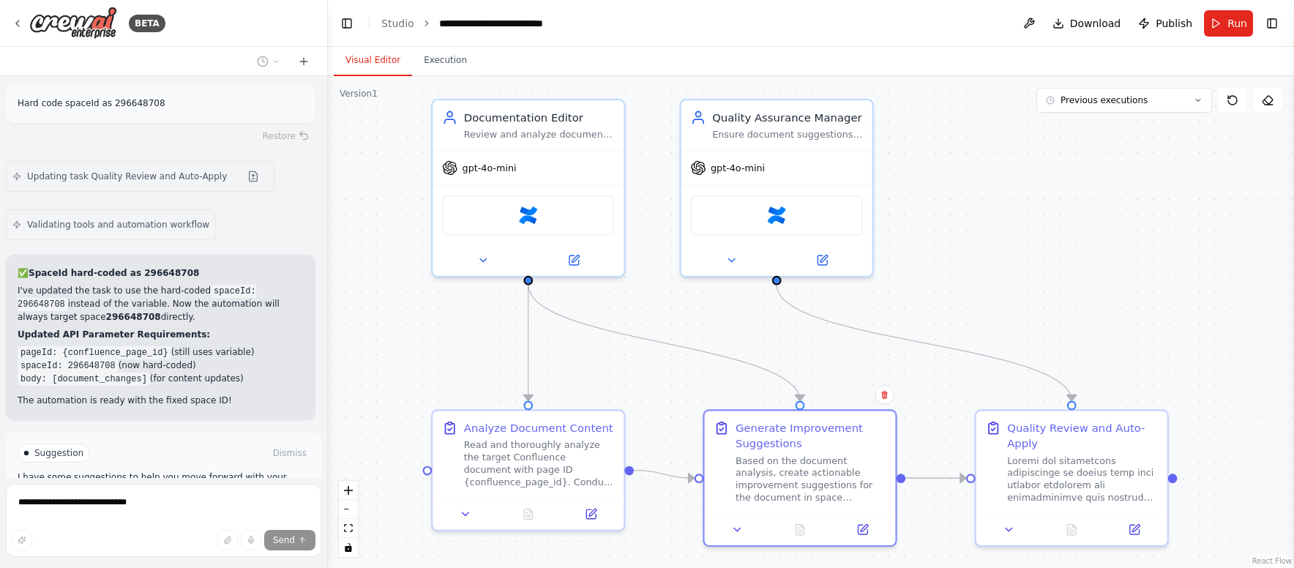
click at [243, 394] on p "The automation is ready with the fixed space ID!" at bounding box center [161, 400] width 286 height 13
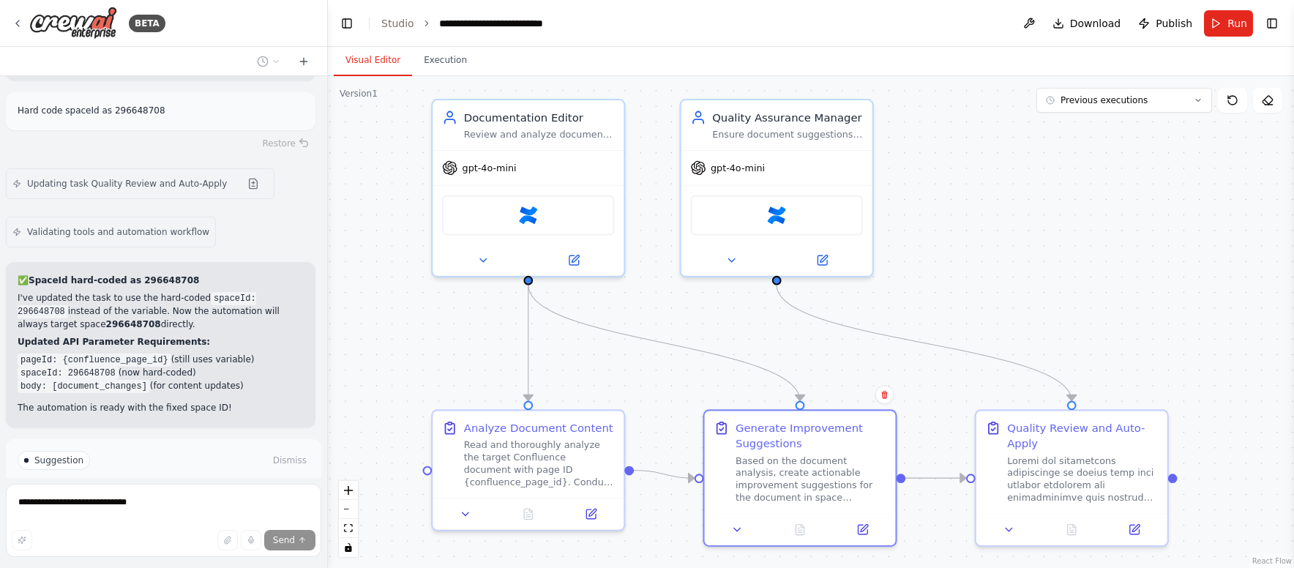
scroll to position [10983, 0]
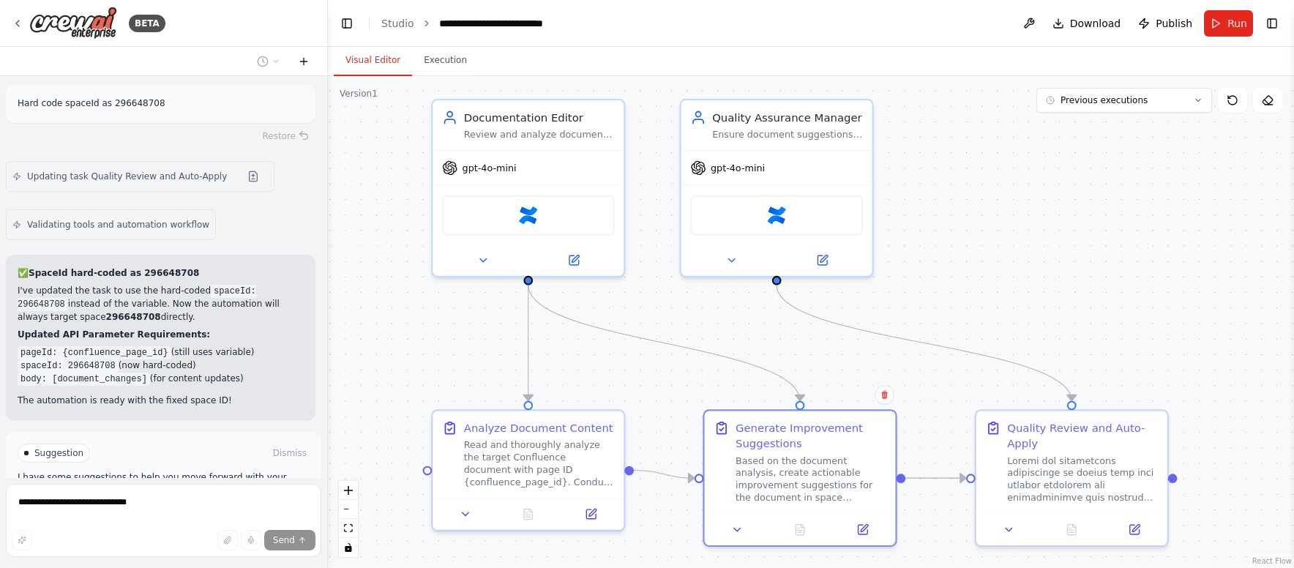
click at [304, 61] on icon at bounding box center [304, 61] width 0 height 7
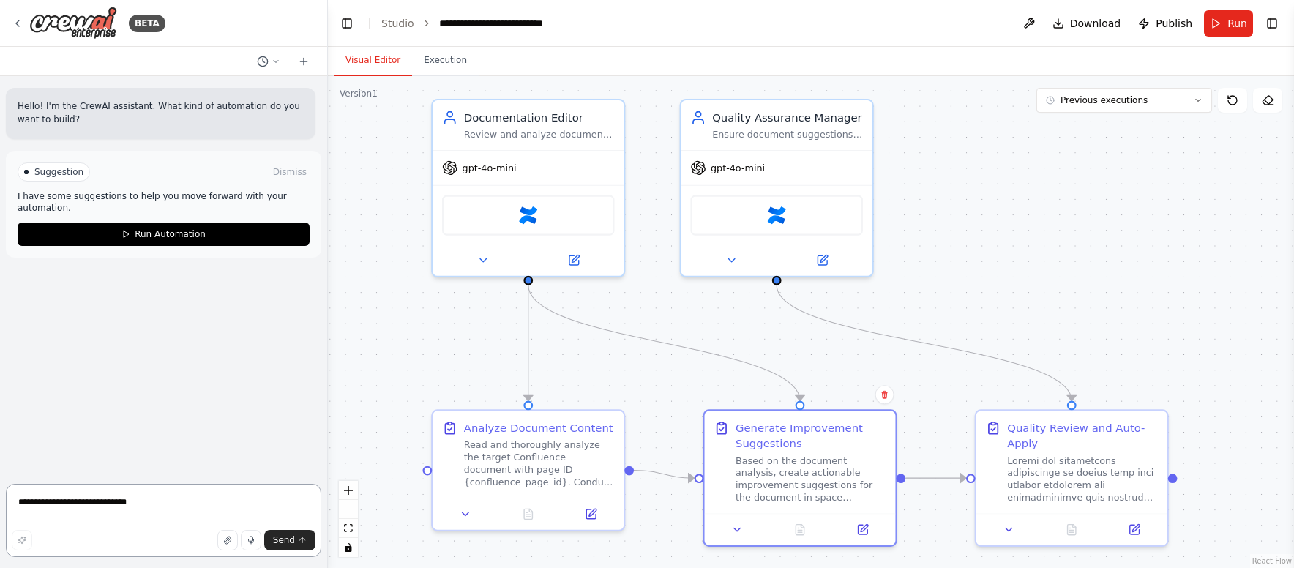
click at [165, 499] on textarea "**********" at bounding box center [163, 520] width 315 height 73
type textarea "****"
paste textarea "**********"
type textarea "**********"
click at [289, 544] on span "Send" at bounding box center [284, 540] width 22 height 12
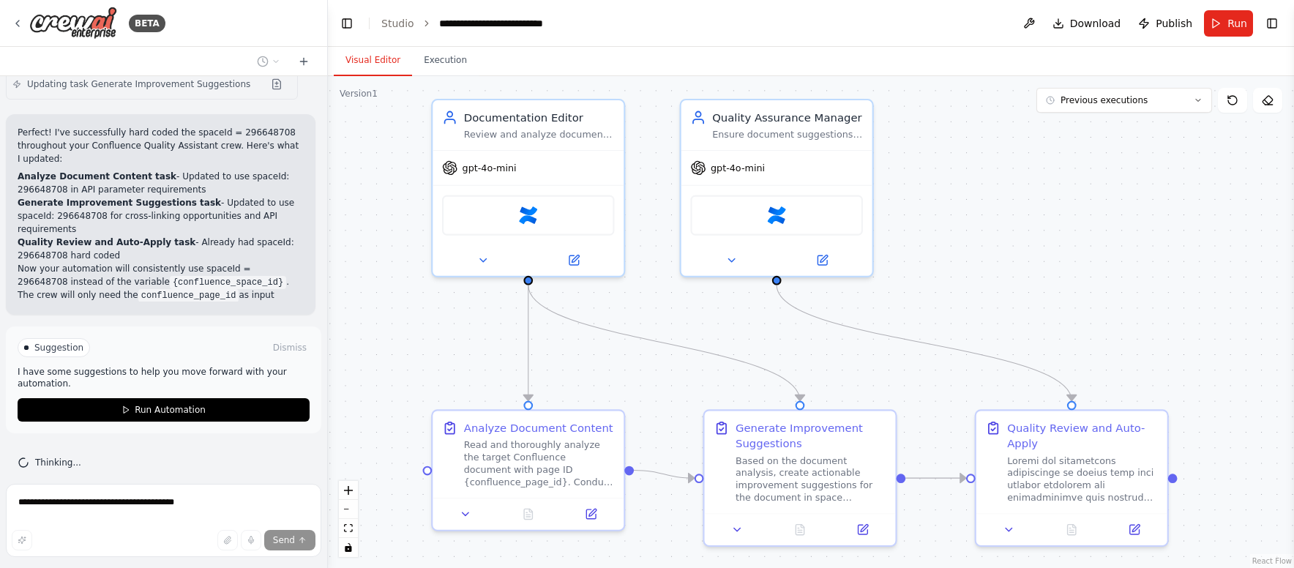
scroll to position [498, 0]
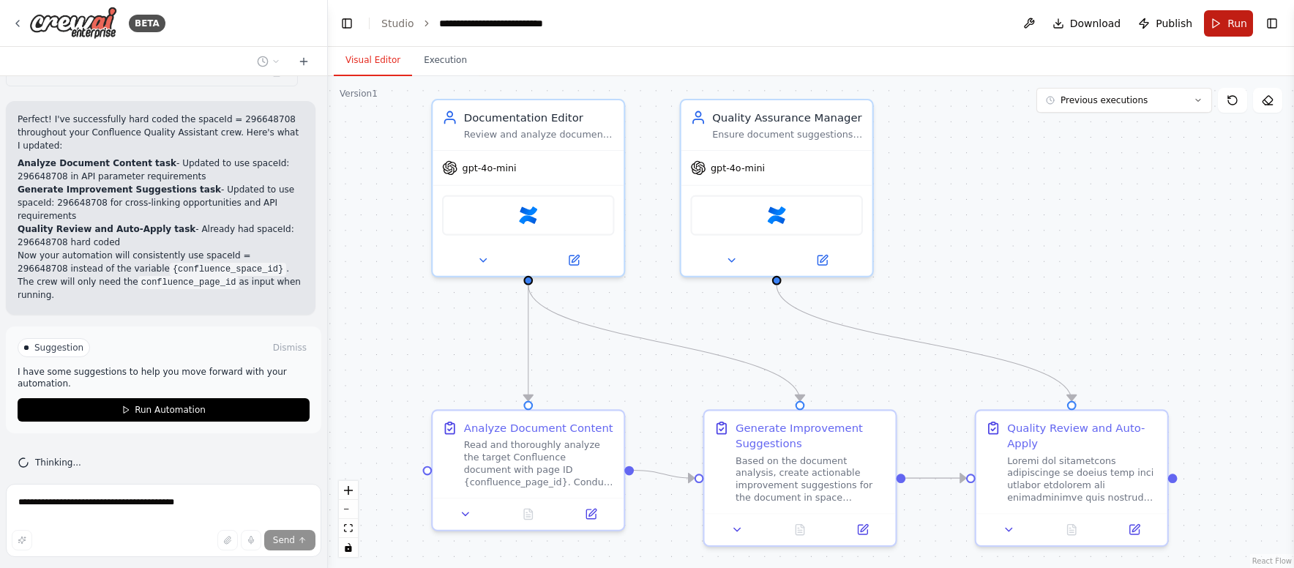
click at [1220, 22] on button "Run" at bounding box center [1228, 23] width 49 height 26
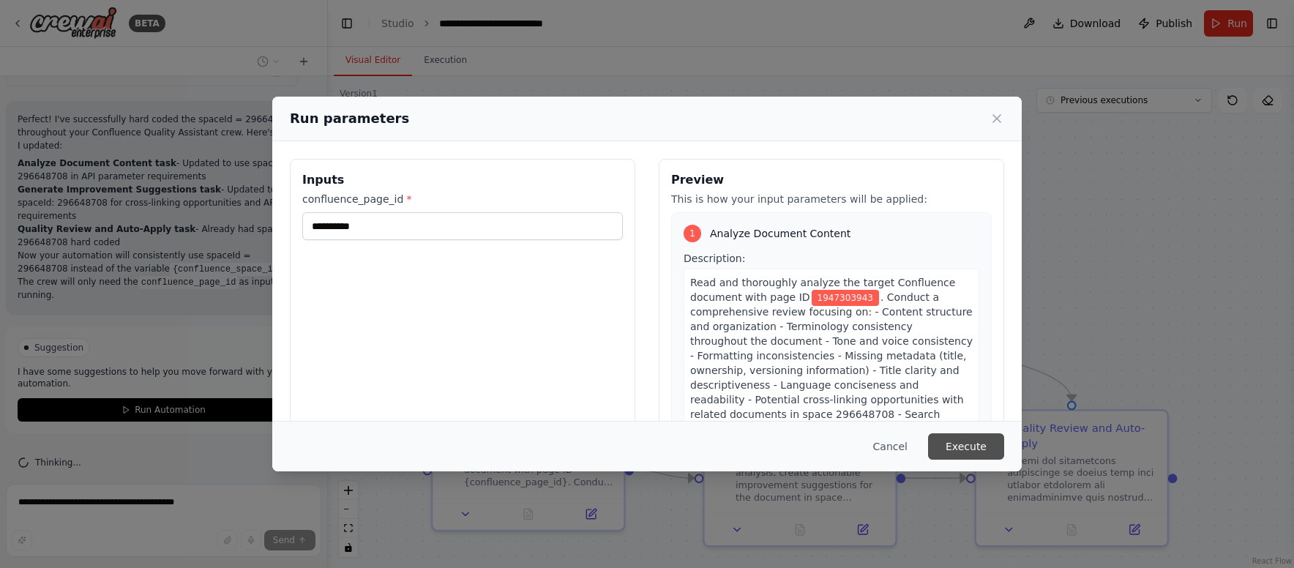
click at [965, 443] on button "Execute" at bounding box center [966, 446] width 76 height 26
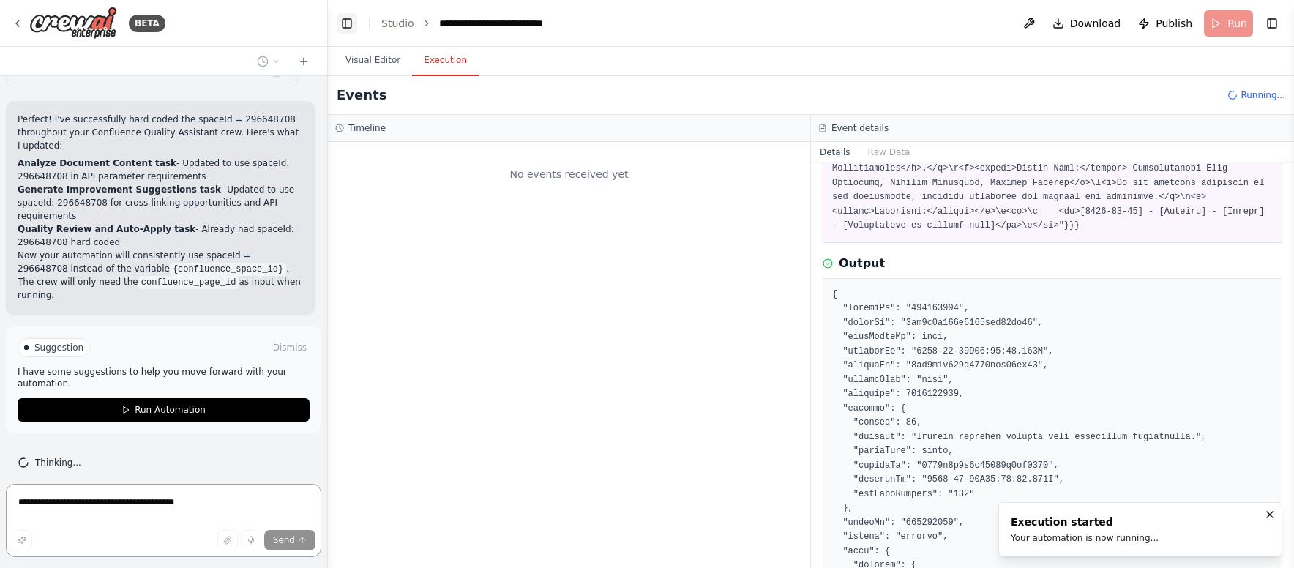
scroll to position [451, 0]
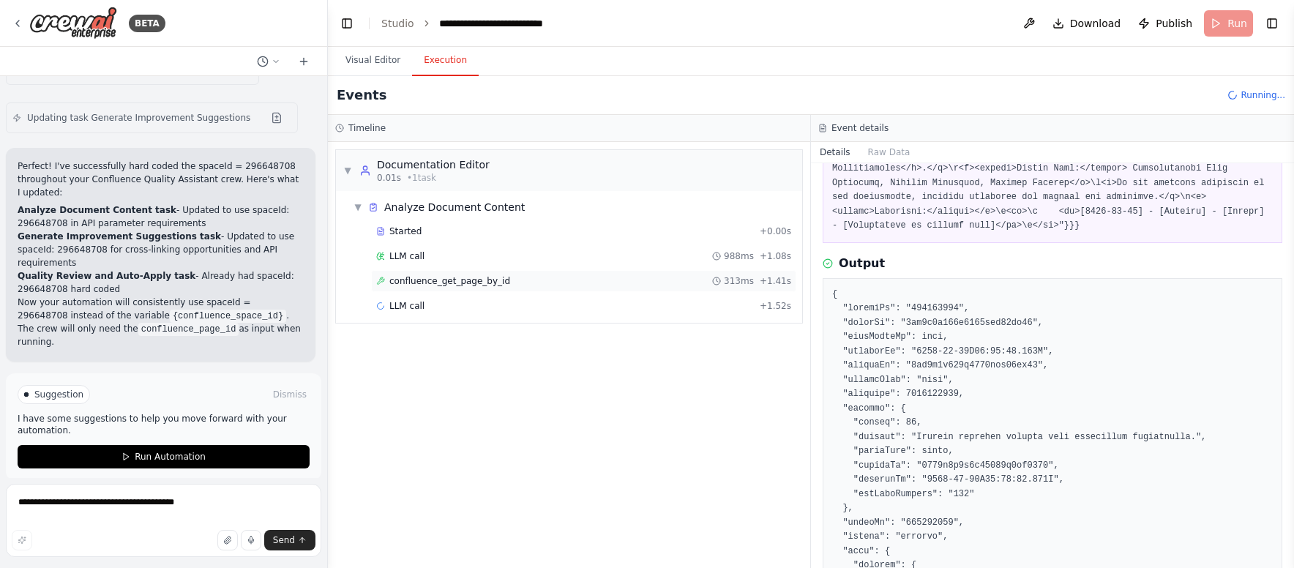
click at [484, 284] on span "confluence_get_page_by_id" at bounding box center [449, 281] width 121 height 12
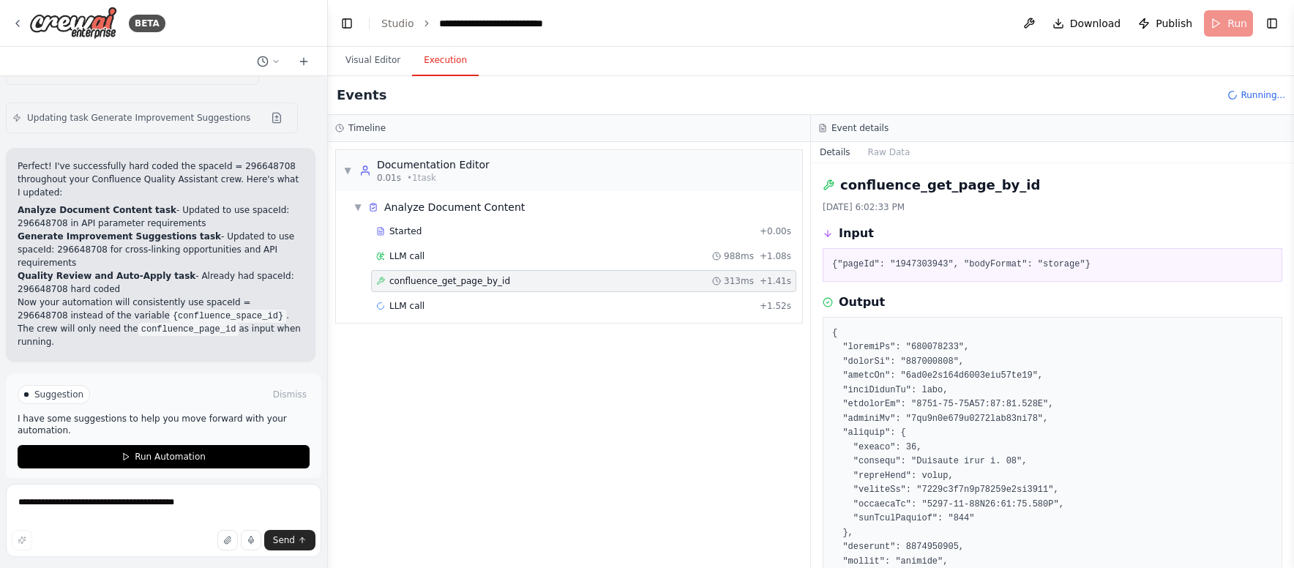
scroll to position [3, 0]
click at [749, 18] on header "**********" at bounding box center [811, 23] width 966 height 47
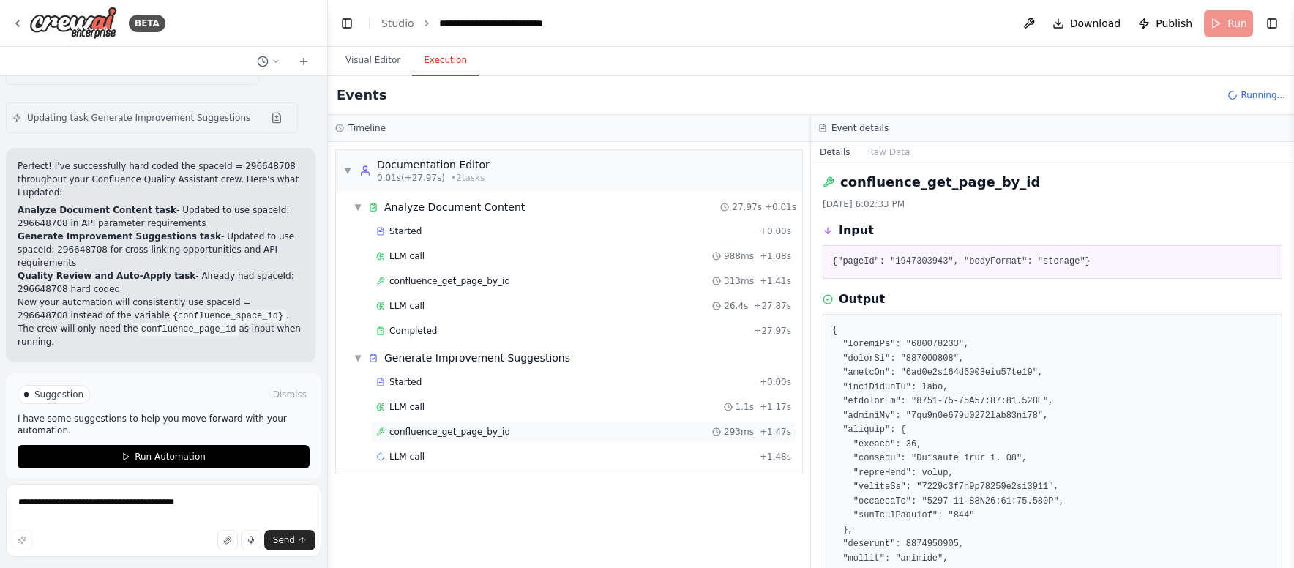
click at [495, 437] on span "confluence_get_page_by_id" at bounding box center [449, 432] width 121 height 12
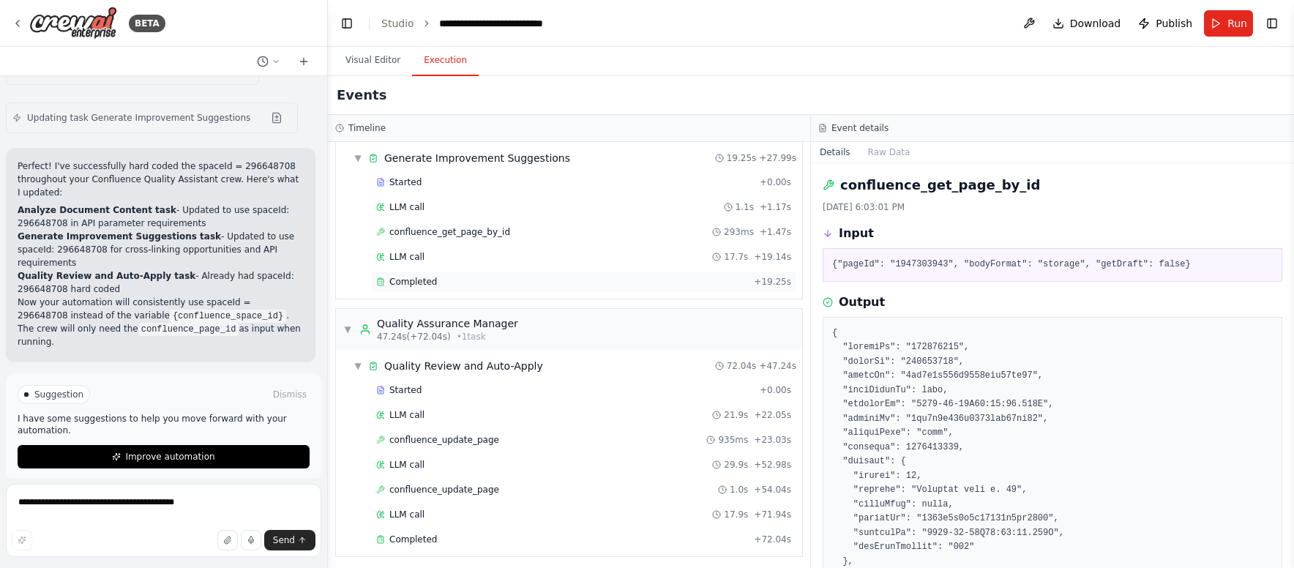
scroll to position [205, 0]
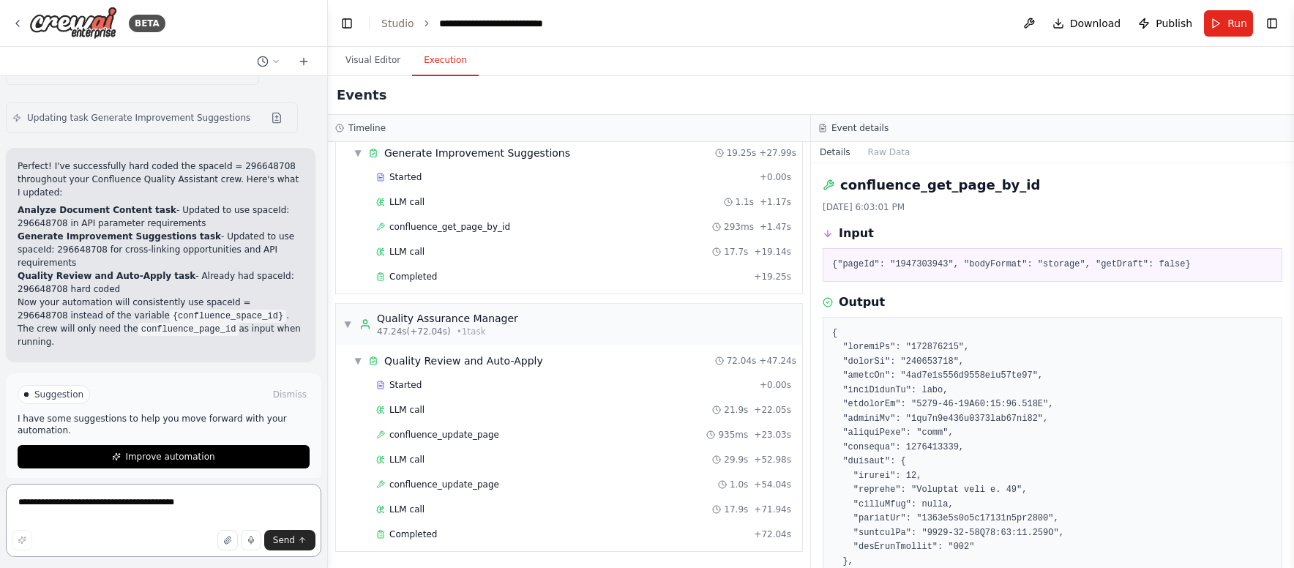
click at [188, 503] on textarea "**********" at bounding box center [163, 520] width 315 height 73
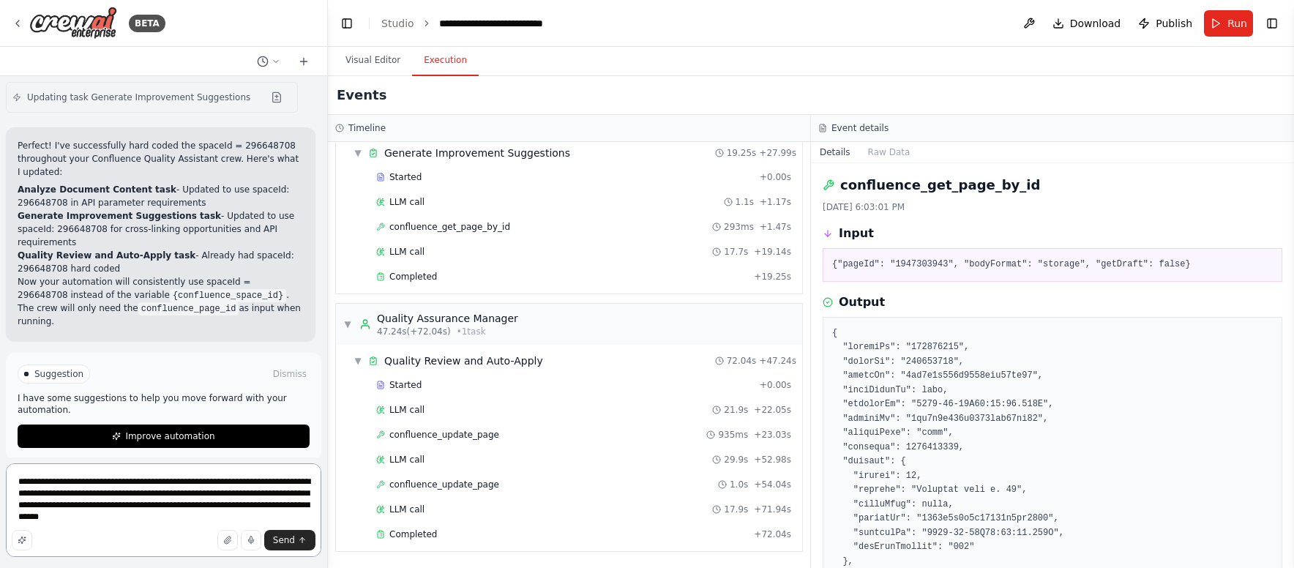
scroll to position [483, 0]
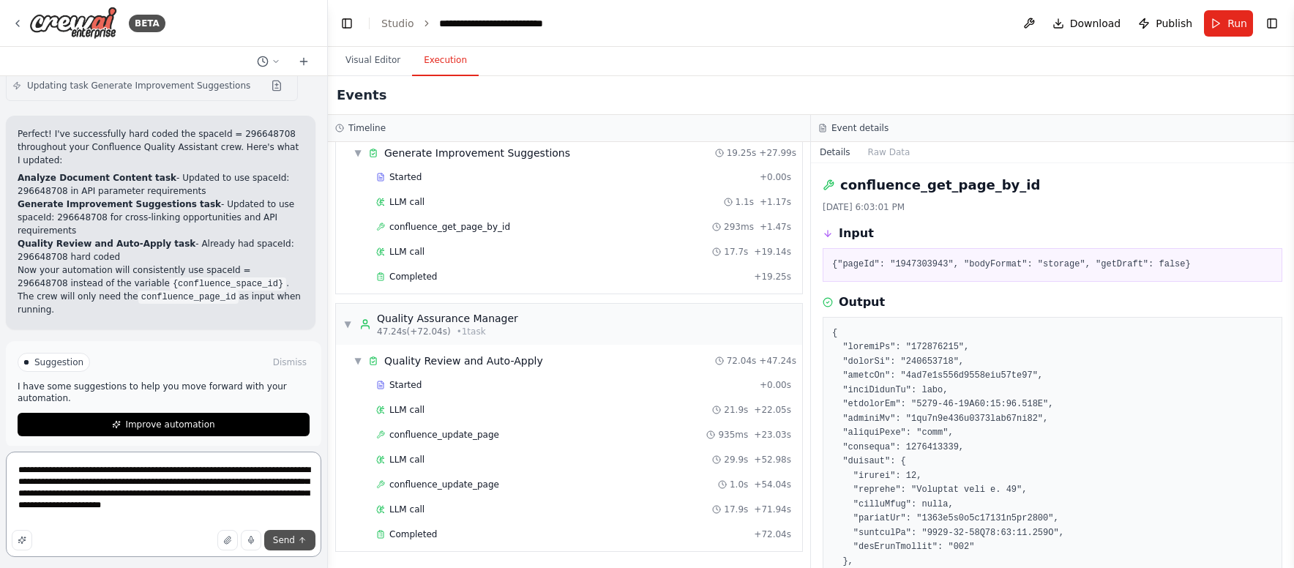
type textarea "**********"
click at [295, 543] on button "Send" at bounding box center [289, 540] width 51 height 20
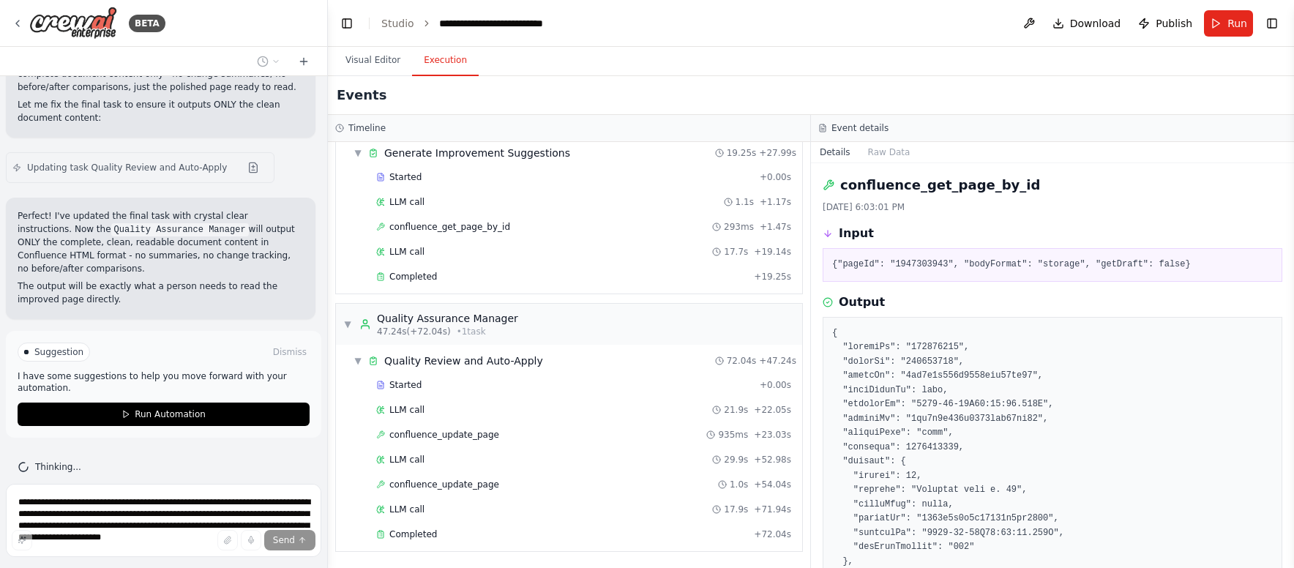
scroll to position [932, 0]
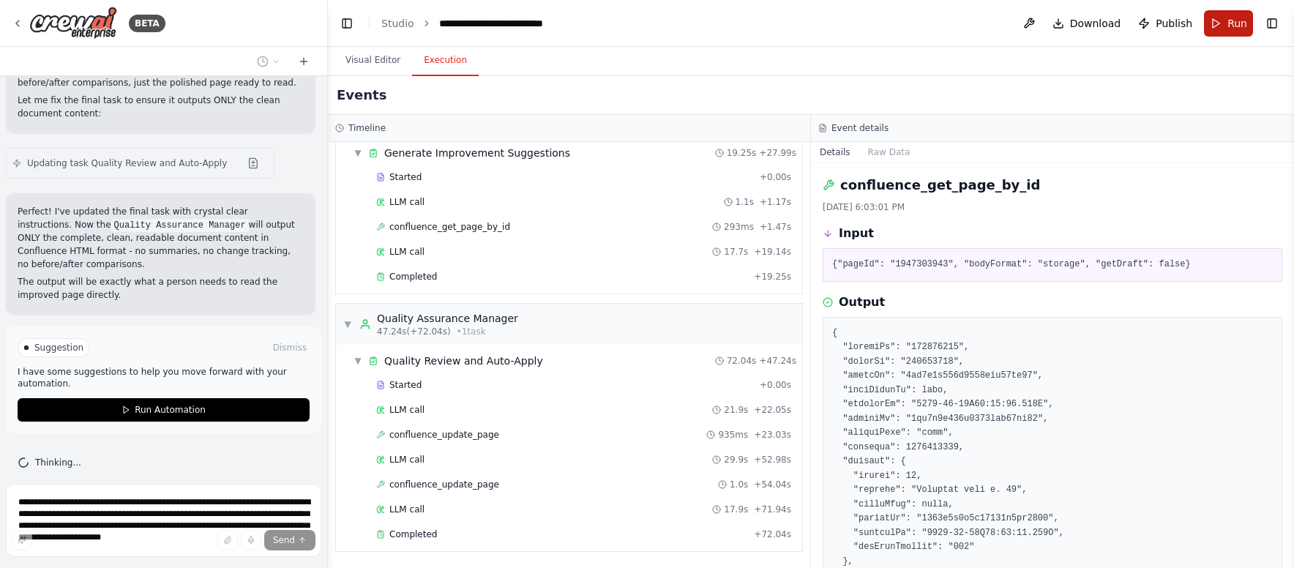
click at [1216, 18] on button "Run" at bounding box center [1228, 23] width 49 height 26
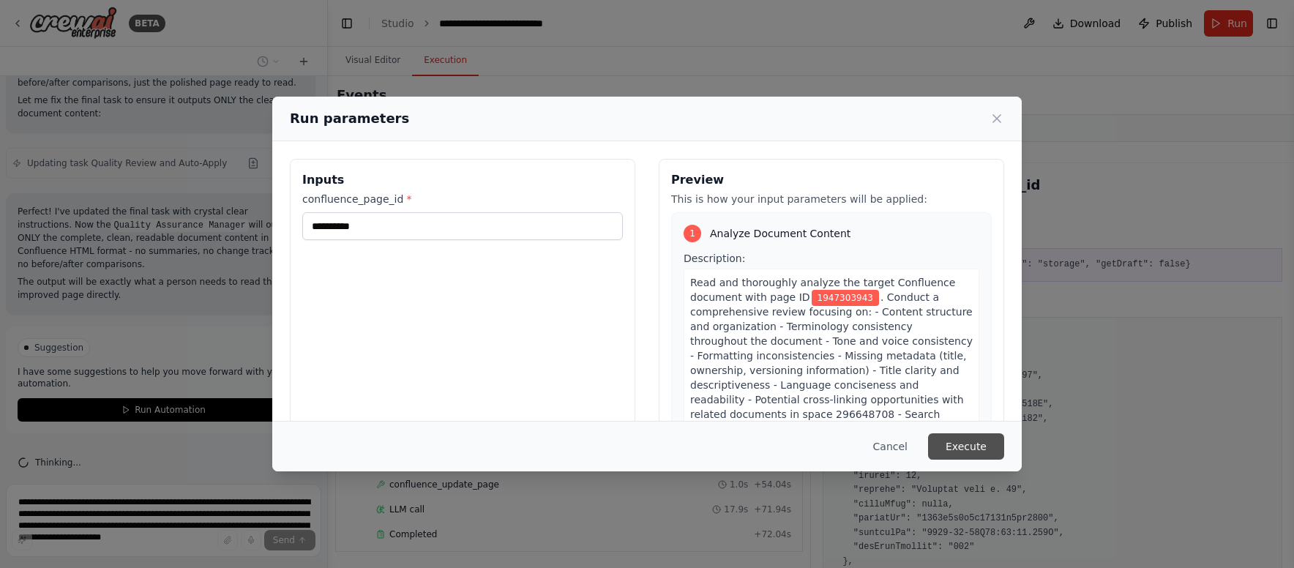
click at [977, 442] on button "Execute" at bounding box center [966, 446] width 76 height 26
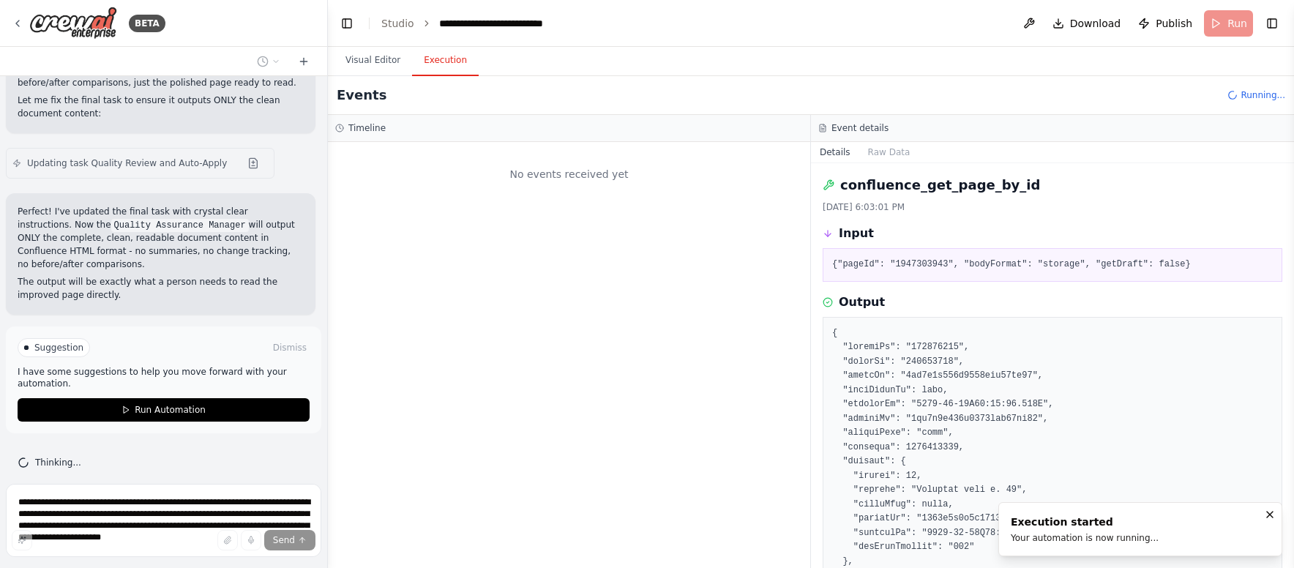
scroll to position [0, 0]
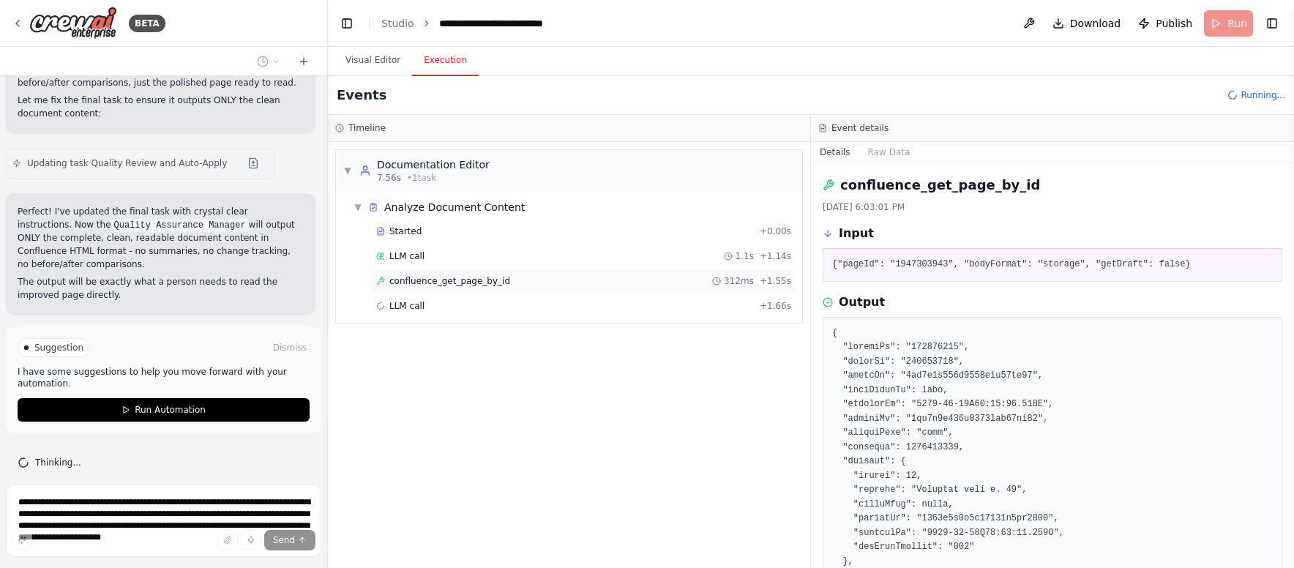
click at [486, 284] on span "confluence_get_page_by_id" at bounding box center [449, 281] width 121 height 12
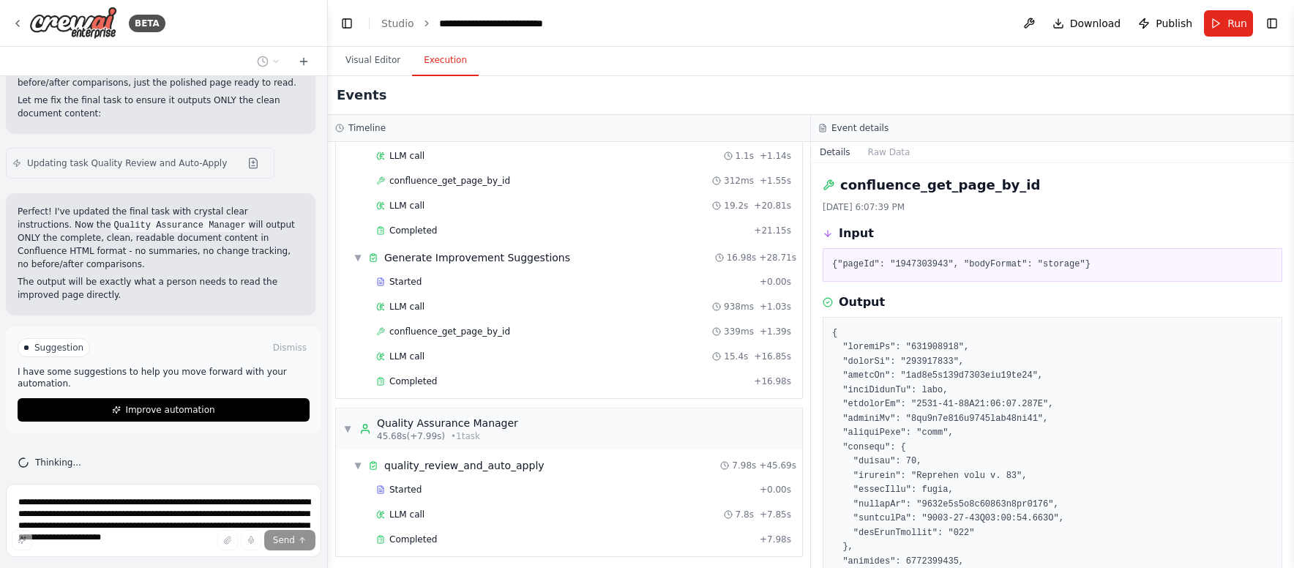
scroll to position [105, 0]
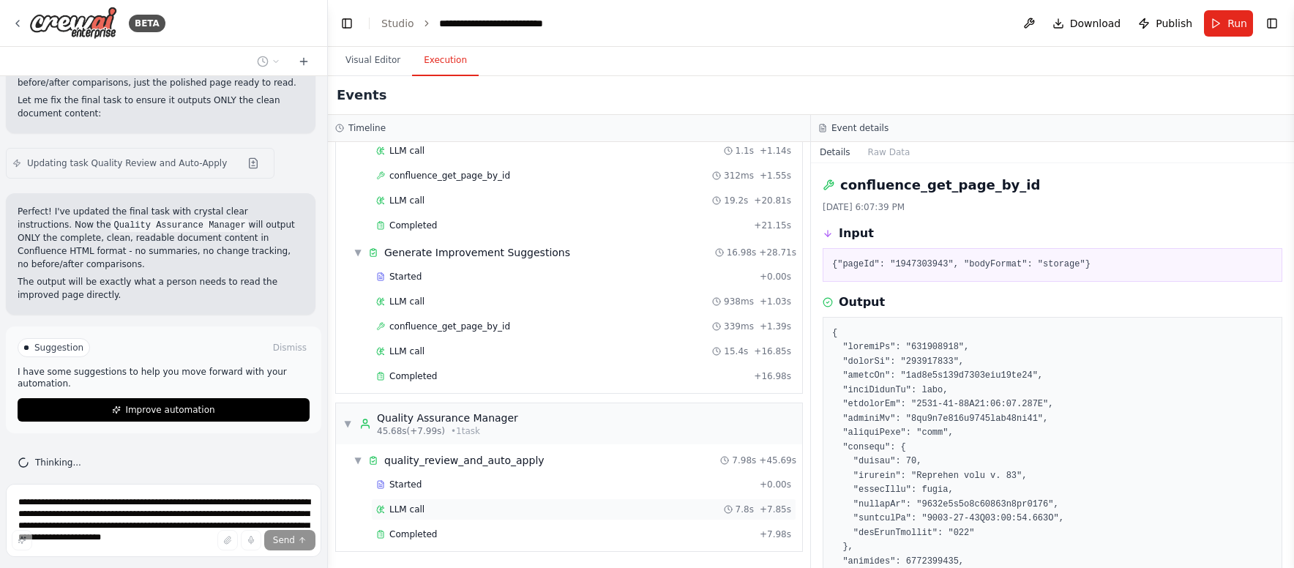
click at [435, 505] on div "LLM call 7.8s + 7.85s" at bounding box center [583, 509] width 415 height 12
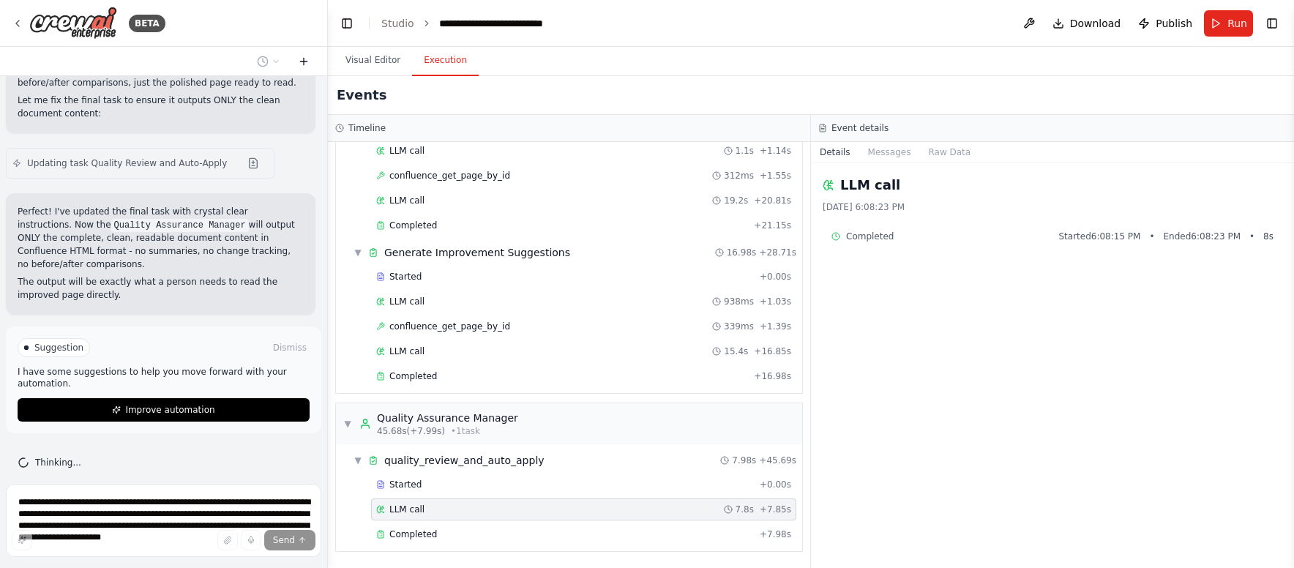
click at [300, 63] on icon at bounding box center [304, 62] width 12 height 12
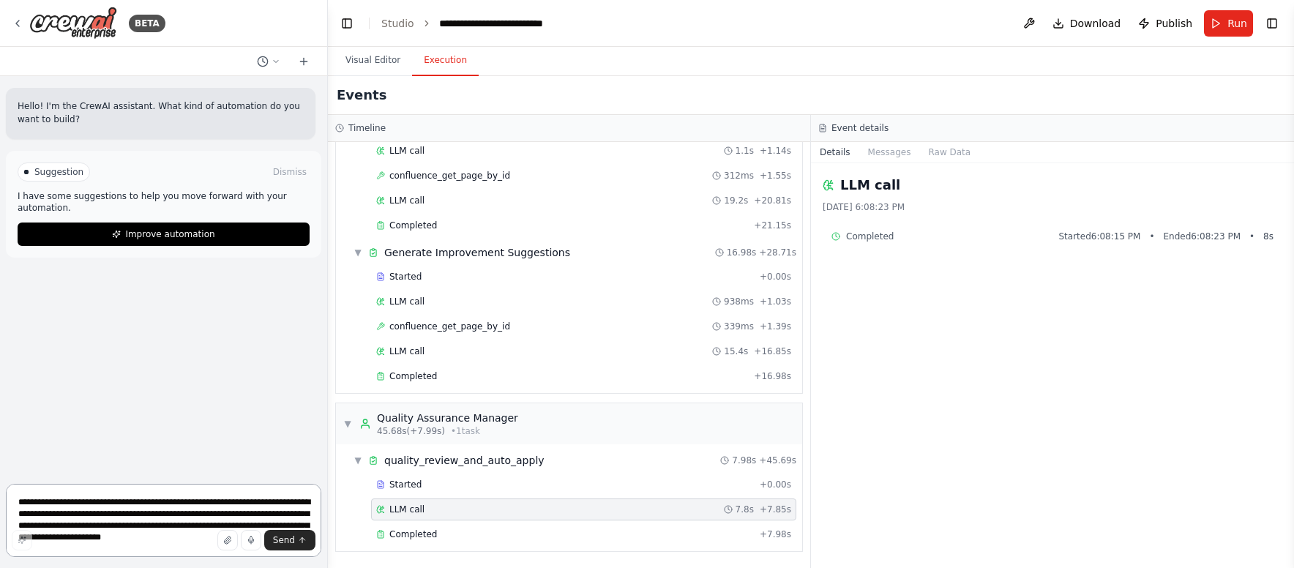
click at [151, 508] on textarea "**********" at bounding box center [163, 520] width 315 height 73
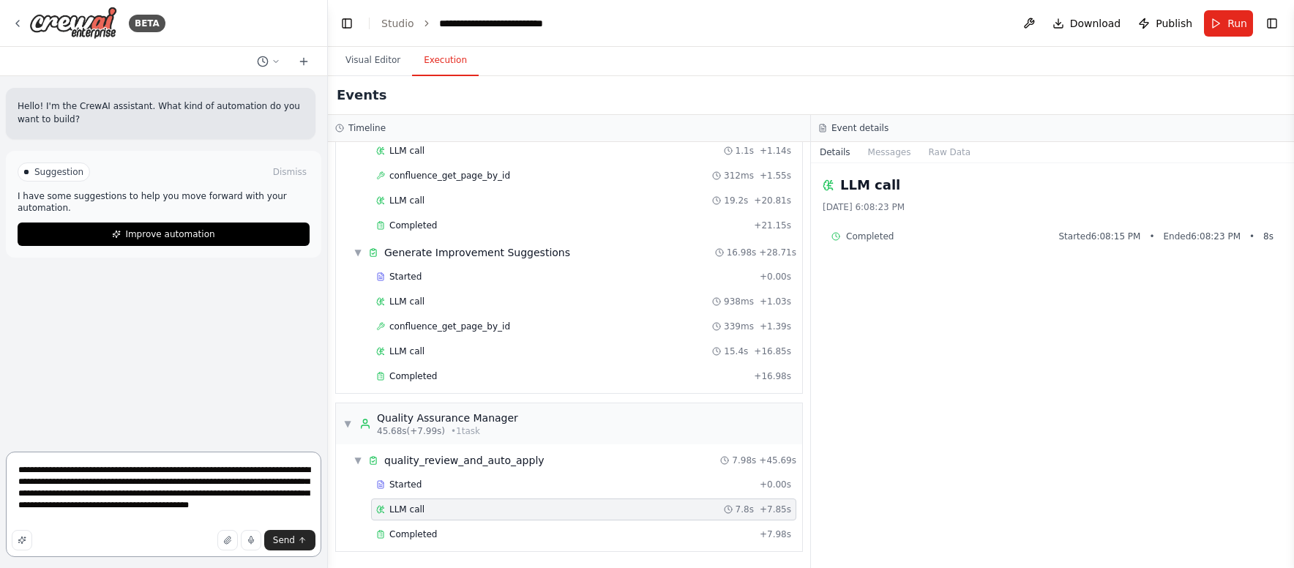
type textarea "**********"
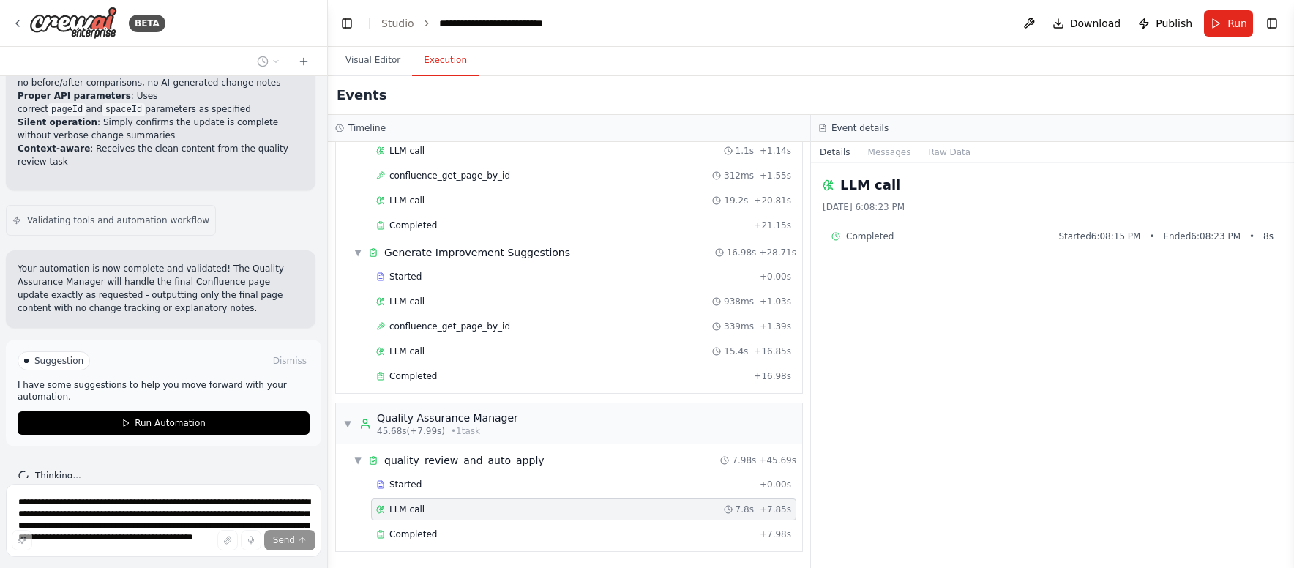
scroll to position [988, 0]
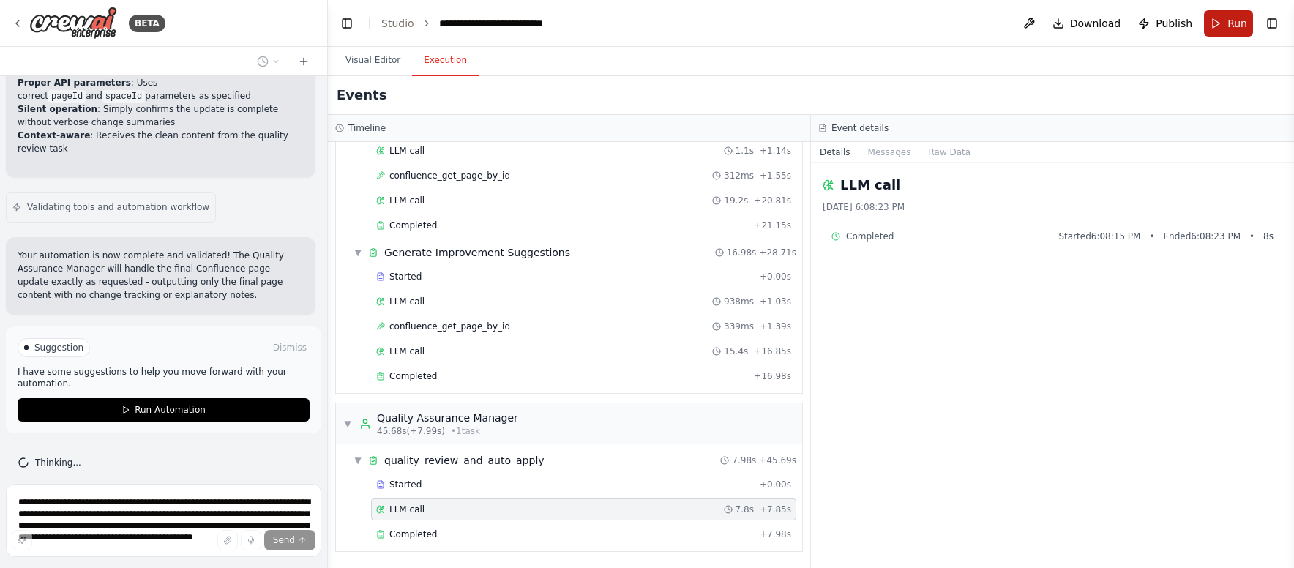
click at [1227, 23] on button "Run" at bounding box center [1228, 23] width 49 height 26
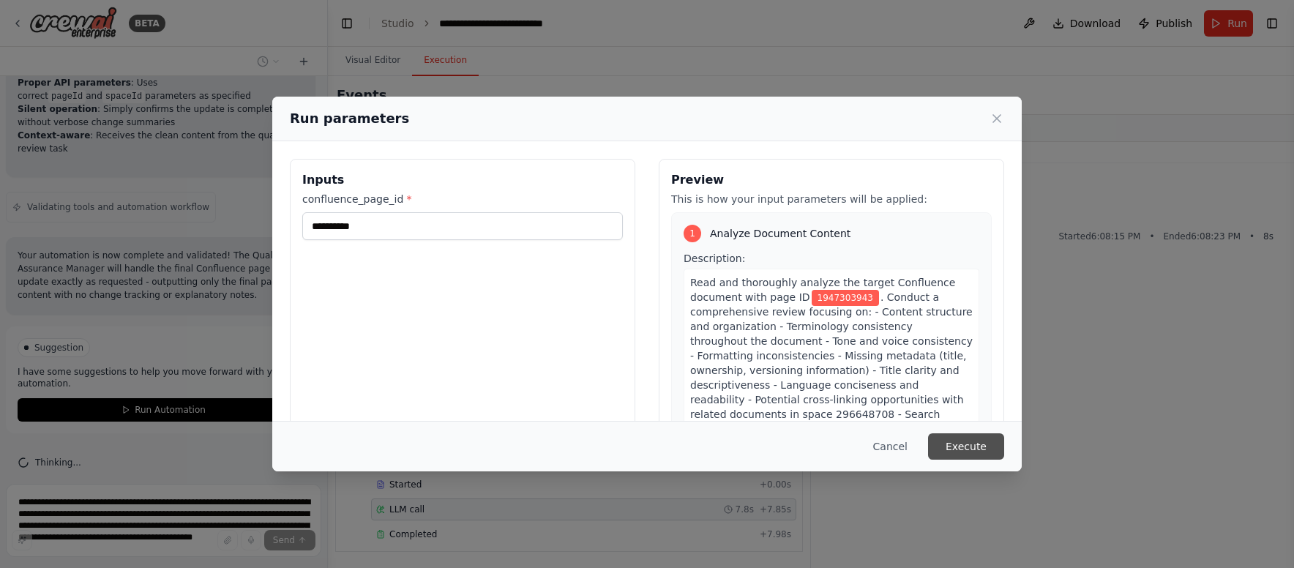
click at [966, 452] on button "Execute" at bounding box center [966, 446] width 76 height 26
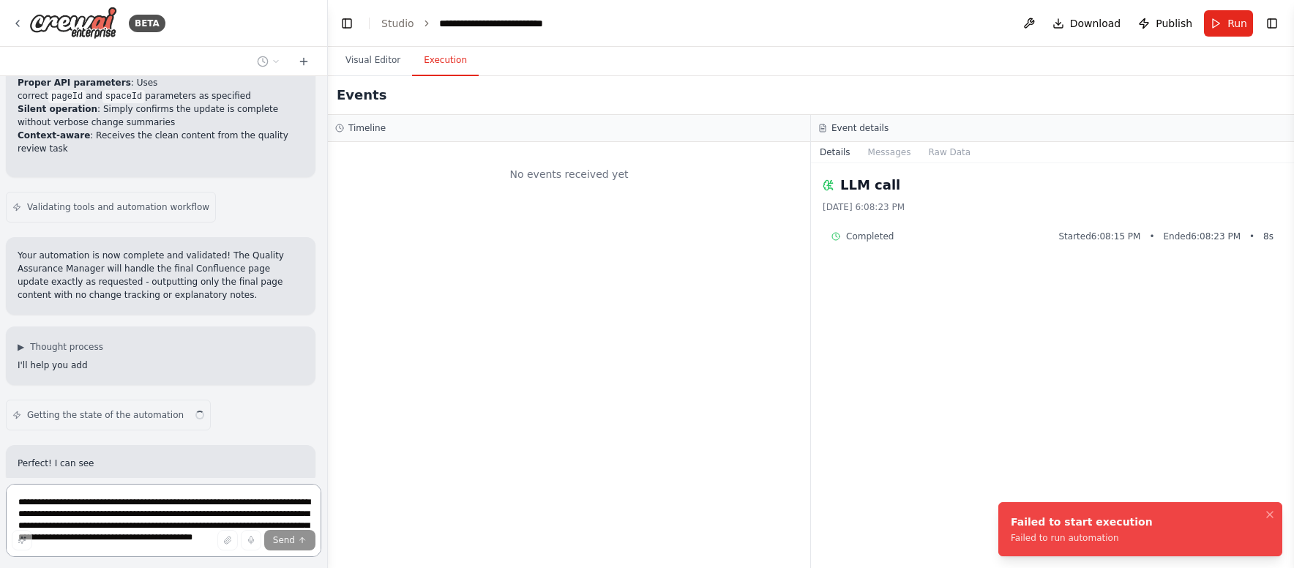
scroll to position [941, 0]
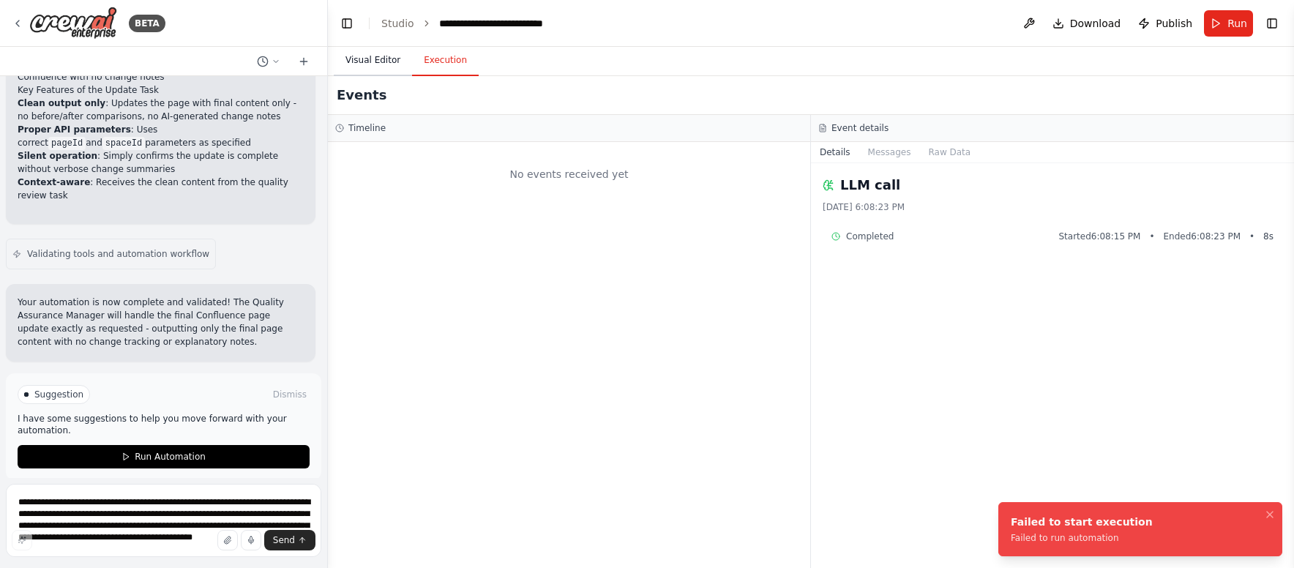
click at [372, 59] on button "Visual Editor" at bounding box center [373, 60] width 78 height 31
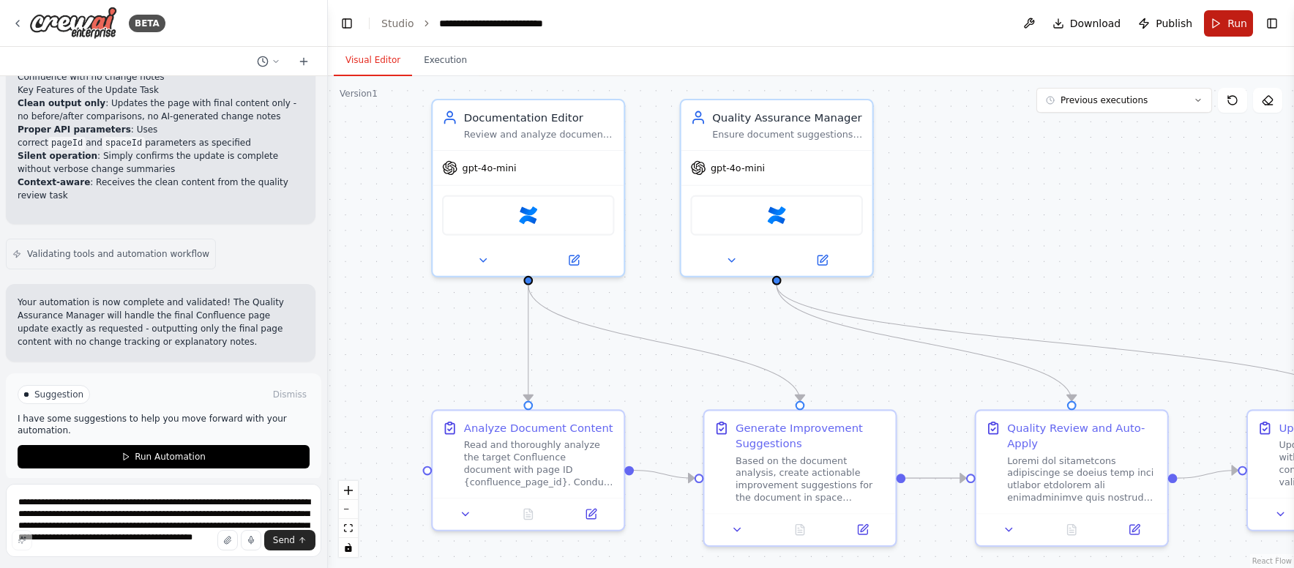
click at [1223, 26] on button "Run" at bounding box center [1228, 23] width 49 height 26
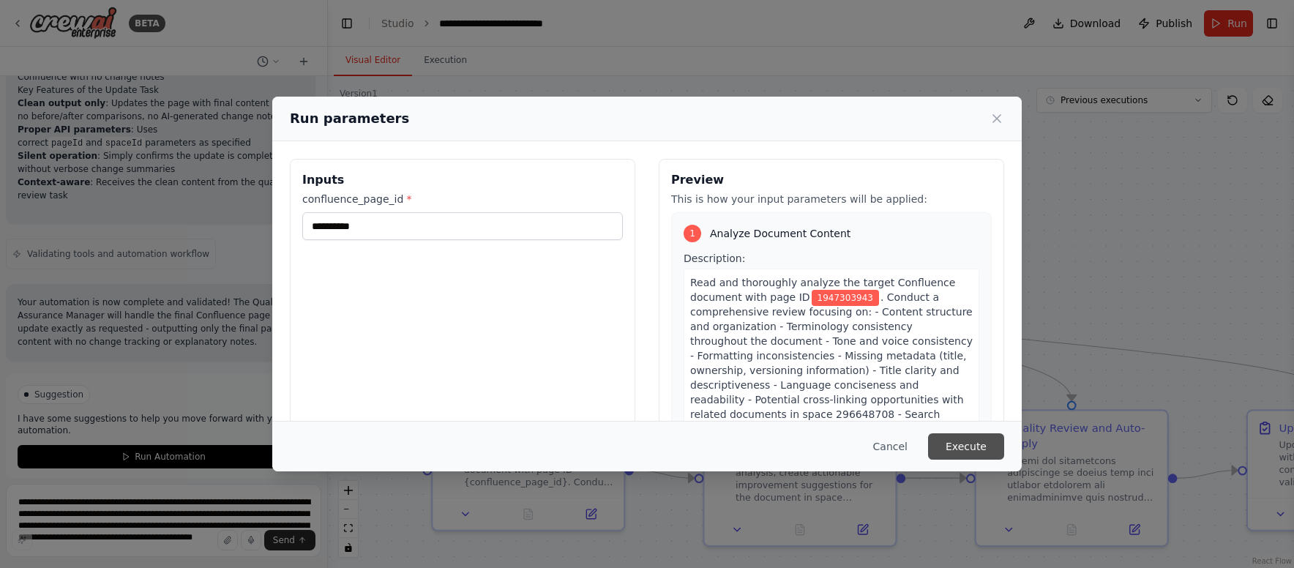
click at [975, 444] on button "Execute" at bounding box center [966, 446] width 76 height 26
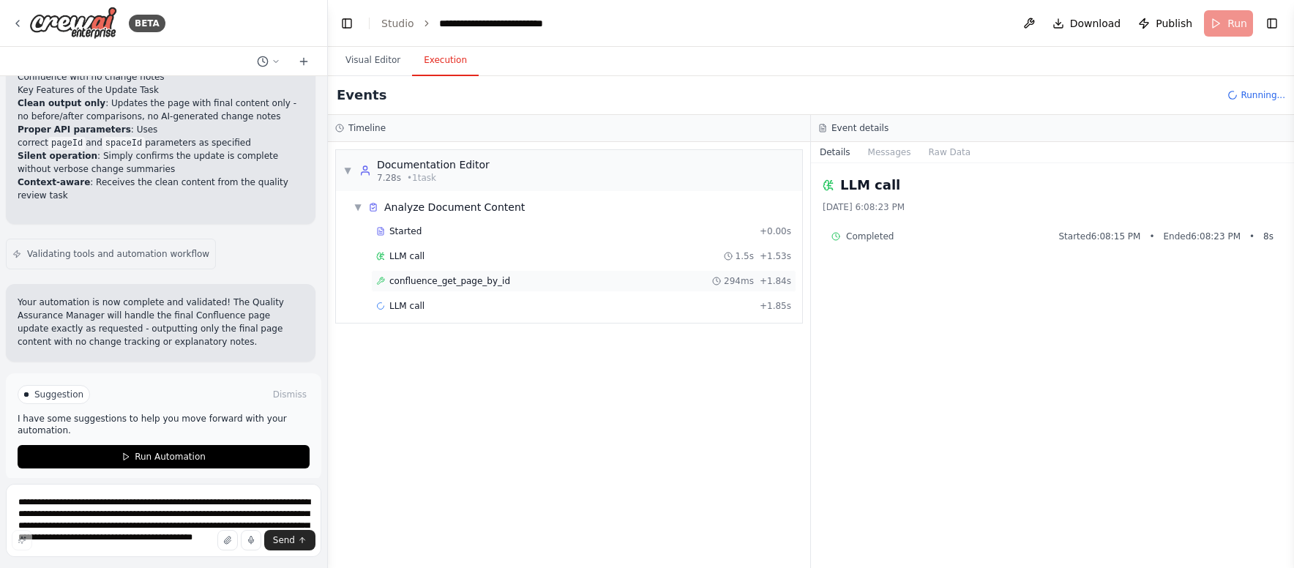
click at [509, 282] on div "confluence_get_page_by_id 294ms + 1.84s" at bounding box center [583, 281] width 415 height 12
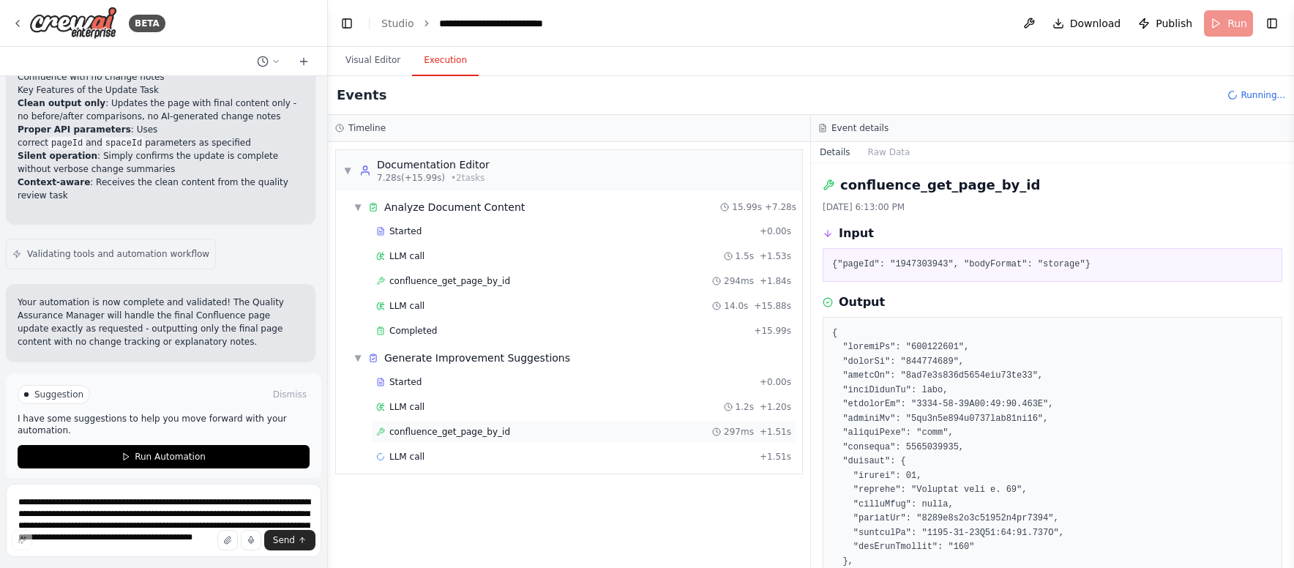
click at [526, 430] on div "confluence_get_page_by_id 297ms + 1.51s" at bounding box center [583, 432] width 415 height 12
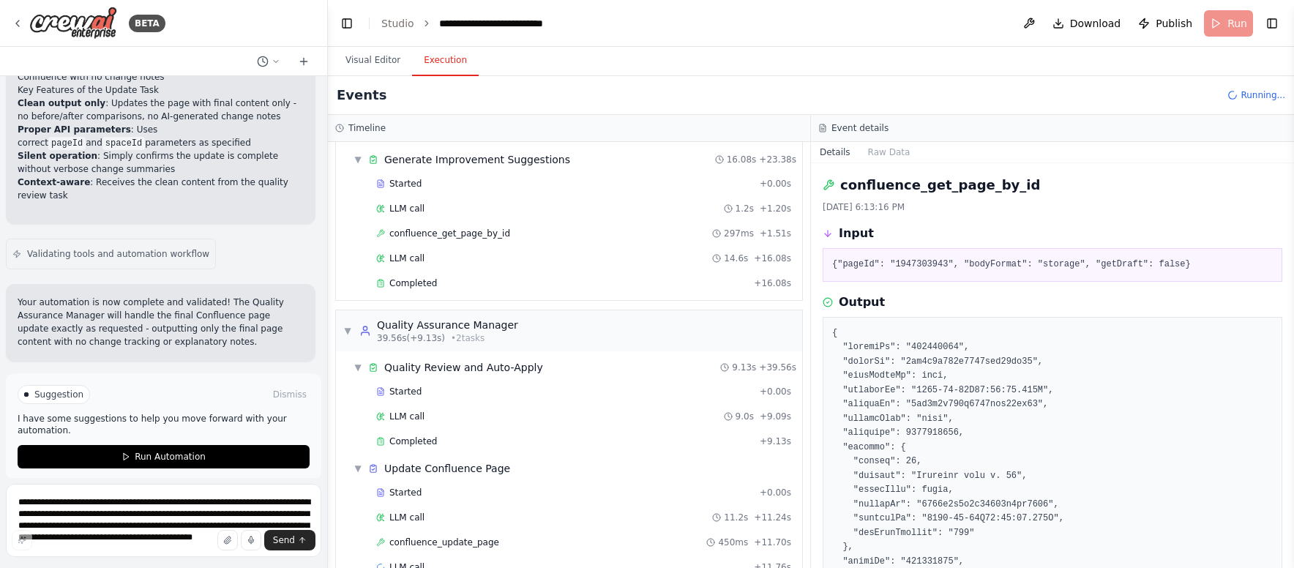
scroll to position [231, 0]
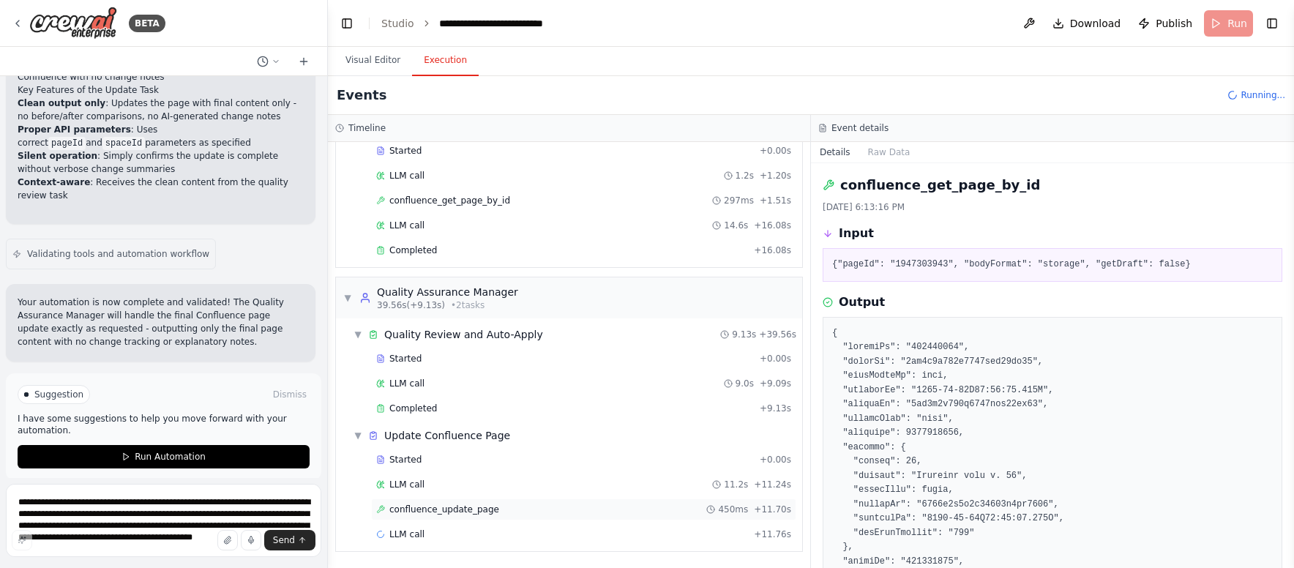
click at [530, 509] on div "confluence_update_page 450ms + 11.70s" at bounding box center [583, 509] width 415 height 12
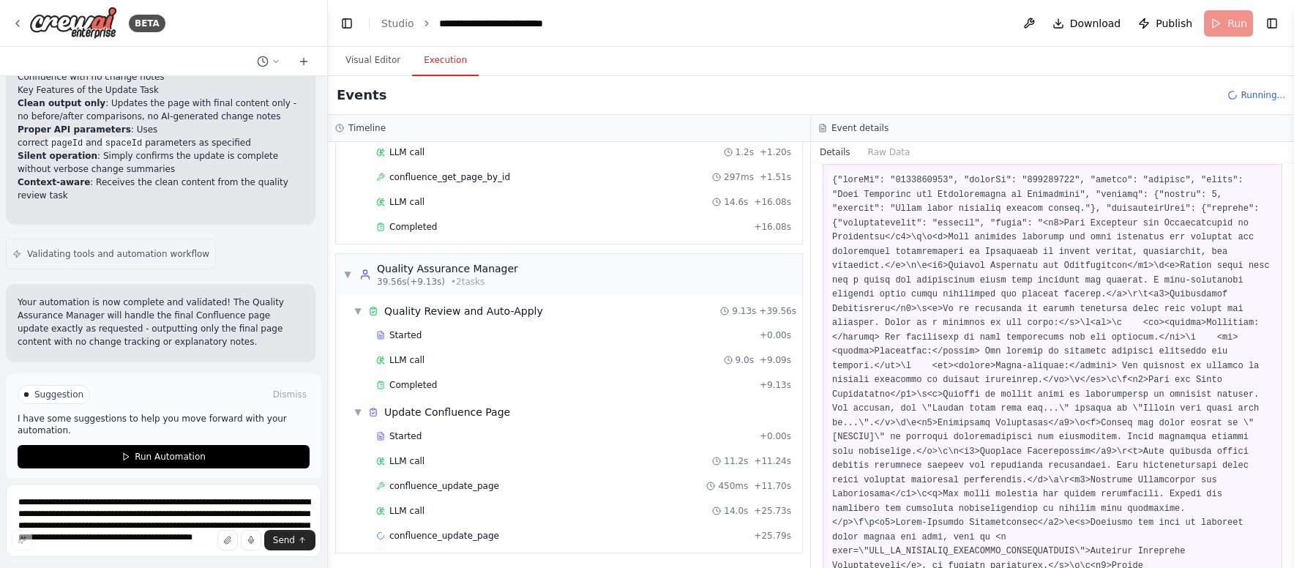
scroll to position [256, 0]
click at [509, 528] on div "confluence_update_page 827ms + 26.61s" at bounding box center [583, 534] width 415 height 12
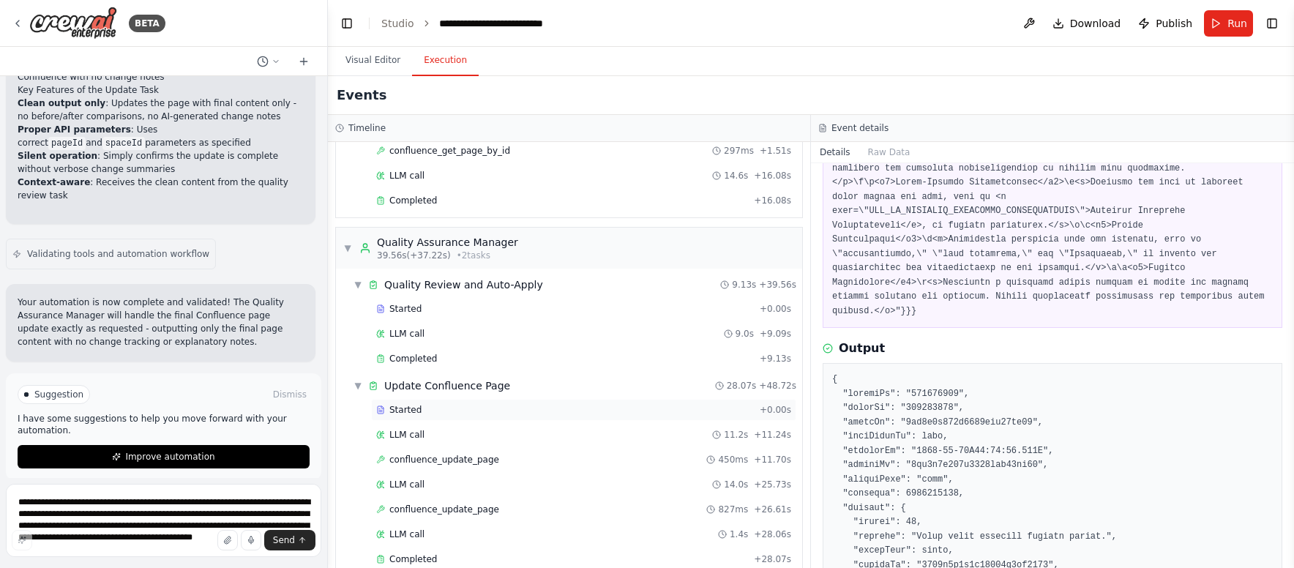
scroll to position [306, 0]
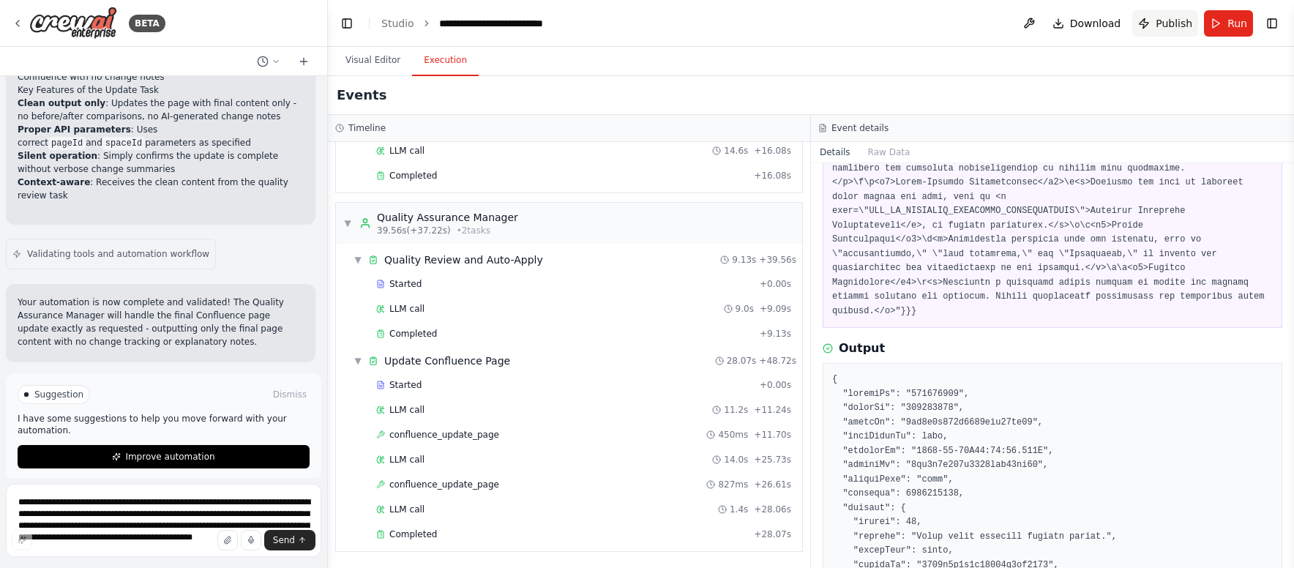
click at [1171, 30] on span "Publish" at bounding box center [1173, 23] width 37 height 15
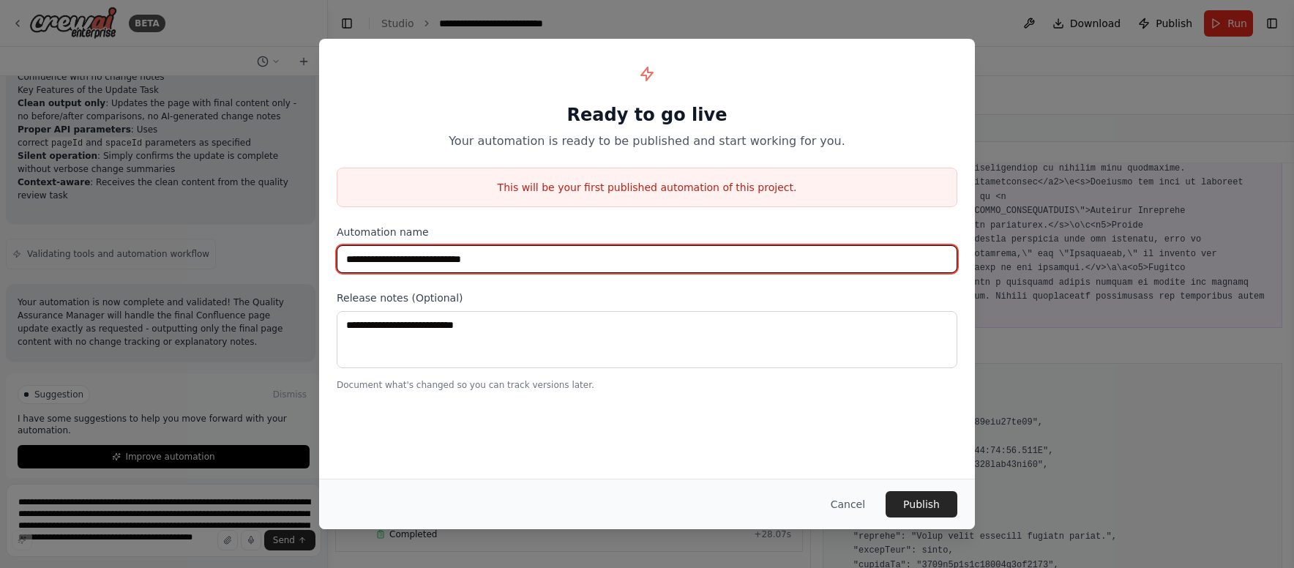
click at [525, 260] on input "**********" at bounding box center [647, 259] width 620 height 28
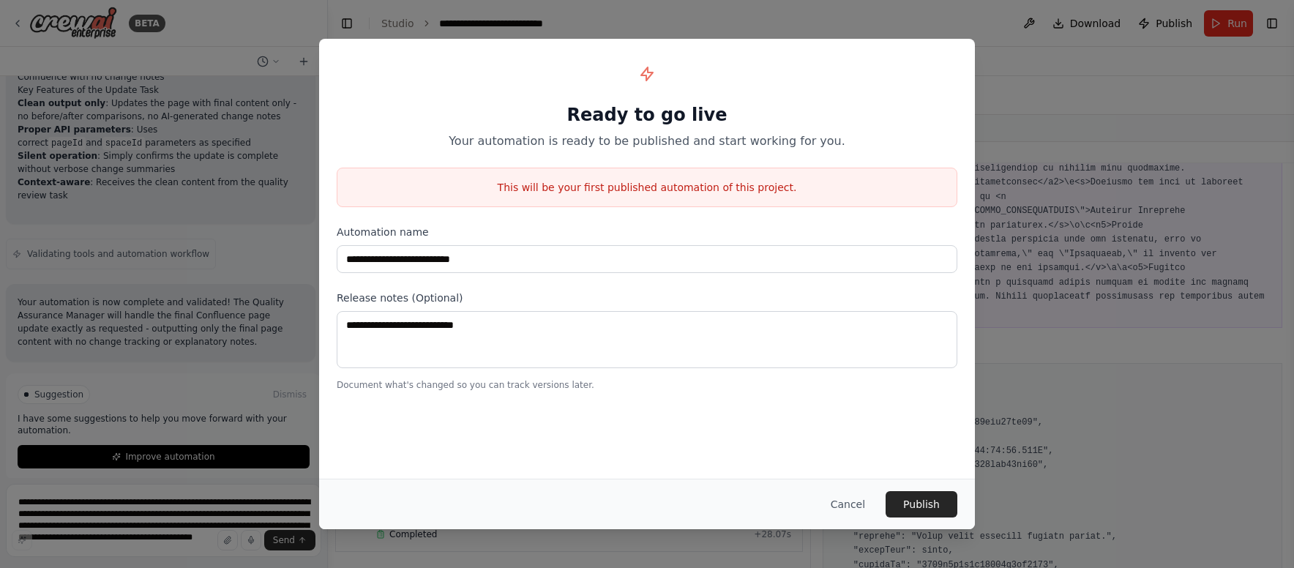
click at [591, 440] on div "**********" at bounding box center [647, 259] width 656 height 440
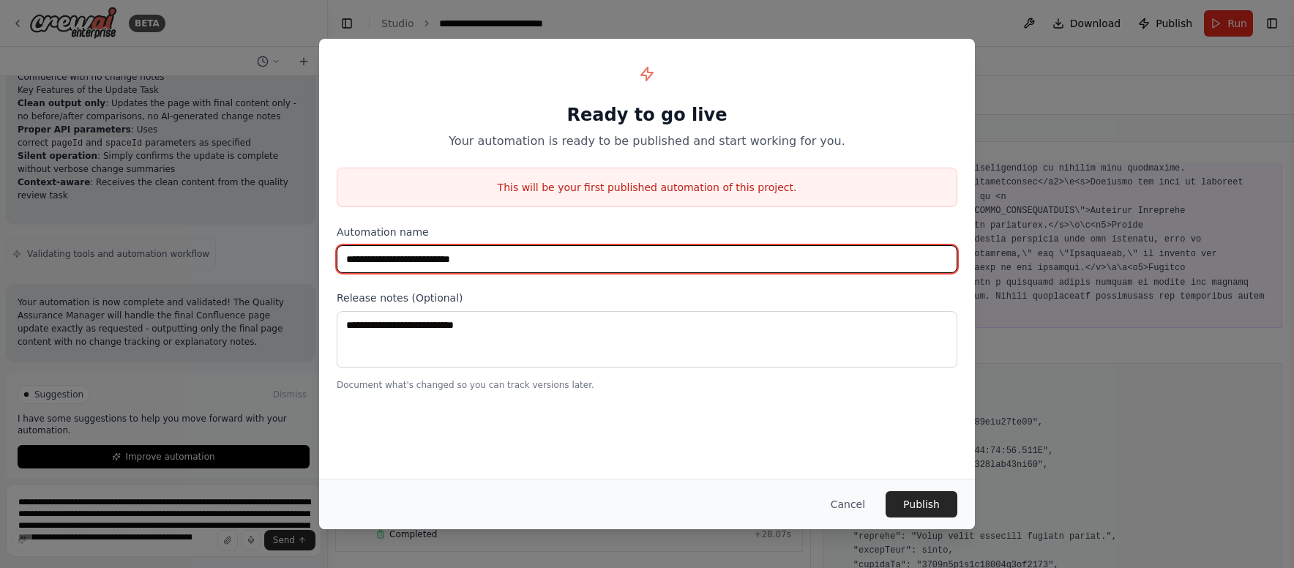
click at [402, 260] on input "**********" at bounding box center [647, 259] width 620 height 28
type input "**********"
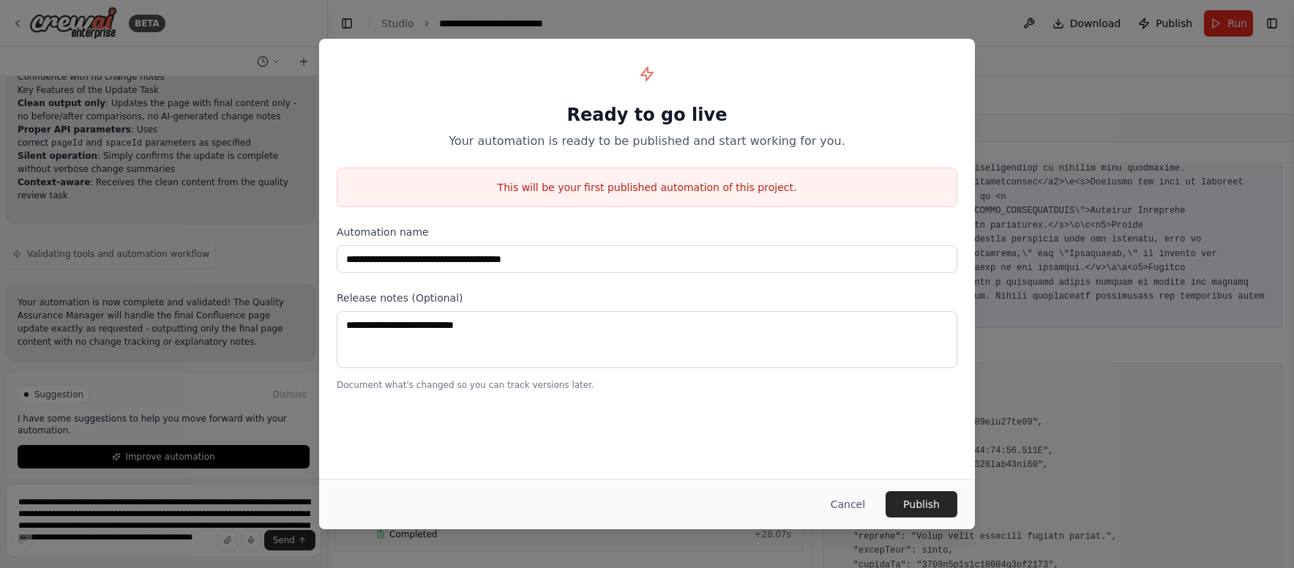
click at [507, 446] on div "**********" at bounding box center [647, 259] width 656 height 440
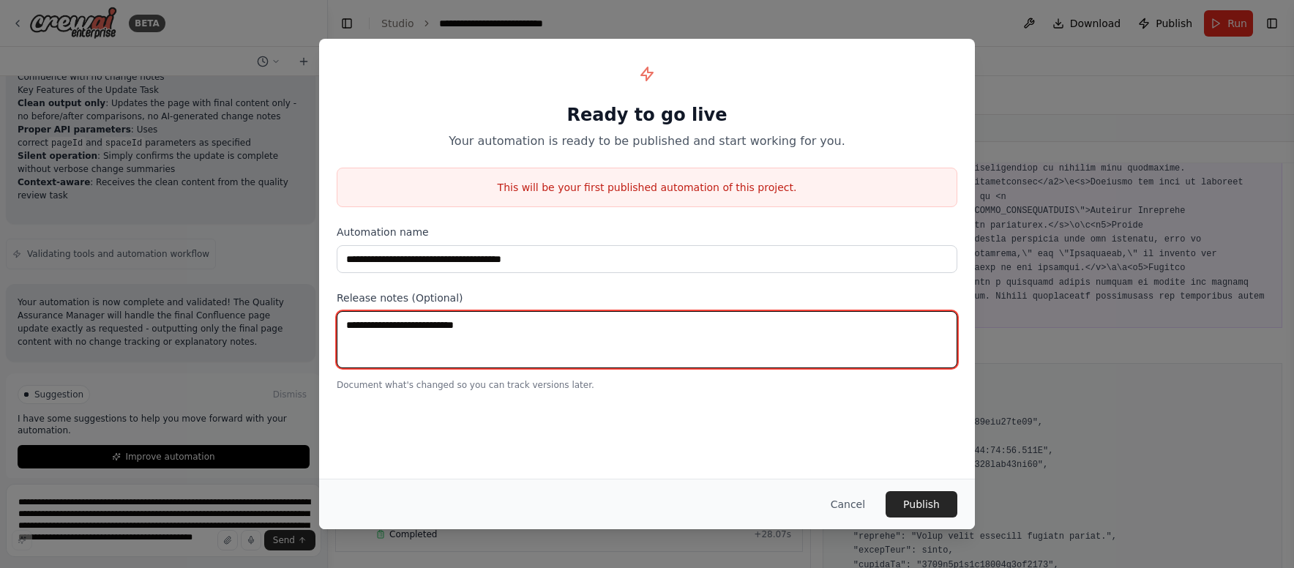
click at [648, 345] on textarea at bounding box center [647, 339] width 620 height 57
type textarea "**********"
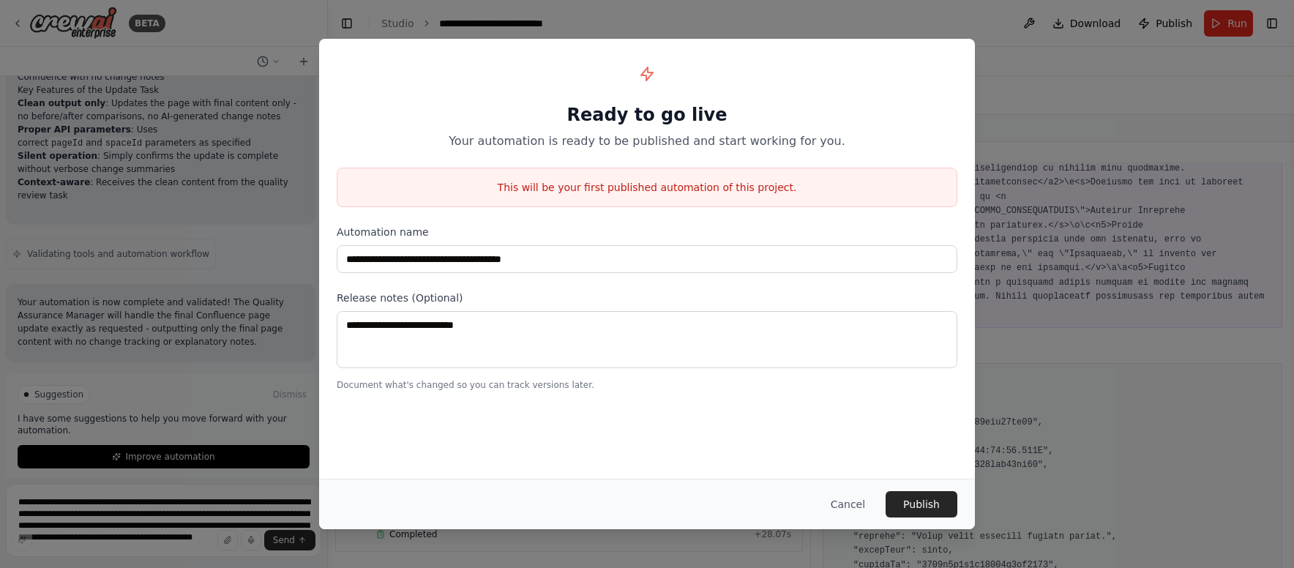
click at [708, 441] on div "**********" at bounding box center [647, 259] width 656 height 440
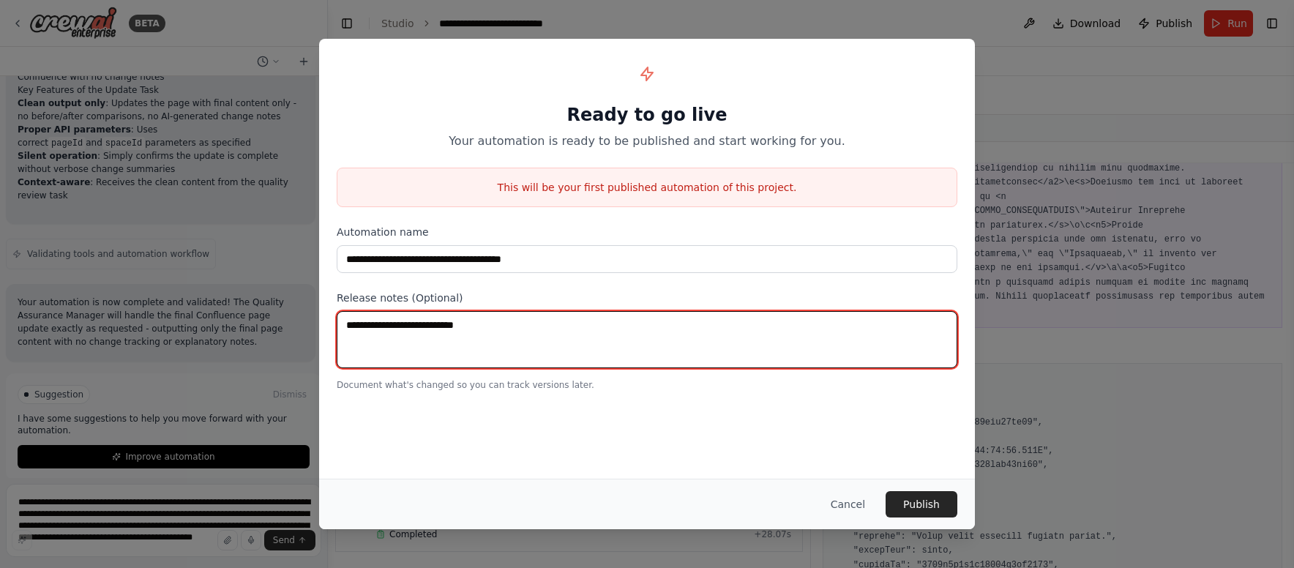
click at [653, 331] on textarea at bounding box center [647, 339] width 620 height 57
type textarea "*"
type textarea "*********"
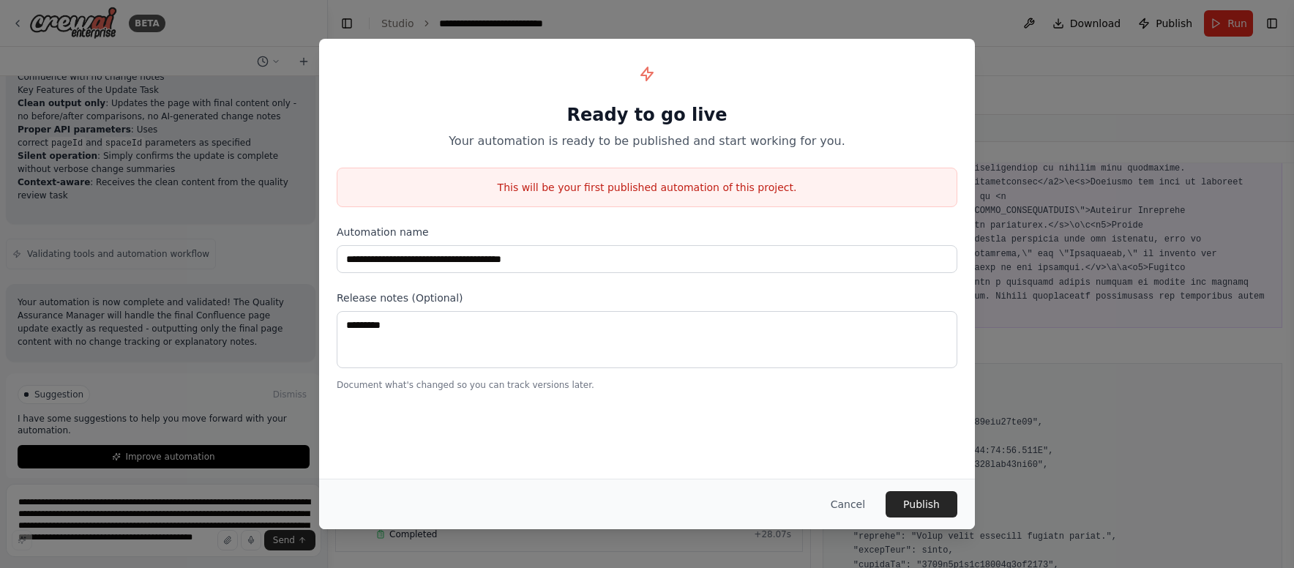
click at [717, 438] on div "**********" at bounding box center [647, 259] width 656 height 440
click at [928, 501] on button "Publish" at bounding box center [921, 504] width 72 height 26
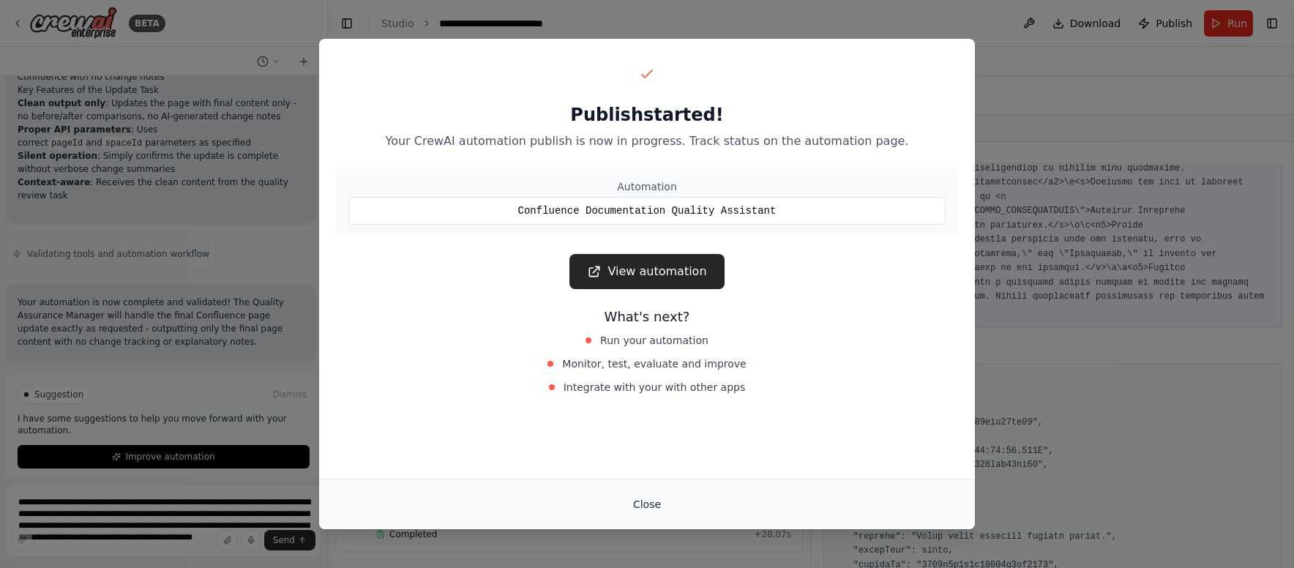
click at [650, 503] on button "Close" at bounding box center [646, 504] width 51 height 26
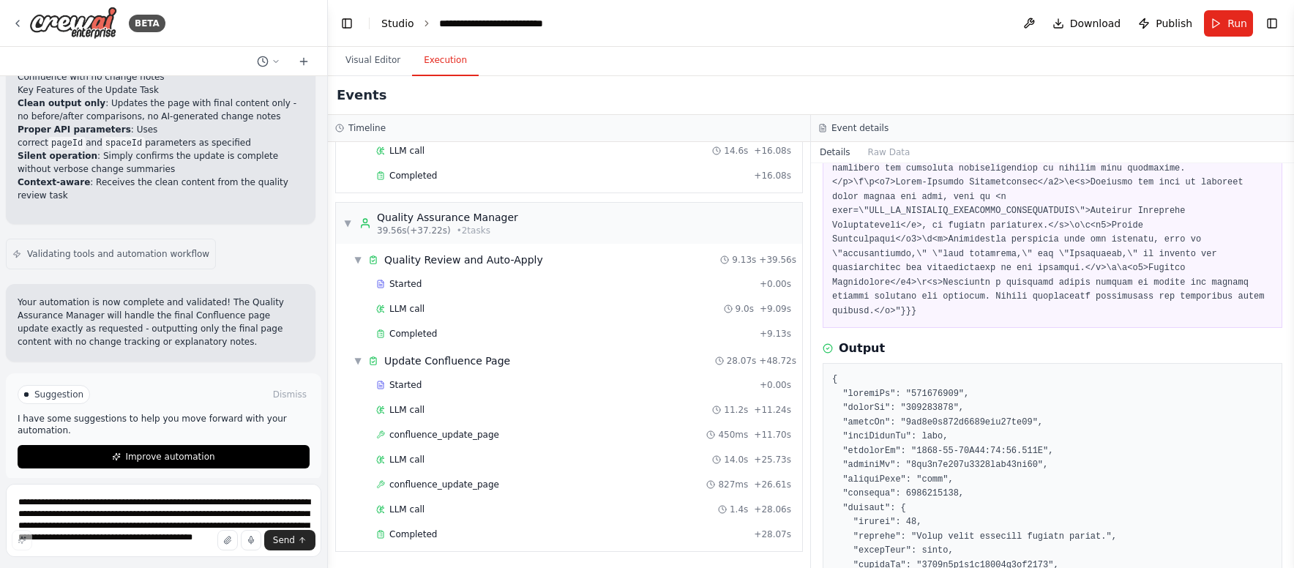
click at [399, 22] on link "Studio" at bounding box center [397, 24] width 33 height 12
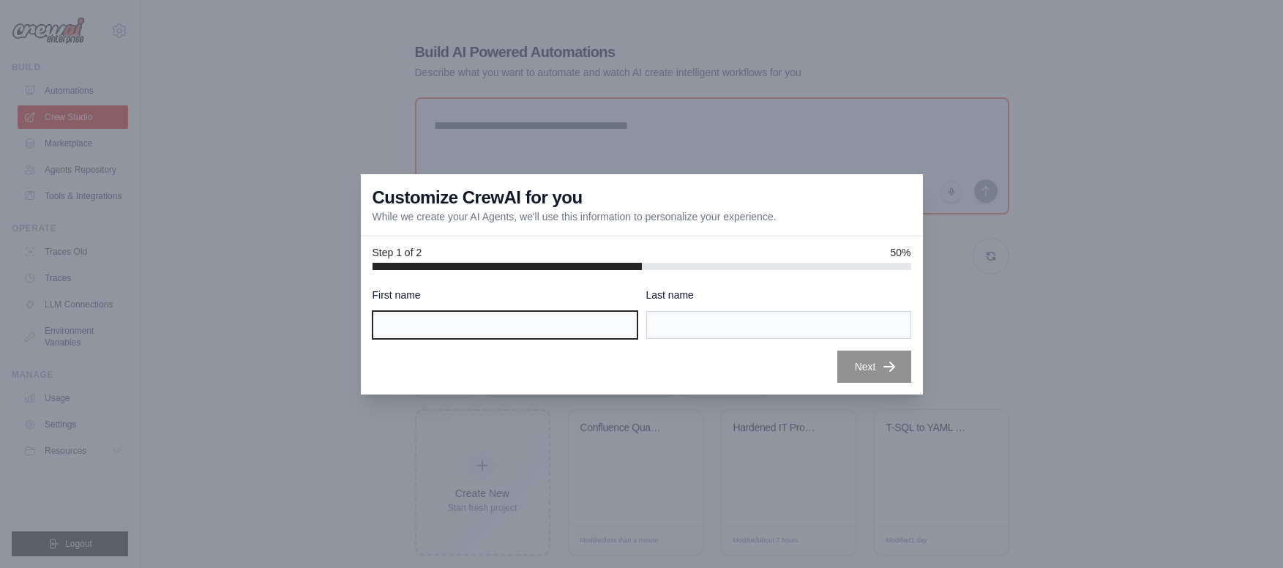
click at [506, 329] on input "First name" at bounding box center [504, 325] width 265 height 28
type input "****"
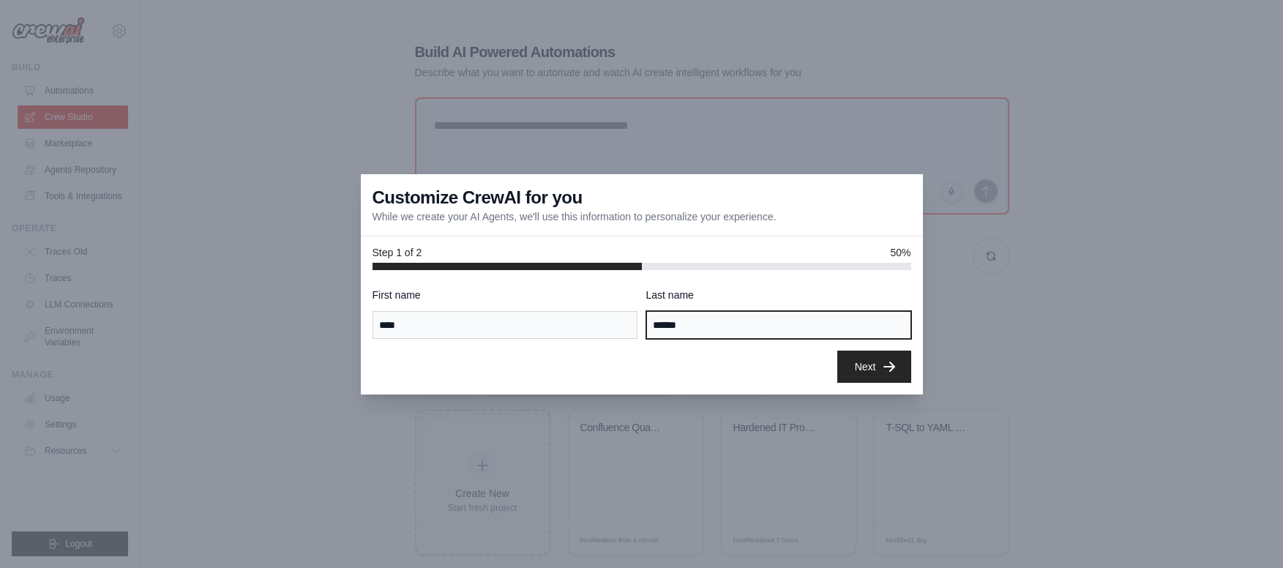
type input "*******"
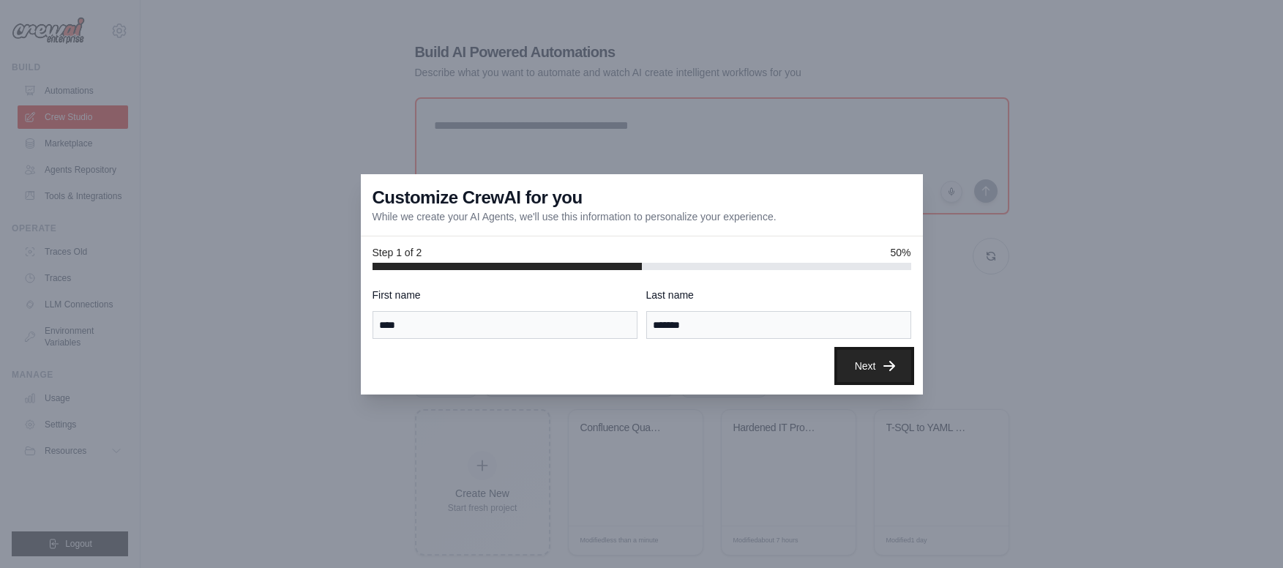
click at [883, 381] on button "Next" at bounding box center [874, 366] width 74 height 32
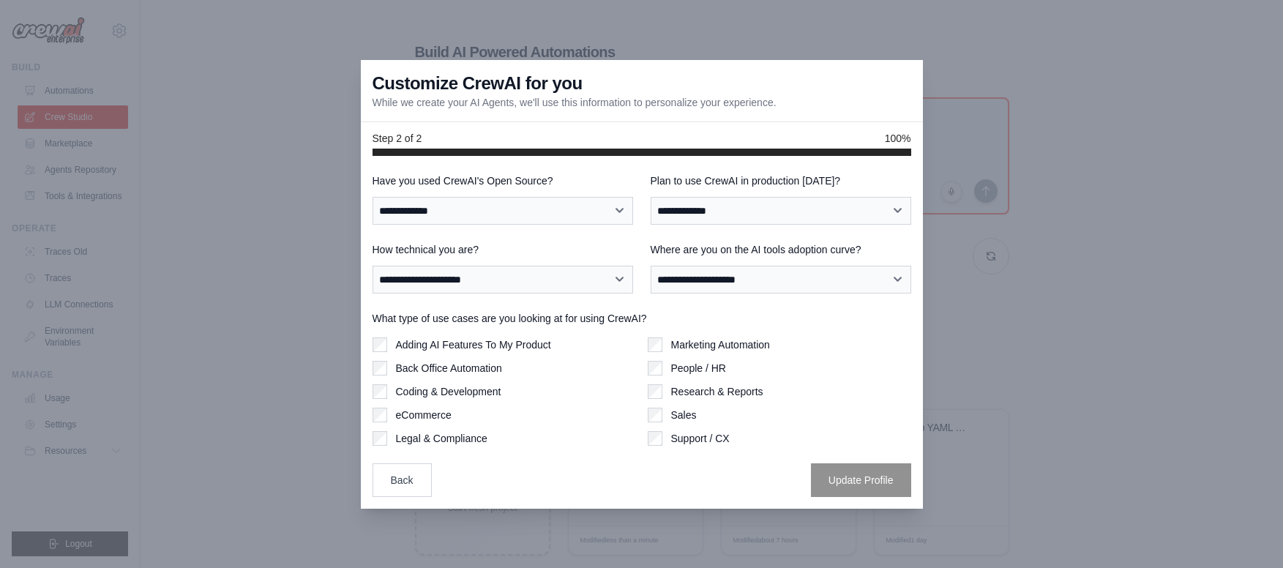
click at [1107, 286] on div at bounding box center [641, 284] width 1283 height 568
click at [408, 476] on button "Back" at bounding box center [401, 479] width 59 height 34
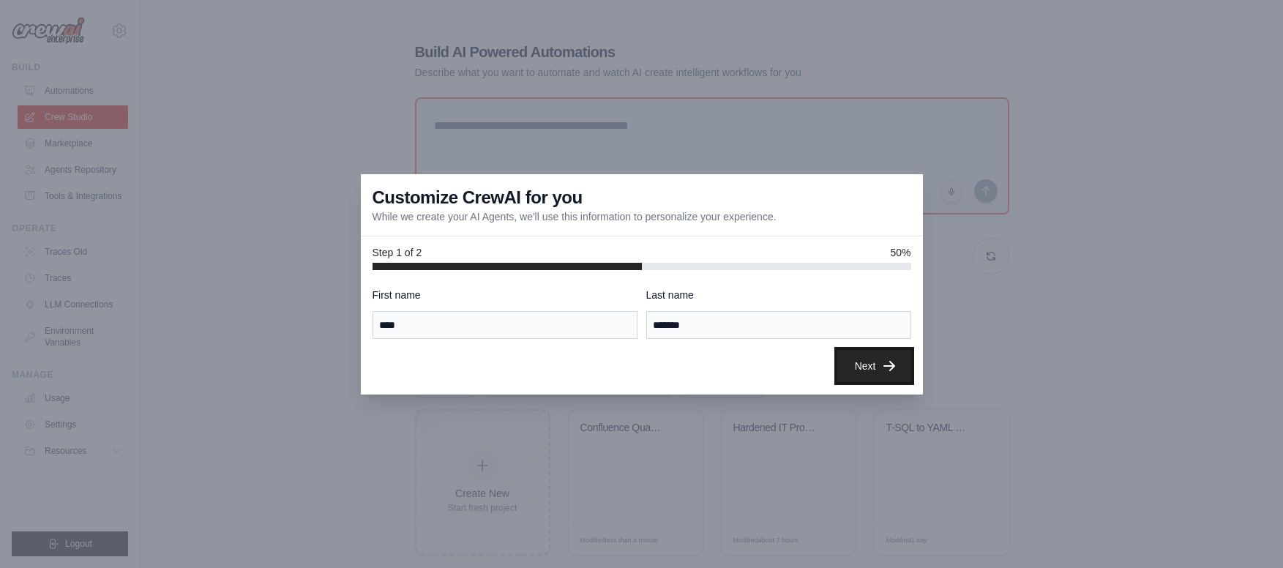
click at [876, 370] on button "Next" at bounding box center [874, 366] width 74 height 32
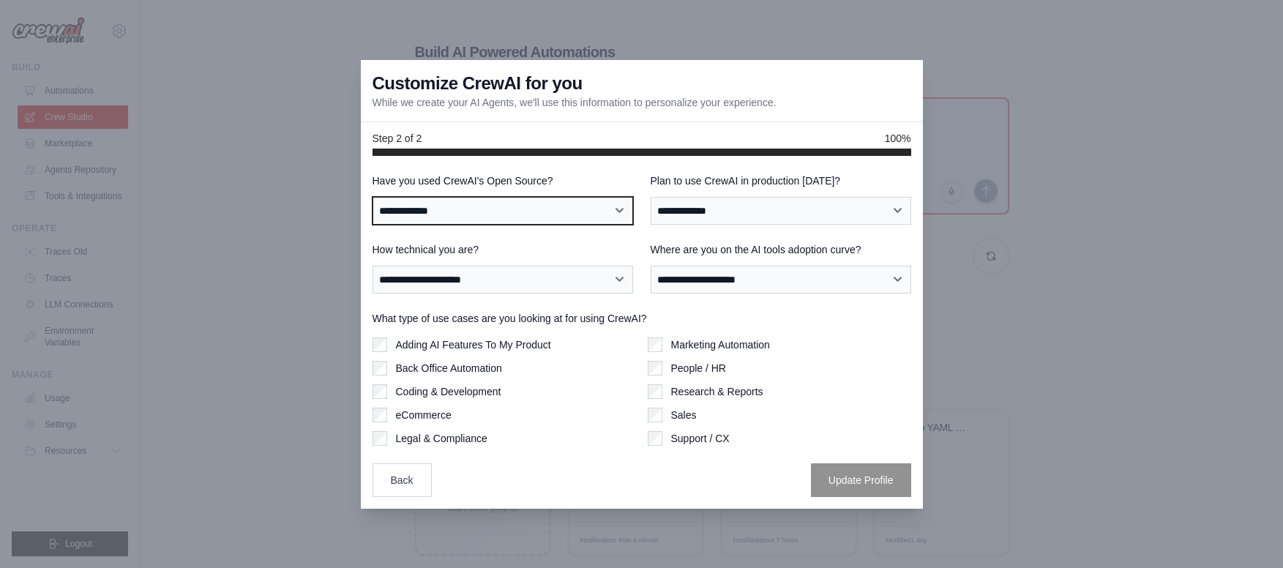
click at [553, 215] on select "**********" at bounding box center [502, 211] width 260 height 28
click at [372, 197] on select "**********" at bounding box center [502, 211] width 260 height 28
click at [579, 212] on select "**********" at bounding box center [502, 211] width 260 height 28
select select "**********"
click at [372, 197] on select "**********" at bounding box center [502, 211] width 260 height 28
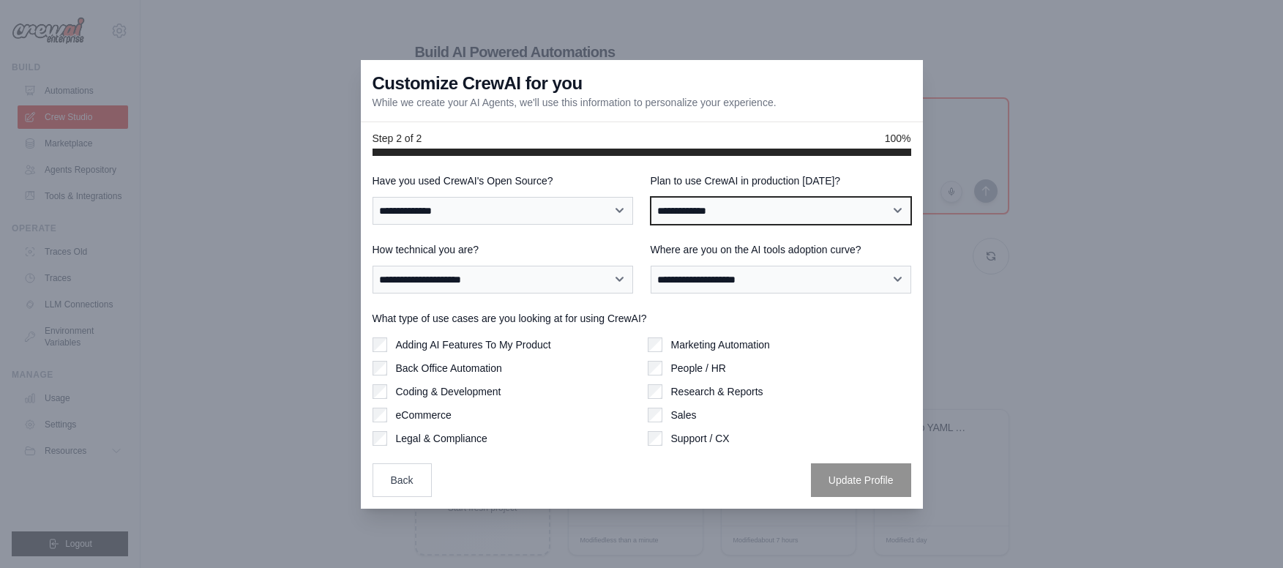
click at [705, 215] on select "**********" at bounding box center [780, 211] width 260 height 28
select select "****"
click at [650, 197] on select "**********" at bounding box center [780, 211] width 260 height 28
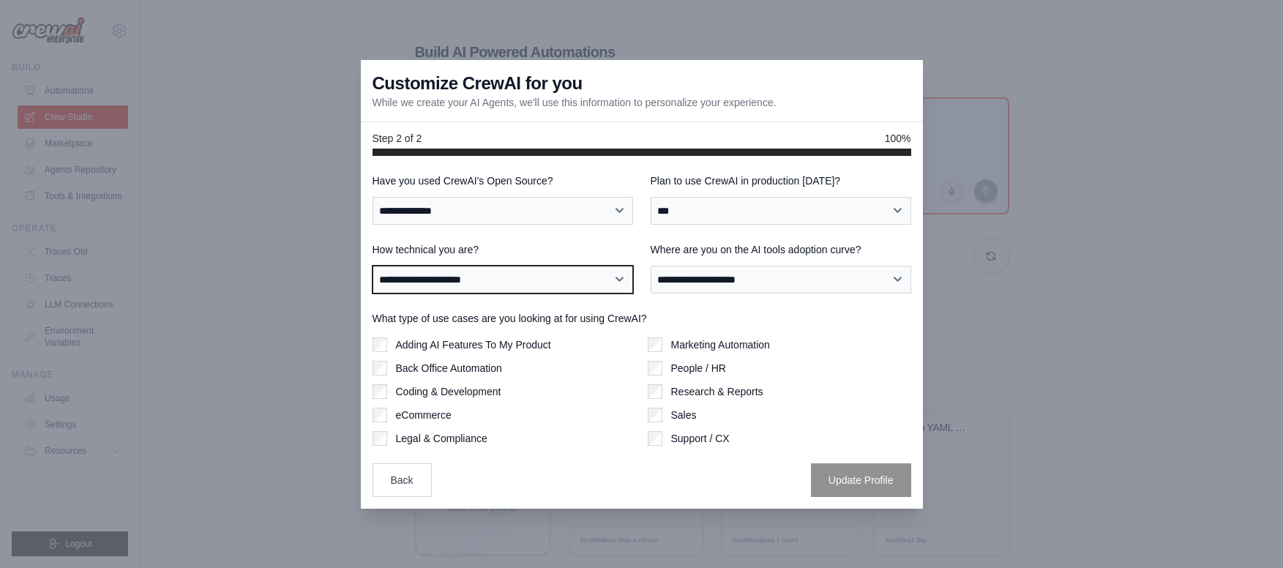
click at [520, 287] on select "**********" at bounding box center [502, 280] width 260 height 28
select select "**********"
click at [372, 266] on select "**********" at bounding box center [502, 280] width 260 height 28
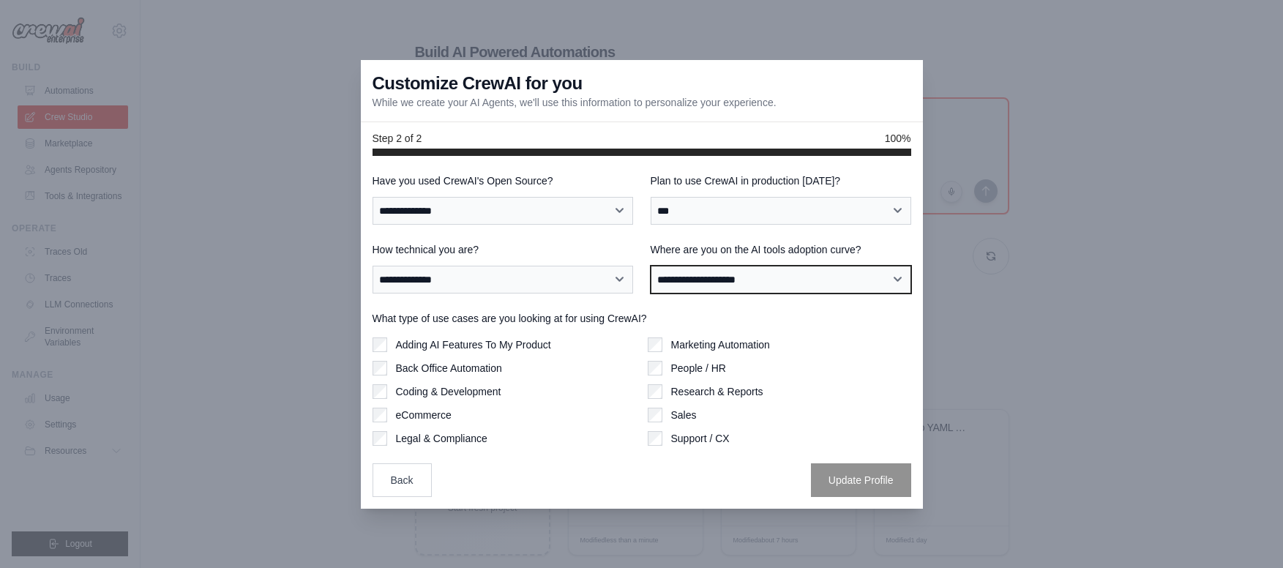
click at [736, 279] on select "**********" at bounding box center [780, 280] width 260 height 28
select select "**********"
click at [650, 266] on select "**********" at bounding box center [780, 280] width 260 height 28
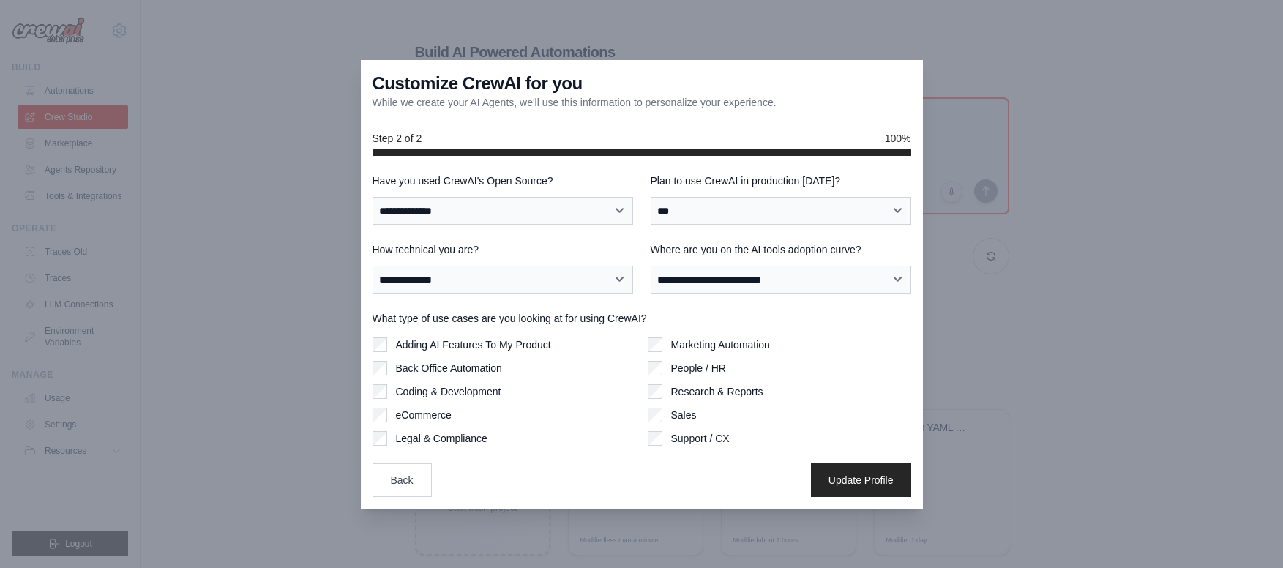
click at [649, 485] on div "Back Update Profile" at bounding box center [641, 480] width 539 height 34
click at [687, 394] on label "Research & Reports" at bounding box center [717, 391] width 92 height 15
click at [689, 461] on div "**********" at bounding box center [641, 334] width 539 height 323
click at [650, 494] on div "Back Update Profile" at bounding box center [641, 480] width 539 height 34
click at [636, 465] on div "Back Update Profile" at bounding box center [641, 480] width 539 height 34
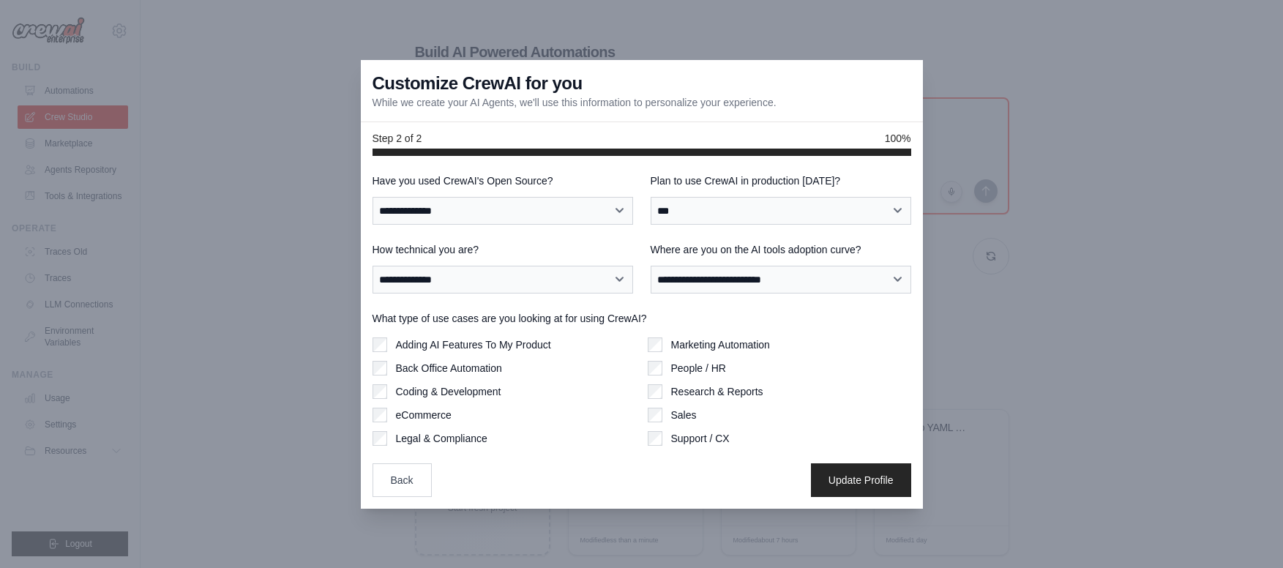
click at [432, 437] on label "Legal & Compliance" at bounding box center [441, 438] width 91 height 15
click at [427, 416] on label "eCommerce" at bounding box center [424, 415] width 56 height 15
click at [424, 415] on label "eCommerce" at bounding box center [424, 415] width 56 height 15
click at [429, 344] on label "Adding AI Features To My Product" at bounding box center [473, 344] width 155 height 15
click at [699, 364] on label "People / HR" at bounding box center [698, 368] width 55 height 15
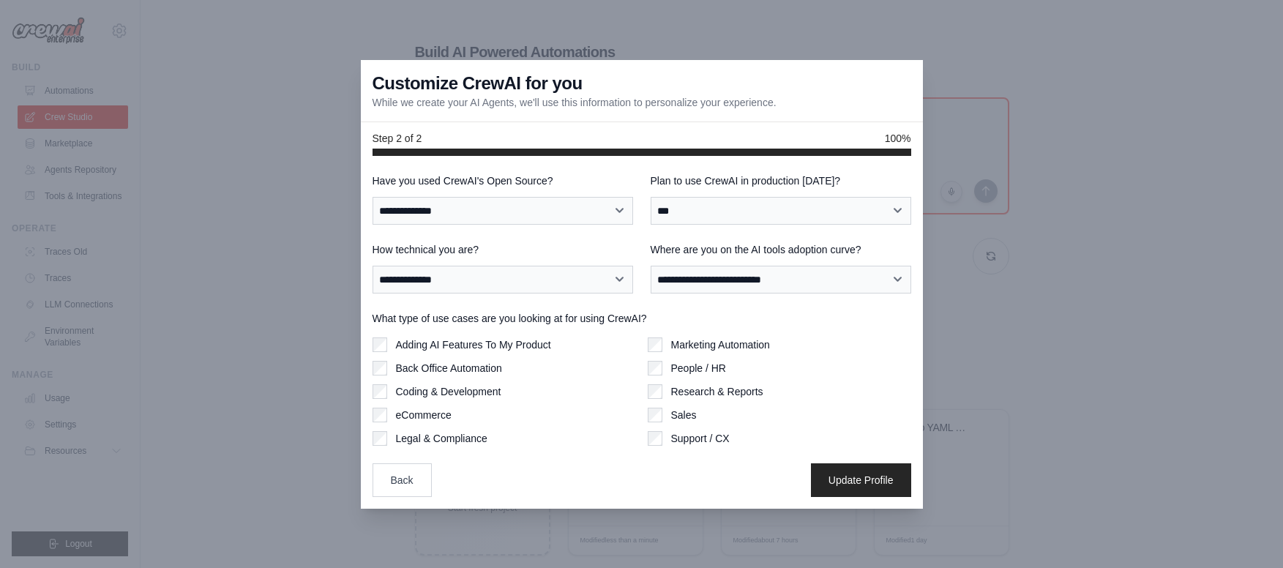
click at [724, 321] on label "What type of use cases are you looking at for using CrewAI?" at bounding box center [641, 318] width 539 height 15
click at [719, 345] on label "Marketing Automation" at bounding box center [720, 344] width 99 height 15
click at [742, 311] on label "What type of use cases are you looking at for using CrewAI?" at bounding box center [641, 318] width 539 height 15
click at [860, 477] on button "Update Profile" at bounding box center [861, 479] width 100 height 34
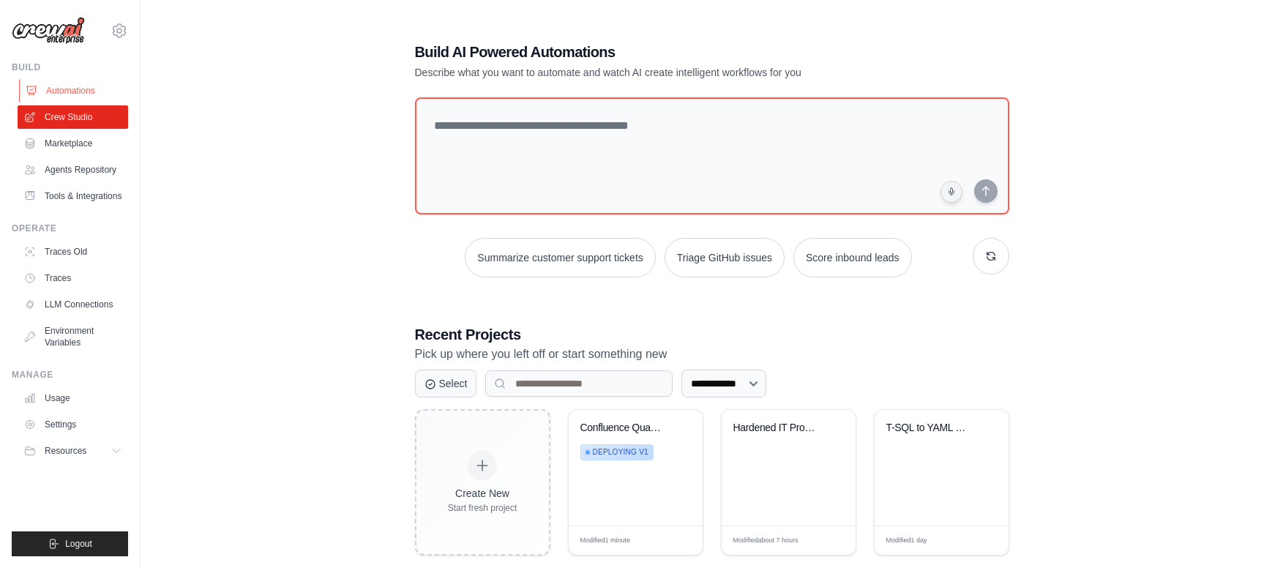
click at [75, 91] on link "Automations" at bounding box center [74, 90] width 110 height 23
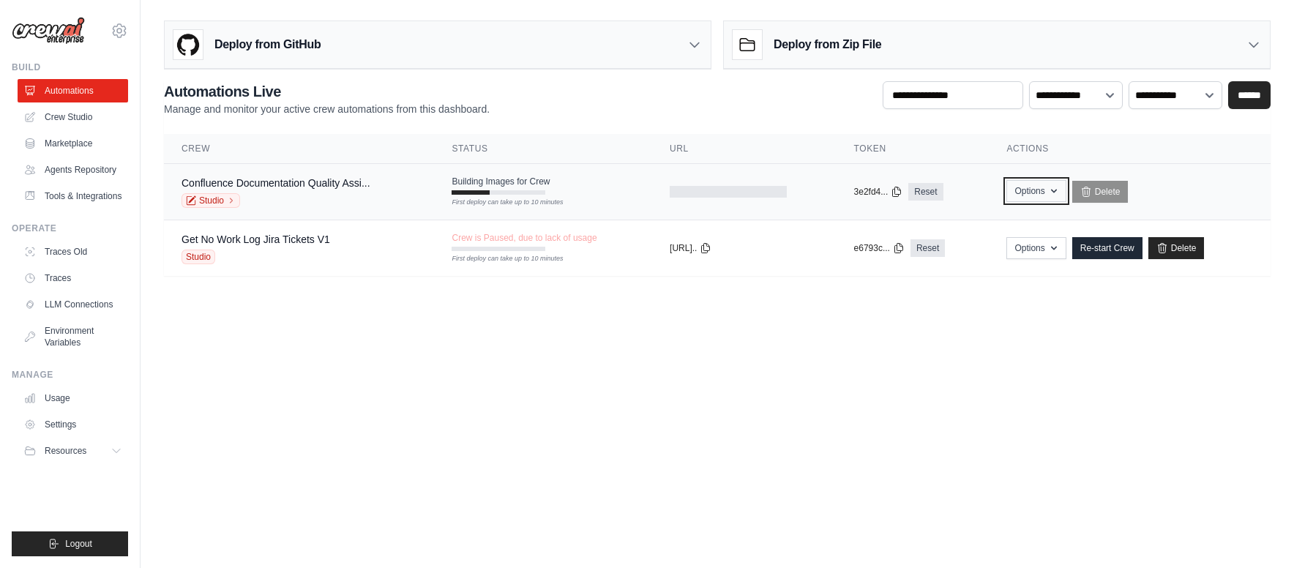
click at [1051, 186] on icon "button" at bounding box center [1054, 191] width 12 height 12
click at [1046, 323] on body "rkennedy@megacorplogistics.com Settings Build Automations Resources" at bounding box center [647, 284] width 1294 height 568
click at [334, 239] on div "Get No Work Log Jira Tickets V1 Studio" at bounding box center [298, 248] width 235 height 32
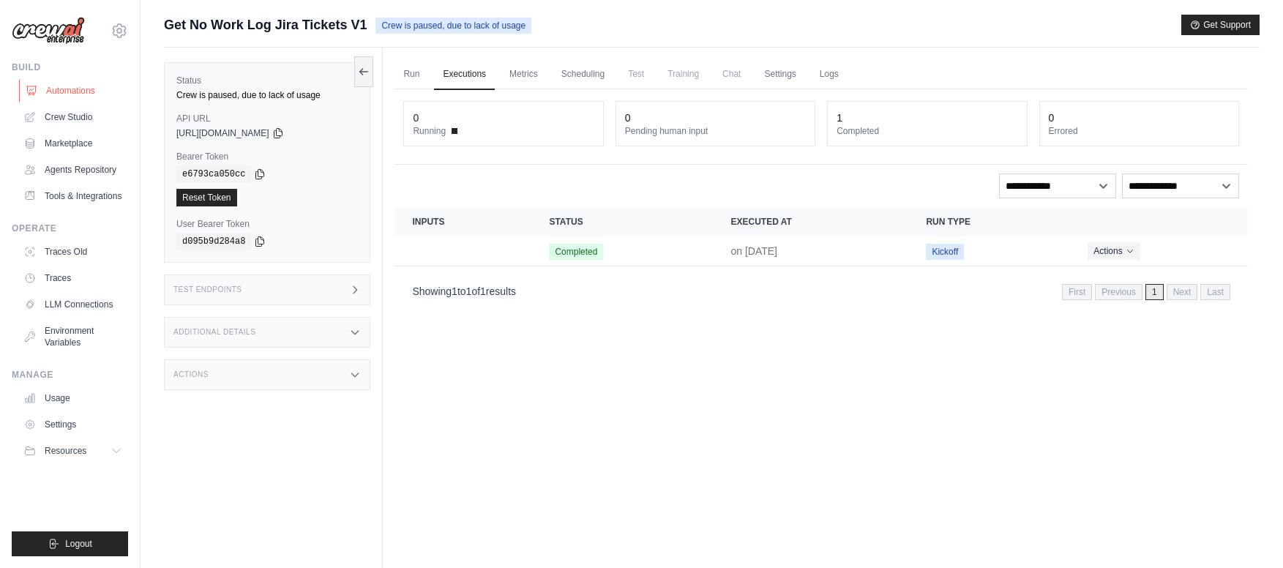
click at [82, 91] on link "Automations" at bounding box center [74, 90] width 110 height 23
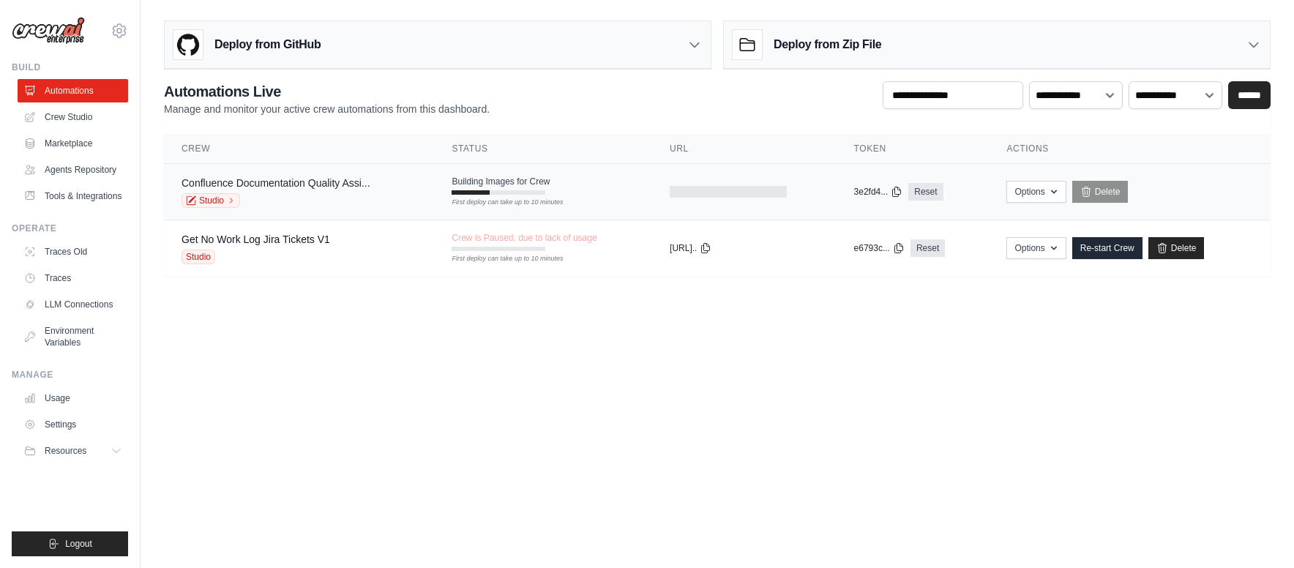
click at [323, 180] on link "Confluence Documentation Quality Assi..." at bounding box center [275, 183] width 189 height 12
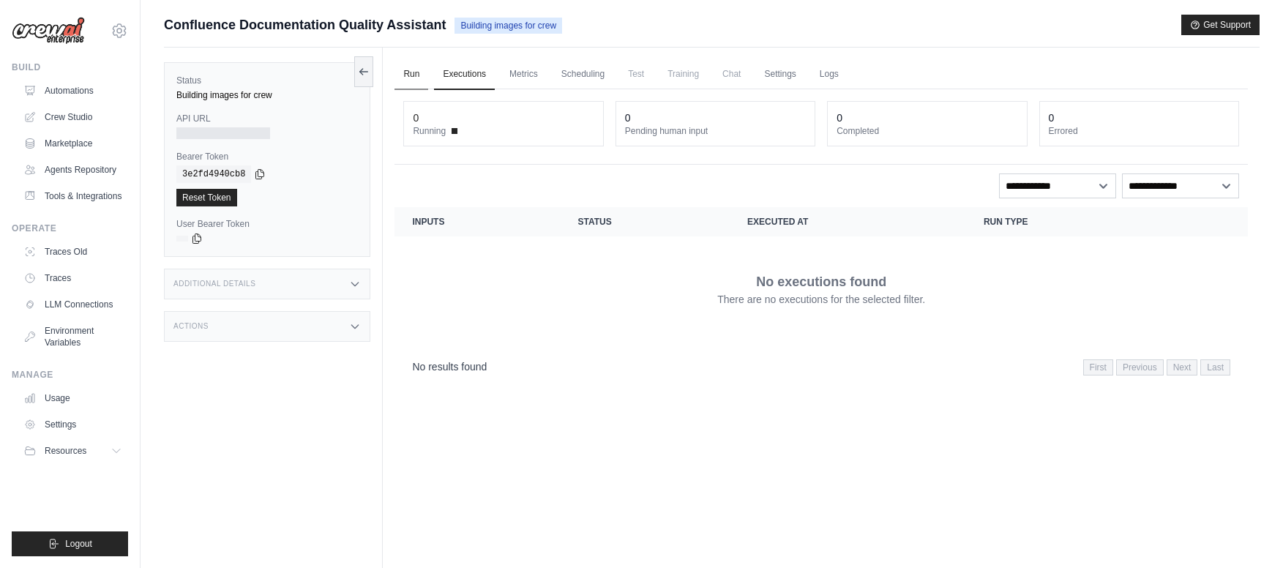
click at [417, 71] on link "Run" at bounding box center [411, 74] width 34 height 31
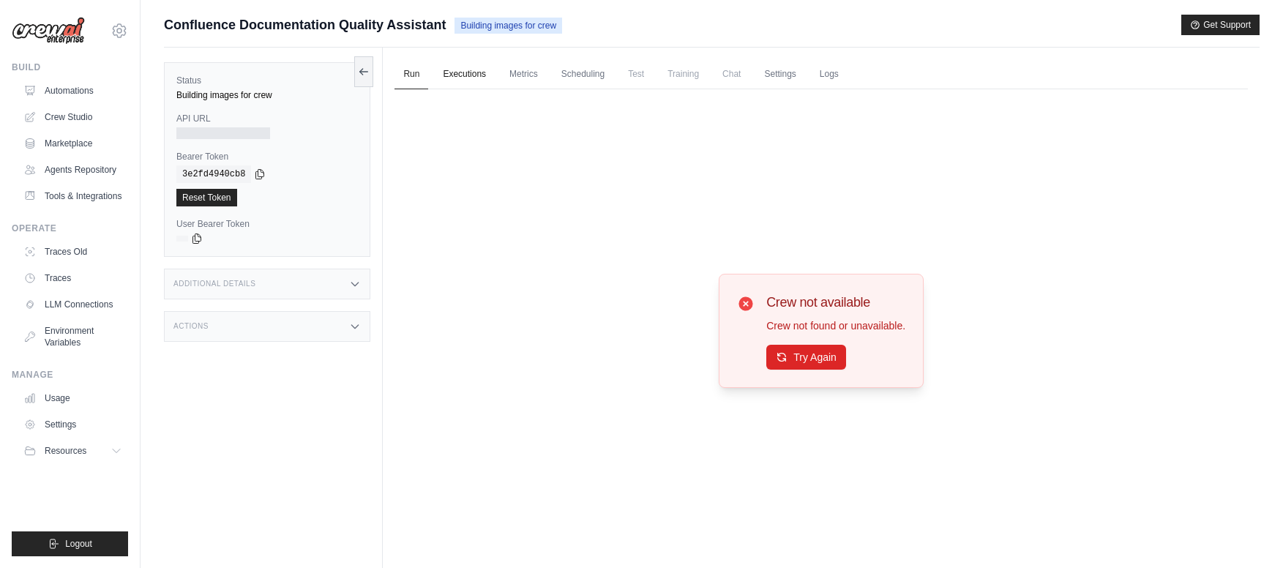
click at [450, 75] on link "Executions" at bounding box center [464, 74] width 61 height 31
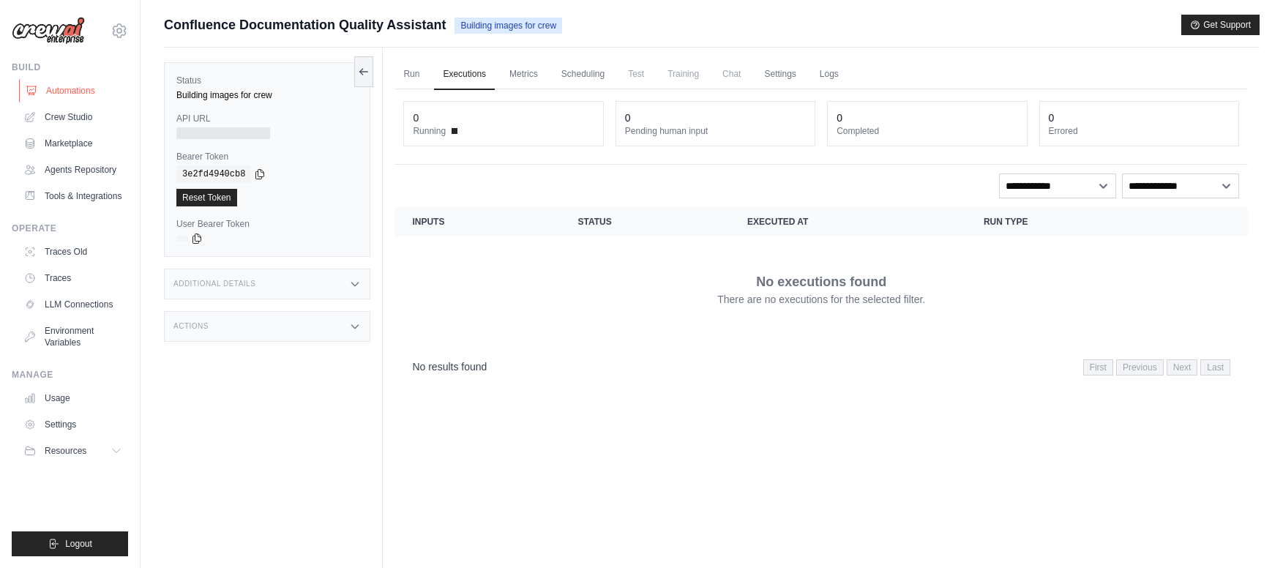
click at [87, 85] on link "Automations" at bounding box center [74, 90] width 110 height 23
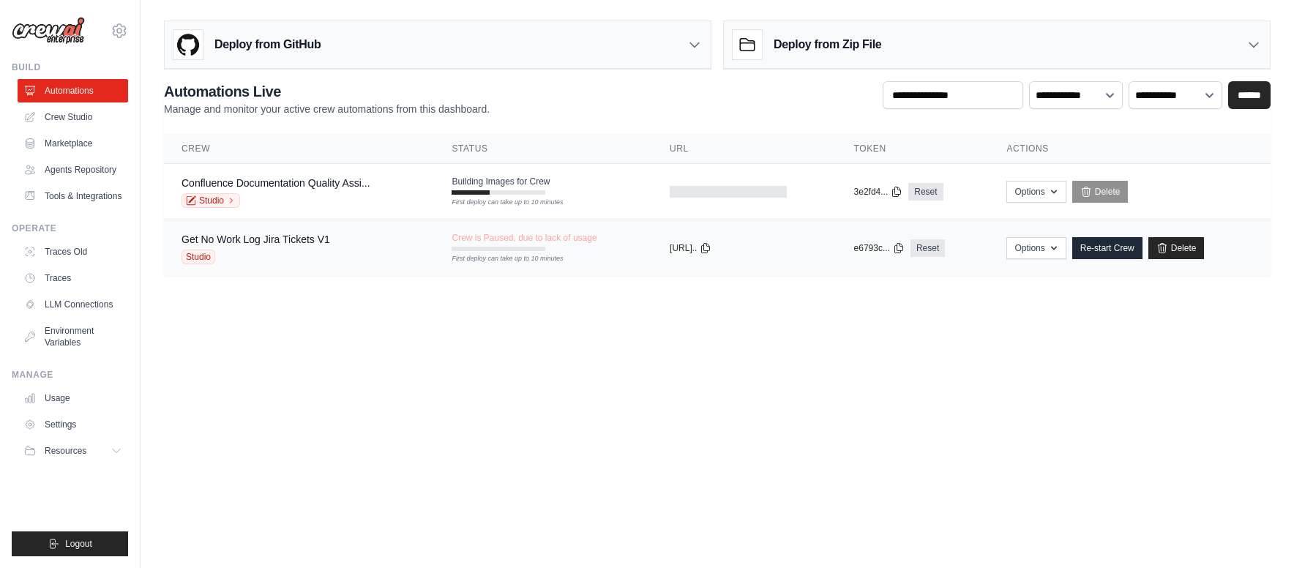
click at [425, 242] on td "Get No Work Log Jira Tickets V1 Studio" at bounding box center [299, 248] width 270 height 56
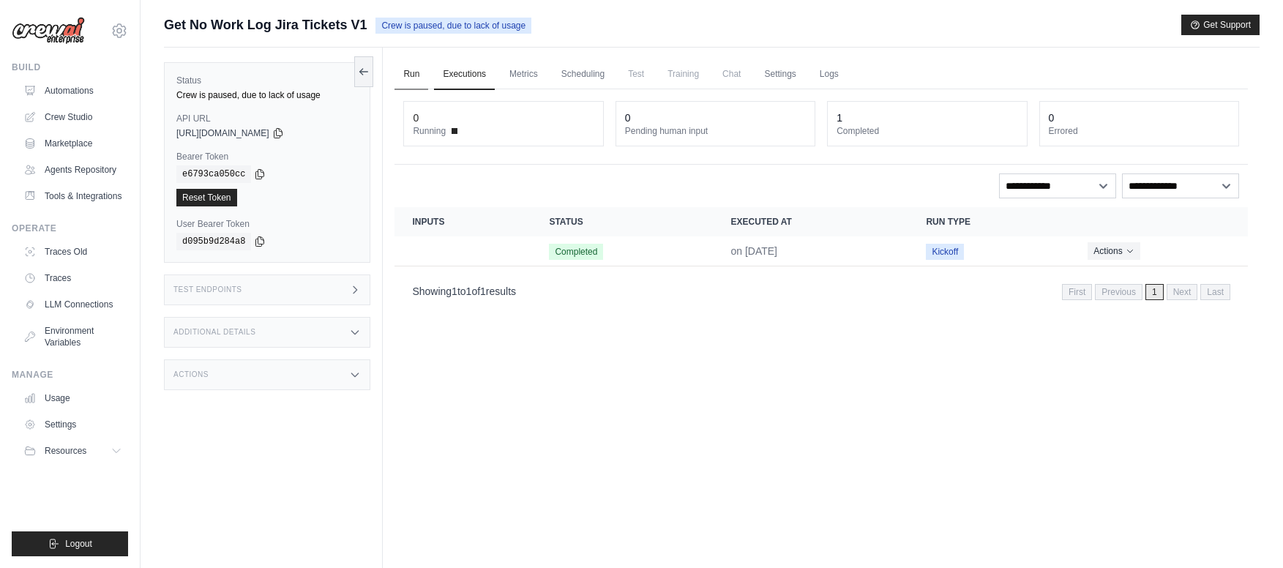
click at [410, 77] on link "Run" at bounding box center [411, 74] width 34 height 31
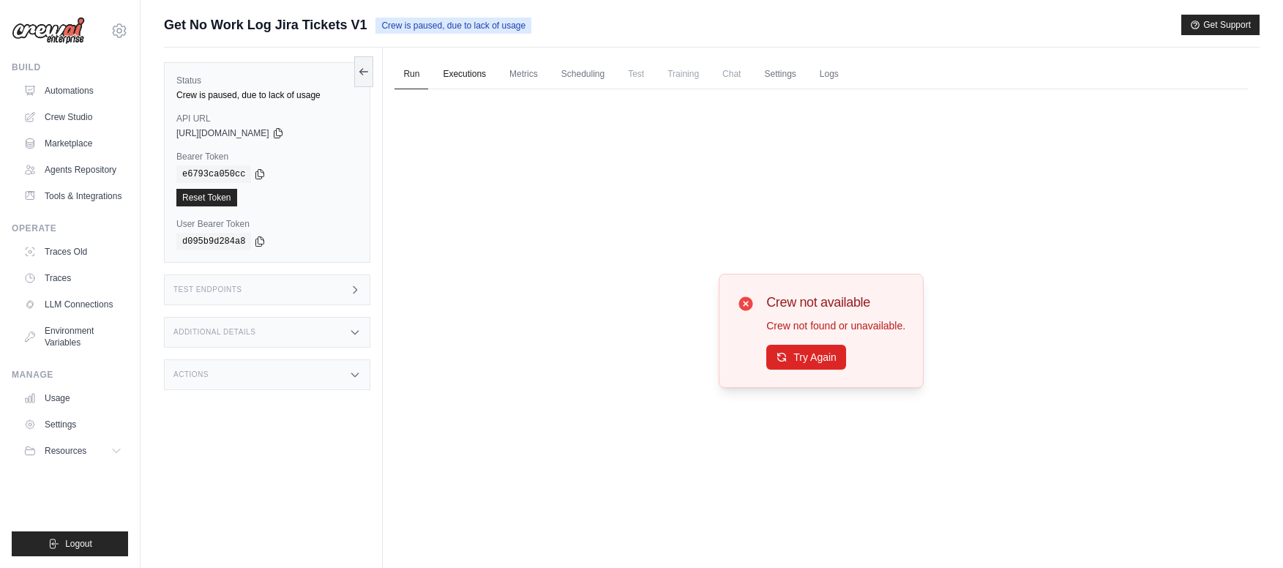
click at [449, 75] on link "Executions" at bounding box center [464, 74] width 61 height 31
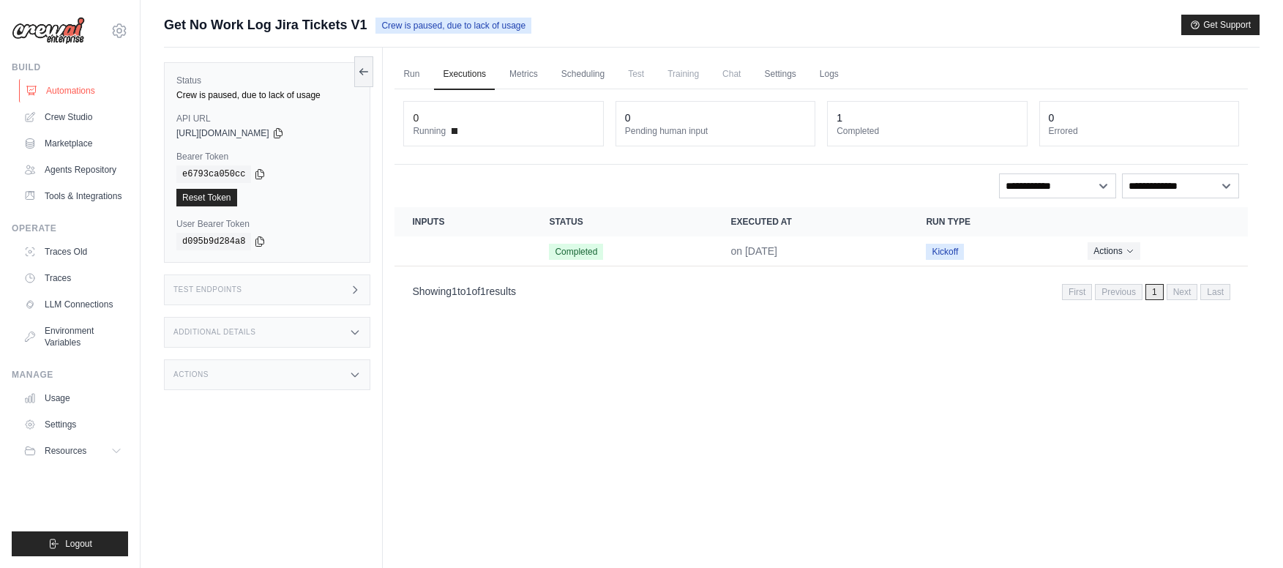
click at [89, 94] on link "Automations" at bounding box center [74, 90] width 110 height 23
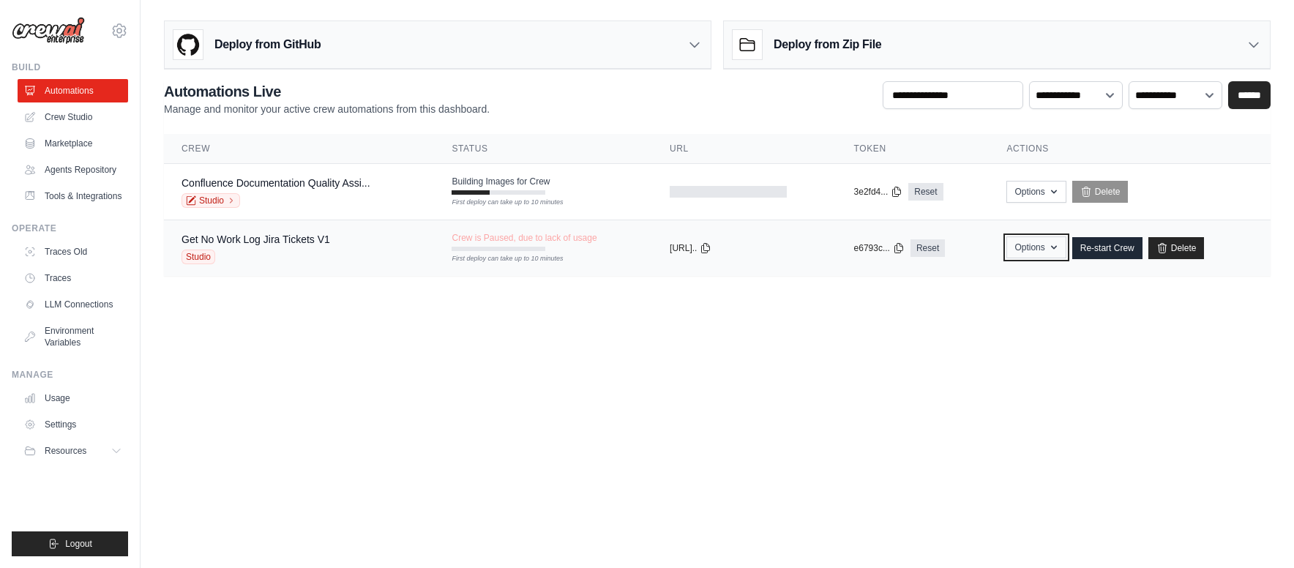
click at [1043, 250] on button "Options" at bounding box center [1035, 247] width 59 height 22
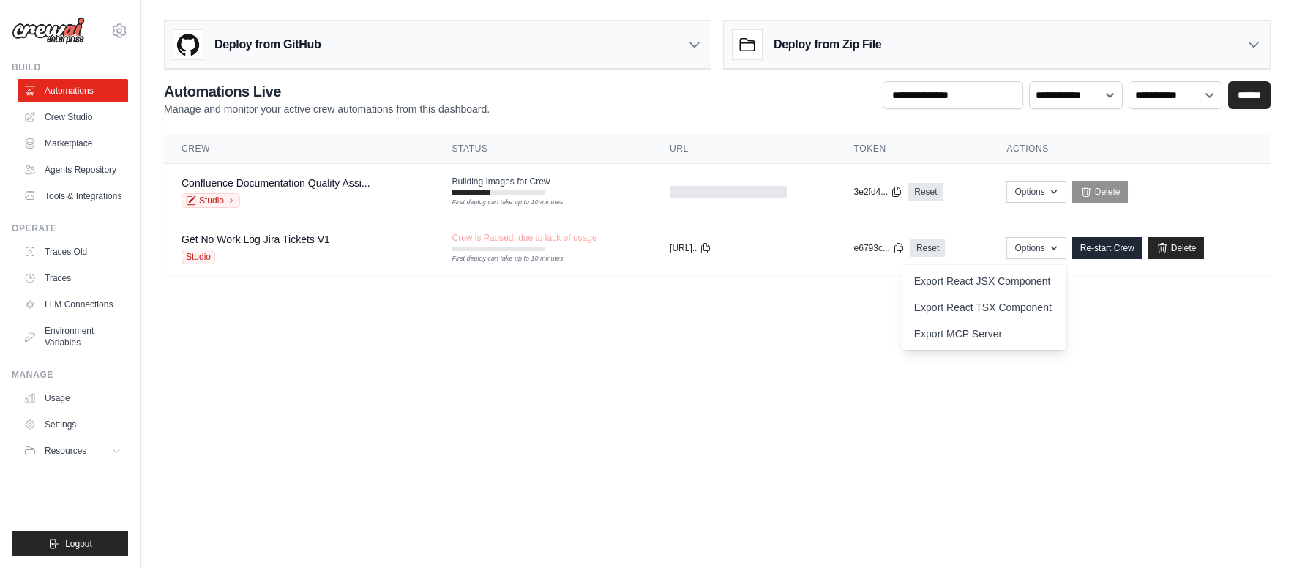
click at [1001, 427] on body "[EMAIL_ADDRESS][DOMAIN_NAME] Settings Build Automations Resources" at bounding box center [647, 284] width 1294 height 568
click at [86, 120] on link "Crew Studio" at bounding box center [74, 116] width 110 height 23
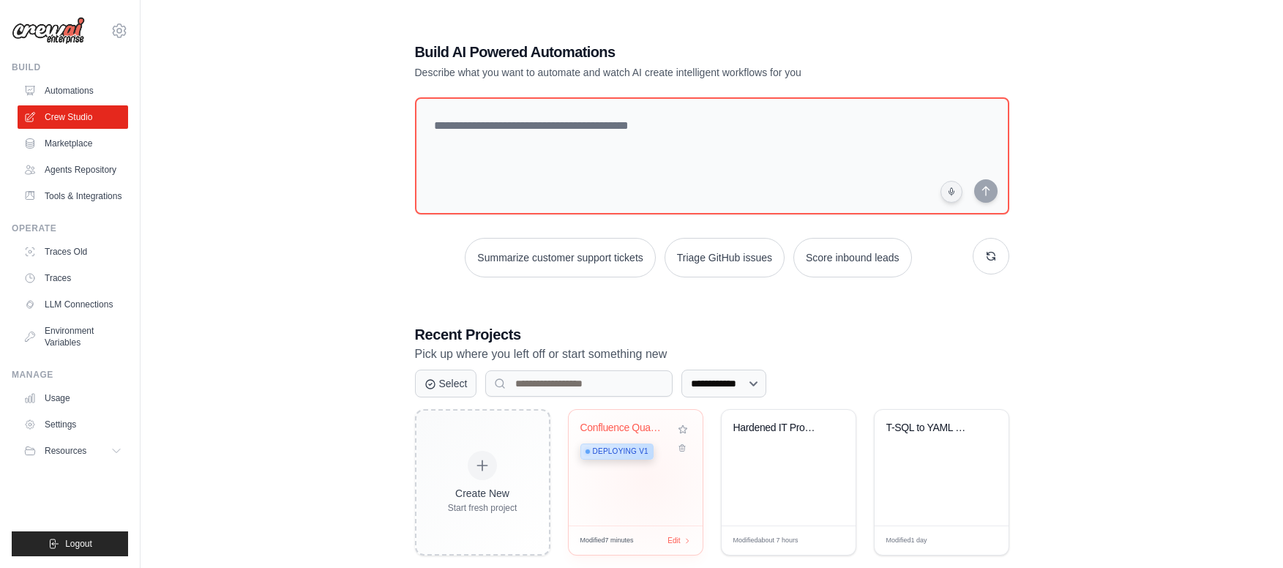
click at [648, 479] on div "Confluence Quality Assistant Deploying v1" at bounding box center [636, 468] width 134 height 116
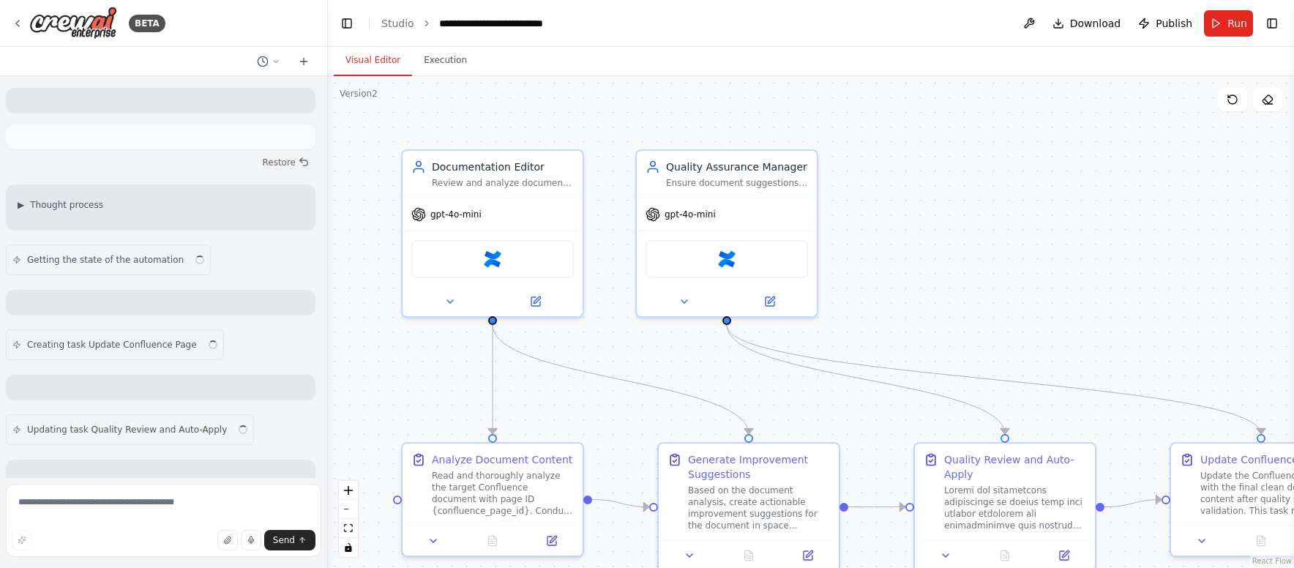
scroll to position [822, 0]
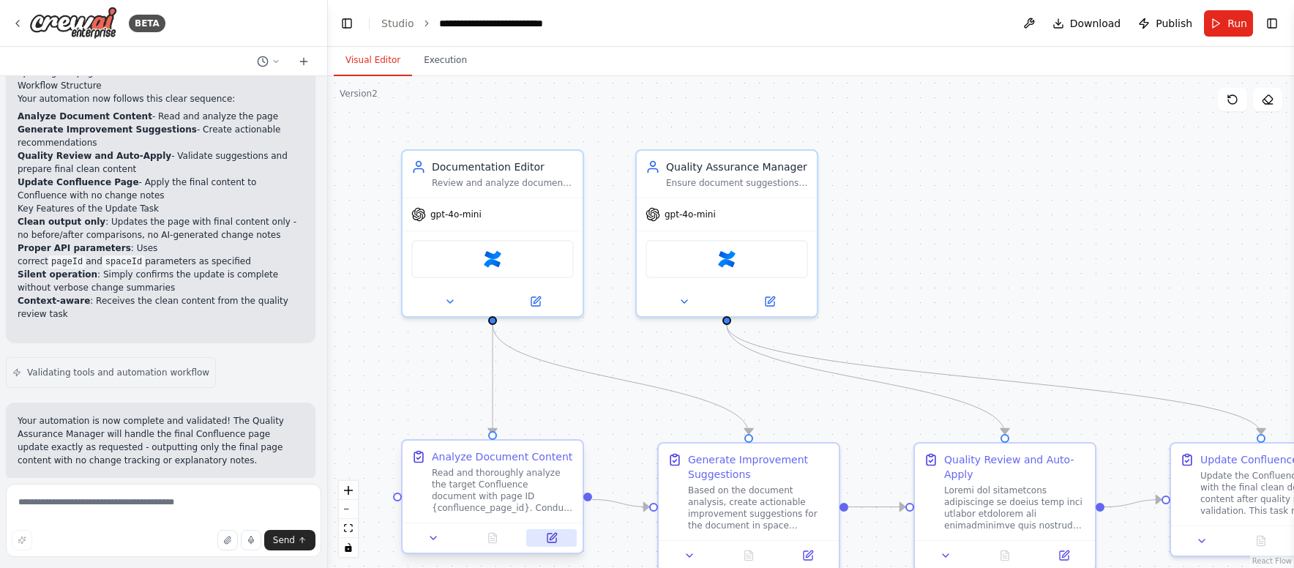
click at [556, 536] on icon at bounding box center [552, 538] width 12 height 12
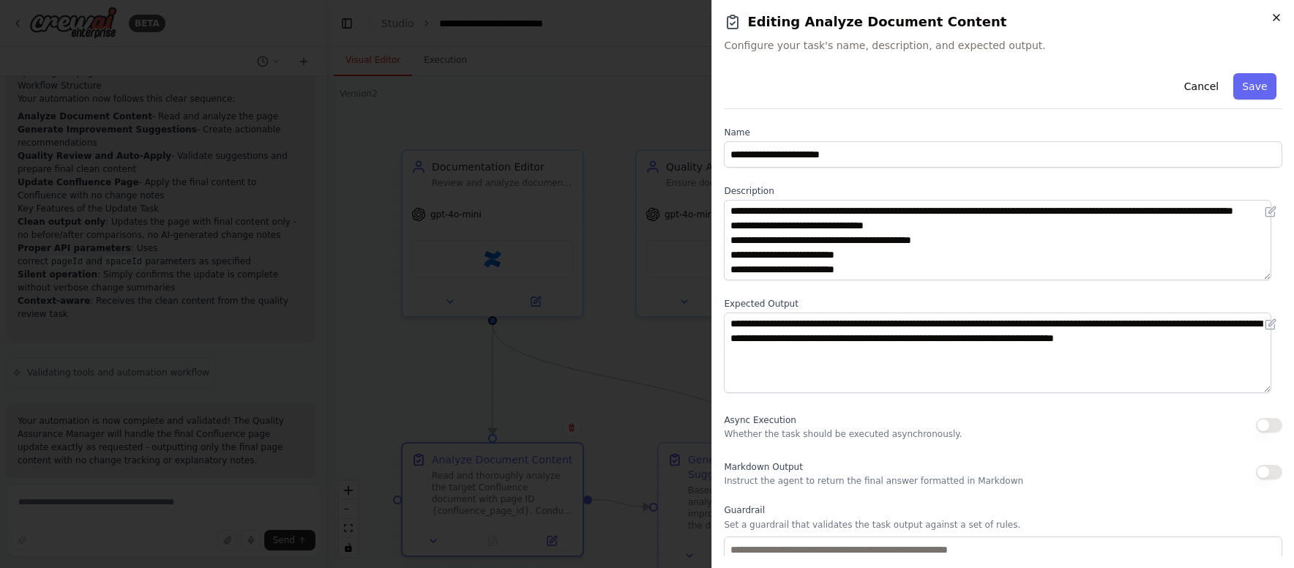
click at [1270, 21] on icon "button" at bounding box center [1276, 18] width 12 height 12
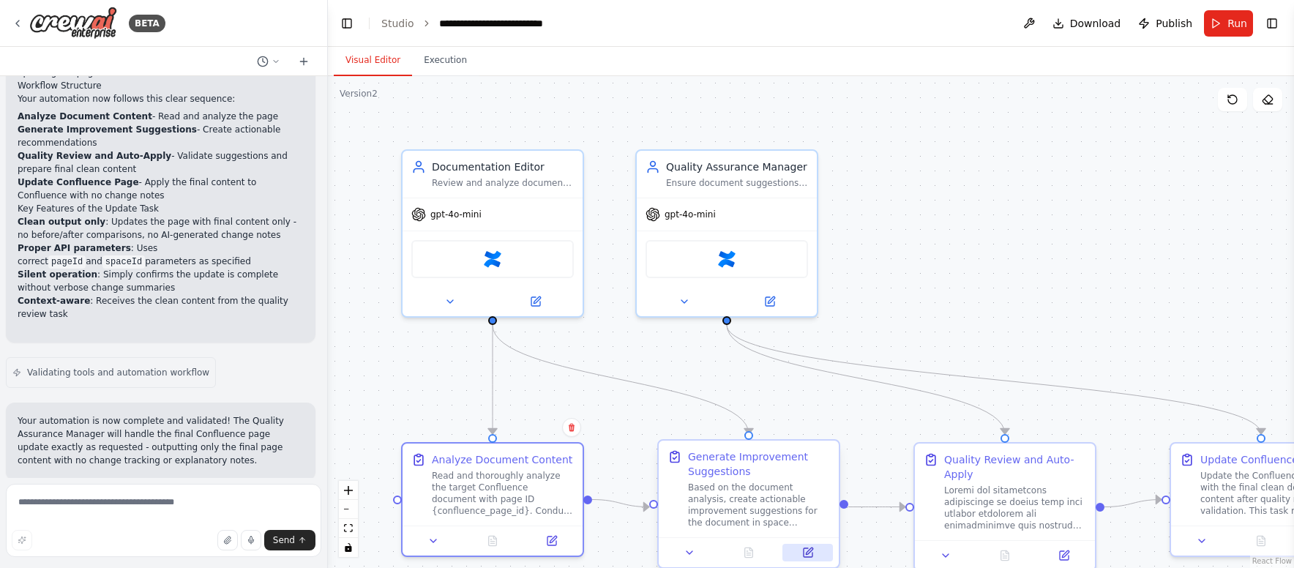
click at [796, 557] on button at bounding box center [807, 553] width 50 height 18
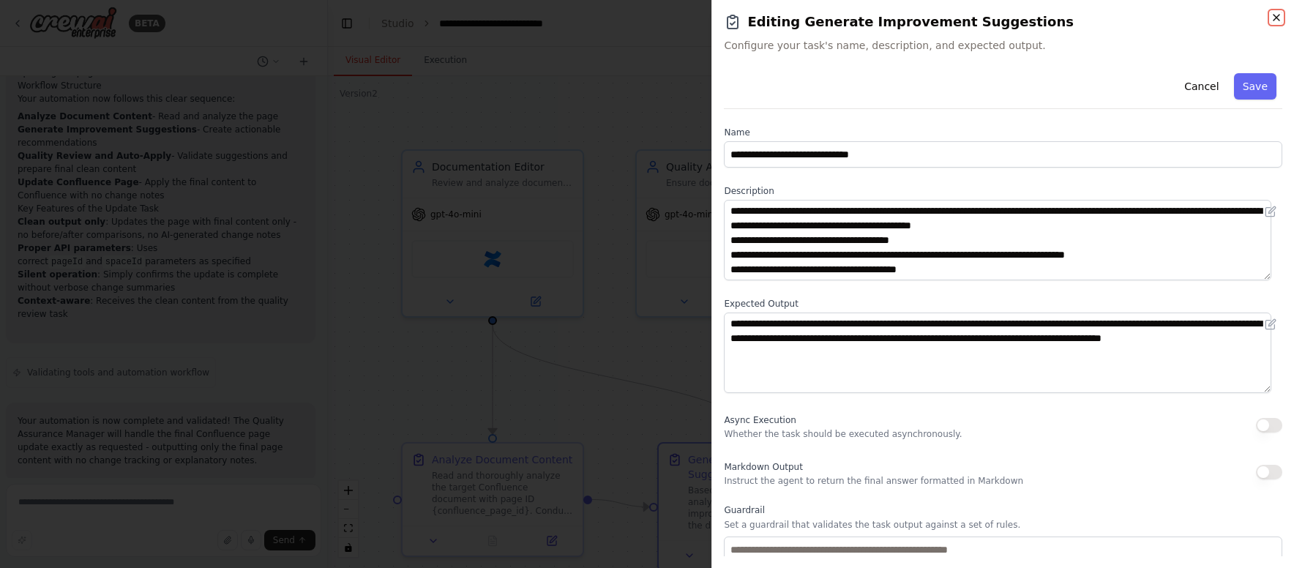
click at [1270, 15] on icon "button" at bounding box center [1276, 18] width 12 height 12
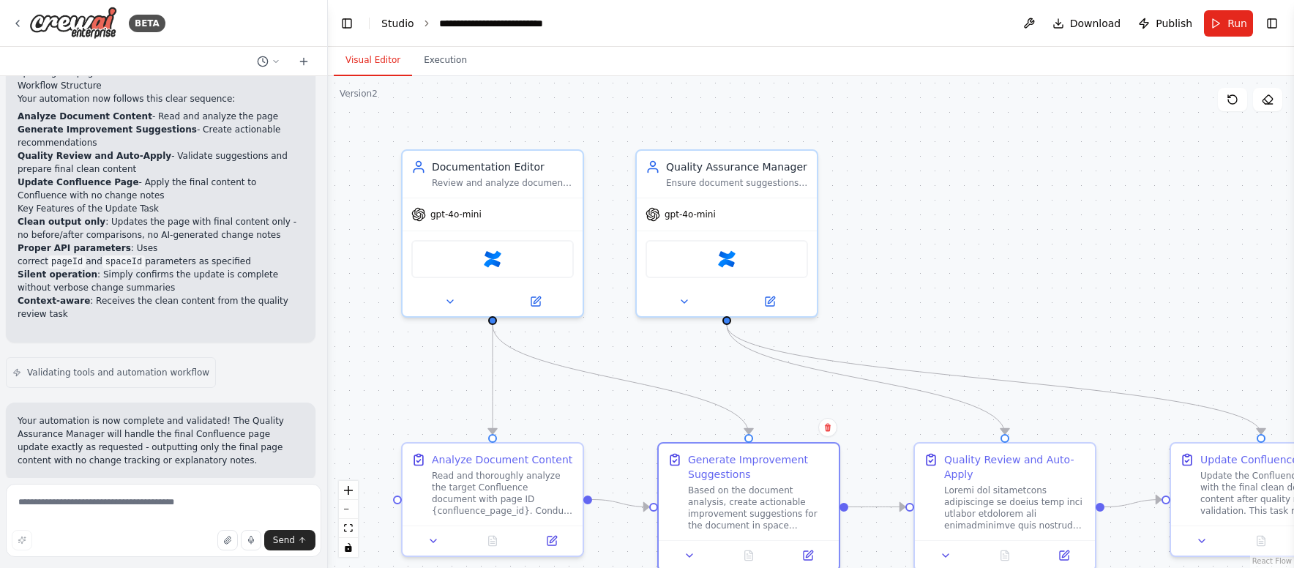
click at [401, 28] on link "Studio" at bounding box center [397, 24] width 33 height 12
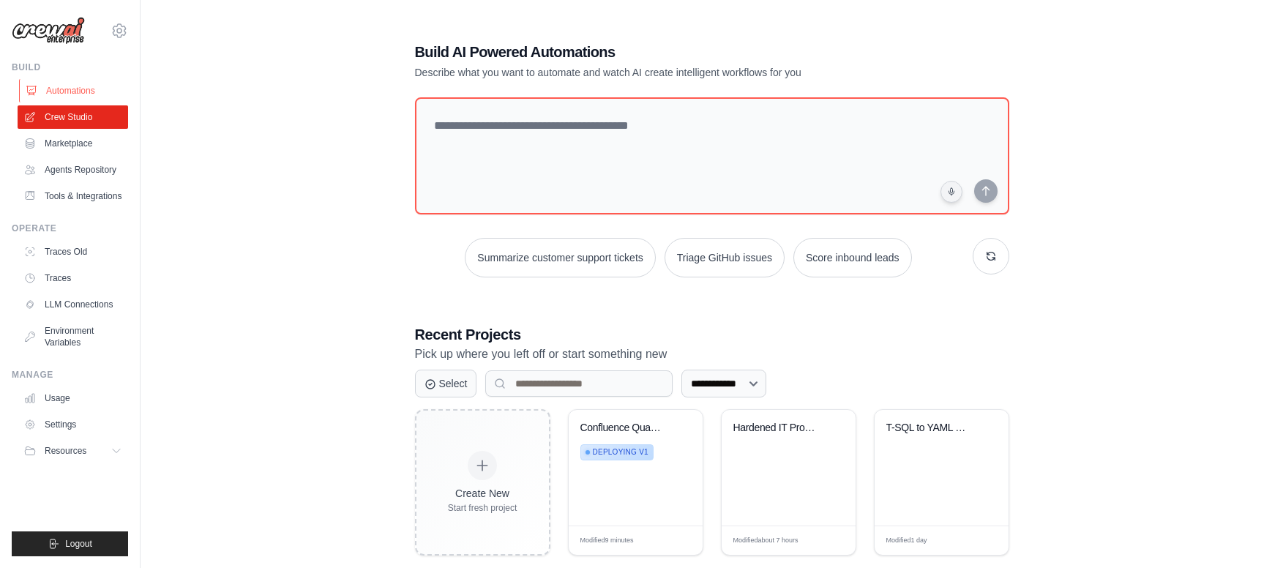
click at [69, 91] on link "Automations" at bounding box center [74, 90] width 110 height 23
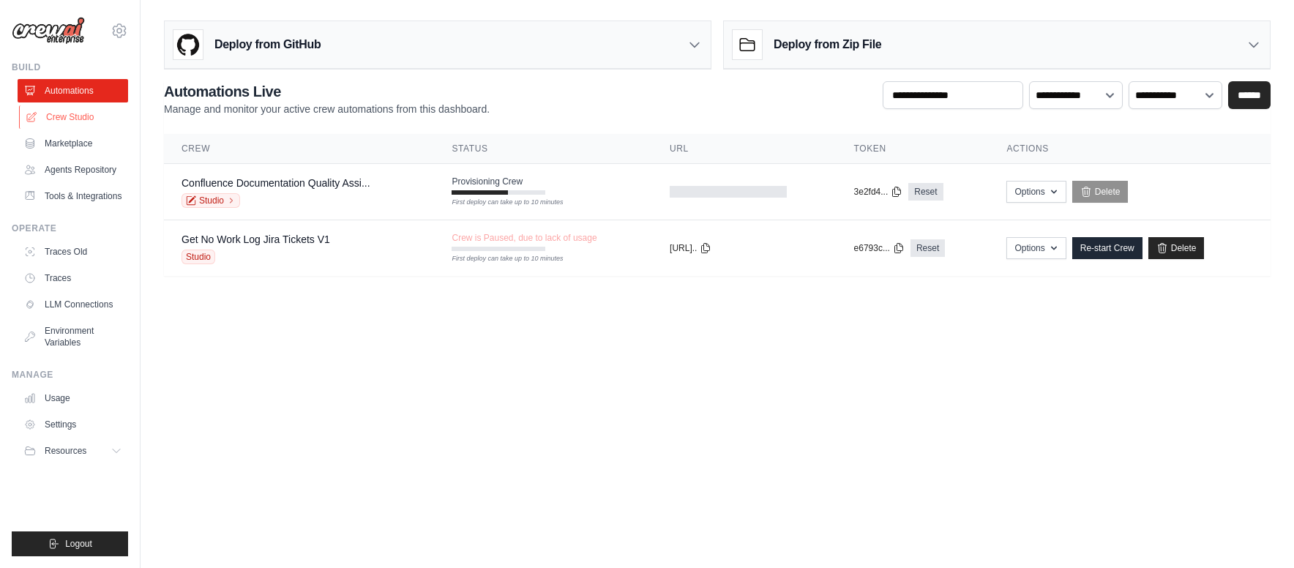
click at [68, 116] on link "Crew Studio" at bounding box center [74, 116] width 110 height 23
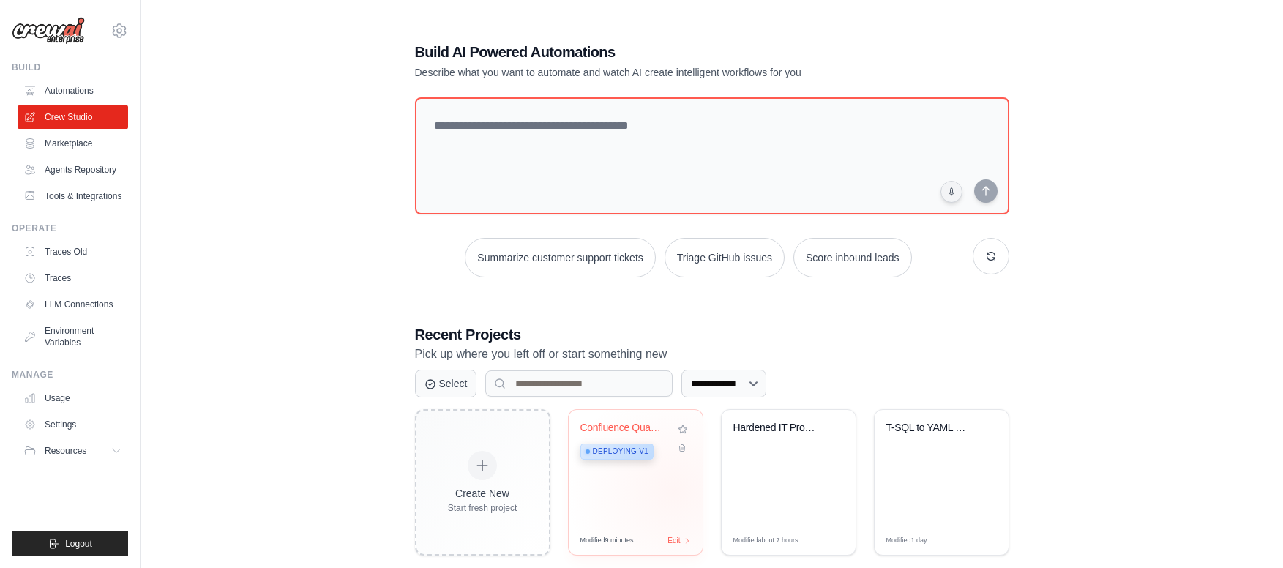
click at [674, 491] on div "Confluence Quality Assistant Deploying v1" at bounding box center [636, 468] width 134 height 116
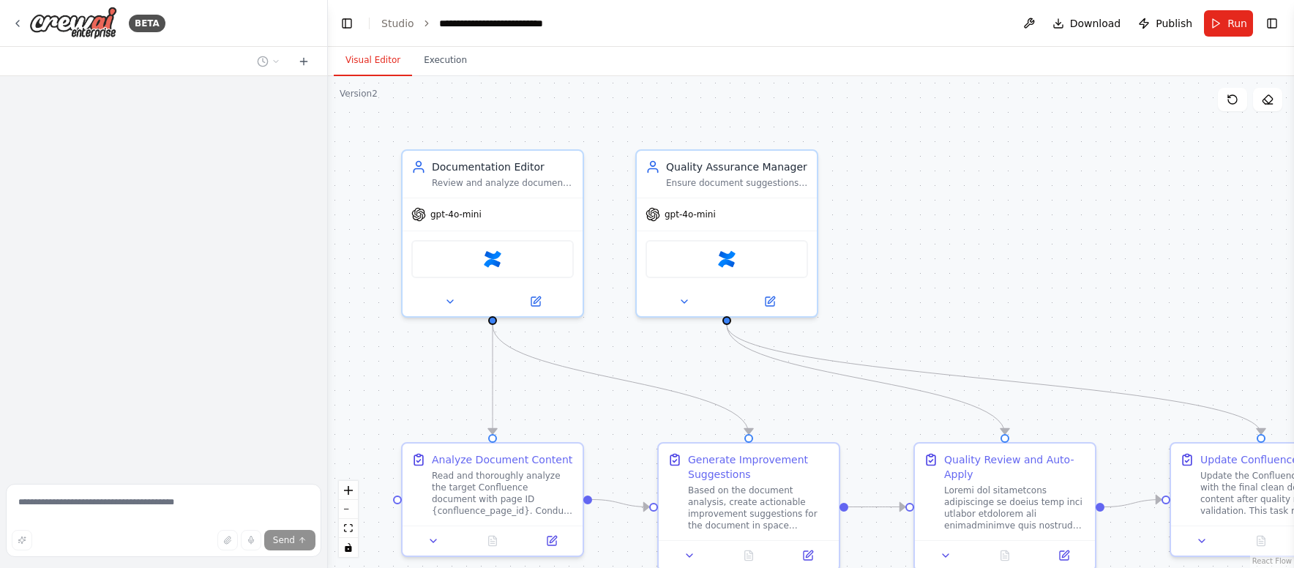
scroll to position [195, 0]
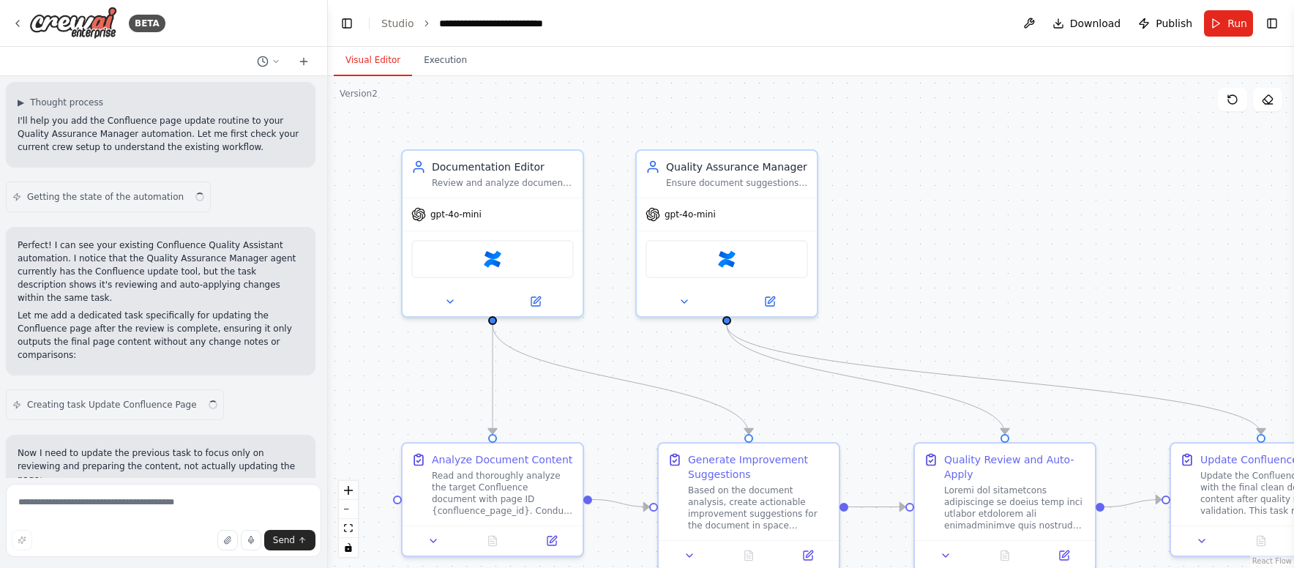
click at [1268, 23] on button "Toggle Right Sidebar" at bounding box center [1271, 23] width 20 height 20
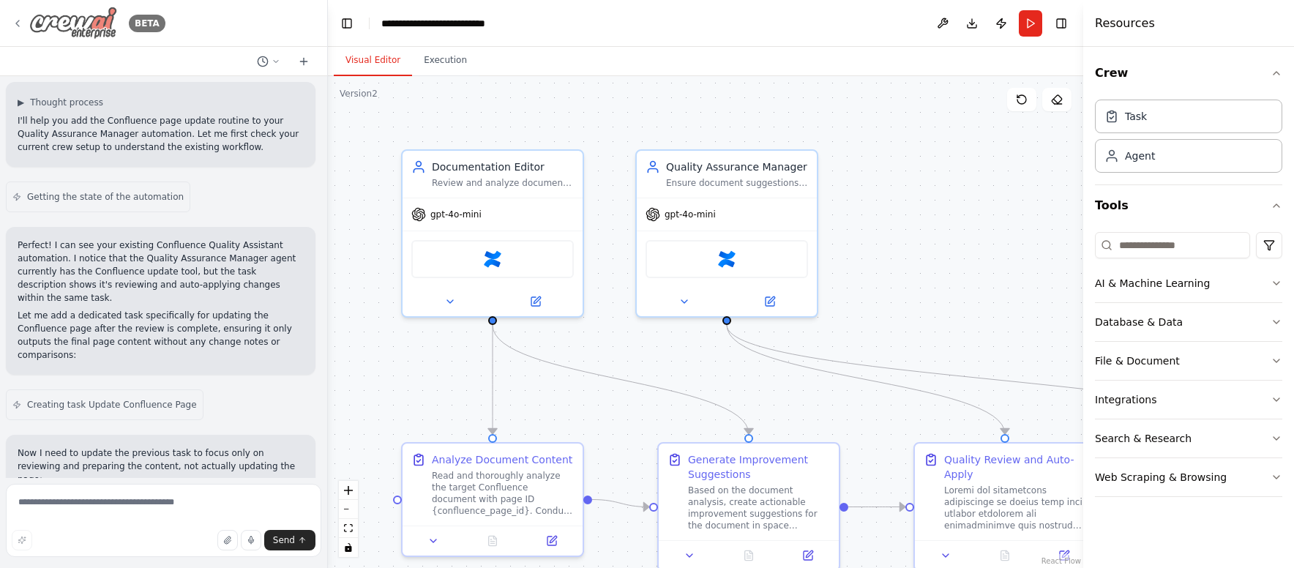
click at [60, 27] on img at bounding box center [73, 23] width 88 height 33
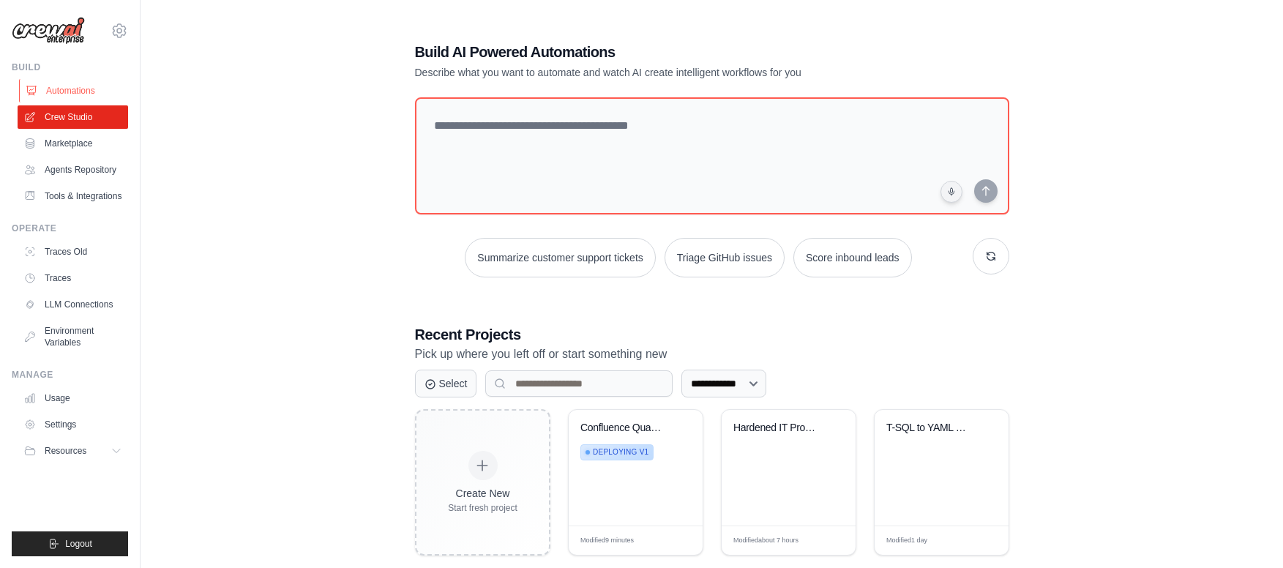
click at [53, 91] on link "Automations" at bounding box center [74, 90] width 110 height 23
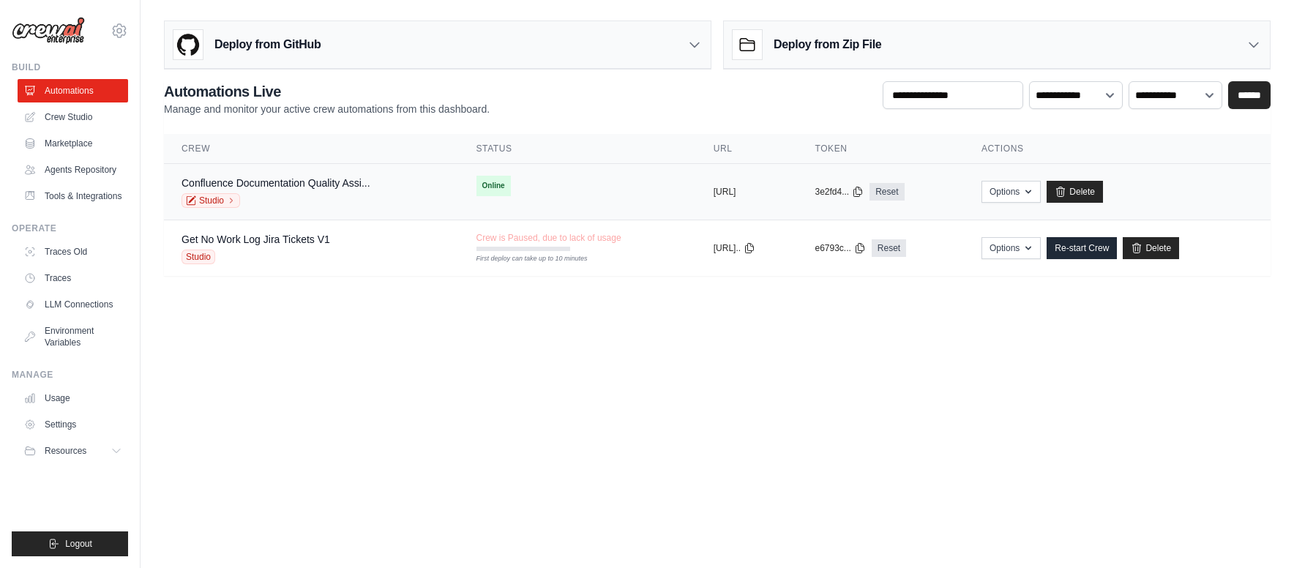
click at [341, 190] on div "Confluence Documentation Quality Assi... Studio" at bounding box center [275, 192] width 189 height 32
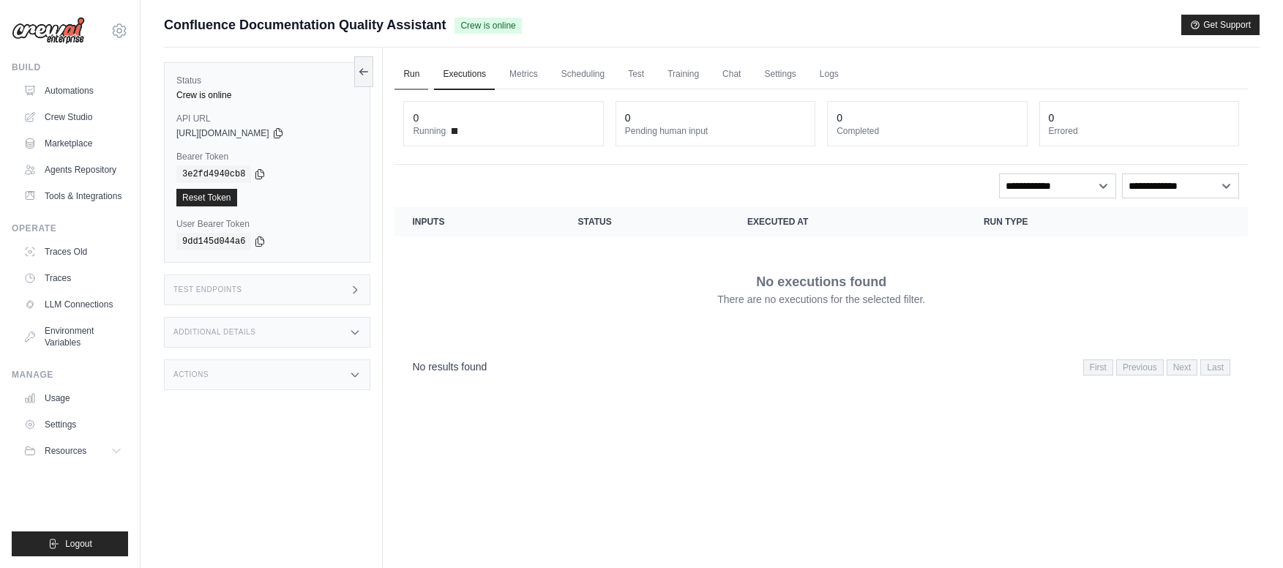
click at [421, 77] on link "Run" at bounding box center [411, 74] width 34 height 31
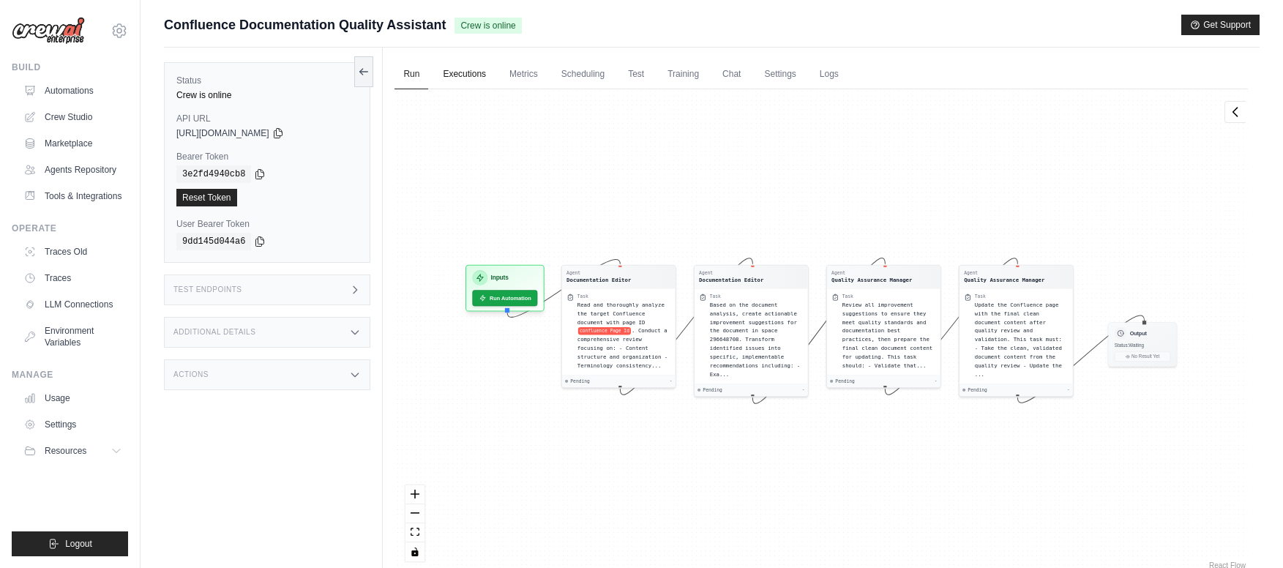
click at [476, 74] on link "Executions" at bounding box center [464, 74] width 61 height 31
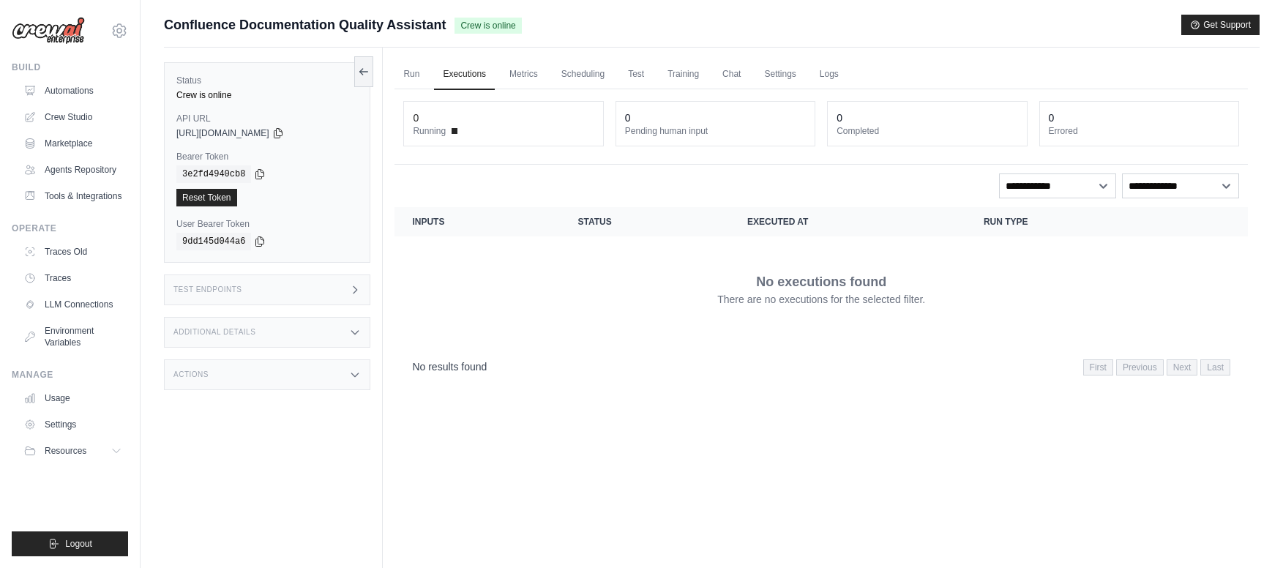
click at [477, 179] on div "**********" at bounding box center [821, 185] width 836 height 25
click at [456, 133] on span at bounding box center [454, 131] width 6 height 6
click at [421, 77] on link "Run" at bounding box center [411, 74] width 34 height 31
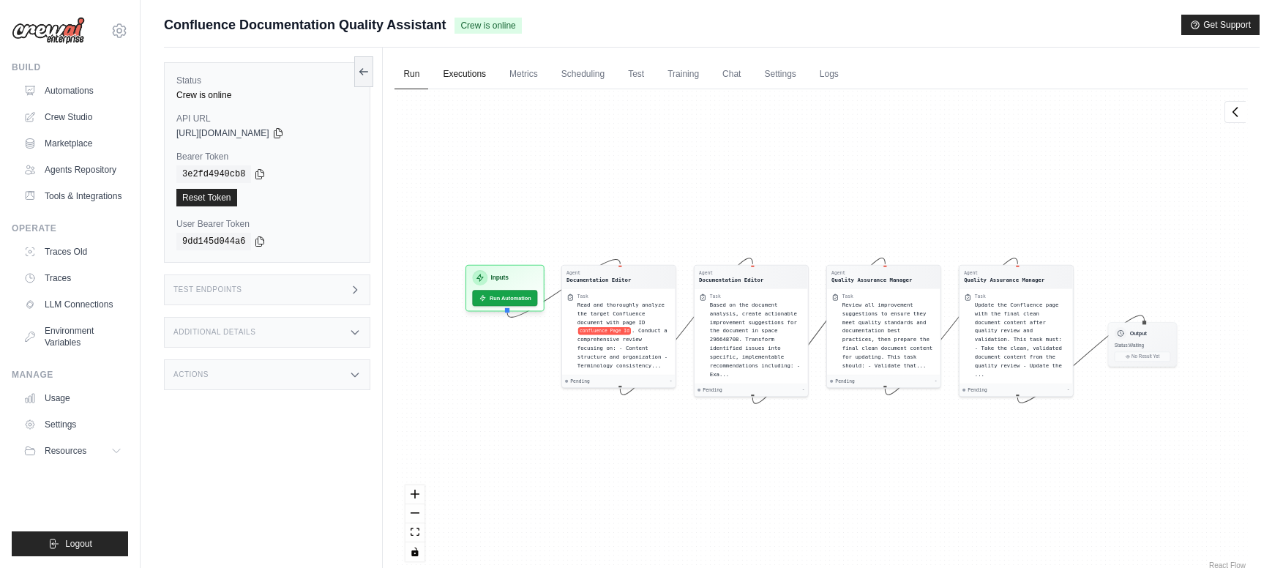
click at [454, 75] on link "Executions" at bounding box center [464, 74] width 61 height 31
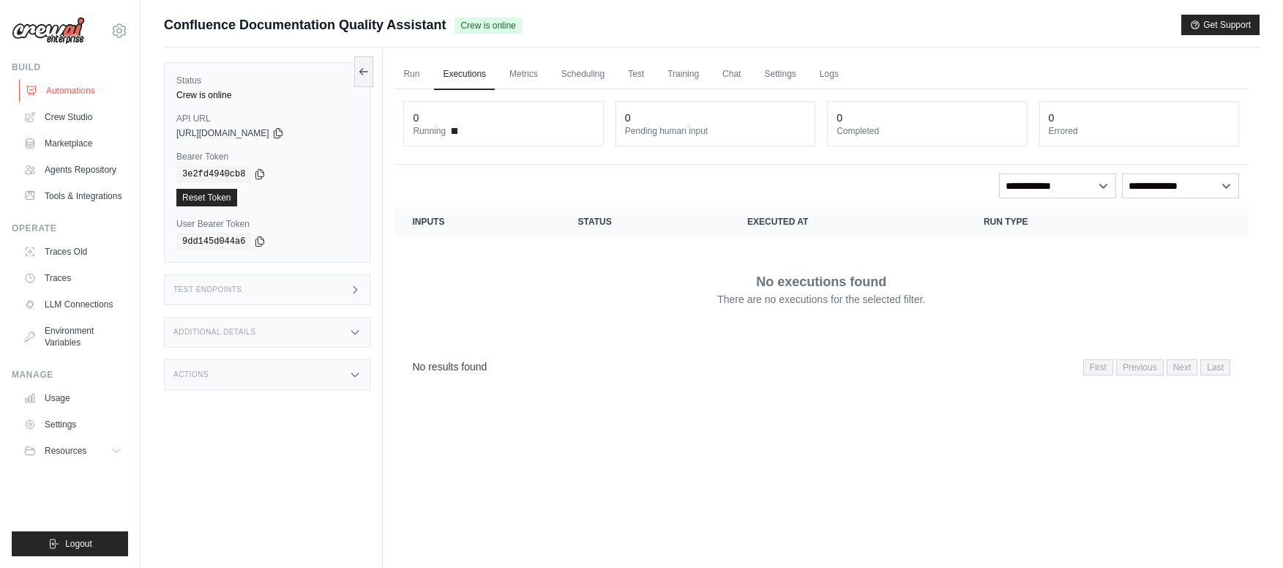
click at [77, 93] on link "Automations" at bounding box center [74, 90] width 110 height 23
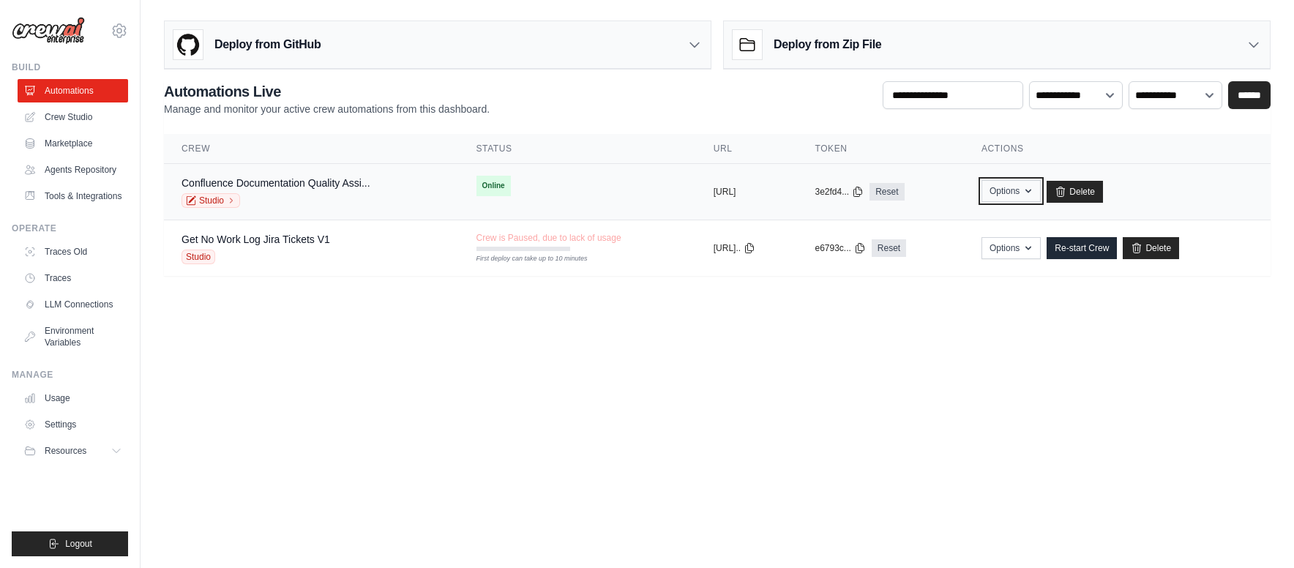
click at [1031, 191] on icon "button" at bounding box center [1028, 192] width 6 height 4
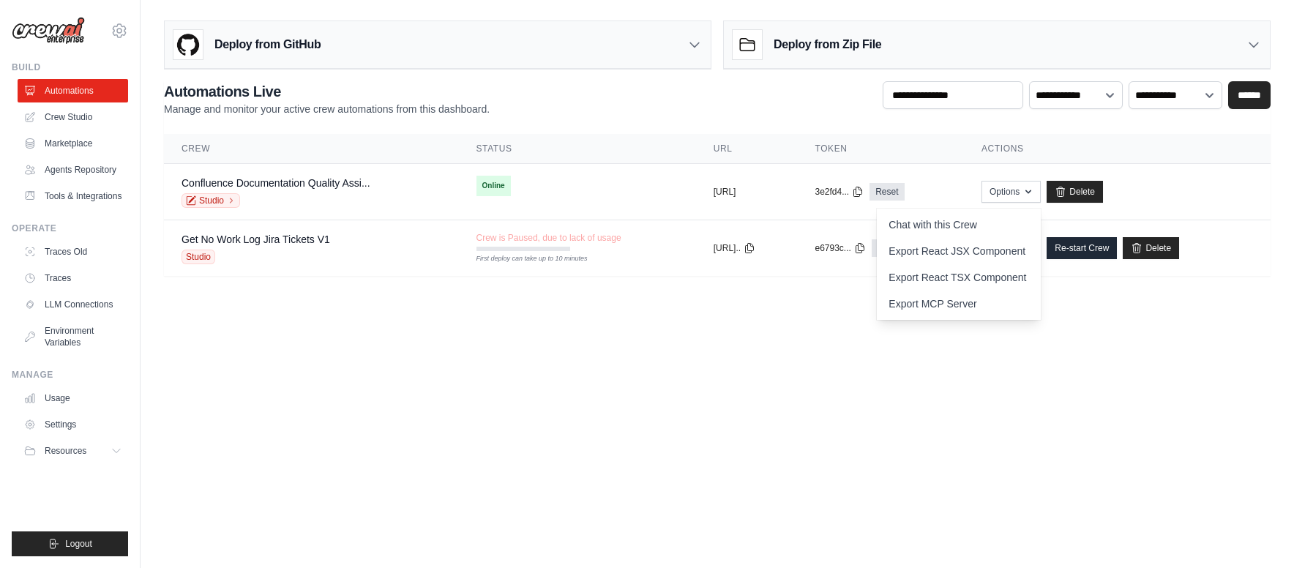
drag, startPoint x: 1018, startPoint y: 387, endPoint x: 816, endPoint y: 290, distance: 224.2
click at [1018, 387] on body "[EMAIL_ADDRESS][DOMAIN_NAME] Settings Build Automations Resources" at bounding box center [647, 284] width 1294 height 568
